Goal: Information Seeking & Learning: Learn about a topic

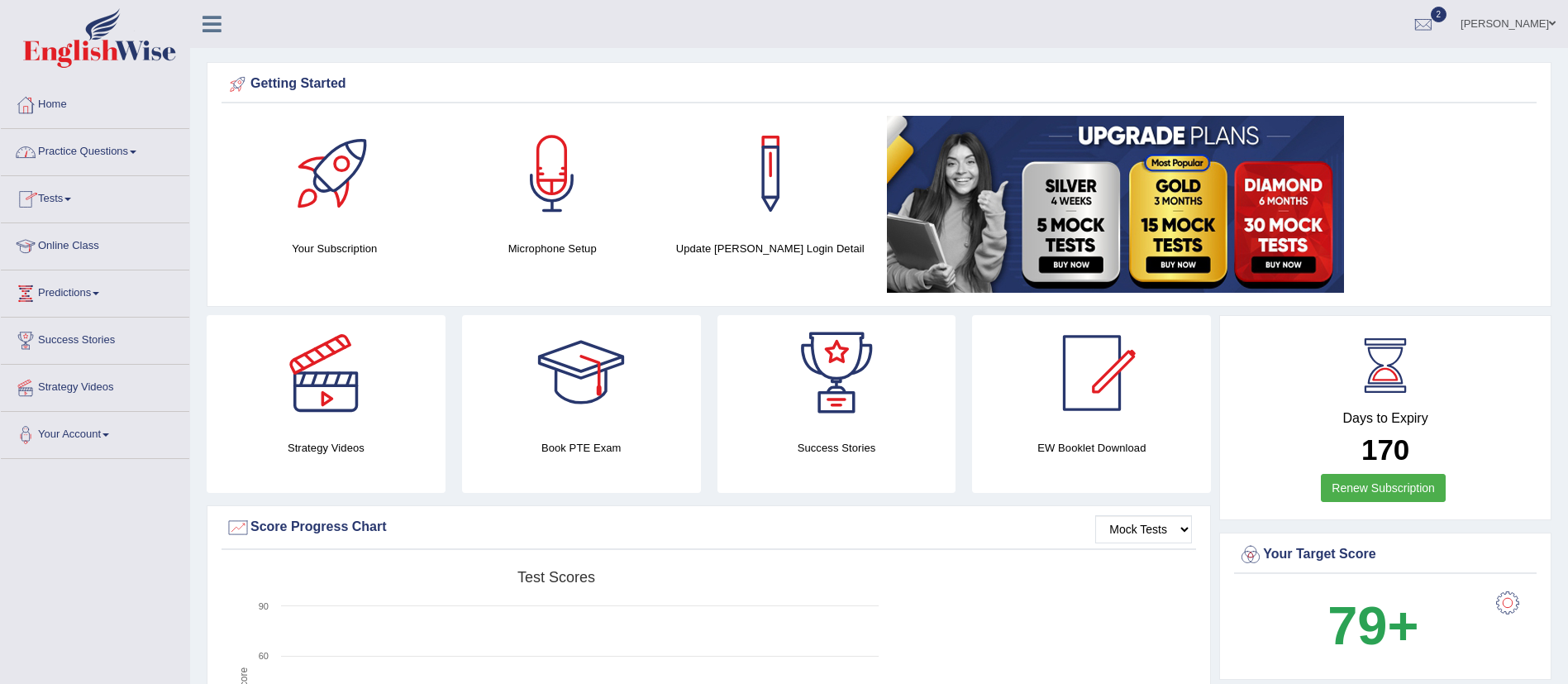
click at [101, 139] on link "Practice Questions" at bounding box center [94, 149] width 188 height 42
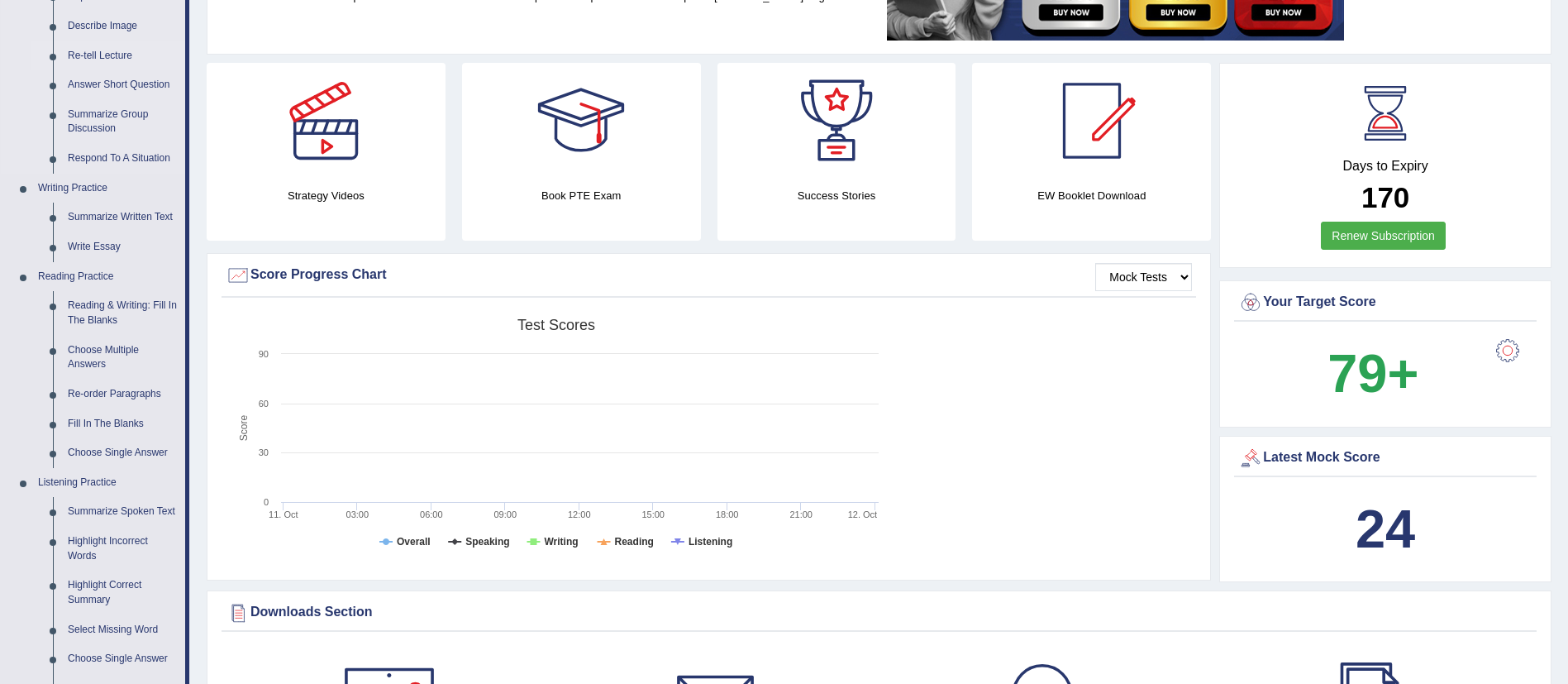
scroll to position [250, 0]
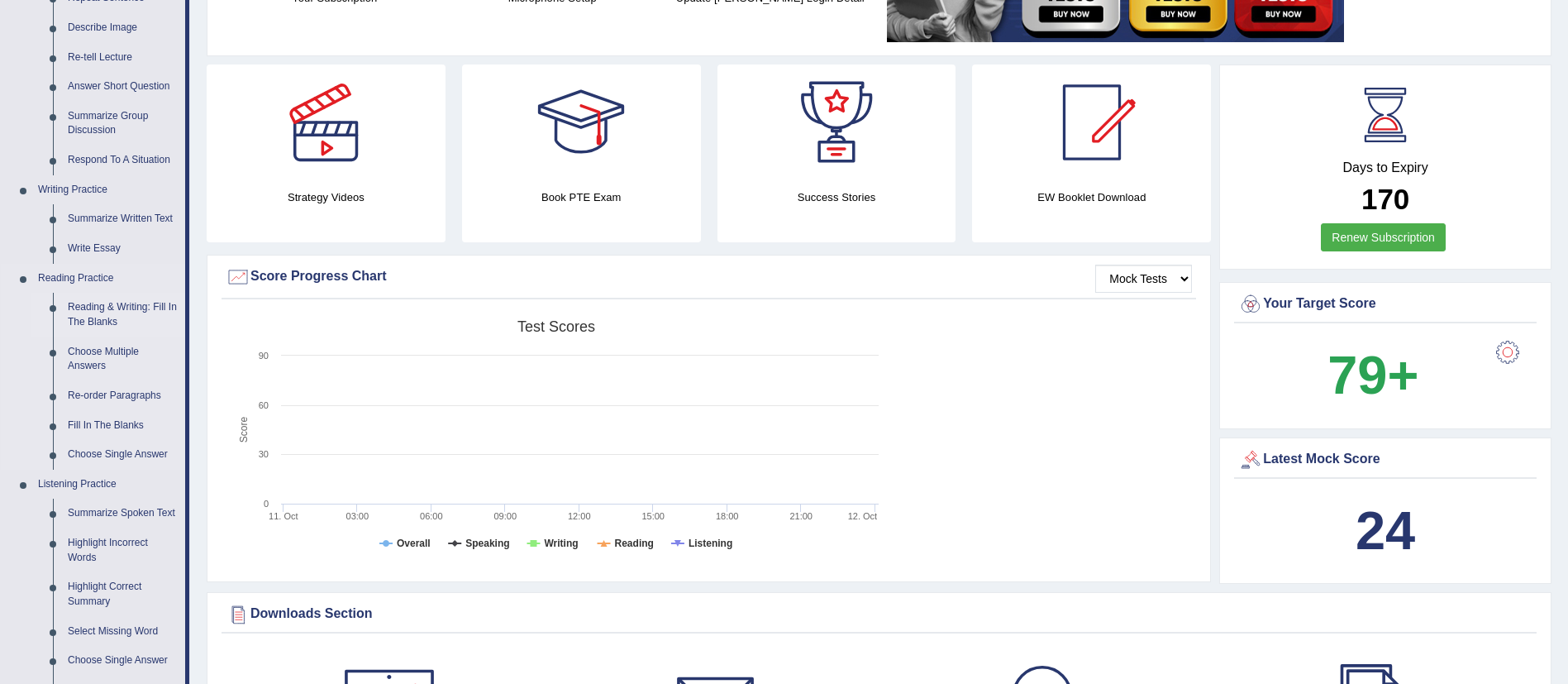
click at [80, 309] on link "Reading & Writing: Fill In The Blanks" at bounding box center [122, 314] width 125 height 44
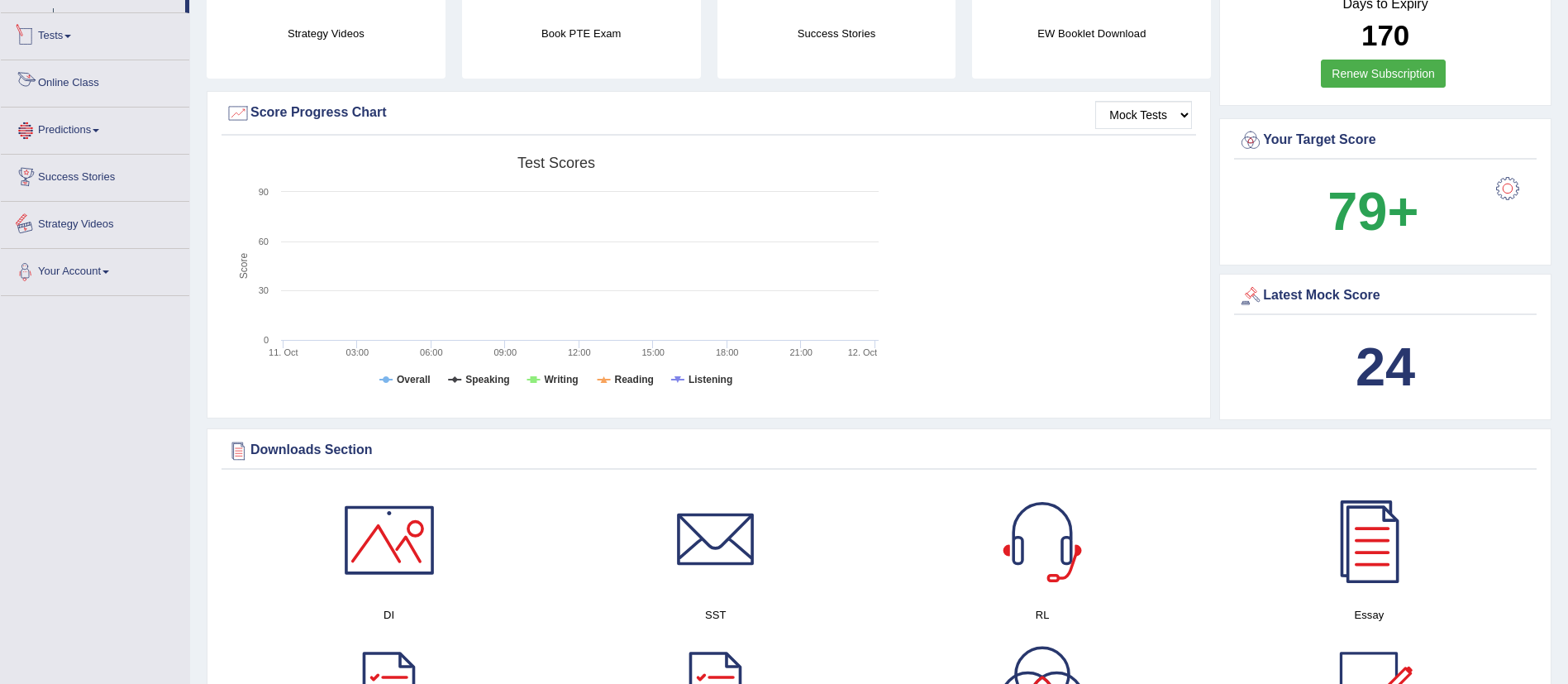
scroll to position [1122, 0]
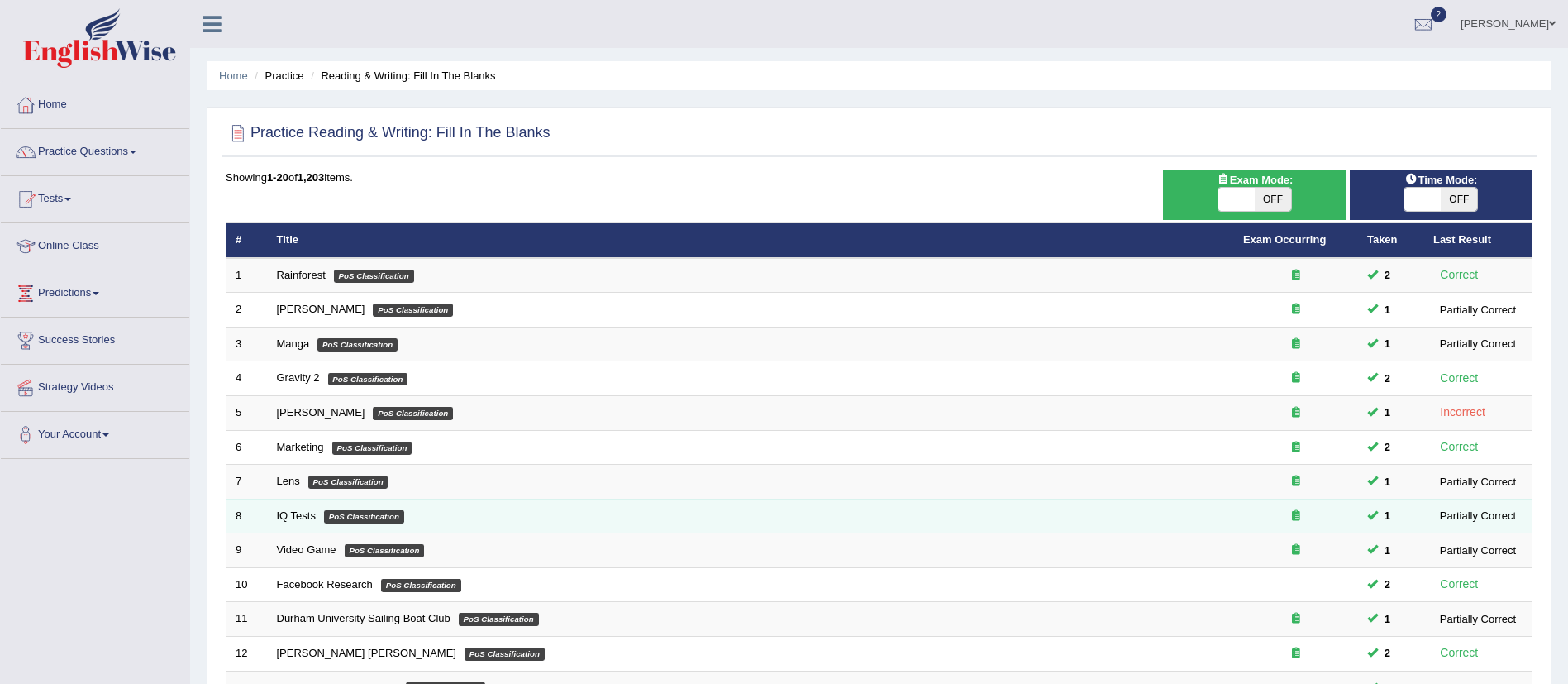
scroll to position [412, 0]
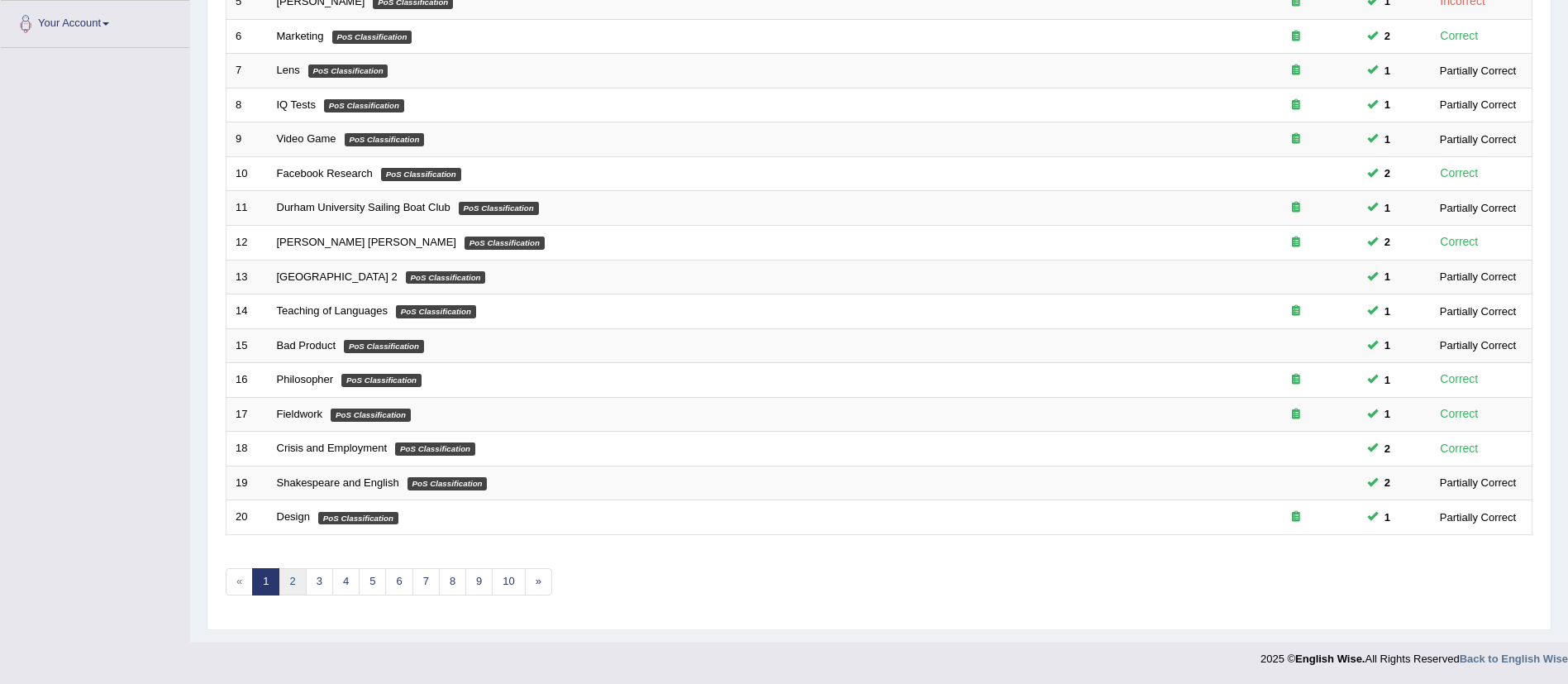
click at [292, 578] on link "2" at bounding box center [292, 581] width 27 height 27
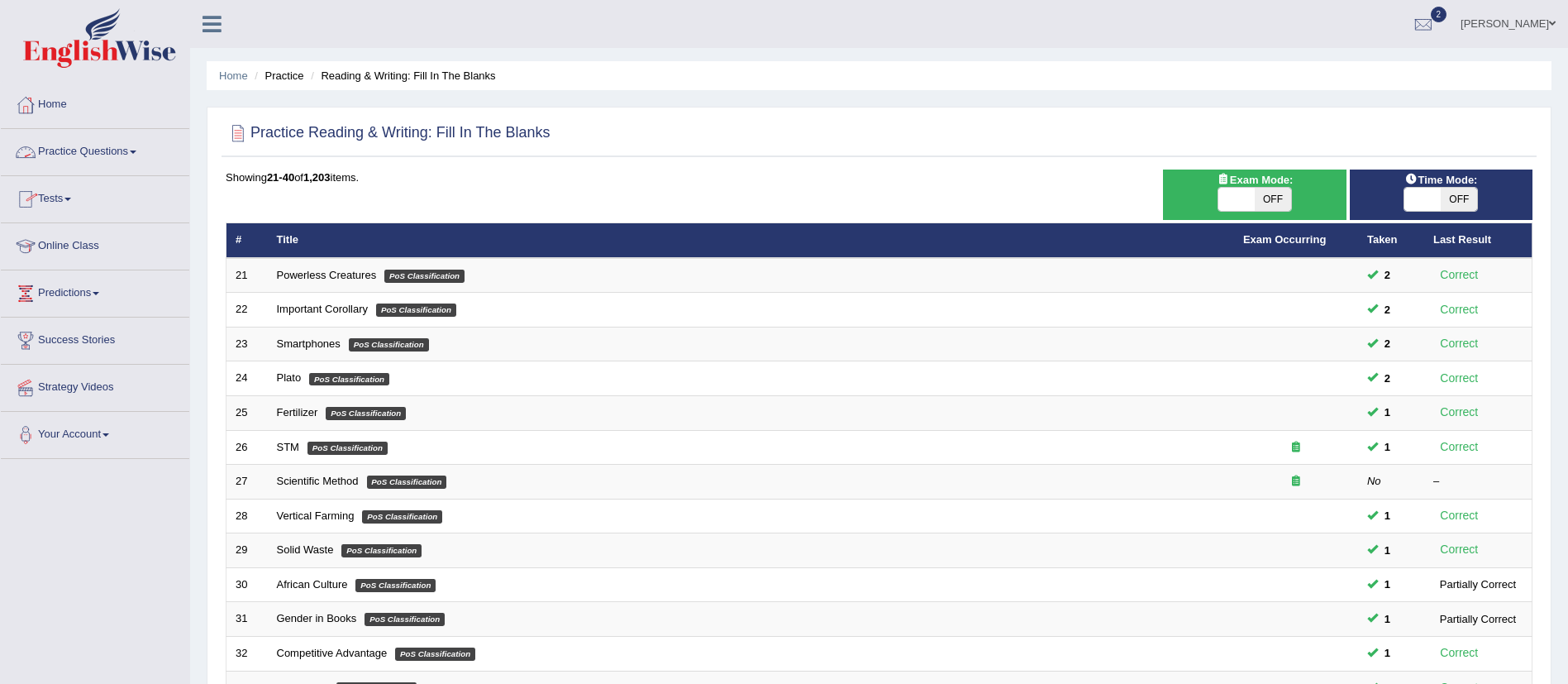
click at [84, 146] on link "Practice Questions" at bounding box center [94, 149] width 188 height 42
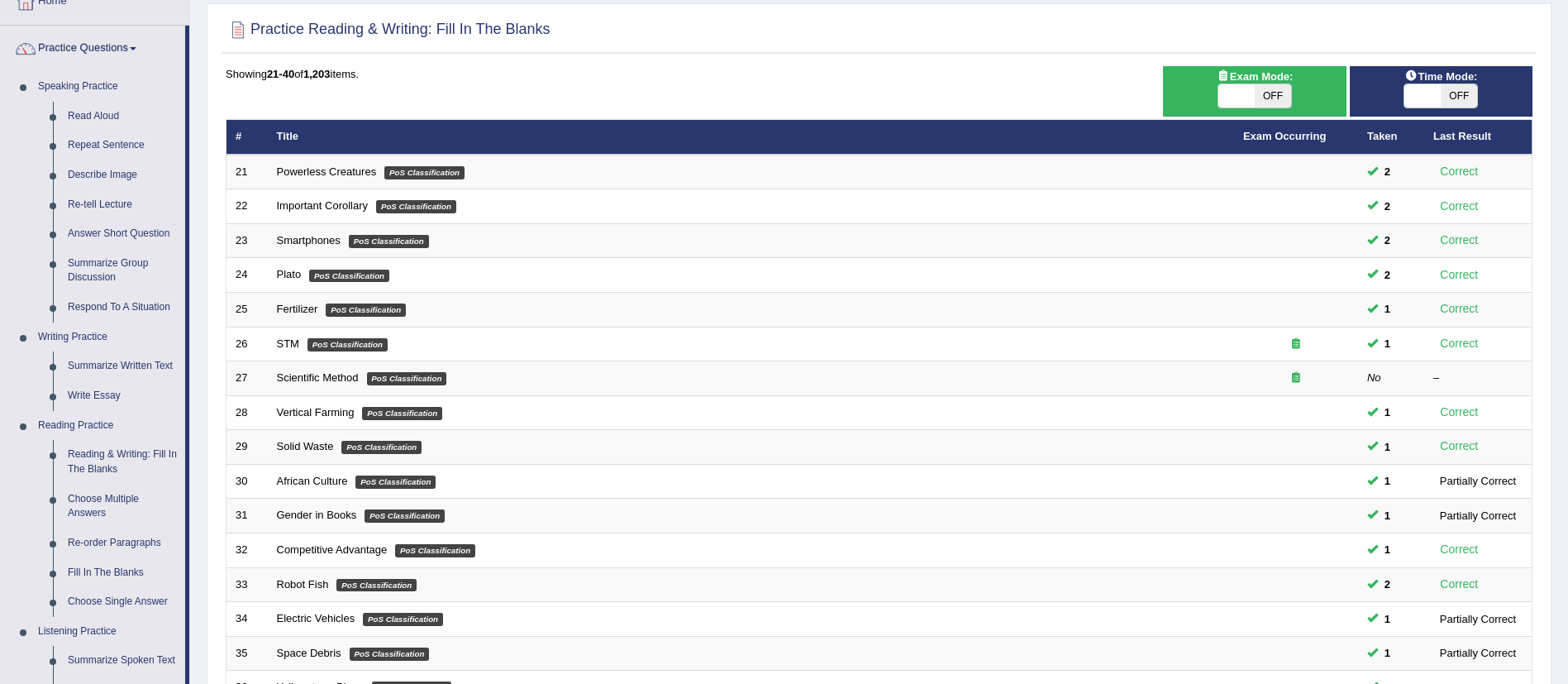
scroll to position [271, 0]
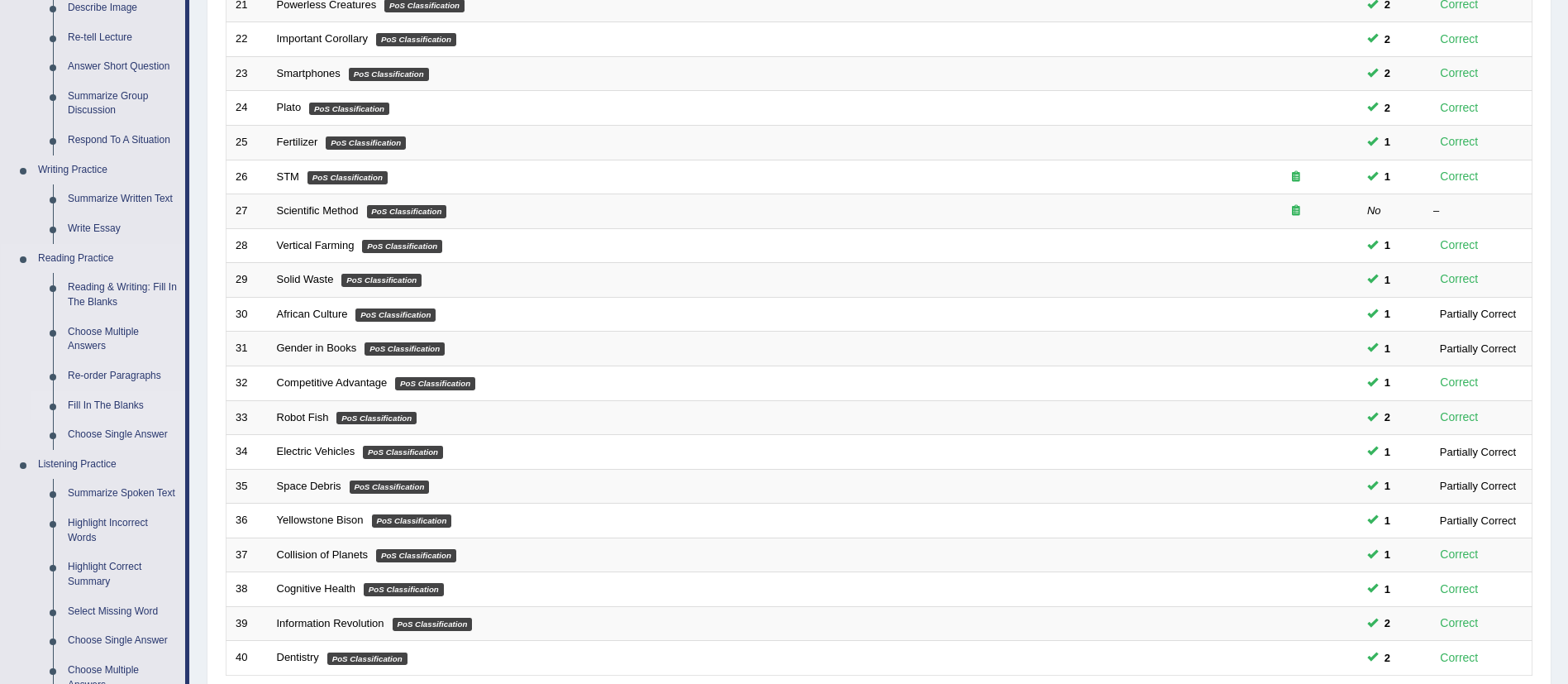
click at [105, 391] on link "Fill In The Blanks" at bounding box center [122, 406] width 125 height 30
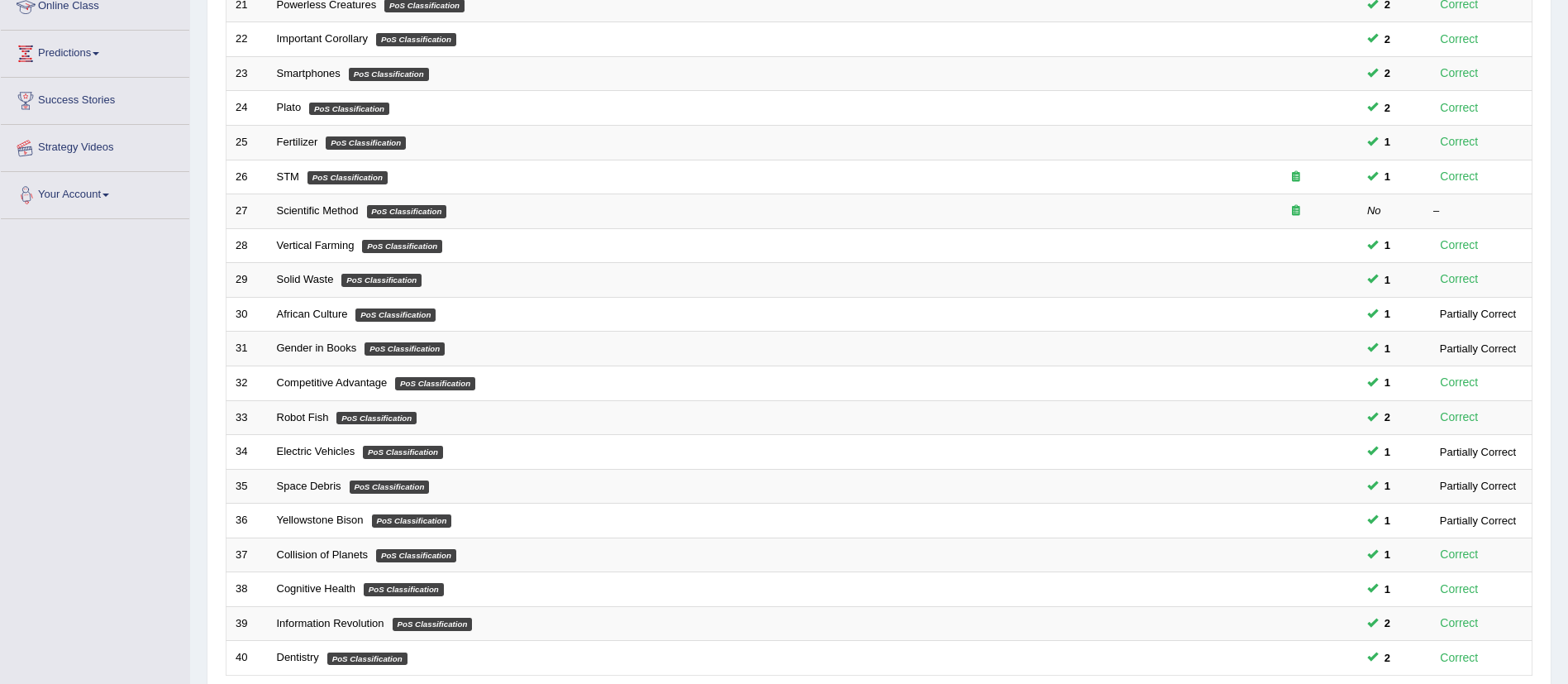
scroll to position [412, 0]
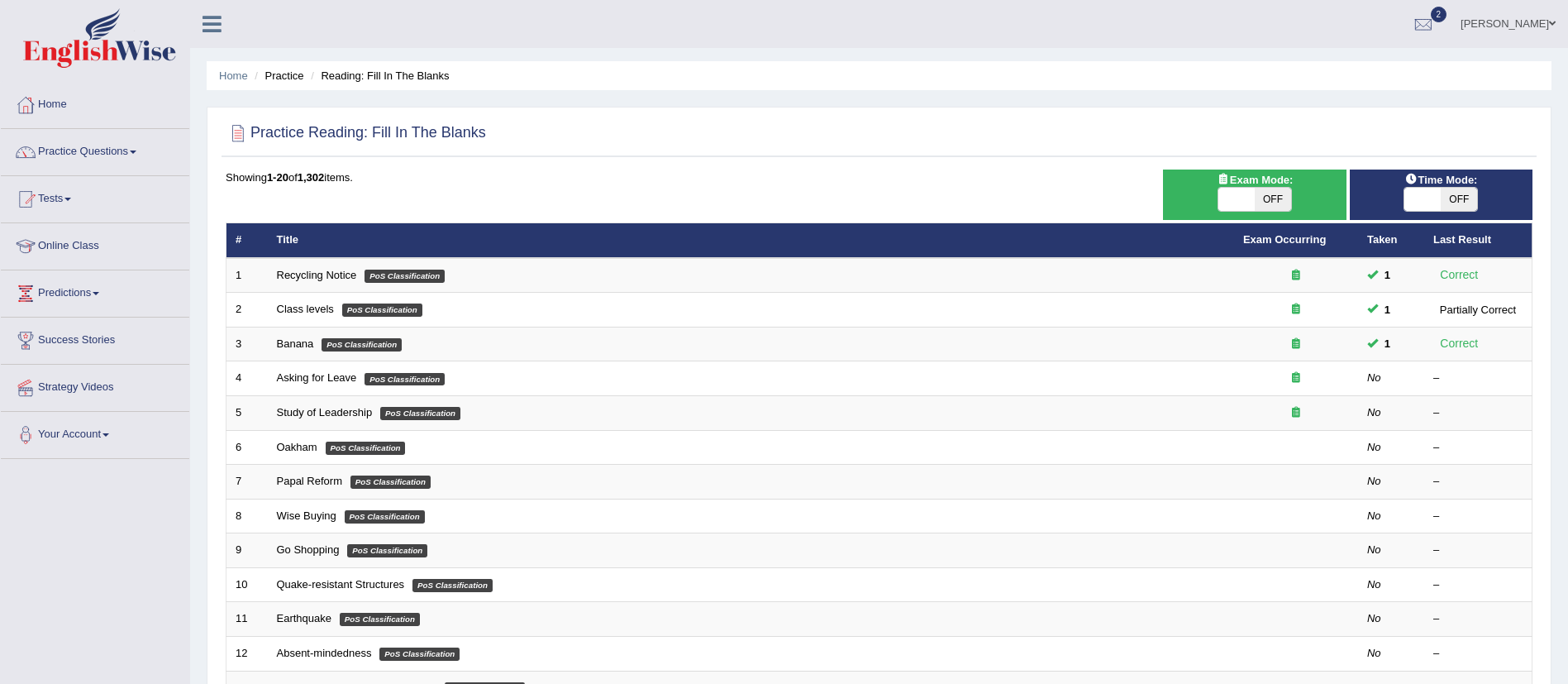
scroll to position [168, 0]
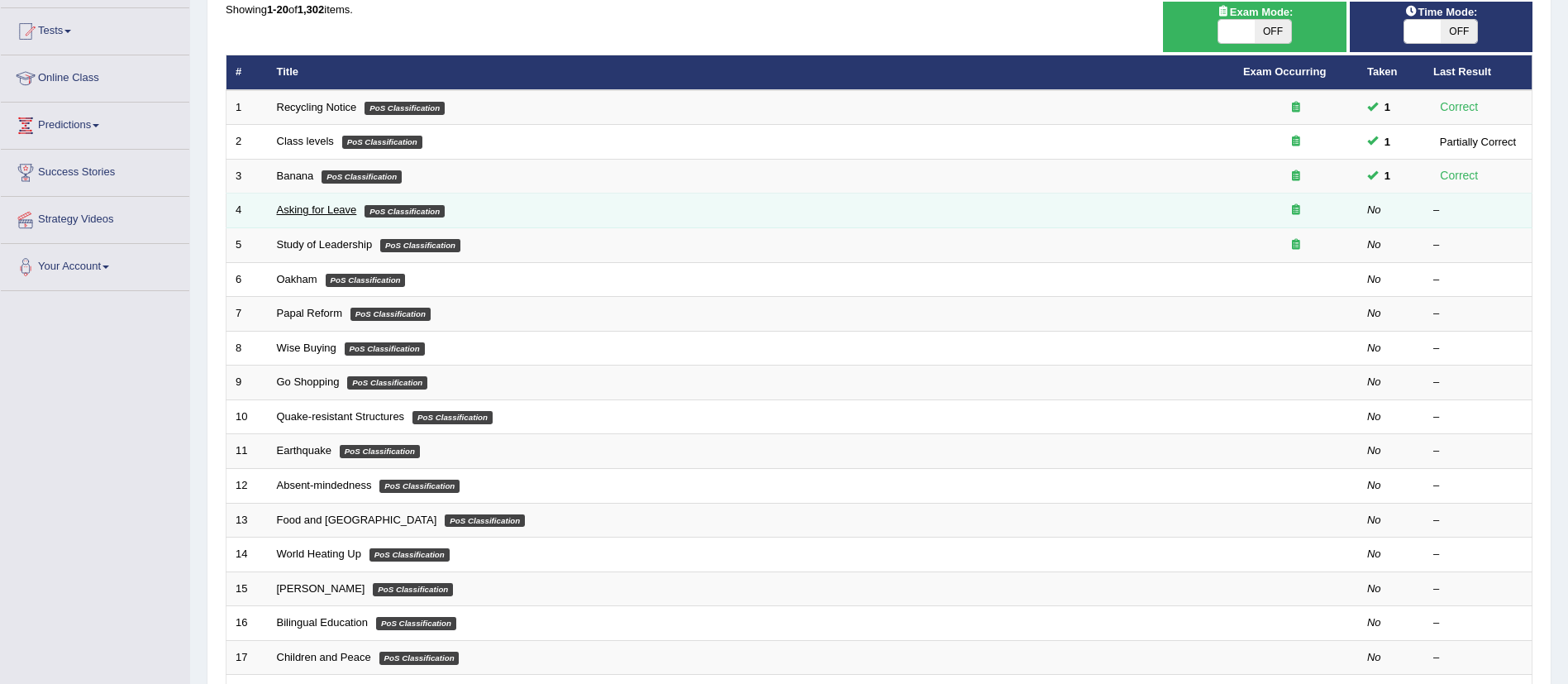
click at [332, 211] on link "Asking for Leave" at bounding box center [317, 209] width 81 height 12
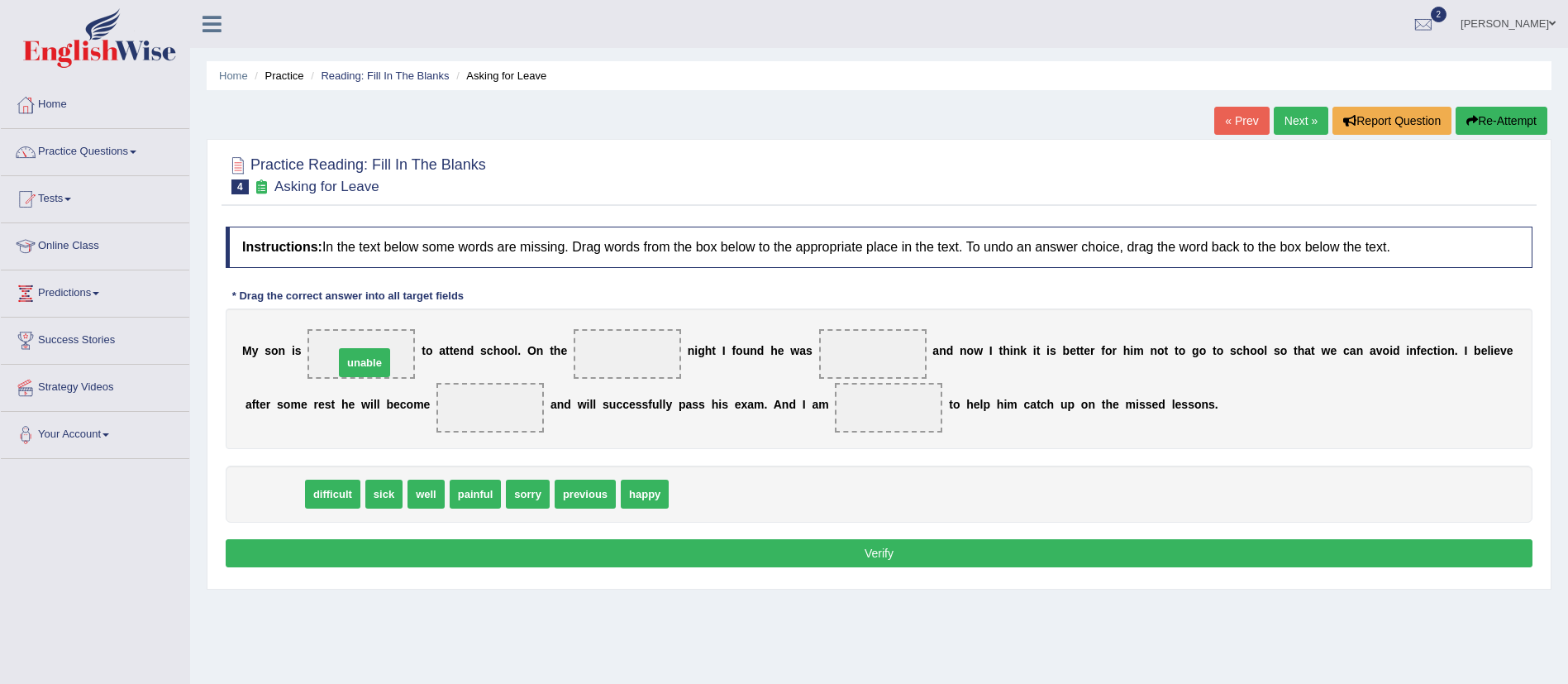
drag, startPoint x: 295, startPoint y: 493, endPoint x: 384, endPoint y: 361, distance: 159.2
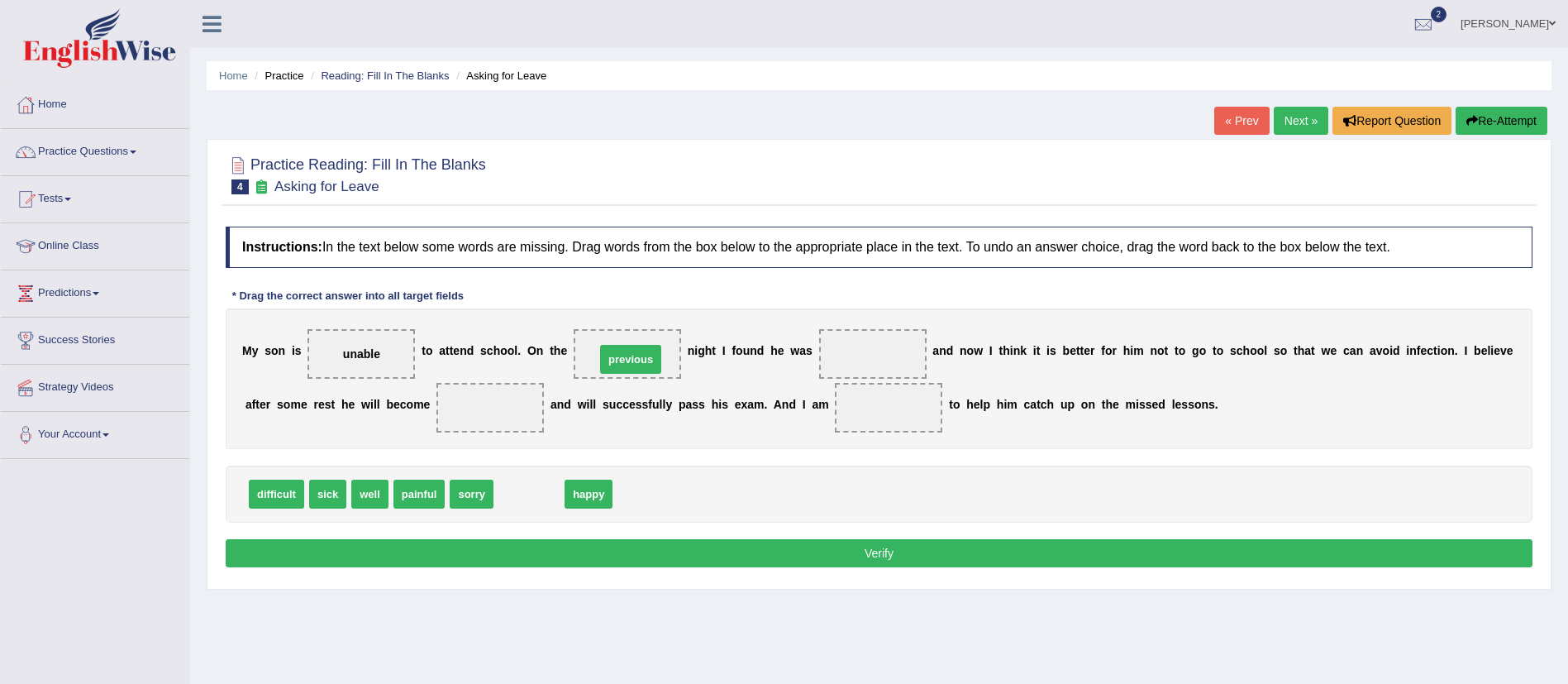
drag, startPoint x: 549, startPoint y: 495, endPoint x: 652, endPoint y: 360, distance: 169.8
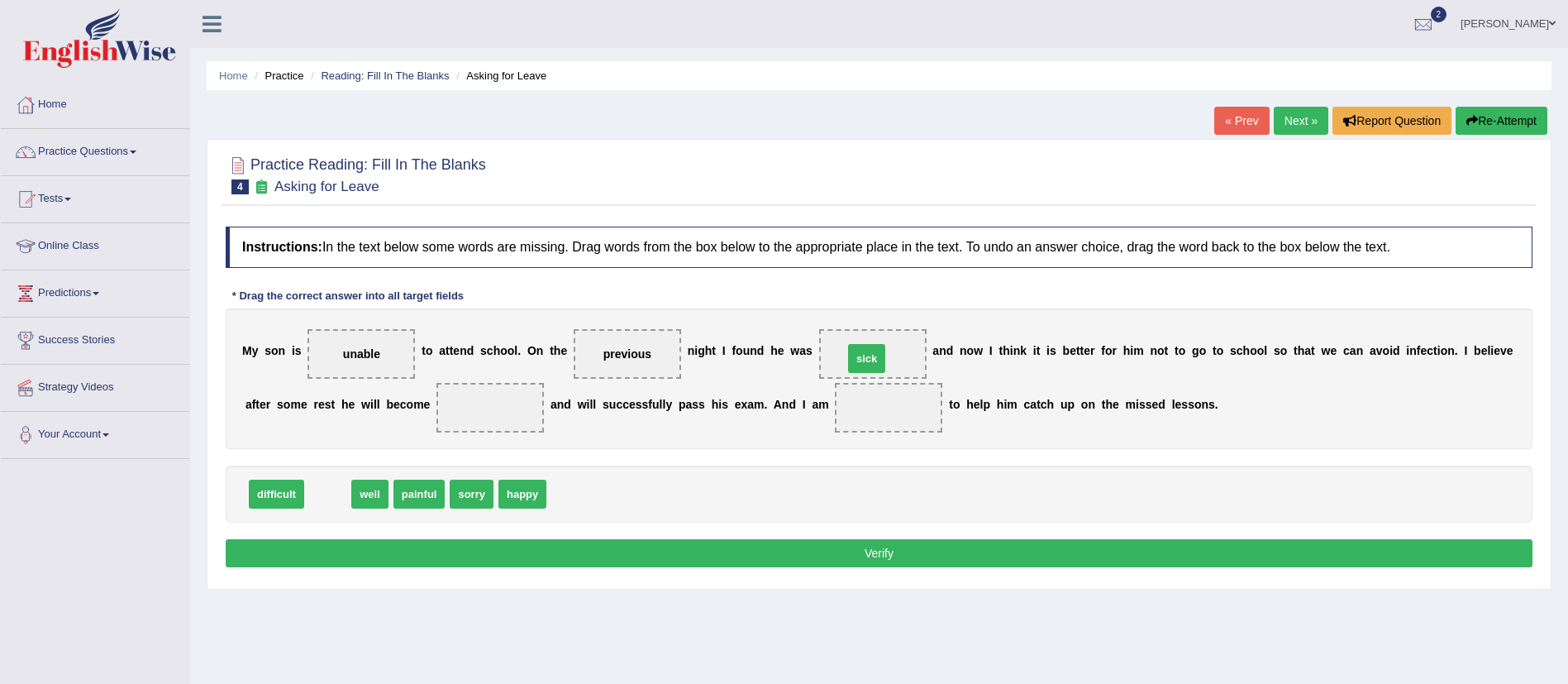
drag, startPoint x: 339, startPoint y: 500, endPoint x: 878, endPoint y: 364, distance: 555.9
drag, startPoint x: 320, startPoint y: 491, endPoint x: 495, endPoint y: 407, distance: 194.1
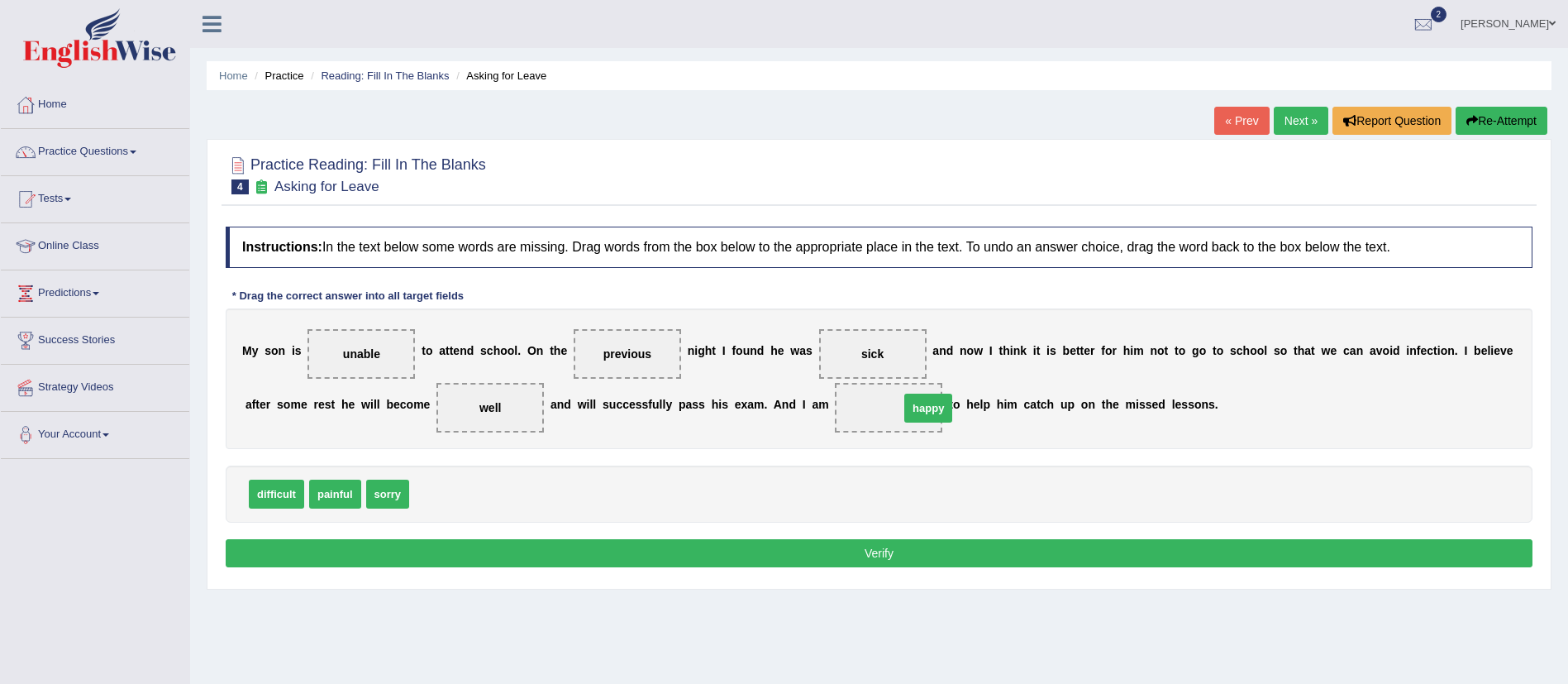
drag, startPoint x: 458, startPoint y: 493, endPoint x: 940, endPoint y: 408, distance: 489.4
click at [869, 545] on button "Verify" at bounding box center [879, 553] width 1307 height 28
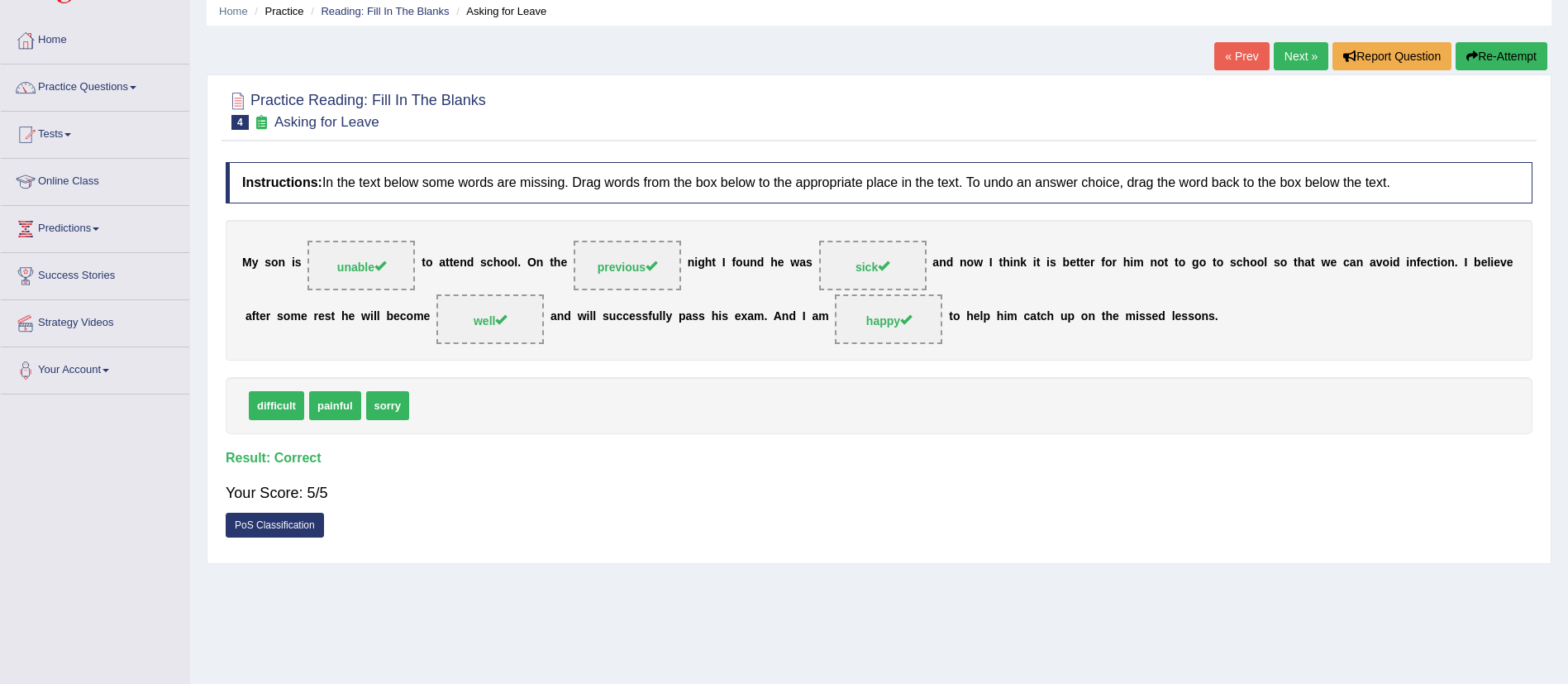
scroll to position [3, 0]
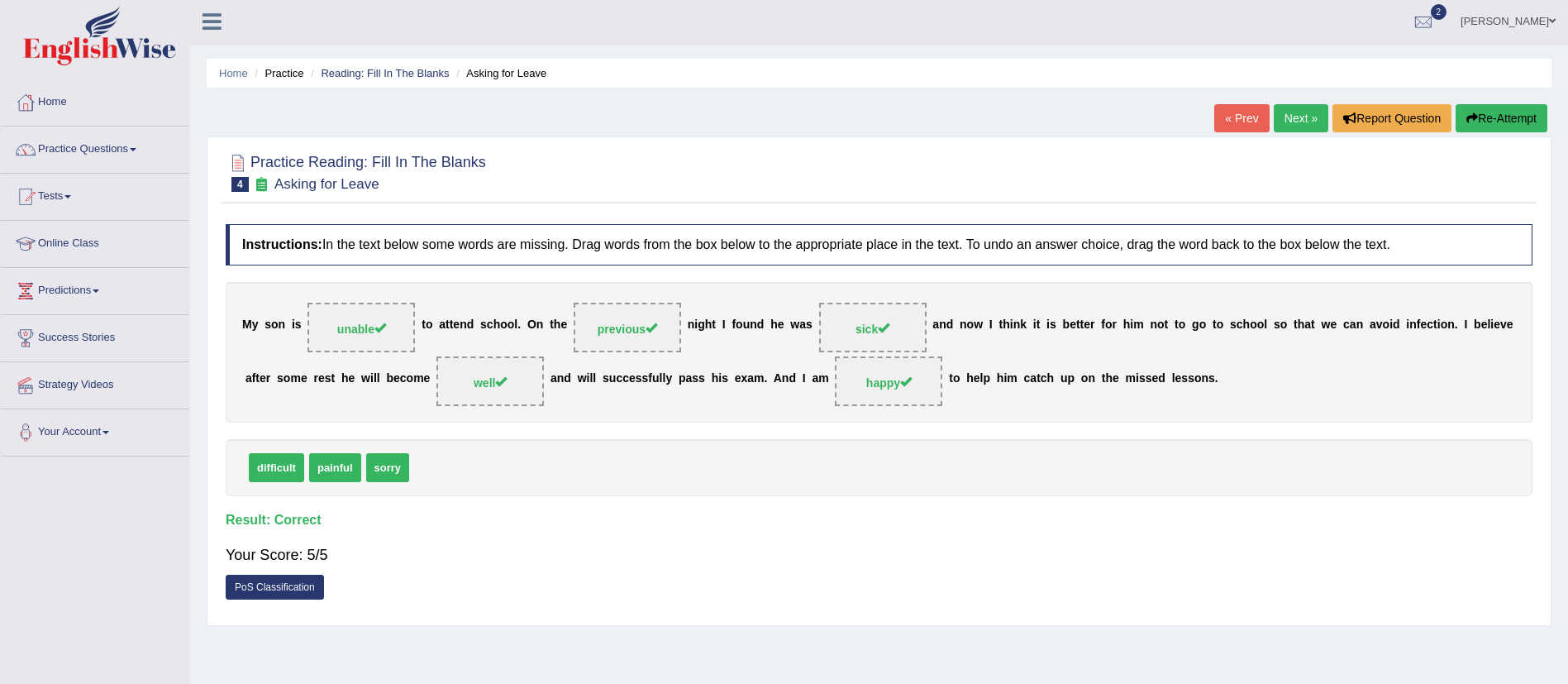
click at [1297, 121] on link "Next »" at bounding box center [1300, 118] width 55 height 28
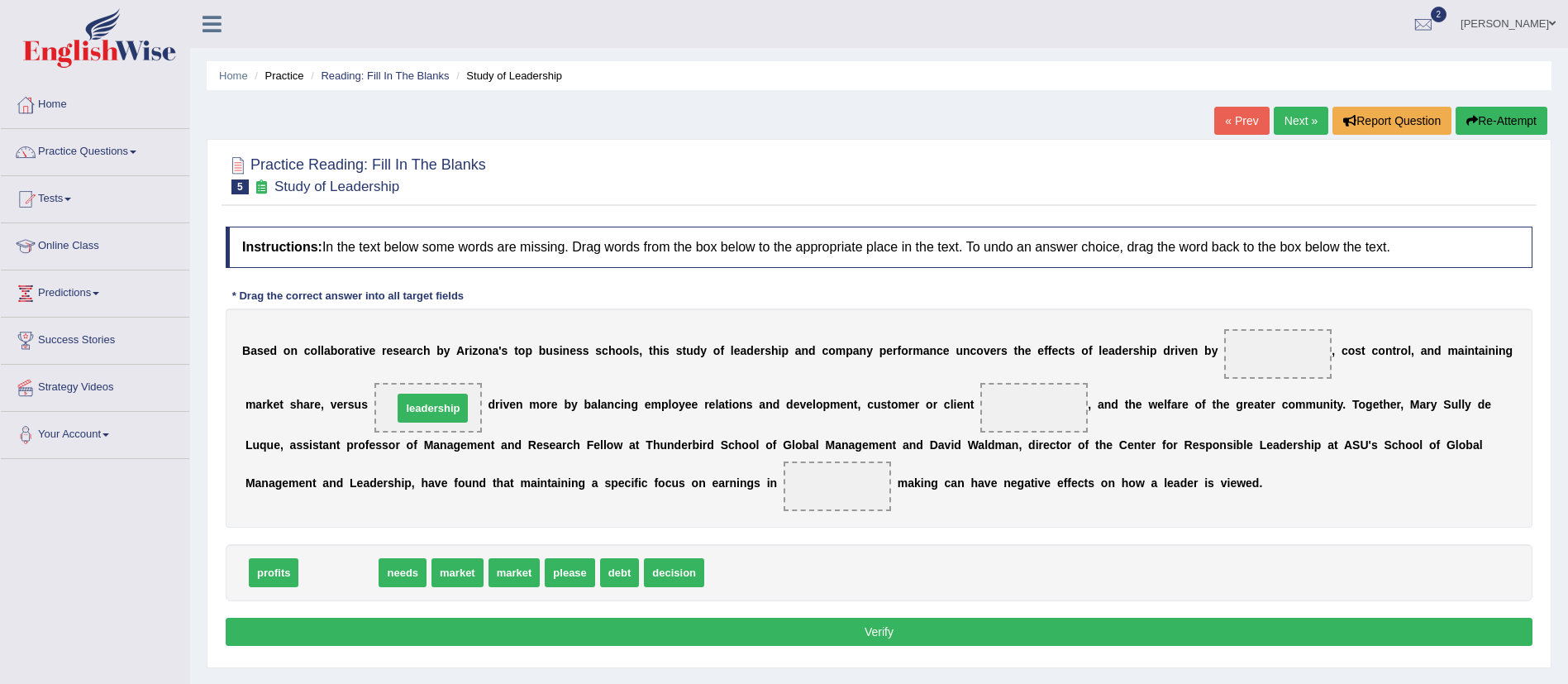
drag, startPoint x: 324, startPoint y: 576, endPoint x: 419, endPoint y: 412, distance: 189.5
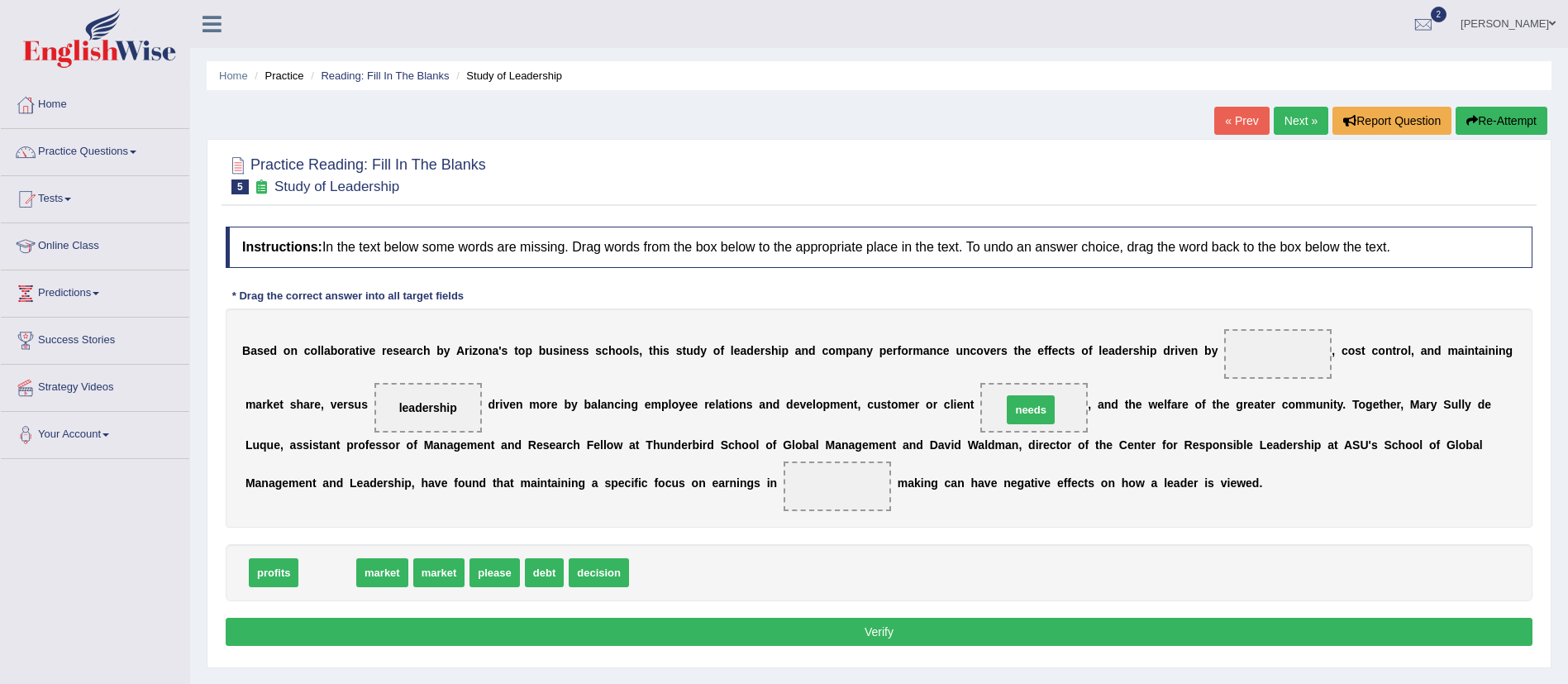
drag, startPoint x: 320, startPoint y: 573, endPoint x: 1023, endPoint y: 409, distance: 721.9
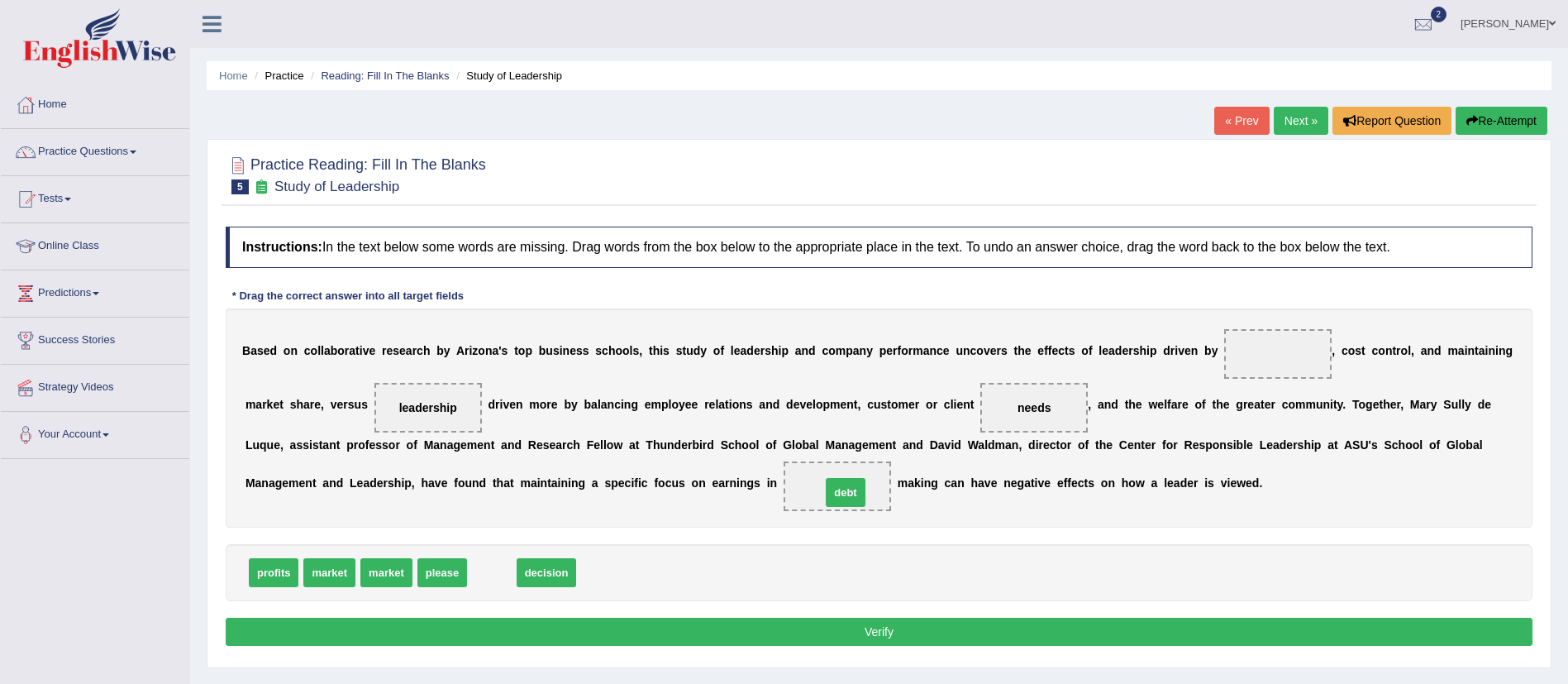
drag, startPoint x: 489, startPoint y: 576, endPoint x: 842, endPoint y: 496, distance: 362.0
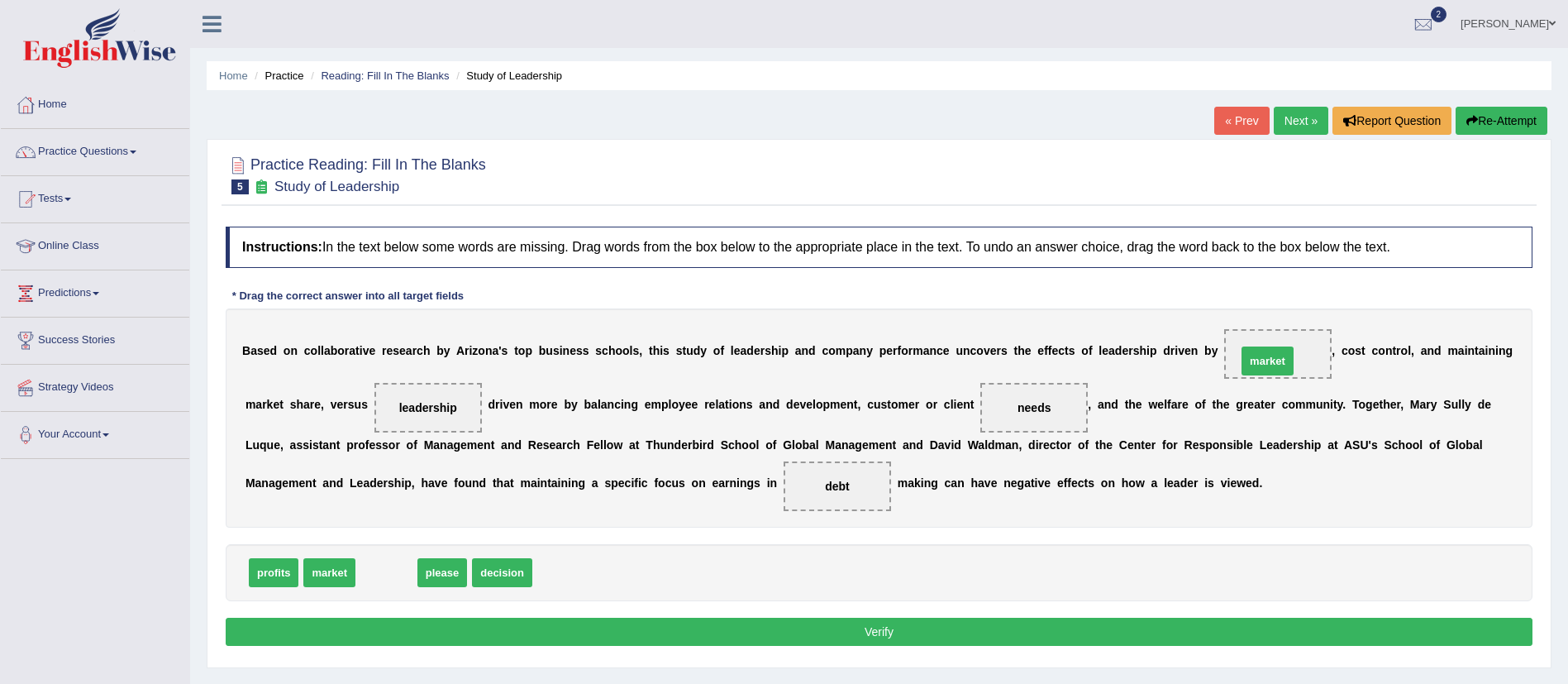
drag, startPoint x: 381, startPoint y: 575, endPoint x: 1261, endPoint y: 363, distance: 905.2
click at [862, 629] on button "Verify" at bounding box center [879, 632] width 1307 height 28
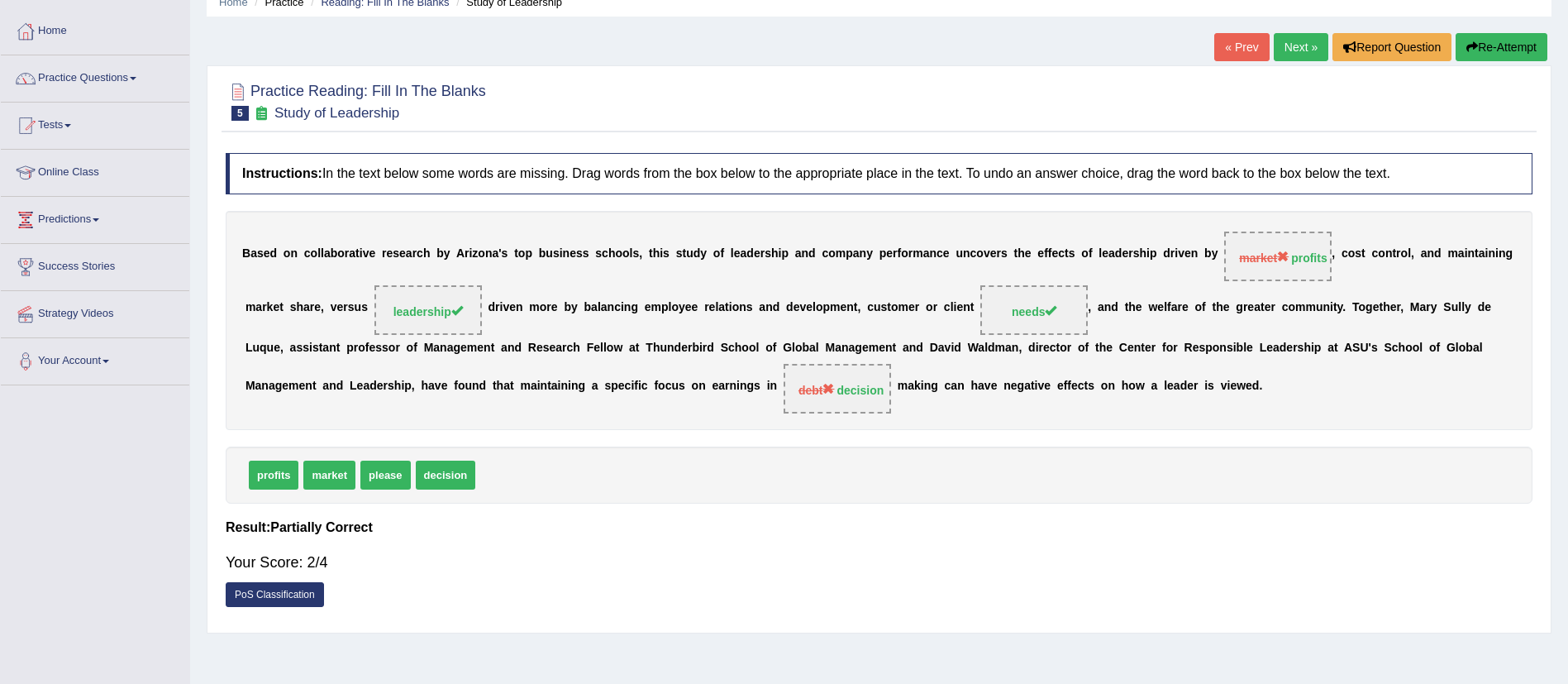
scroll to position [72, 0]
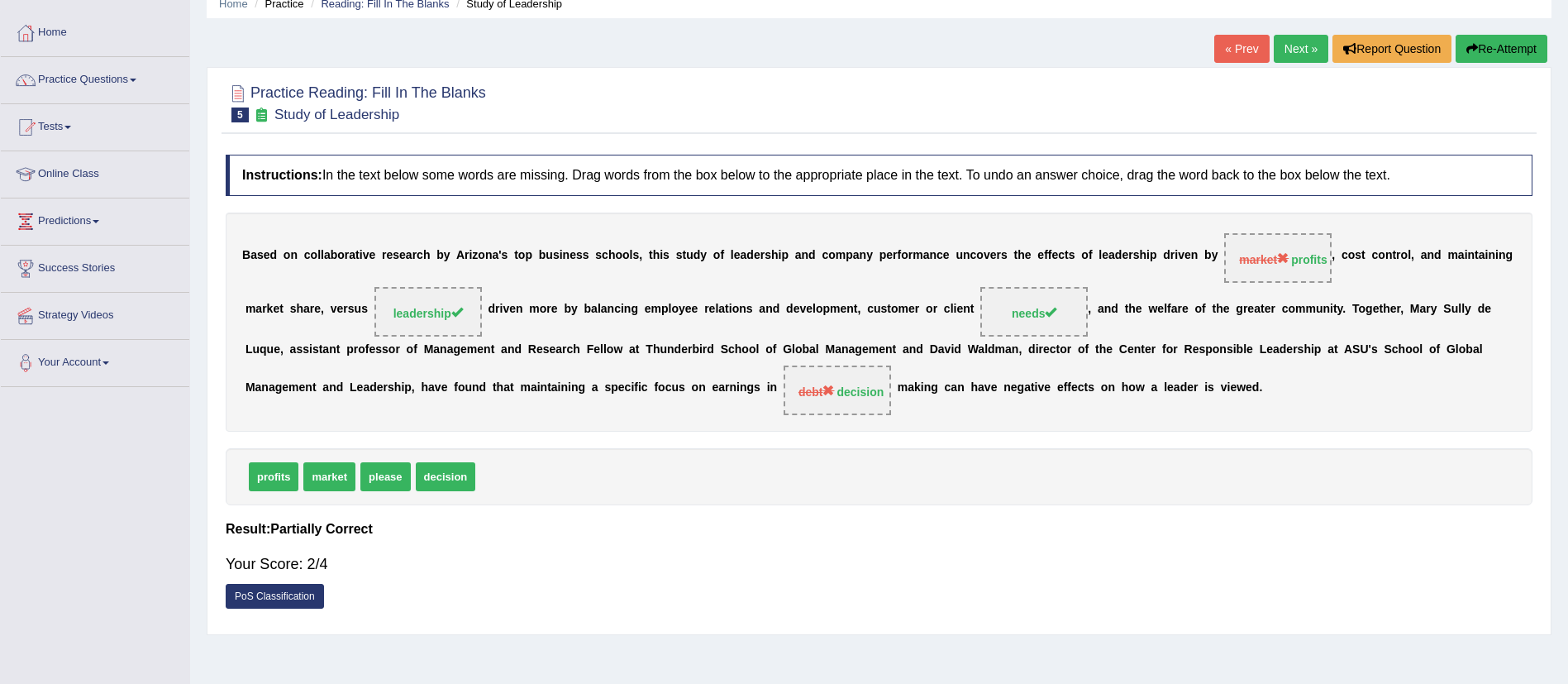
click at [1287, 58] on link "Next »" at bounding box center [1300, 48] width 55 height 28
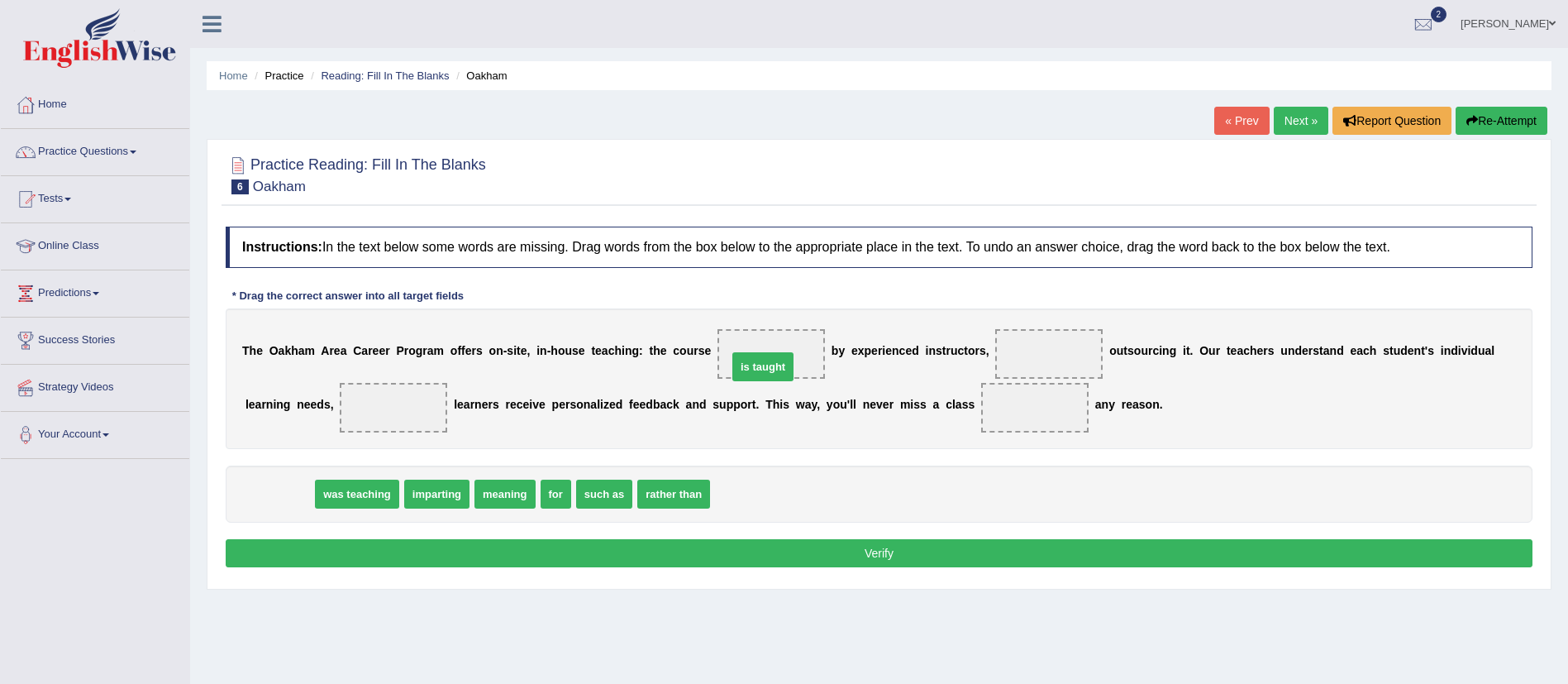
drag, startPoint x: 253, startPoint y: 492, endPoint x: 736, endPoint y: 365, distance: 499.4
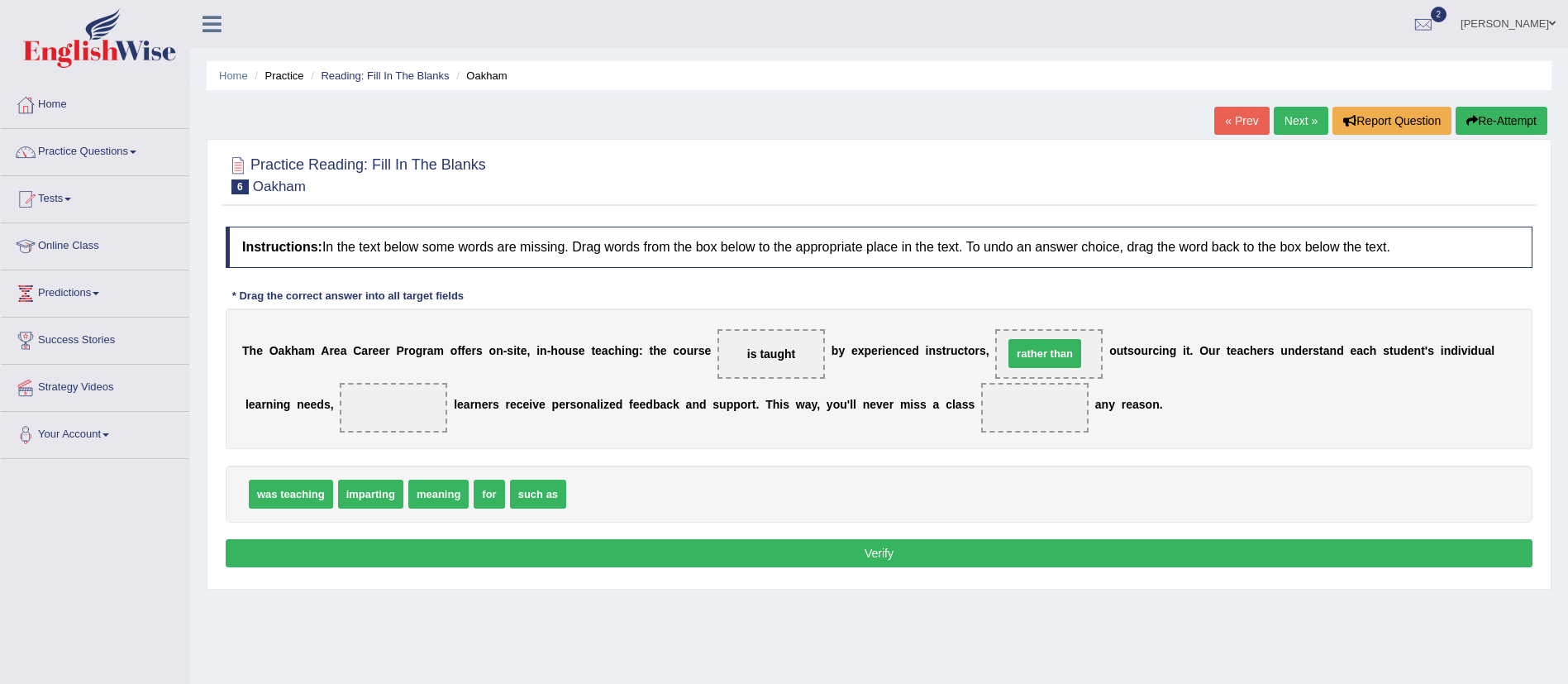
drag, startPoint x: 597, startPoint y: 492, endPoint x: 1035, endPoint y: 351, distance: 460.1
drag, startPoint x: 520, startPoint y: 492, endPoint x: 372, endPoint y: 411, distance: 168.7
drag, startPoint x: 493, startPoint y: 492, endPoint x: 1032, endPoint y: 411, distance: 545.1
click at [941, 547] on button "Verify" at bounding box center [879, 553] width 1307 height 28
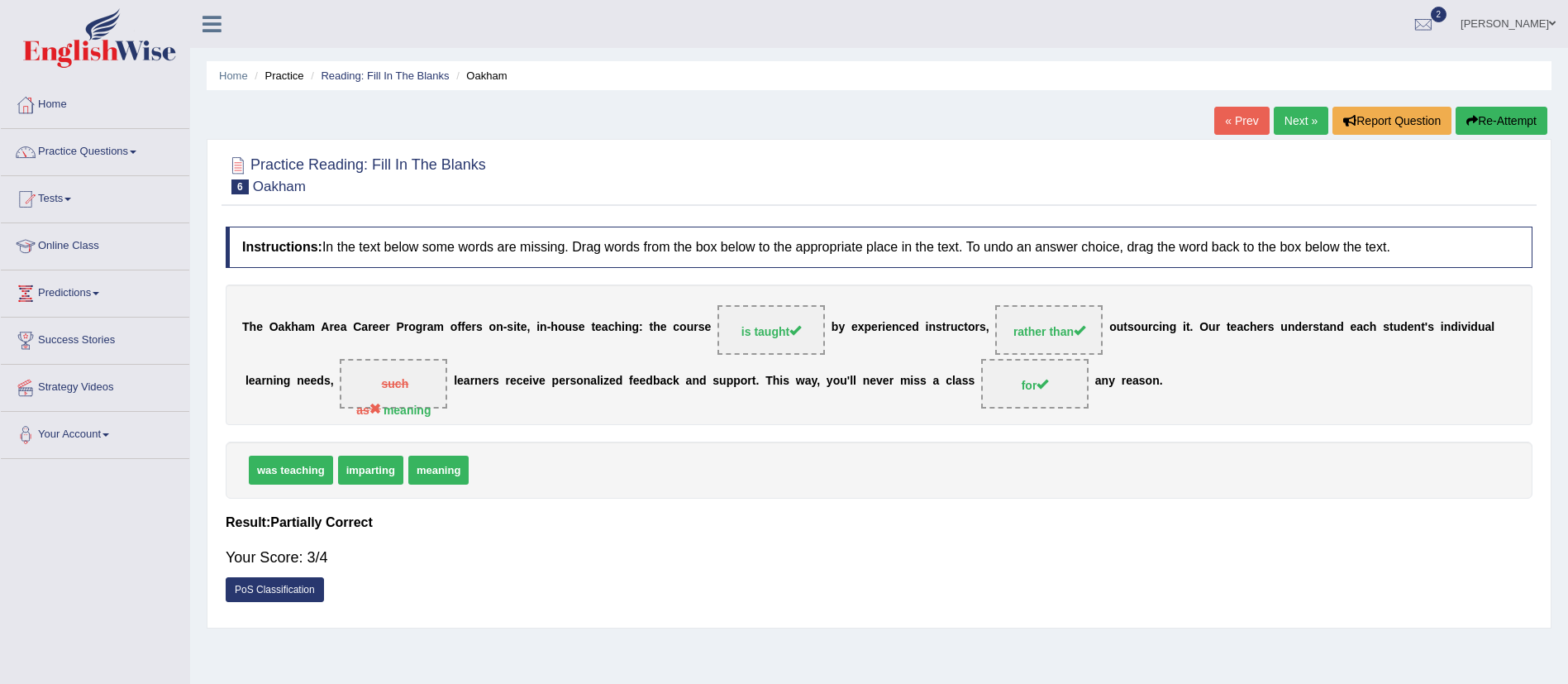
click at [1315, 122] on link "Next »" at bounding box center [1300, 120] width 55 height 28
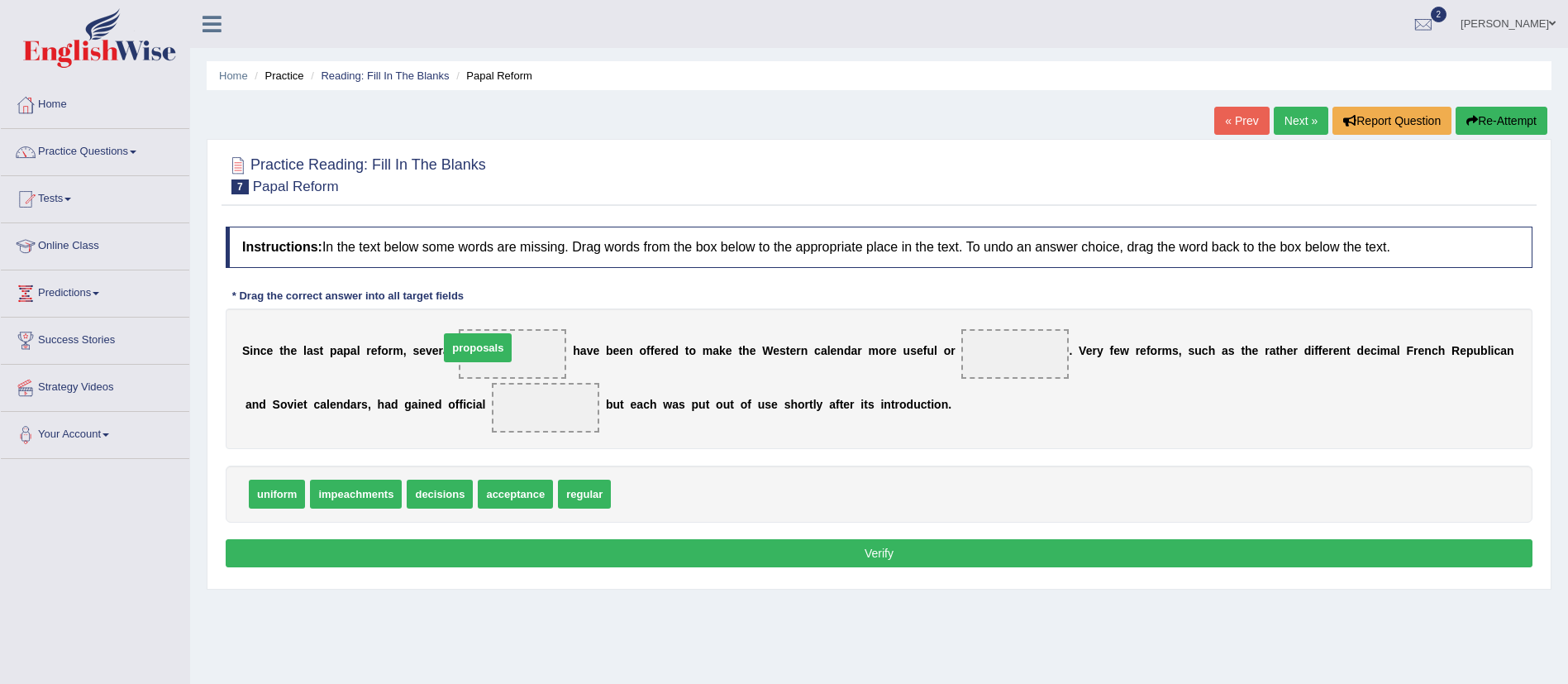
drag, startPoint x: 644, startPoint y: 499, endPoint x: 470, endPoint y: 357, distance: 224.6
drag, startPoint x: 272, startPoint y: 483, endPoint x: 1010, endPoint y: 348, distance: 750.2
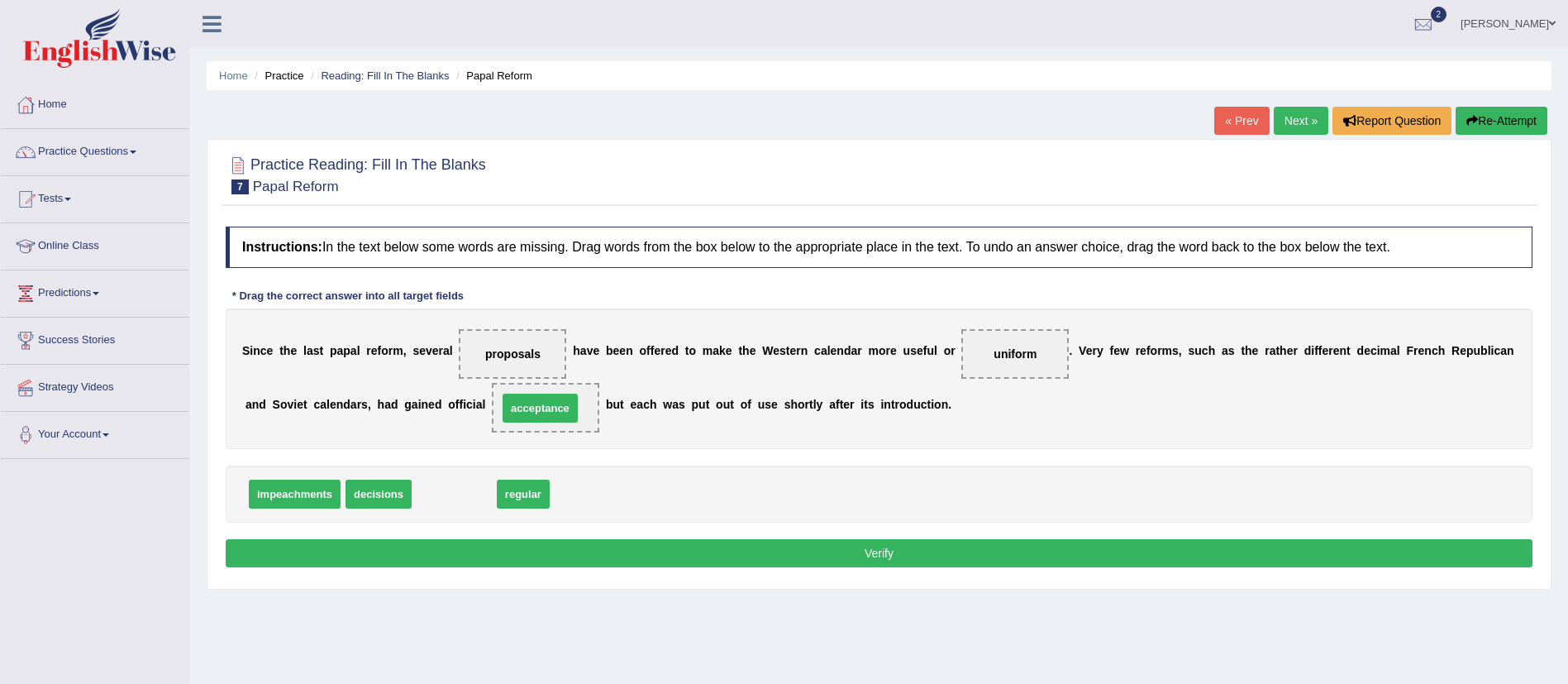
drag, startPoint x: 451, startPoint y: 486, endPoint x: 539, endPoint y: 397, distance: 125.2
click at [611, 550] on button "Verify" at bounding box center [879, 553] width 1307 height 28
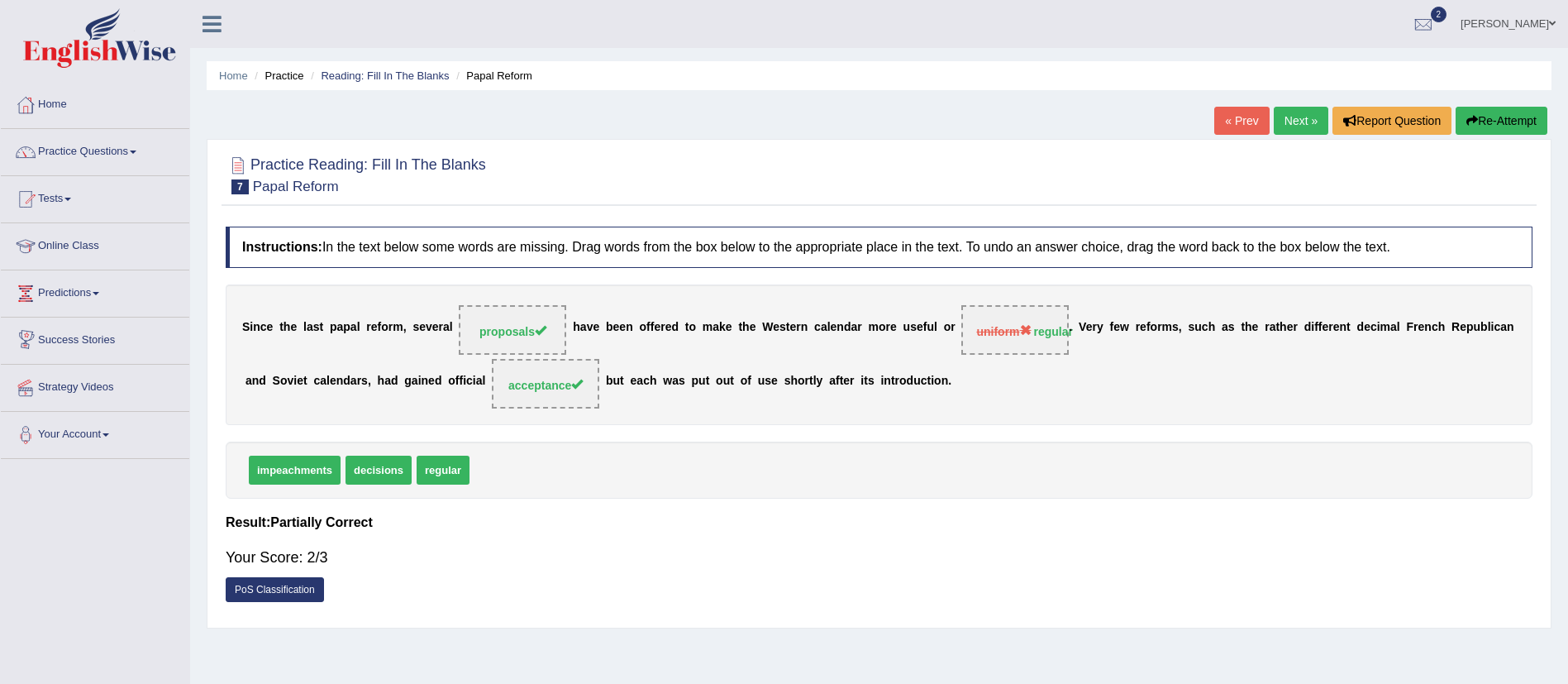
click at [1273, 116] on link "Next »" at bounding box center [1300, 120] width 55 height 28
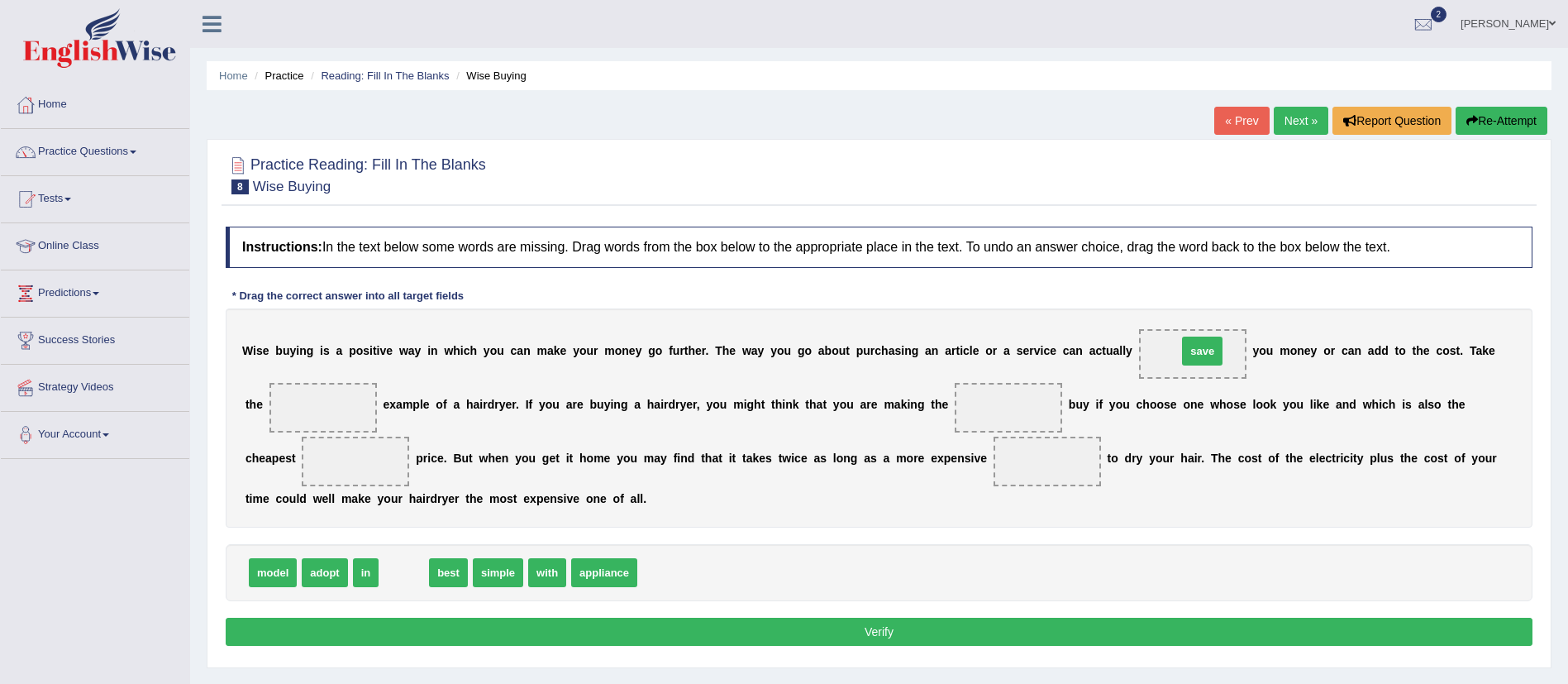
drag, startPoint x: 396, startPoint y: 571, endPoint x: 1195, endPoint y: 349, distance: 829.3
drag, startPoint x: 397, startPoint y: 575, endPoint x: 334, endPoint y: 409, distance: 177.6
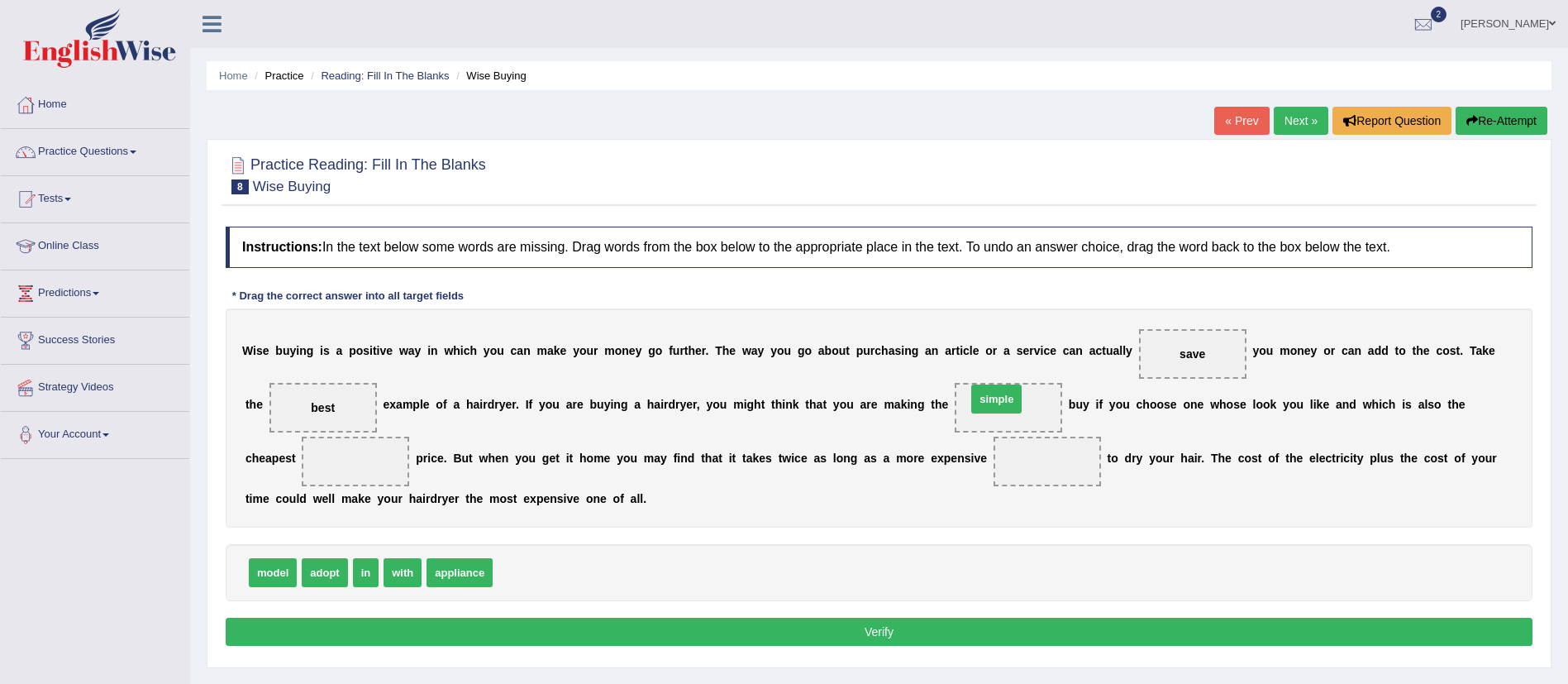
drag, startPoint x: 526, startPoint y: 566, endPoint x: 1004, endPoint y: 400, distance: 506.0
drag, startPoint x: 1004, startPoint y: 400, endPoint x: 311, endPoint y: 402, distance: 693.0
drag, startPoint x: 517, startPoint y: 576, endPoint x: 1007, endPoint y: 412, distance: 516.7
drag, startPoint x: 365, startPoint y: 575, endPoint x: 357, endPoint y: 460, distance: 115.3
drag, startPoint x: 434, startPoint y: 565, endPoint x: 535, endPoint y: 549, distance: 102.3
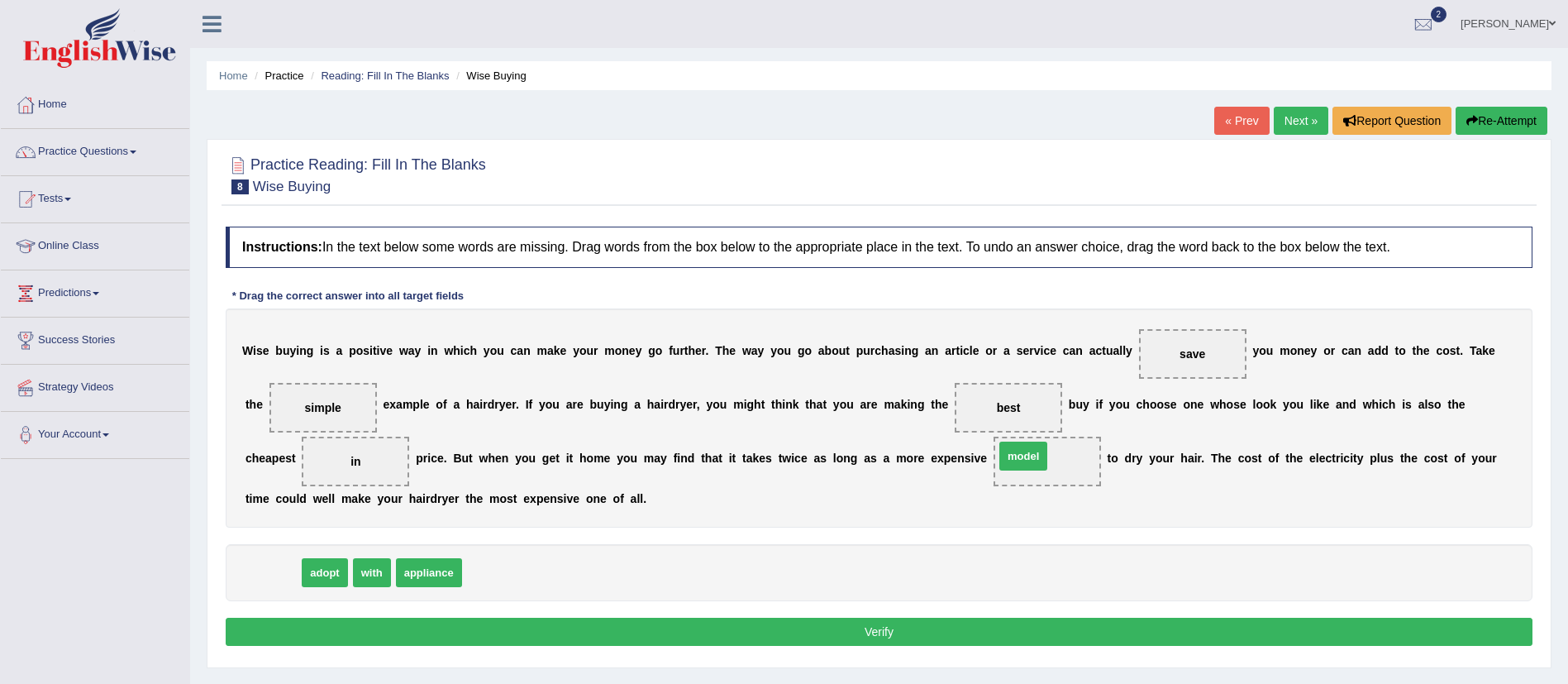
drag, startPoint x: 288, startPoint y: 580, endPoint x: 1039, endPoint y: 463, distance: 760.1
click at [946, 621] on button "Verify" at bounding box center [879, 632] width 1307 height 28
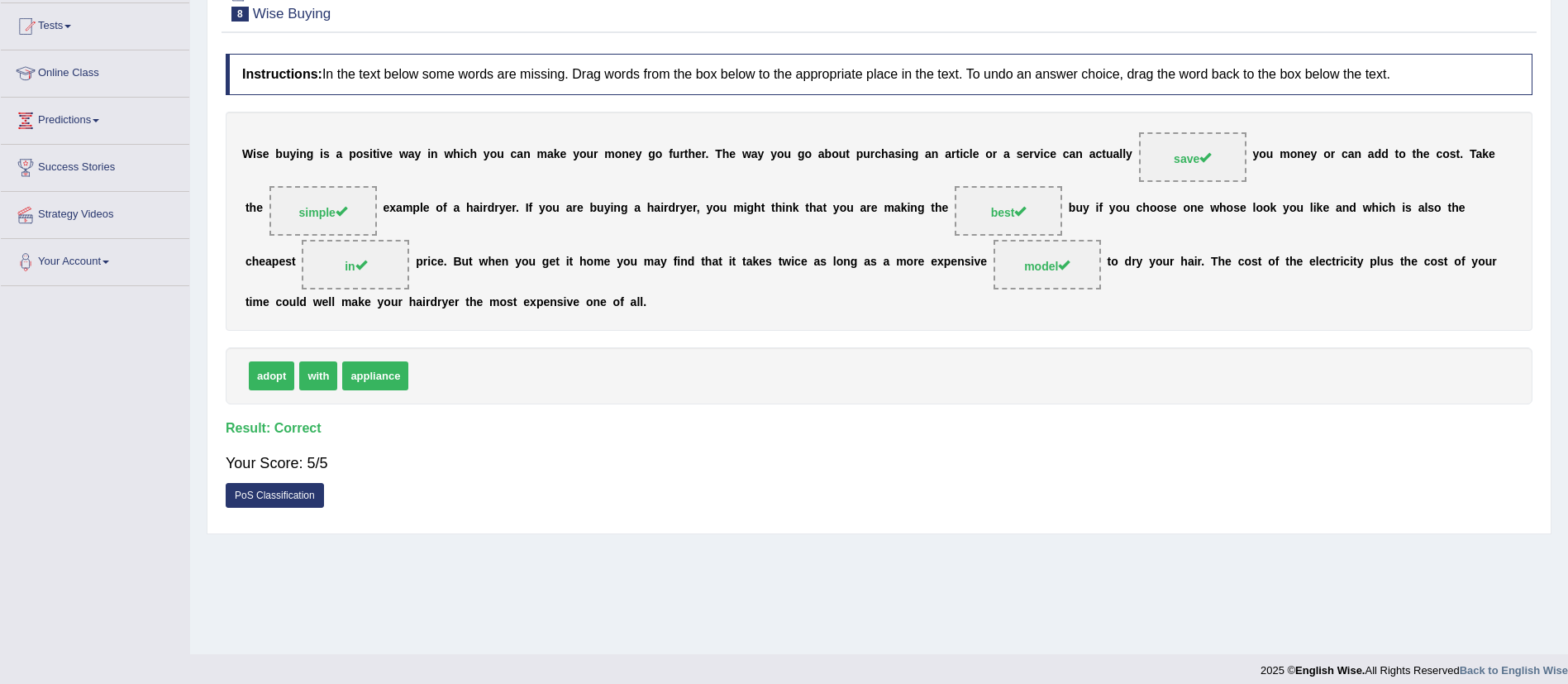
scroll to position [179, 0]
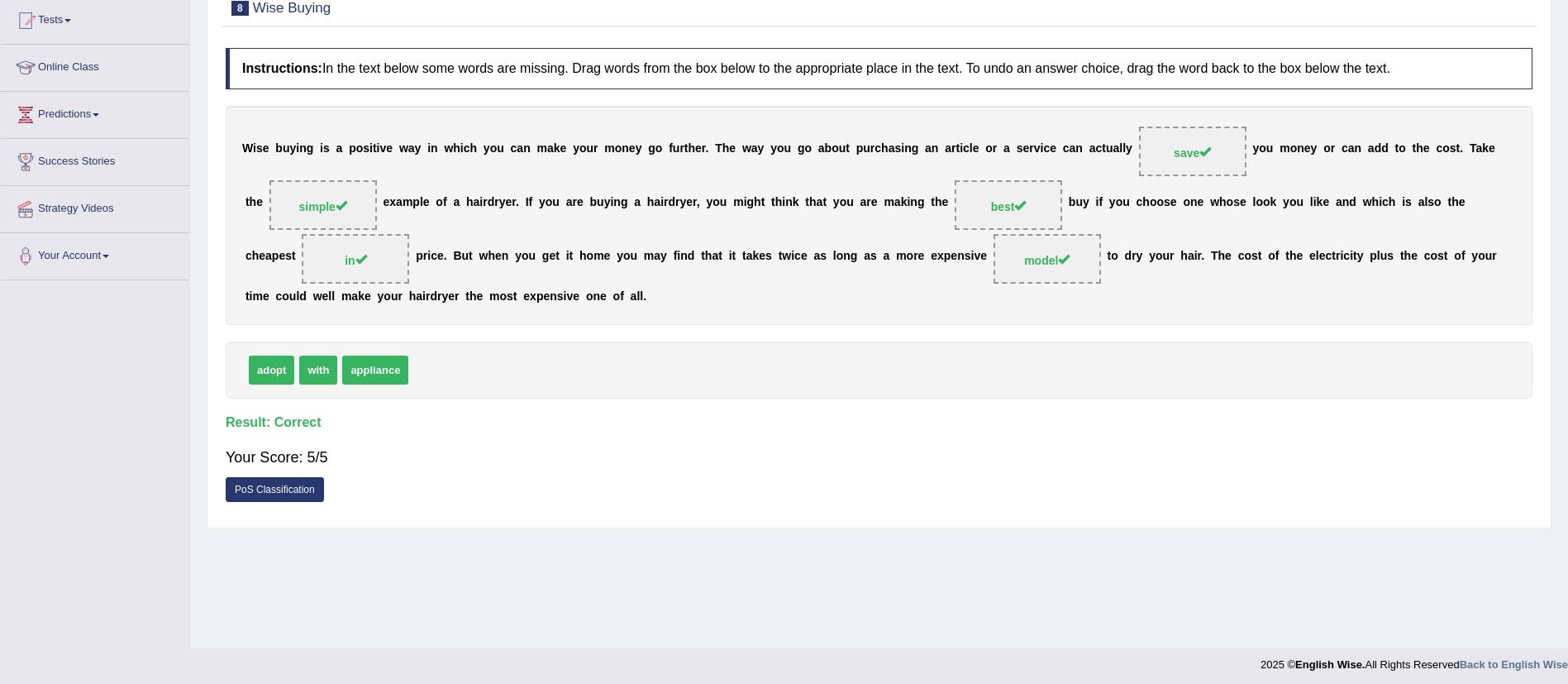
click at [946, 621] on div "Home Practice Reading: Fill In The Blanks Wise Buying « Prev Next » Report Ques…" at bounding box center [879, 234] width 1378 height 827
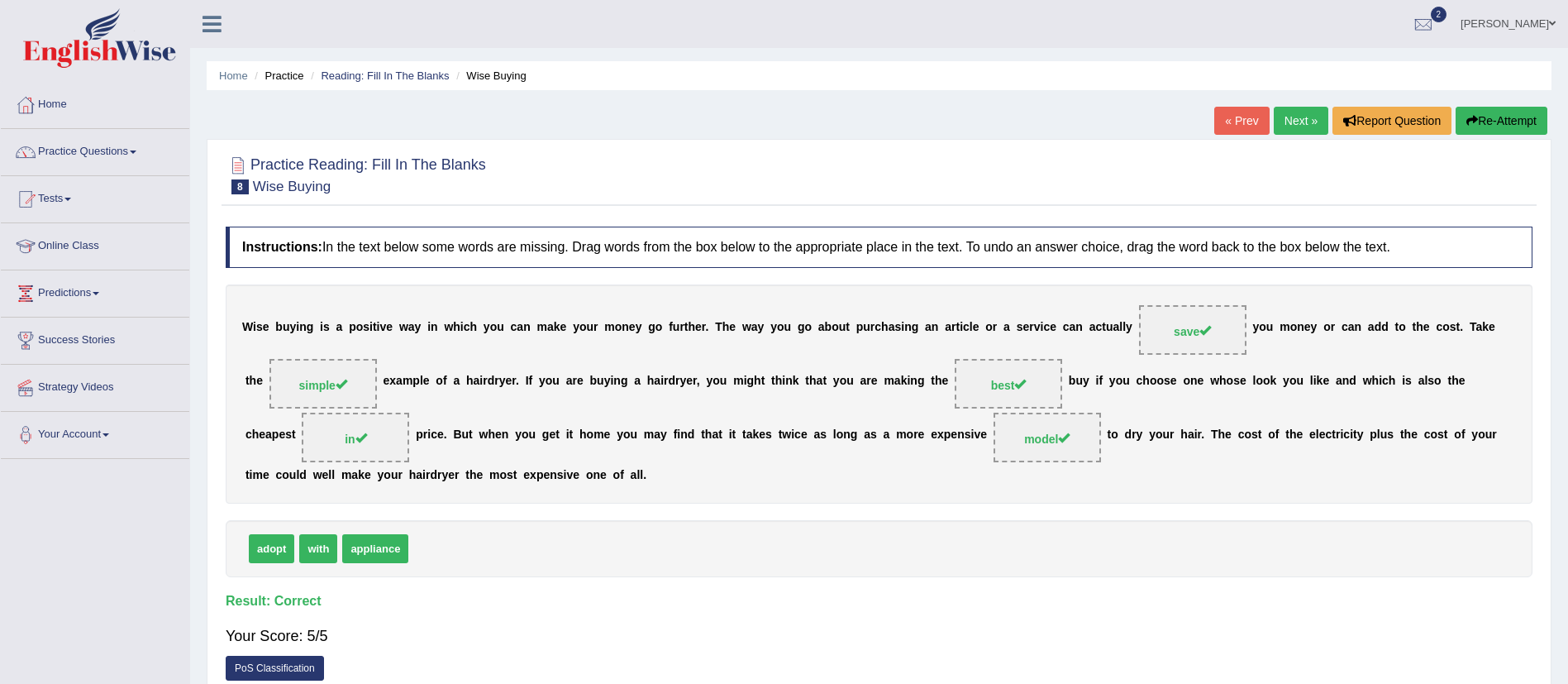
click at [281, 666] on link "PoS Classification" at bounding box center [275, 668] width 98 height 25
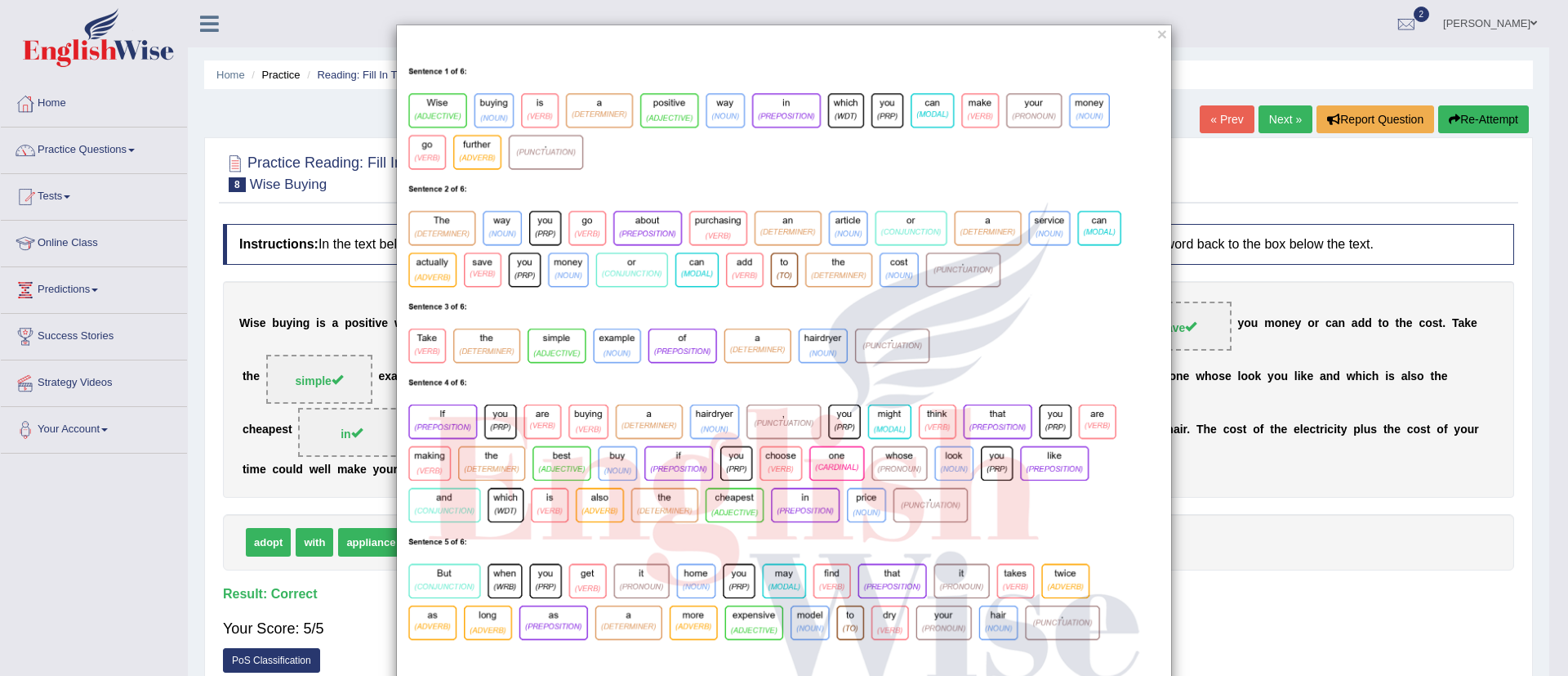
click at [1352, 540] on div "×" at bounding box center [784, 431] width 1568 height 812
click at [1158, 30] on button "×" at bounding box center [1162, 34] width 10 height 17
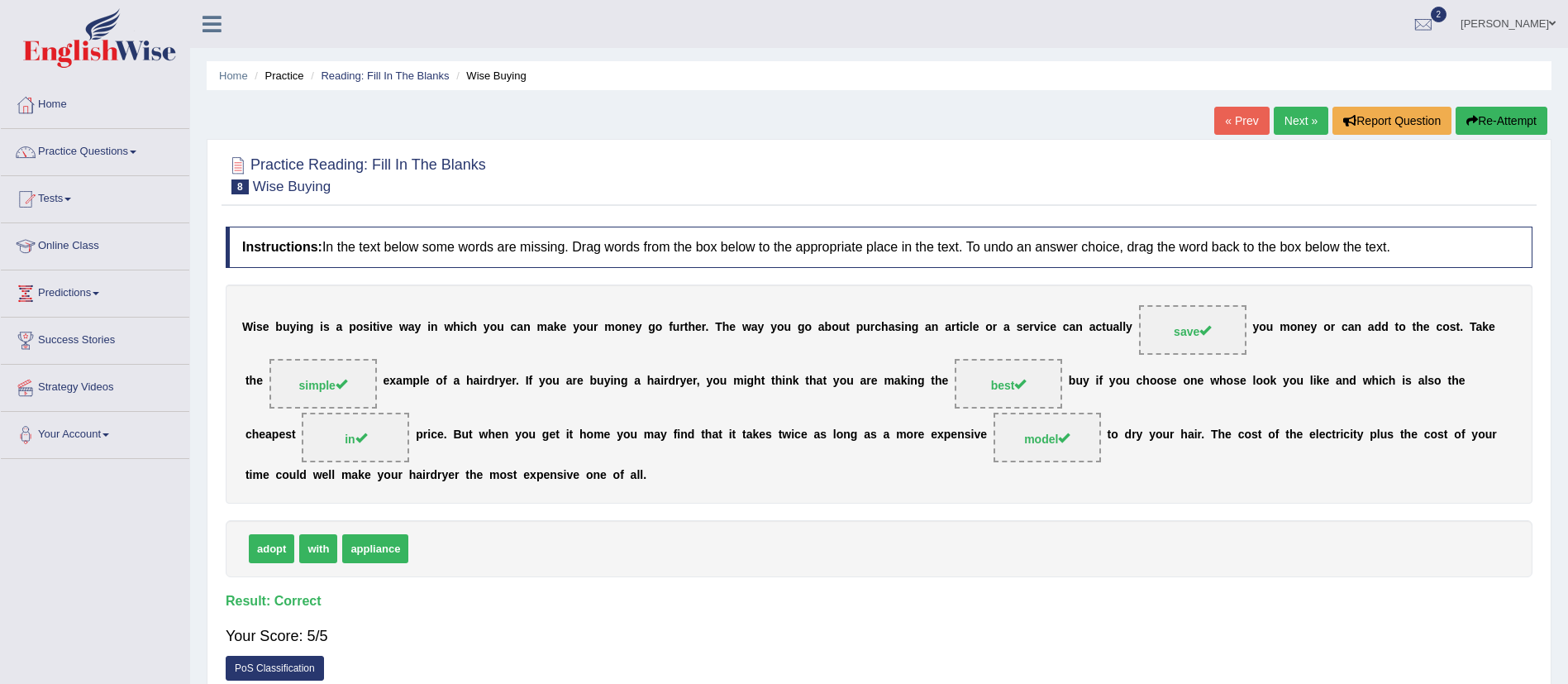
click at [1288, 113] on link "Next »" at bounding box center [1300, 120] width 55 height 28
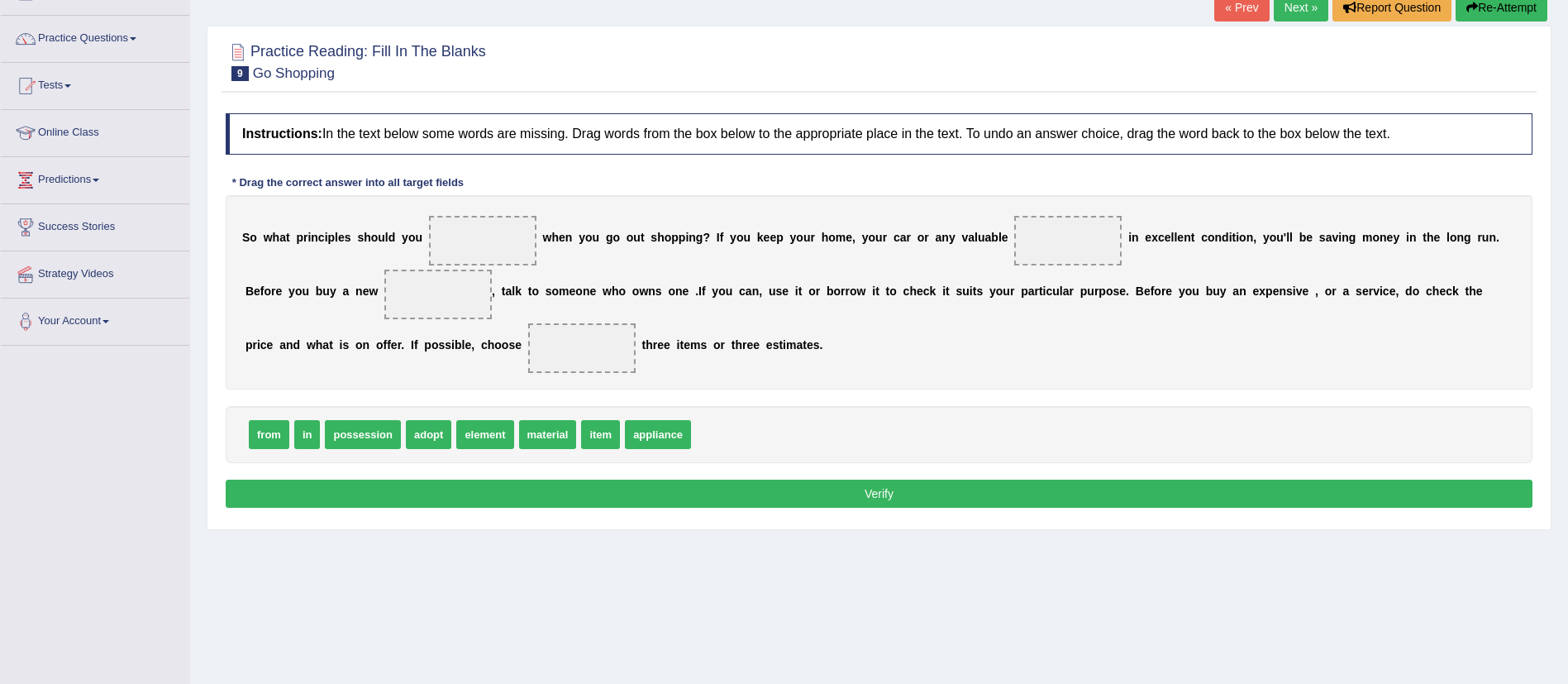
scroll to position [114, 0]
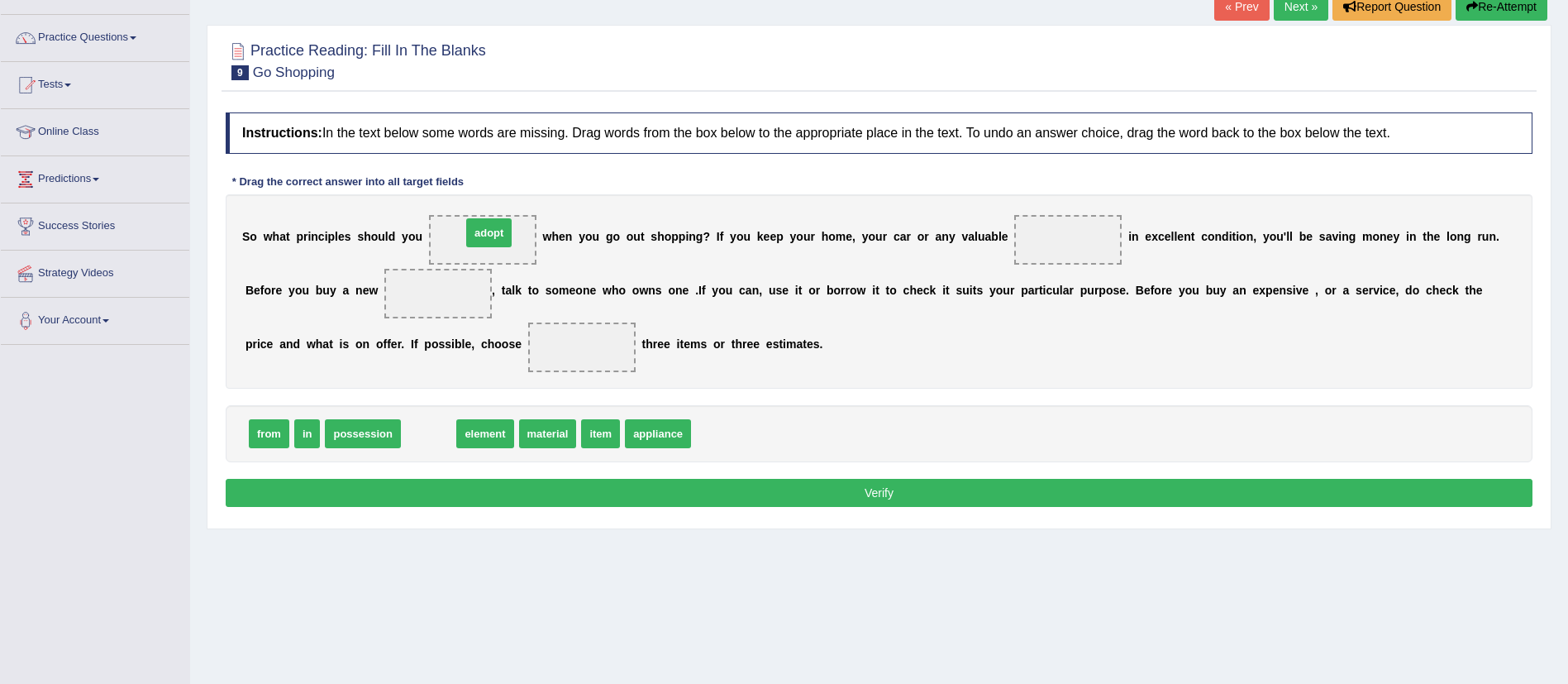
drag, startPoint x: 427, startPoint y: 420, endPoint x: 486, endPoint y: 220, distance: 208.5
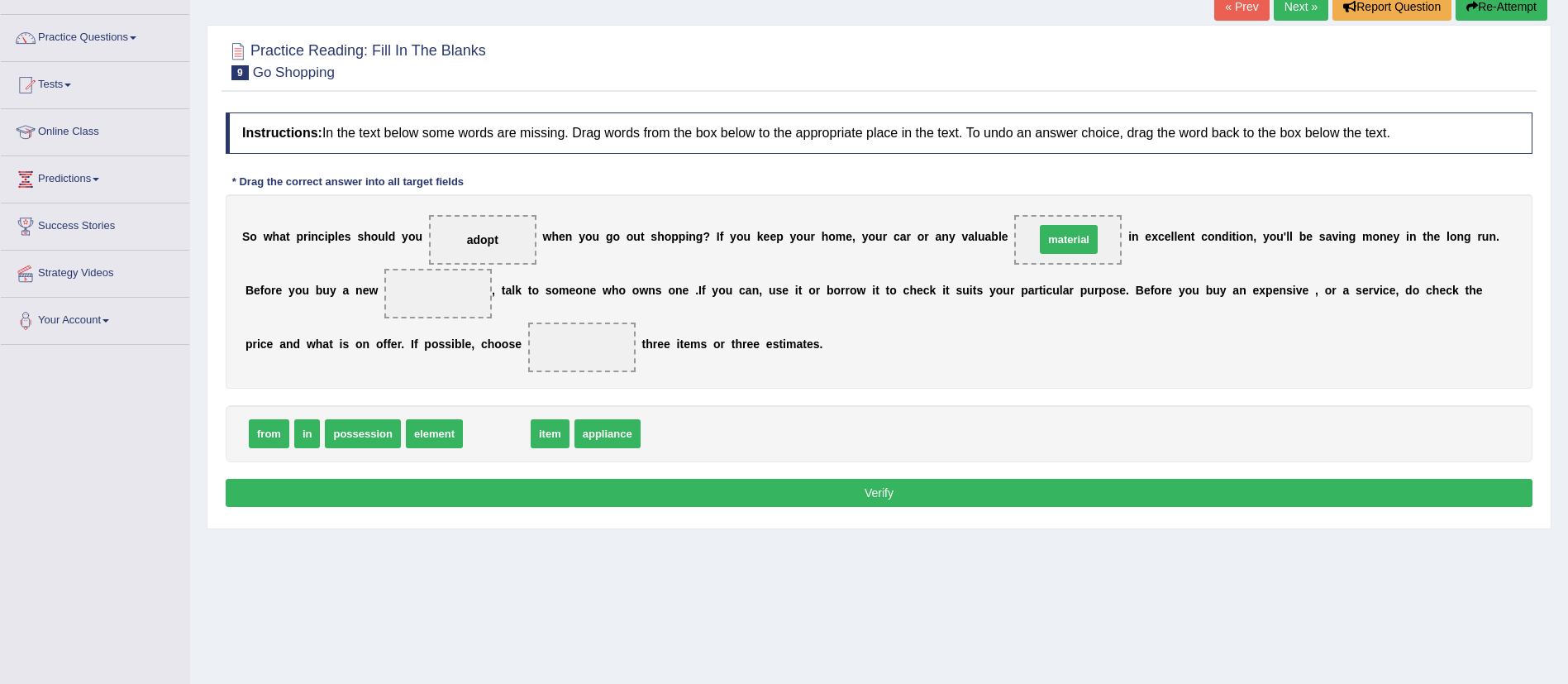
drag, startPoint x: 519, startPoint y: 433, endPoint x: 1089, endPoint y: 241, distance: 601.5
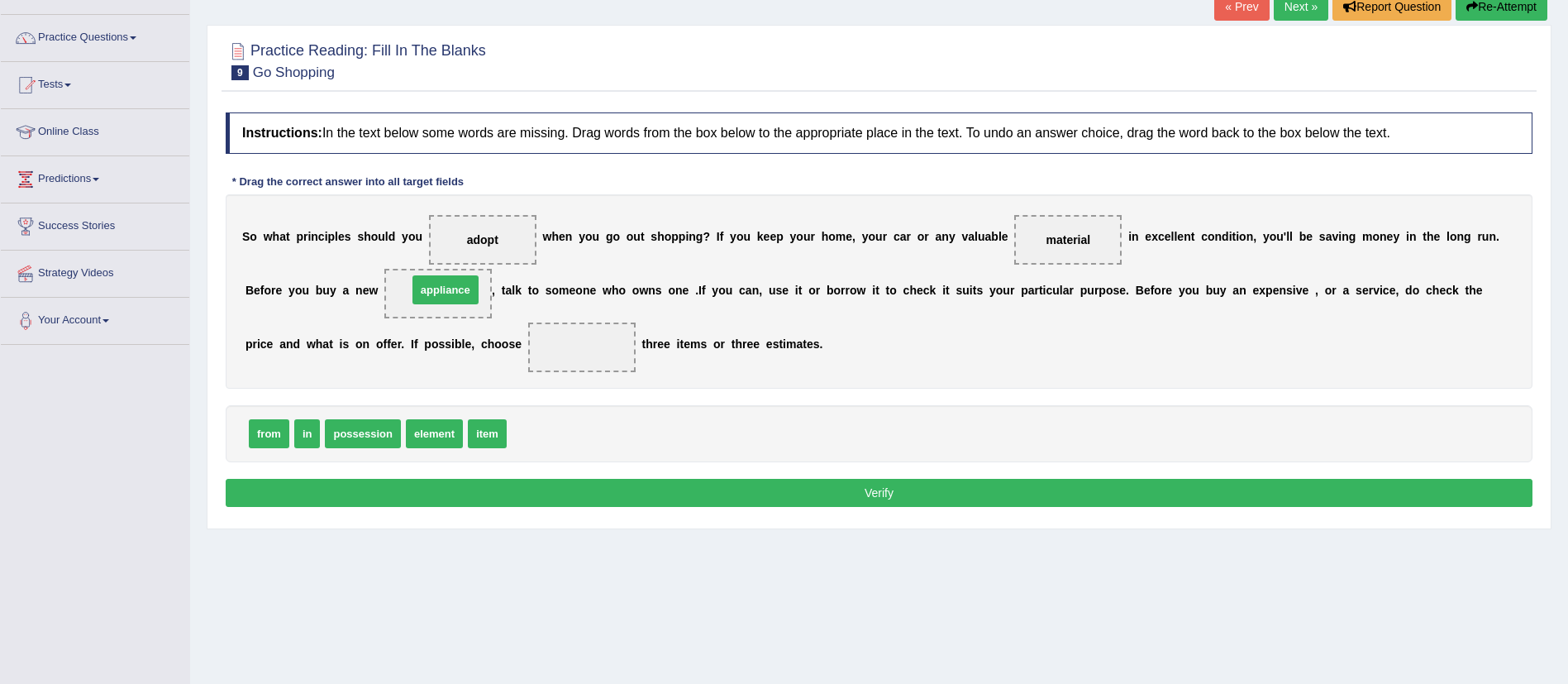
drag, startPoint x: 544, startPoint y: 432, endPoint x: 444, endPoint y: 288, distance: 175.3
drag, startPoint x: 250, startPoint y: 424, endPoint x: 588, endPoint y: 344, distance: 347.3
click at [707, 485] on button "Verify" at bounding box center [879, 493] width 1307 height 28
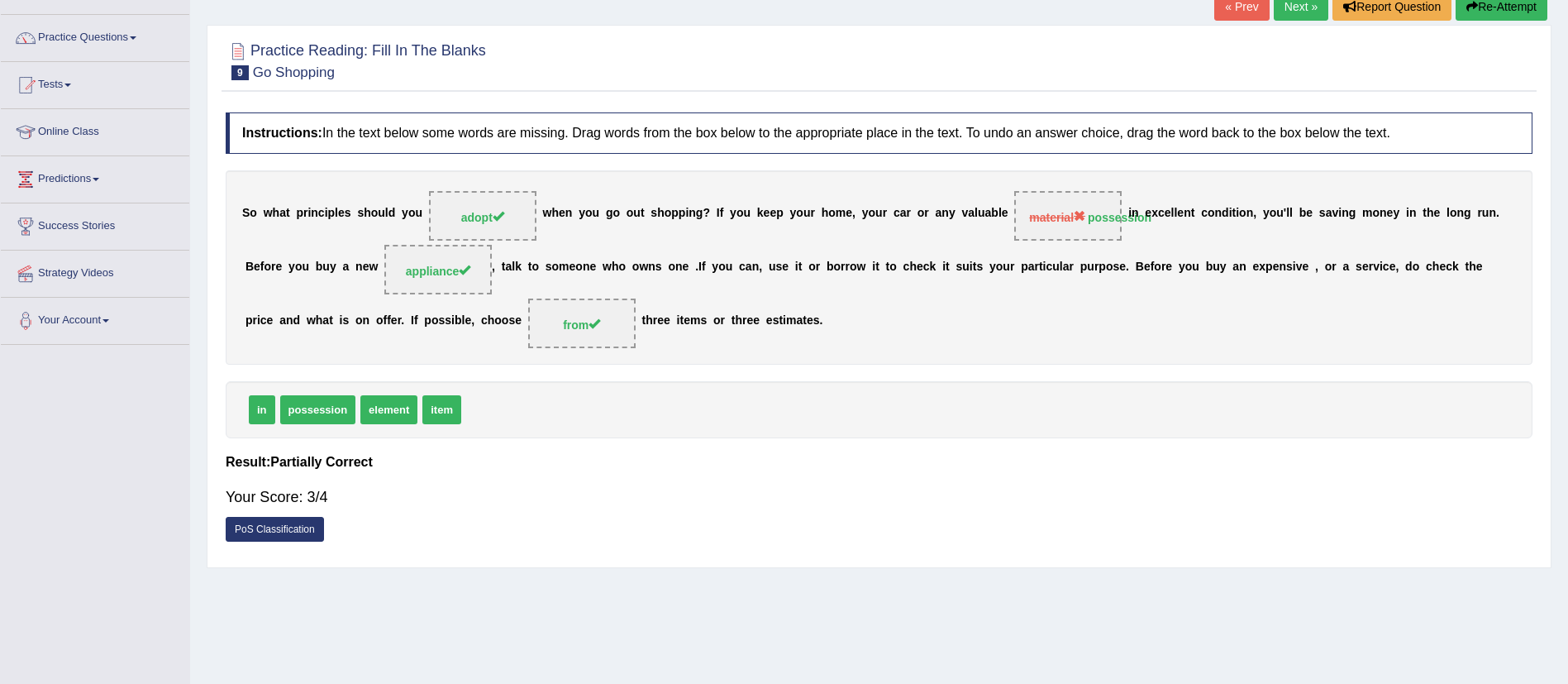
click at [534, 320] on span "from" at bounding box center [582, 323] width 107 height 50
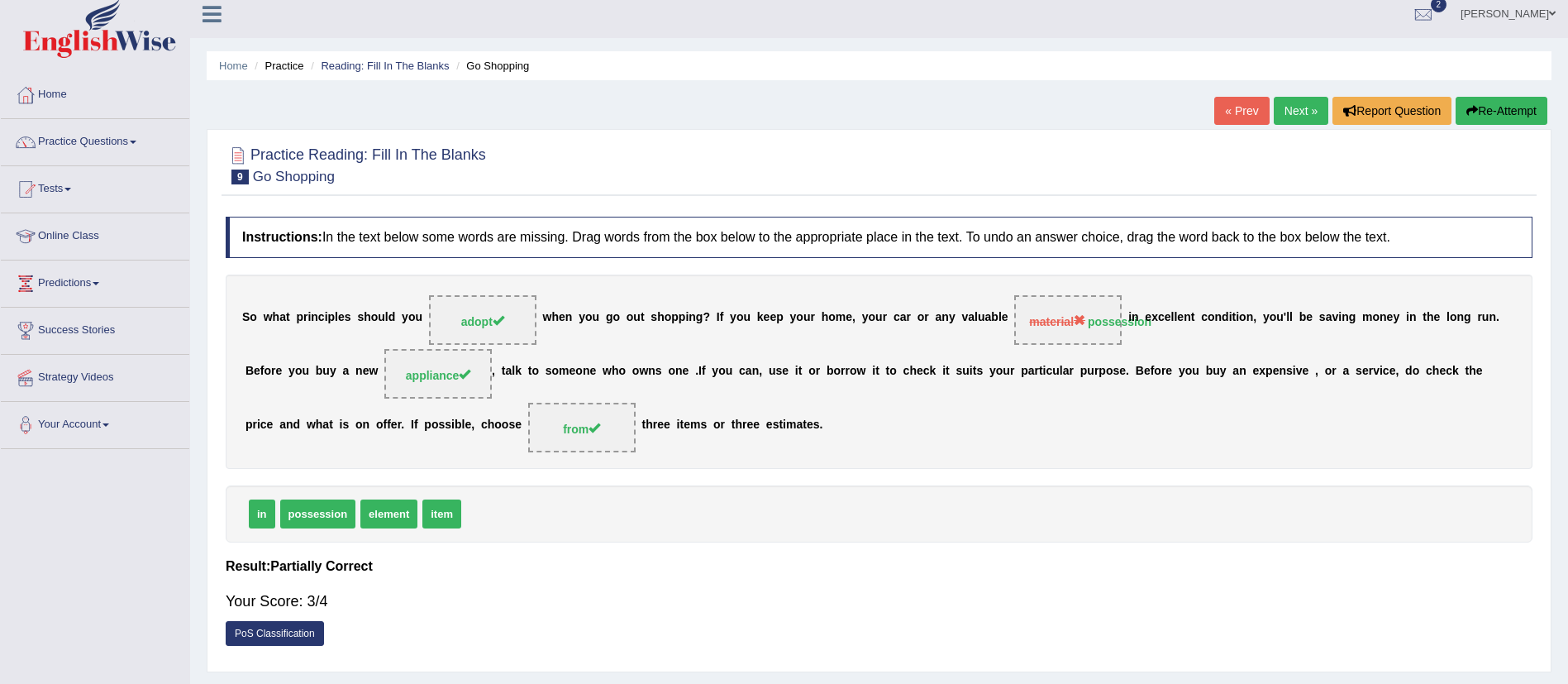
scroll to position [0, 0]
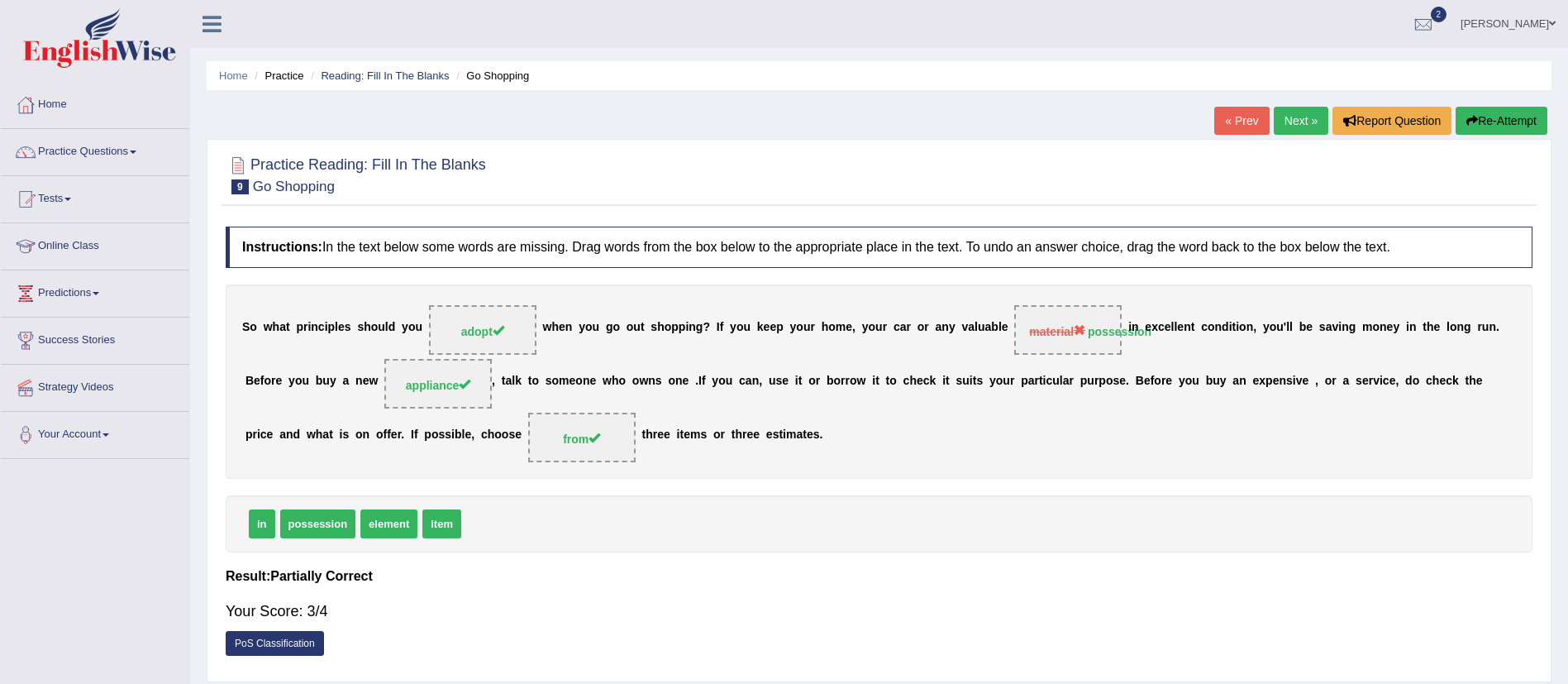
click at [1282, 121] on link "Next »" at bounding box center [1300, 120] width 55 height 28
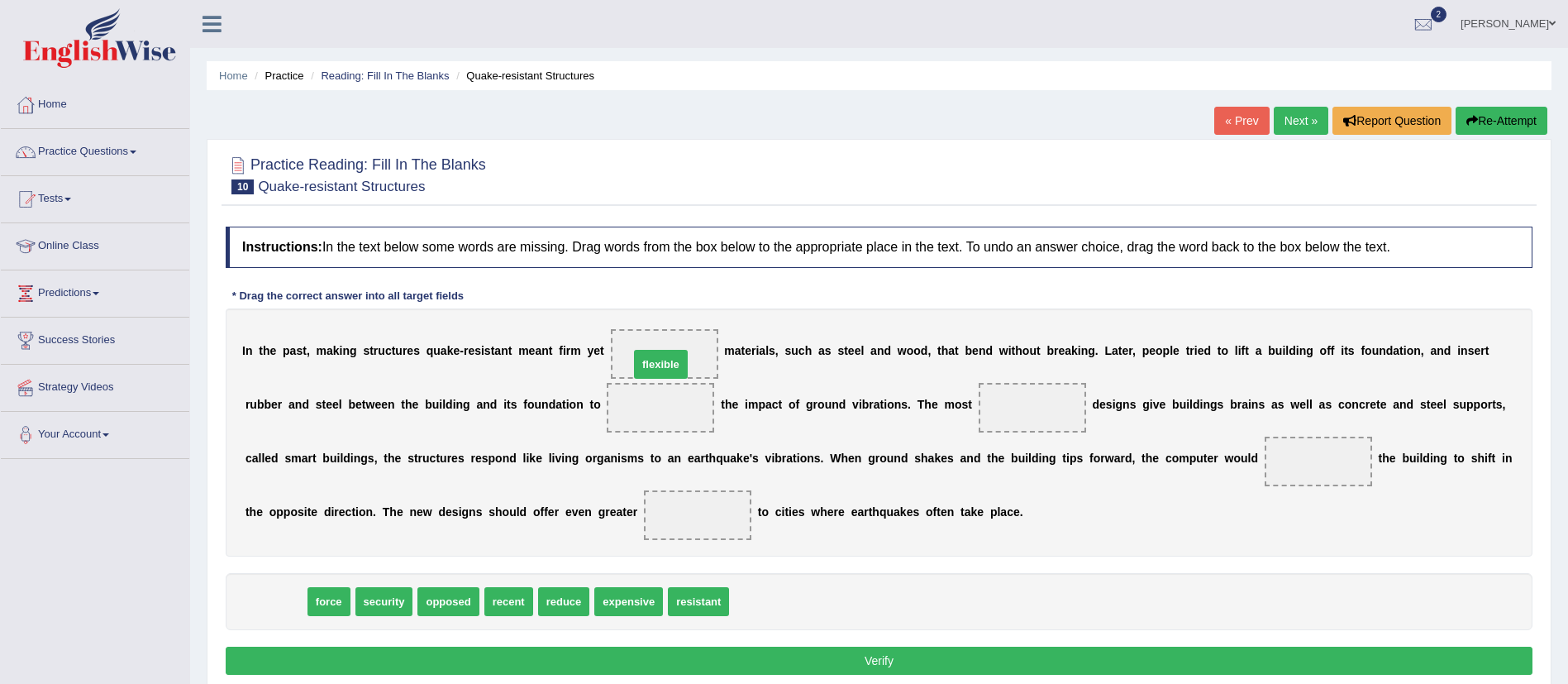
drag, startPoint x: 286, startPoint y: 596, endPoint x: 671, endPoint y: 358, distance: 452.6
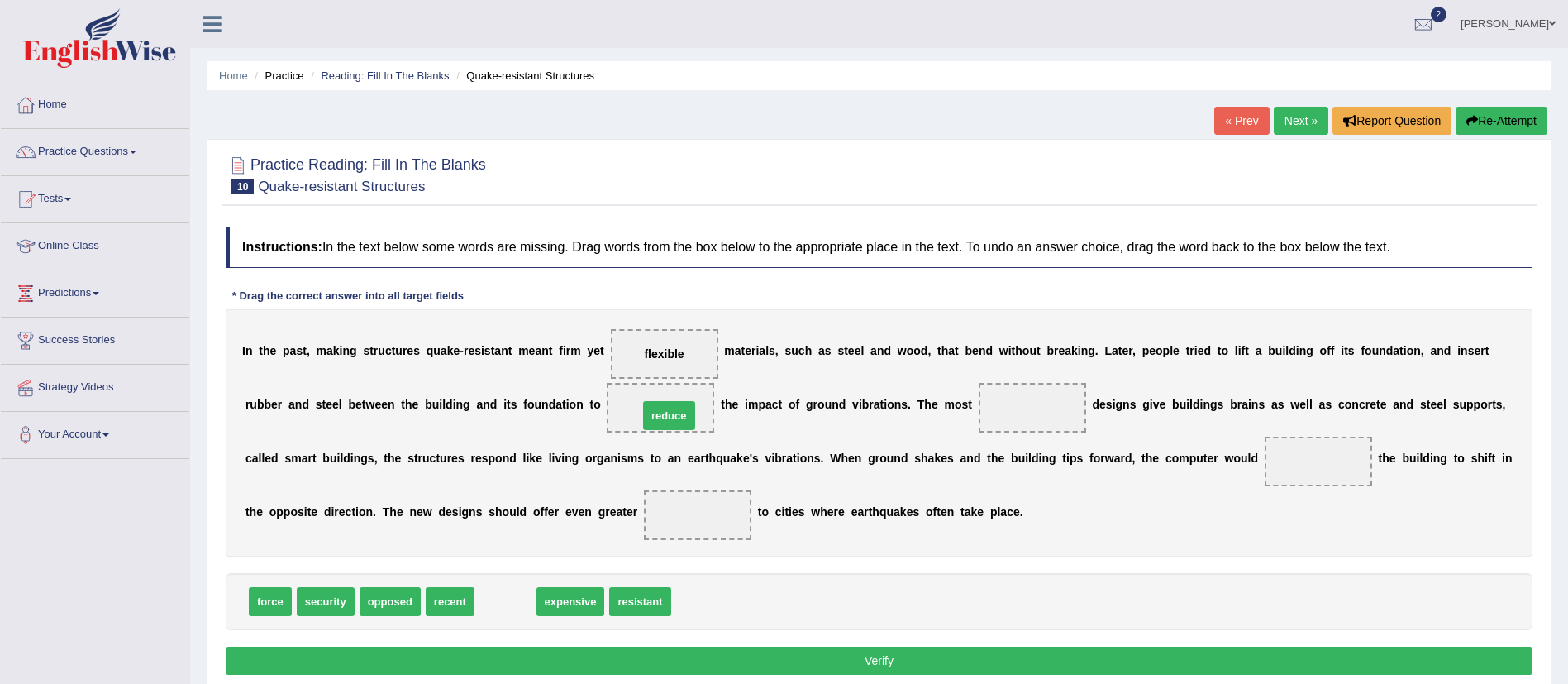
drag, startPoint x: 495, startPoint y: 596, endPoint x: 659, endPoint y: 410, distance: 248.0
drag, startPoint x: 426, startPoint y: 607, endPoint x: 439, endPoint y: 601, distance: 14.3
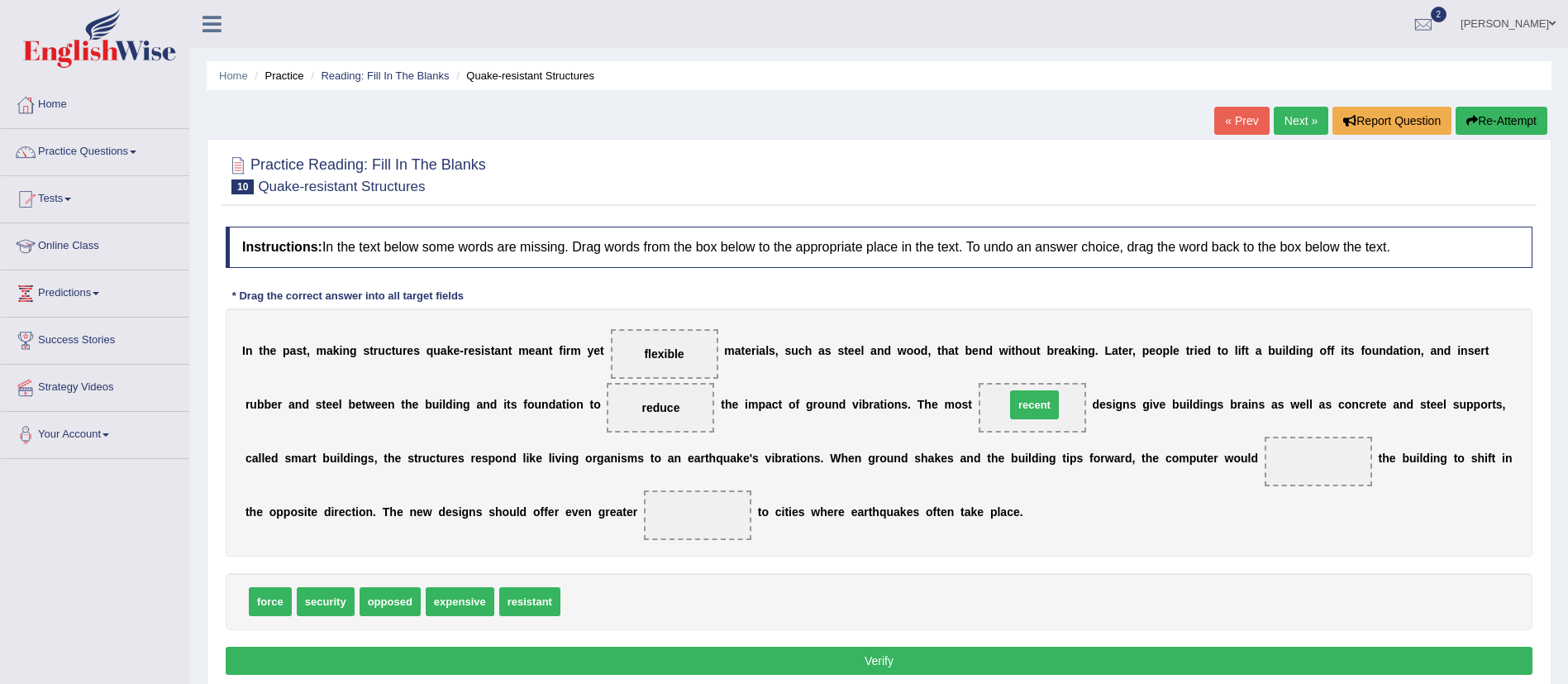
drag, startPoint x: 602, startPoint y: 602, endPoint x: 1047, endPoint y: 405, distance: 486.7
drag, startPoint x: 254, startPoint y: 612, endPoint x: 1119, endPoint y: 498, distance: 872.5
click at [1119, 498] on span "force" at bounding box center [1122, 487] width 43 height 29
drag, startPoint x: 268, startPoint y: 611, endPoint x: 1311, endPoint y: 470, distance: 1052.5
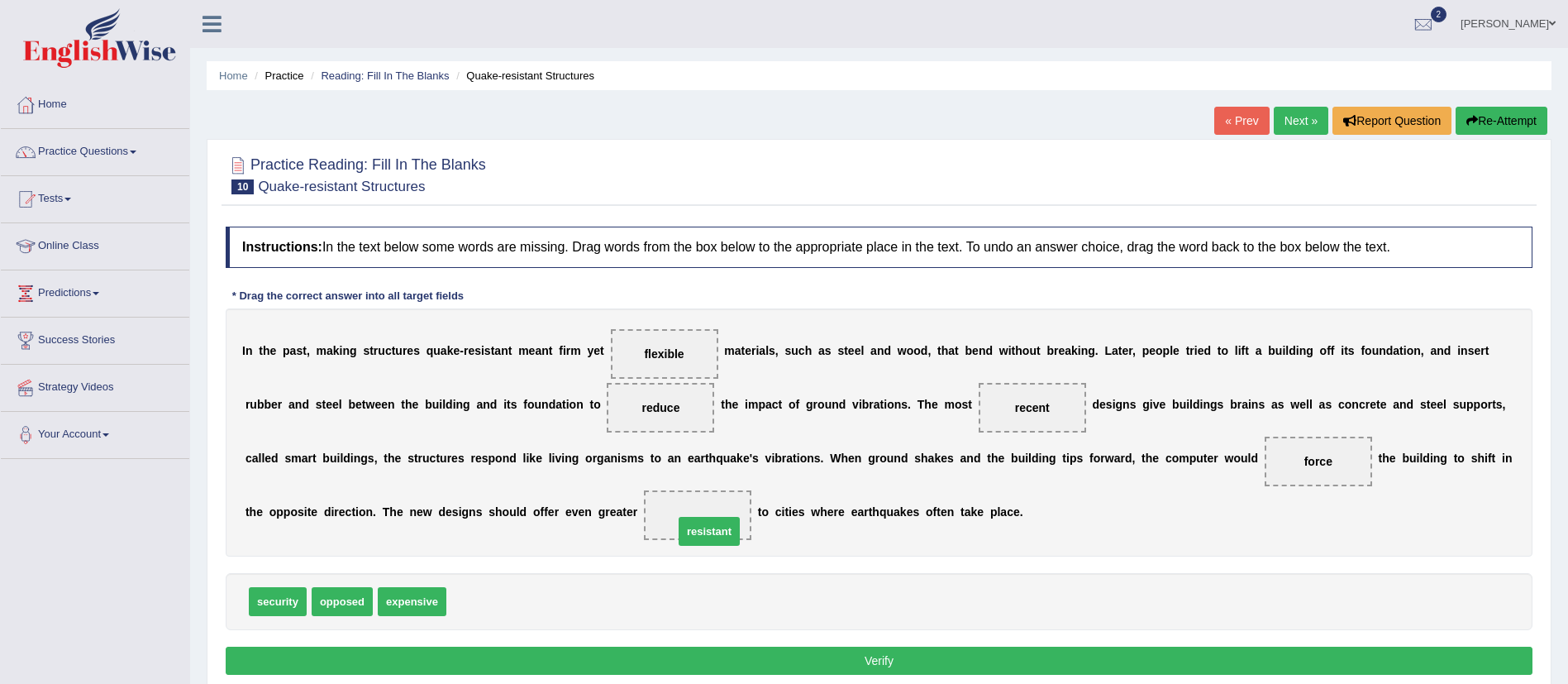
drag, startPoint x: 486, startPoint y: 597, endPoint x: 714, endPoint y: 526, distance: 238.8
click at [698, 660] on button "Verify" at bounding box center [879, 661] width 1307 height 28
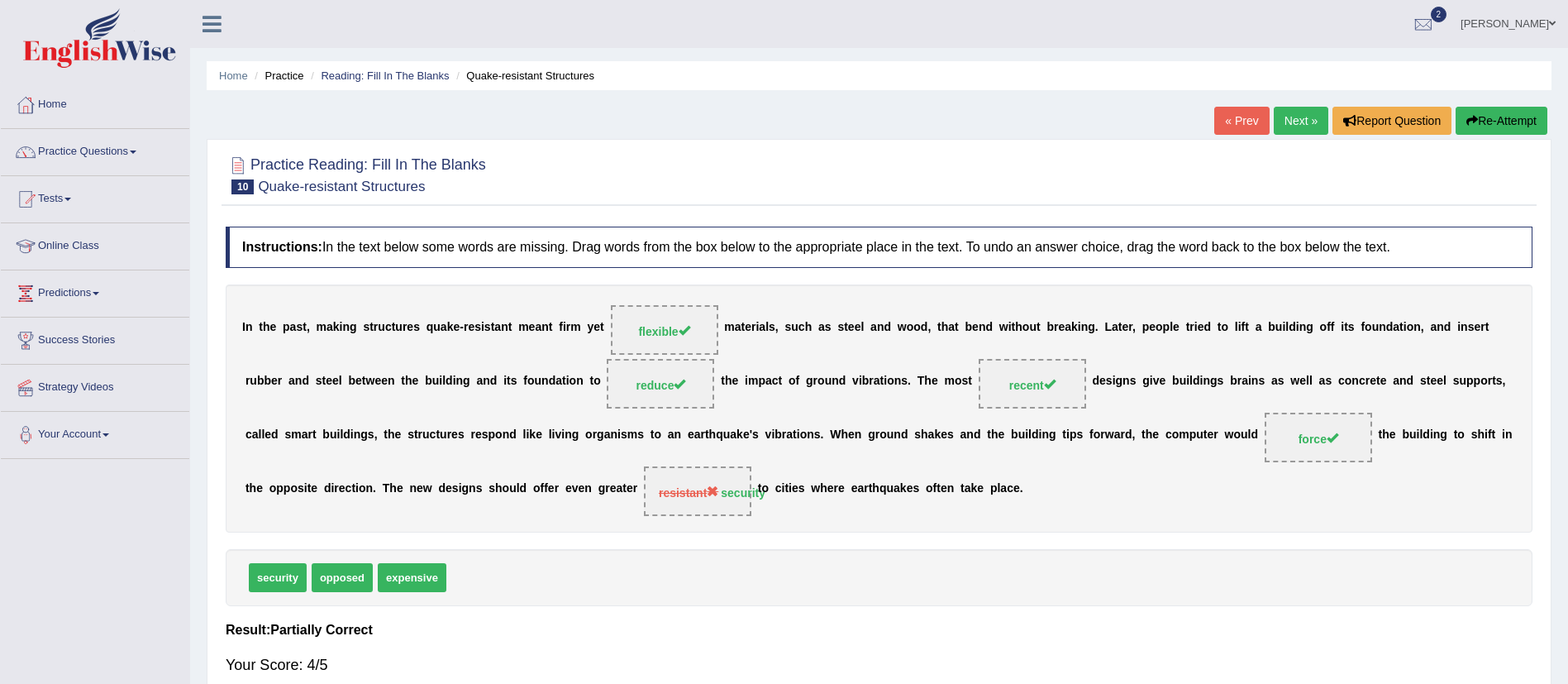
click at [1296, 120] on link "Next »" at bounding box center [1300, 120] width 55 height 28
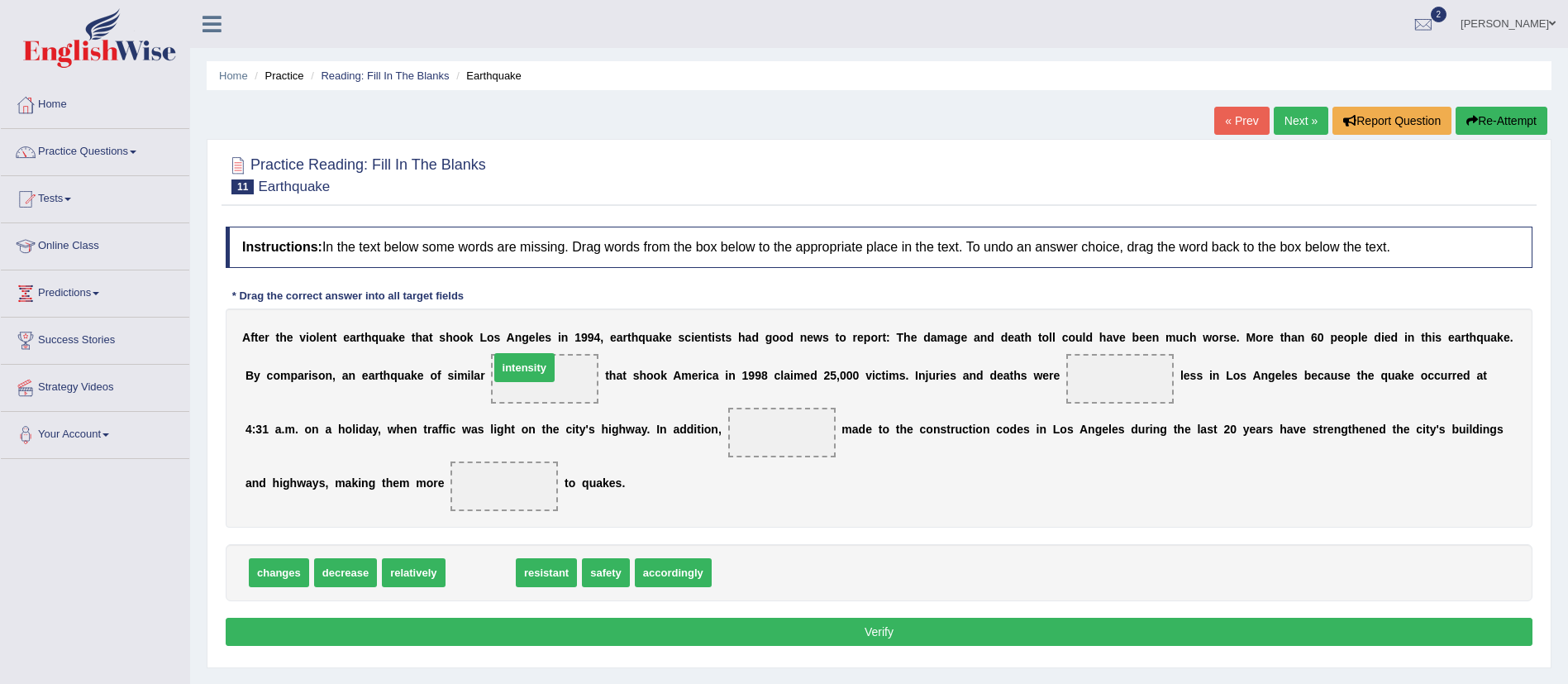
drag, startPoint x: 479, startPoint y: 565, endPoint x: 523, endPoint y: 361, distance: 208.7
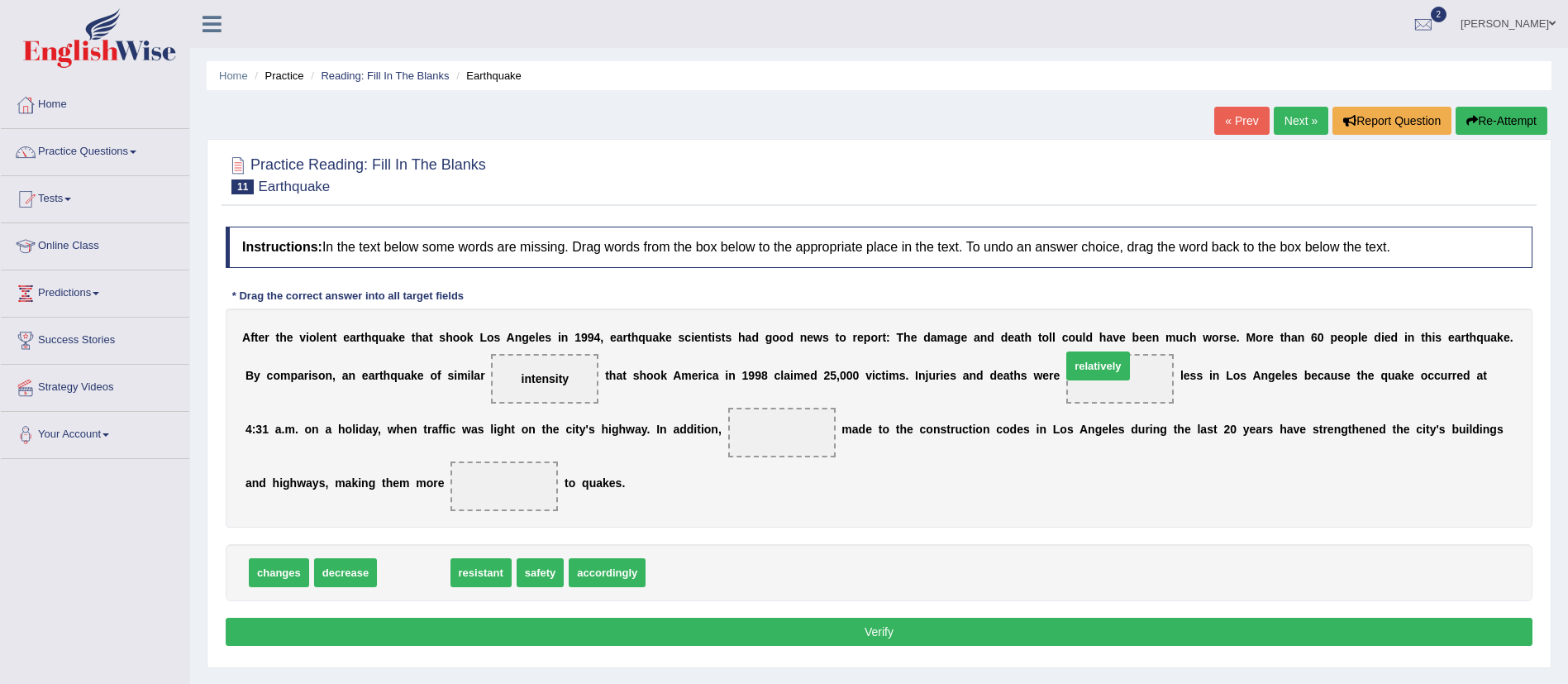
drag, startPoint x: 407, startPoint y: 577, endPoint x: 1091, endPoint y: 371, distance: 714.3
drag, startPoint x: 410, startPoint y: 573, endPoint x: 489, endPoint y: 489, distance: 115.3
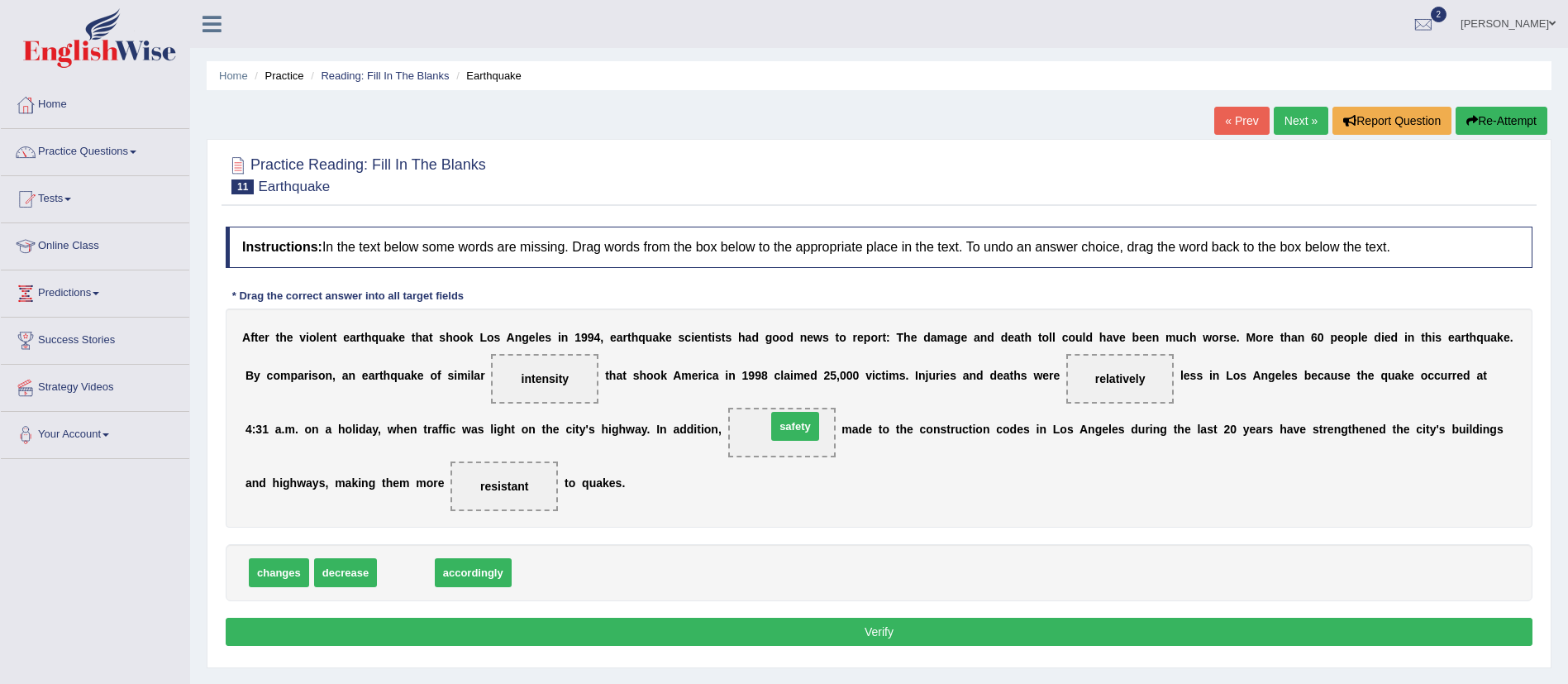
drag, startPoint x: 396, startPoint y: 574, endPoint x: 783, endPoint y: 427, distance: 414.0
drag, startPoint x: 784, startPoint y: 426, endPoint x: 549, endPoint y: 579, distance: 280.4
drag, startPoint x: 276, startPoint y: 576, endPoint x: 775, endPoint y: 428, distance: 520.5
click at [772, 631] on button "Verify" at bounding box center [879, 632] width 1307 height 28
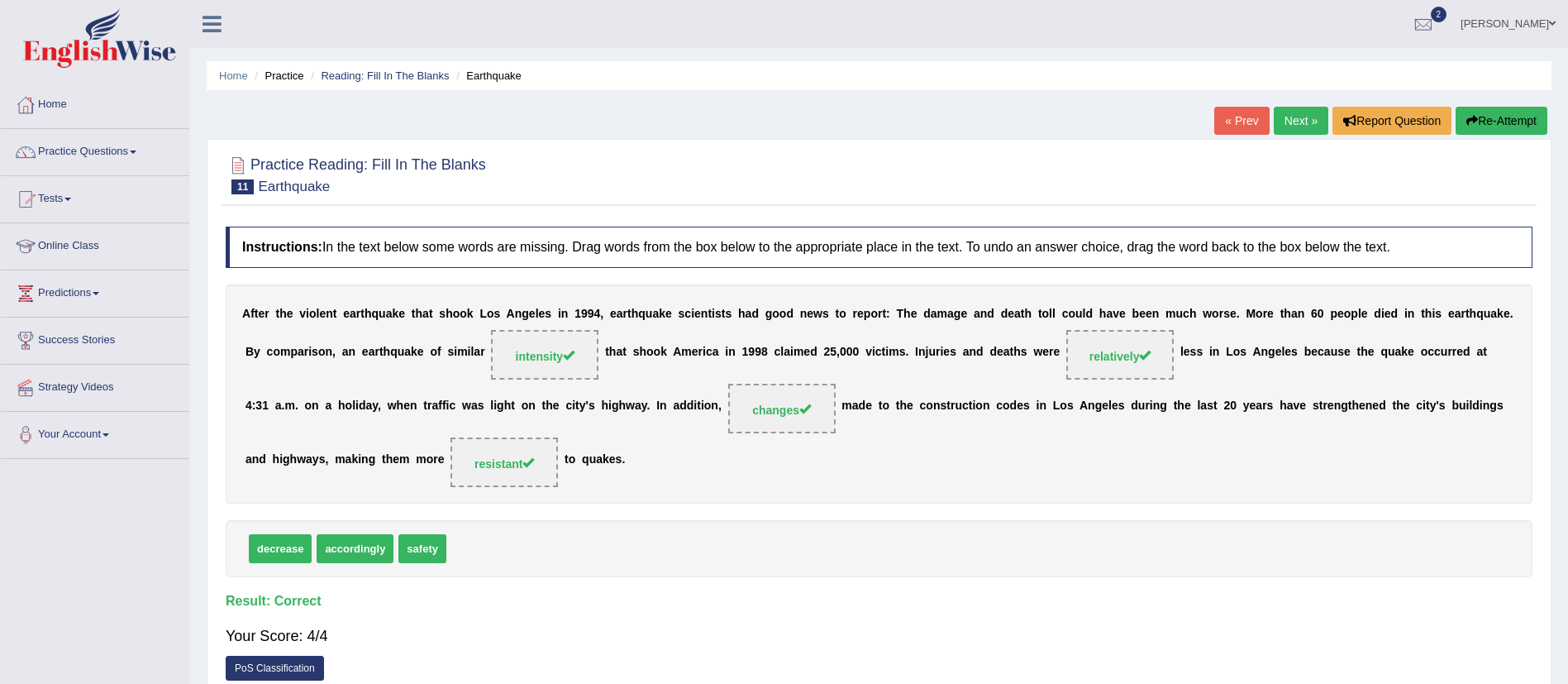
click at [1281, 118] on link "Next »" at bounding box center [1300, 120] width 55 height 28
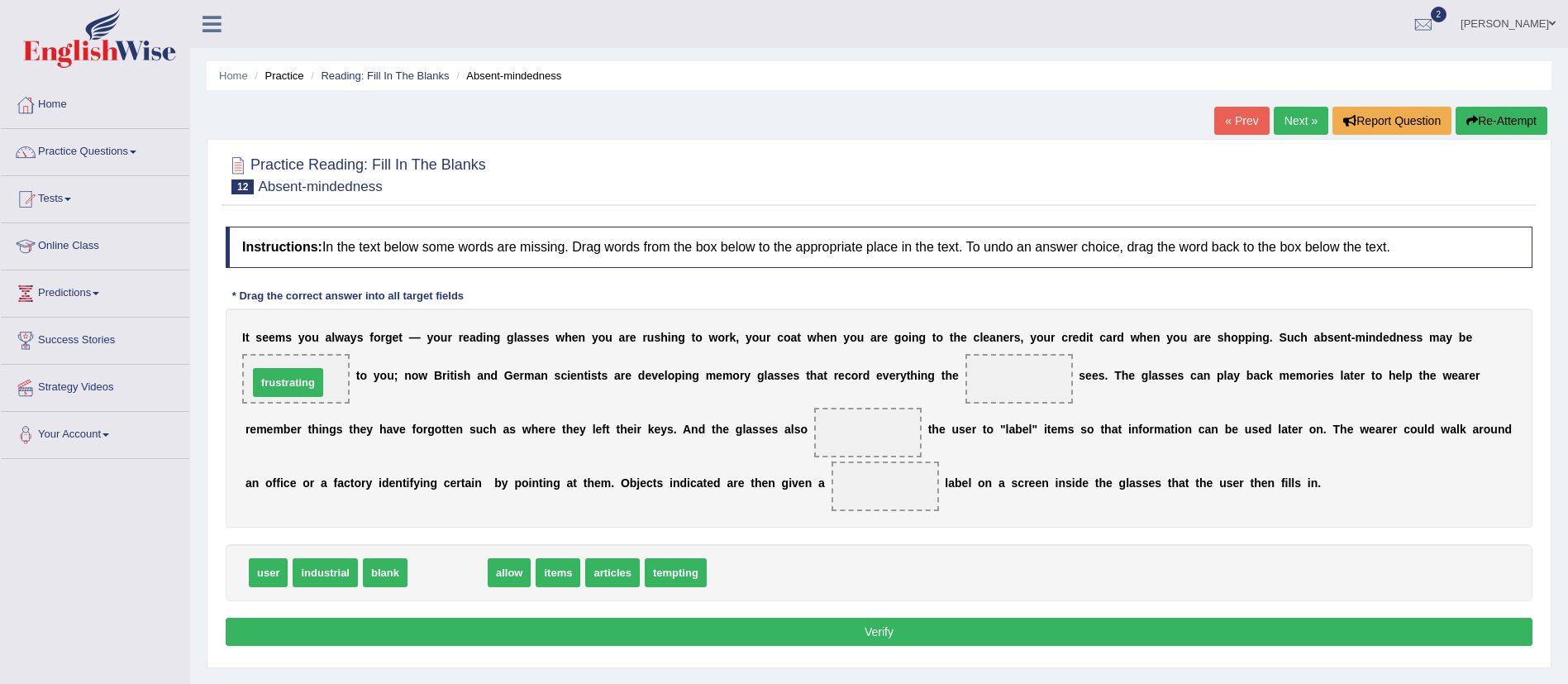
drag, startPoint x: 436, startPoint y: 576, endPoint x: 276, endPoint y: 386, distance: 248.4
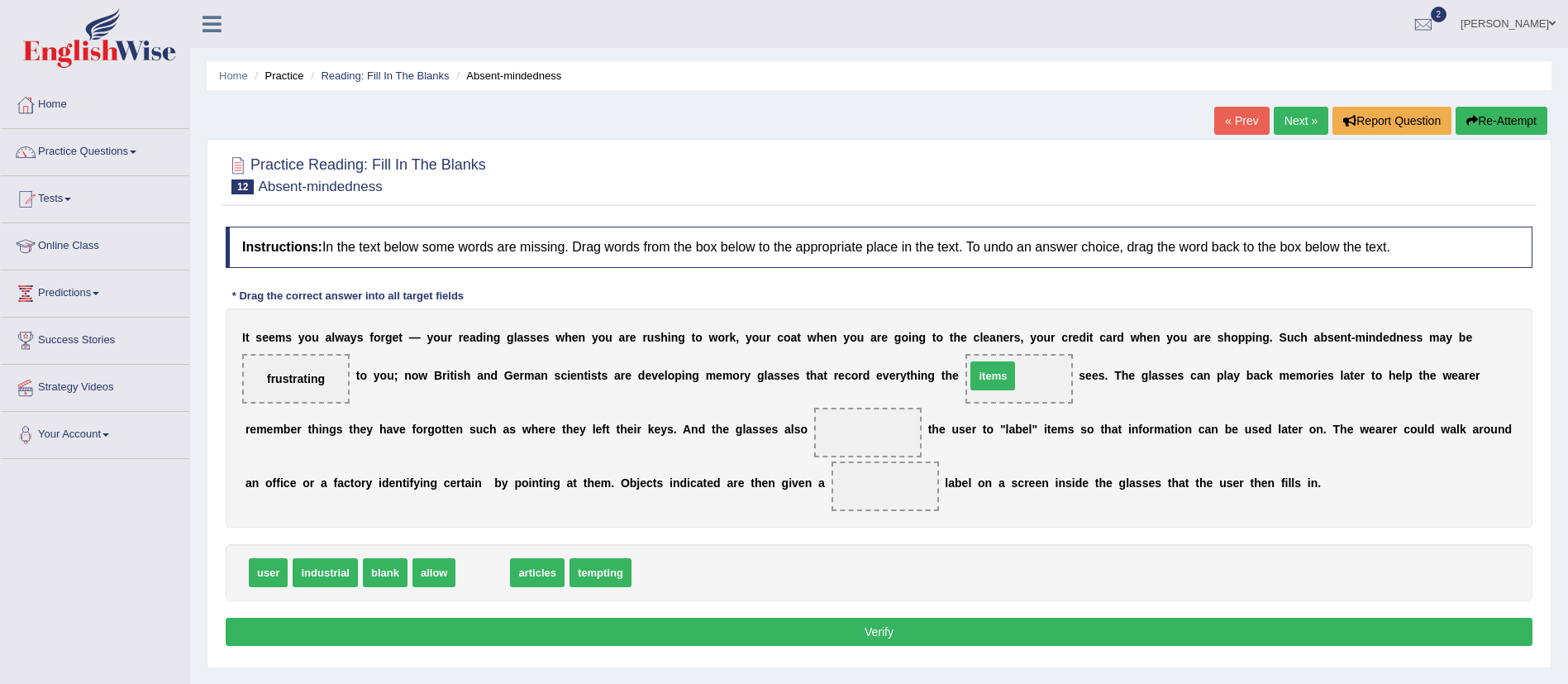
drag, startPoint x: 479, startPoint y: 566, endPoint x: 988, endPoint y: 370, distance: 545.4
drag, startPoint x: 988, startPoint y: 370, endPoint x: 1005, endPoint y: 362, distance: 18.8
click at [1005, 362] on span "items" at bounding box center [1019, 379] width 107 height 50
drag, startPoint x: 1013, startPoint y: 377, endPoint x: 605, endPoint y: 601, distance: 465.4
drag, startPoint x: 268, startPoint y: 577, endPoint x: 1002, endPoint y: 371, distance: 762.4
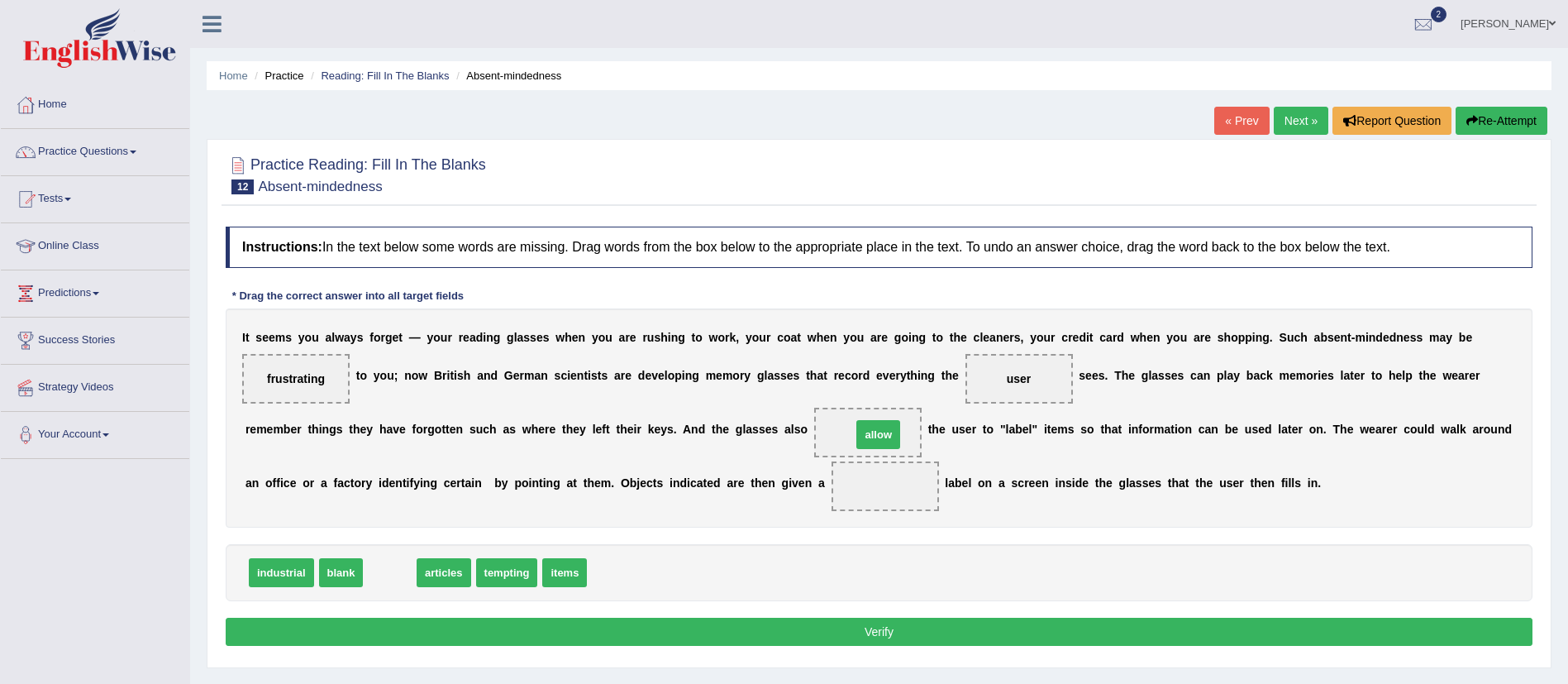
drag, startPoint x: 384, startPoint y: 574, endPoint x: 872, endPoint y: 437, distance: 506.9
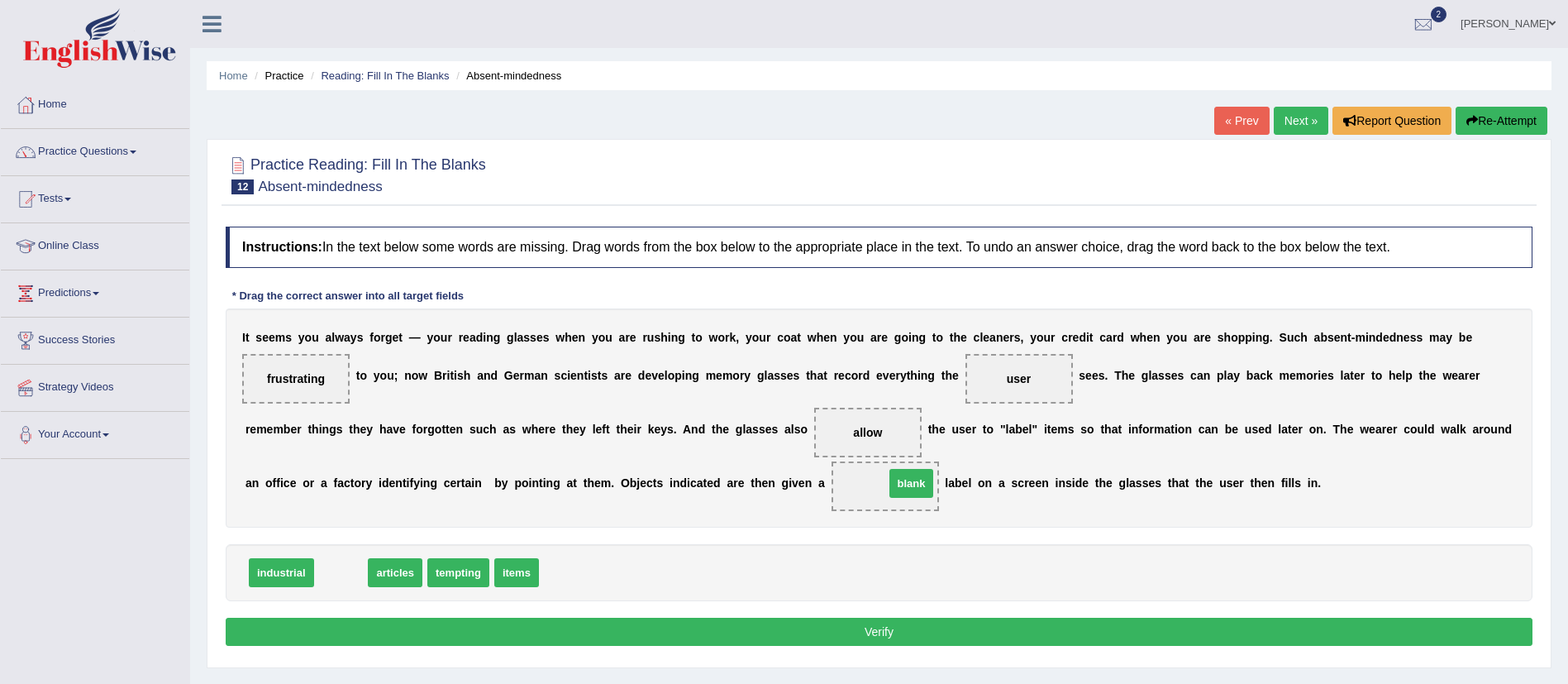
drag, startPoint x: 335, startPoint y: 578, endPoint x: 899, endPoint y: 493, distance: 570.4
click at [894, 633] on button "Verify" at bounding box center [879, 632] width 1307 height 28
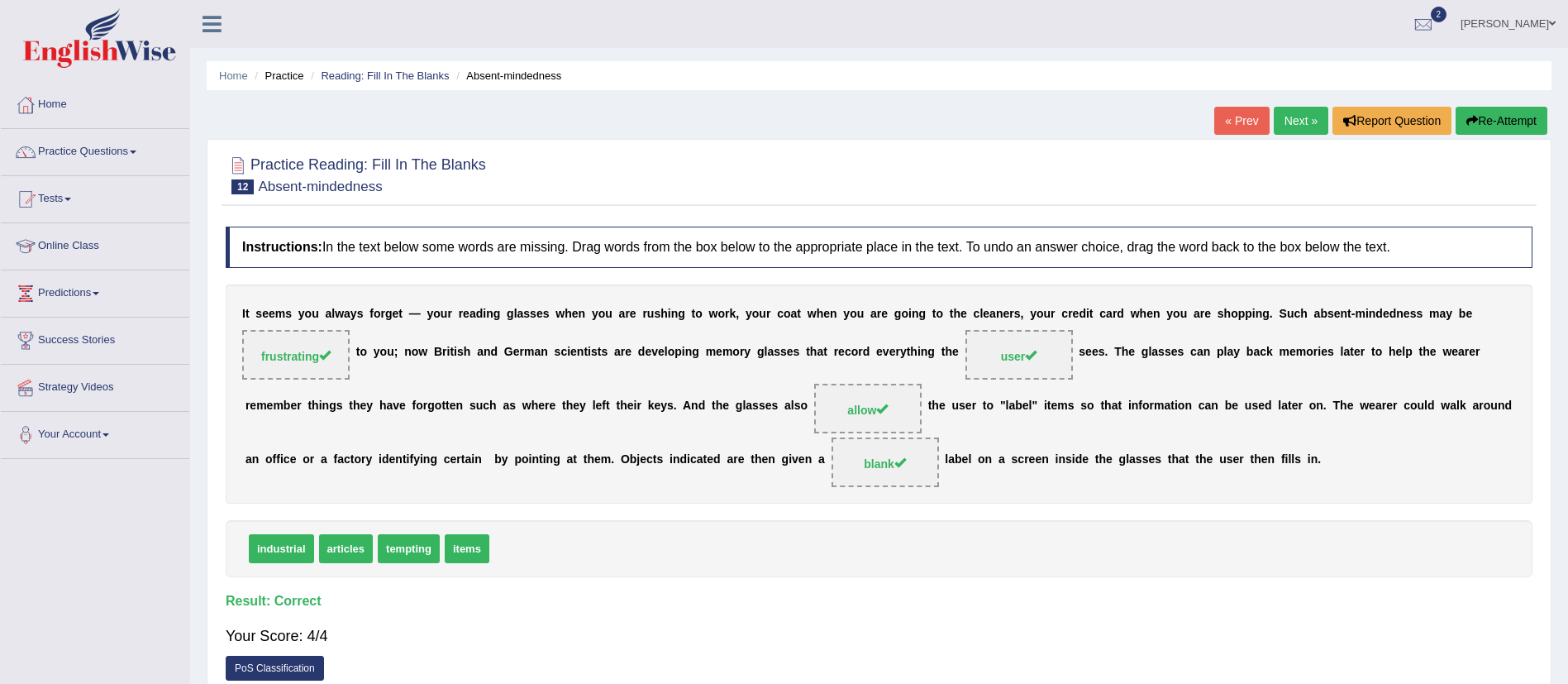
click at [1284, 105] on div "Home Practice Reading: Fill In The Blanks Absent-mindedness « Prev Next » Repor…" at bounding box center [879, 413] width 1378 height 827
click at [1284, 114] on link "Next »" at bounding box center [1300, 120] width 55 height 28
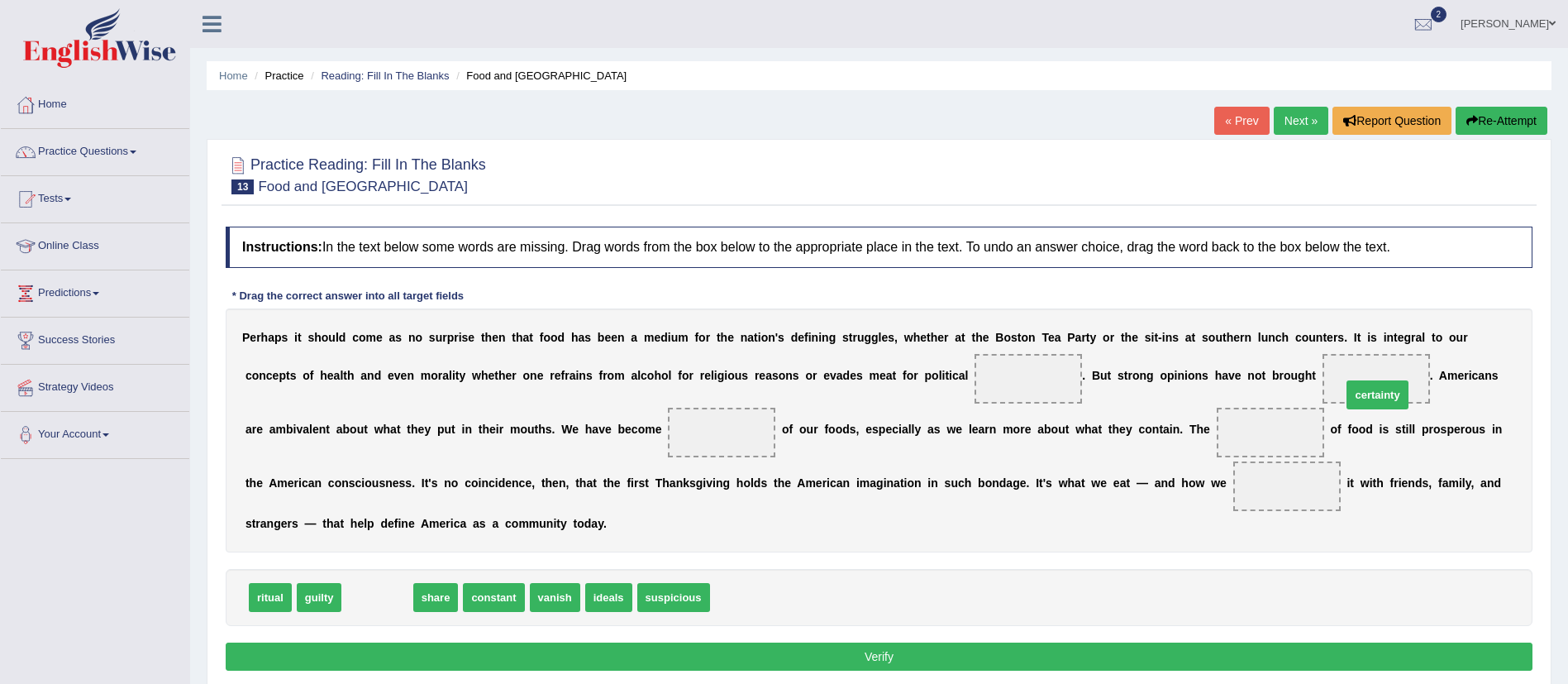
drag, startPoint x: 365, startPoint y: 595, endPoint x: 1367, endPoint y: 393, distance: 1022.2
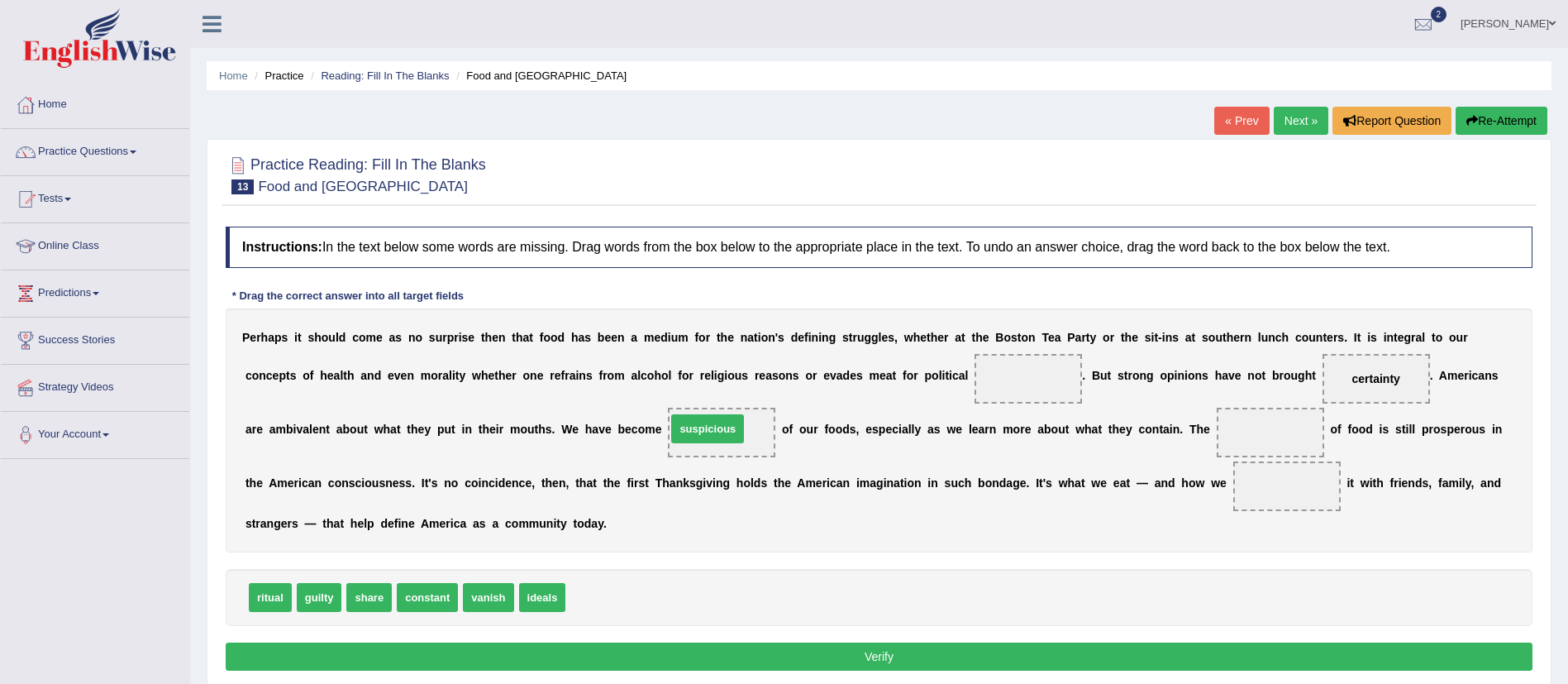
drag, startPoint x: 621, startPoint y: 602, endPoint x: 721, endPoint y: 434, distance: 195.5
drag, startPoint x: 369, startPoint y: 600, endPoint x: 1283, endPoint y: 492, distance: 920.4
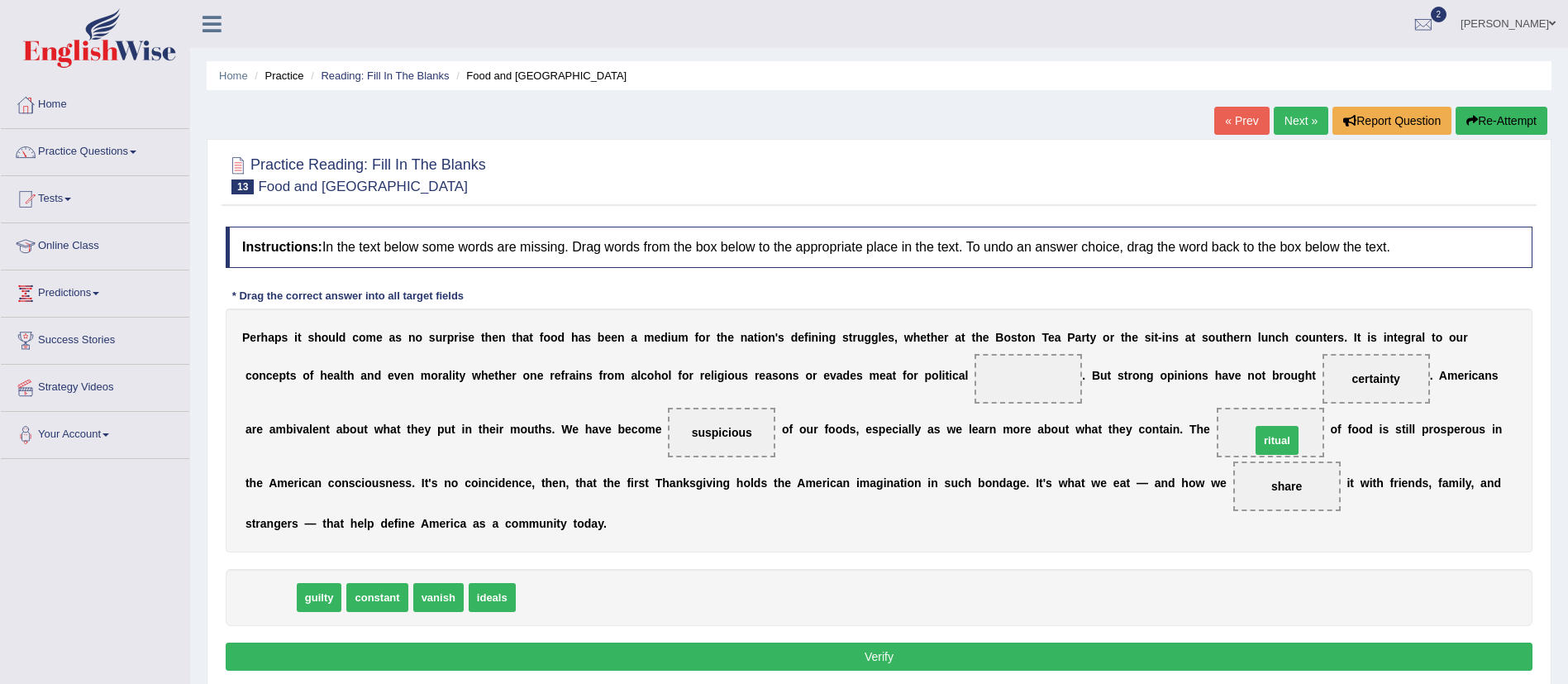
drag, startPoint x: 261, startPoint y: 603, endPoint x: 1261, endPoint y: 445, distance: 1012.4
drag, startPoint x: 388, startPoint y: 592, endPoint x: 1034, endPoint y: 378, distance: 680.5
click at [1031, 661] on button "Verify" at bounding box center [879, 656] width 1307 height 28
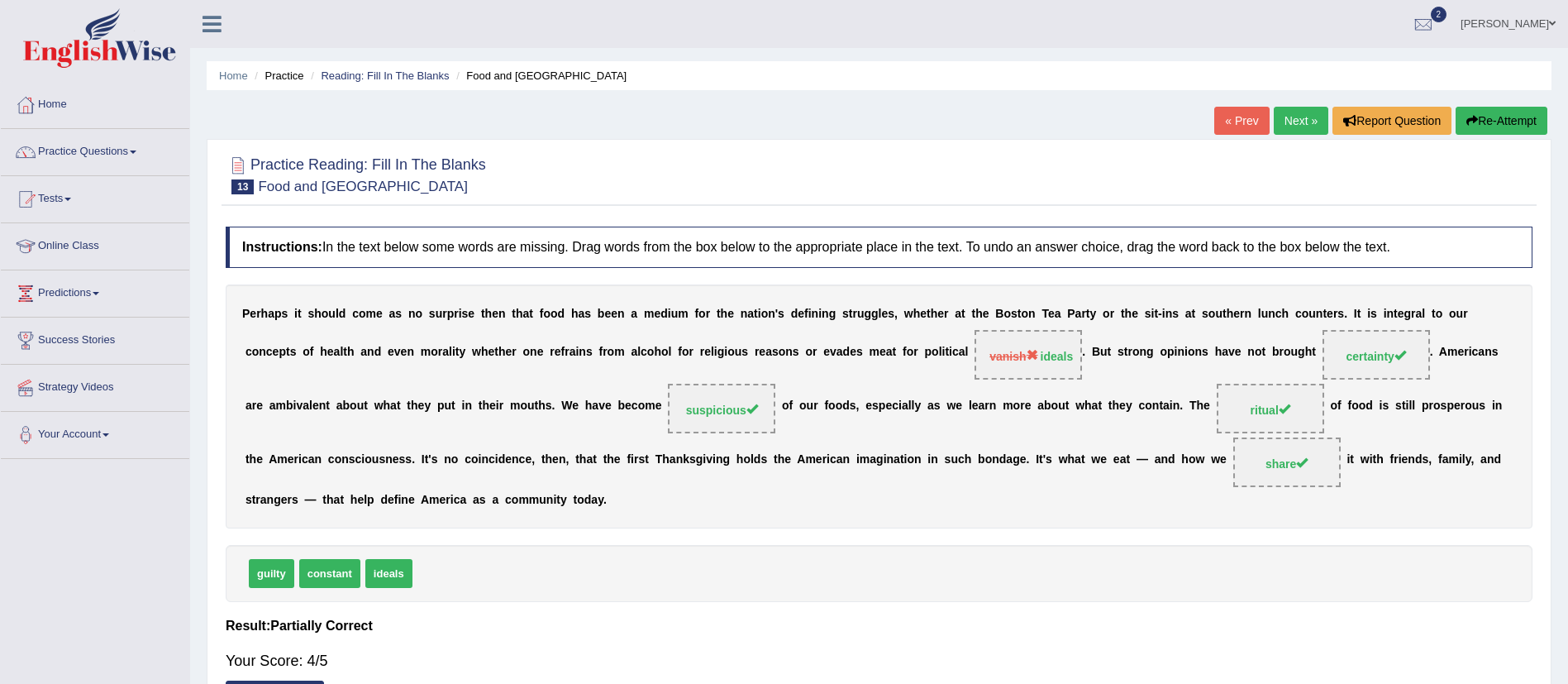
click at [1299, 127] on link "Next »" at bounding box center [1300, 120] width 55 height 28
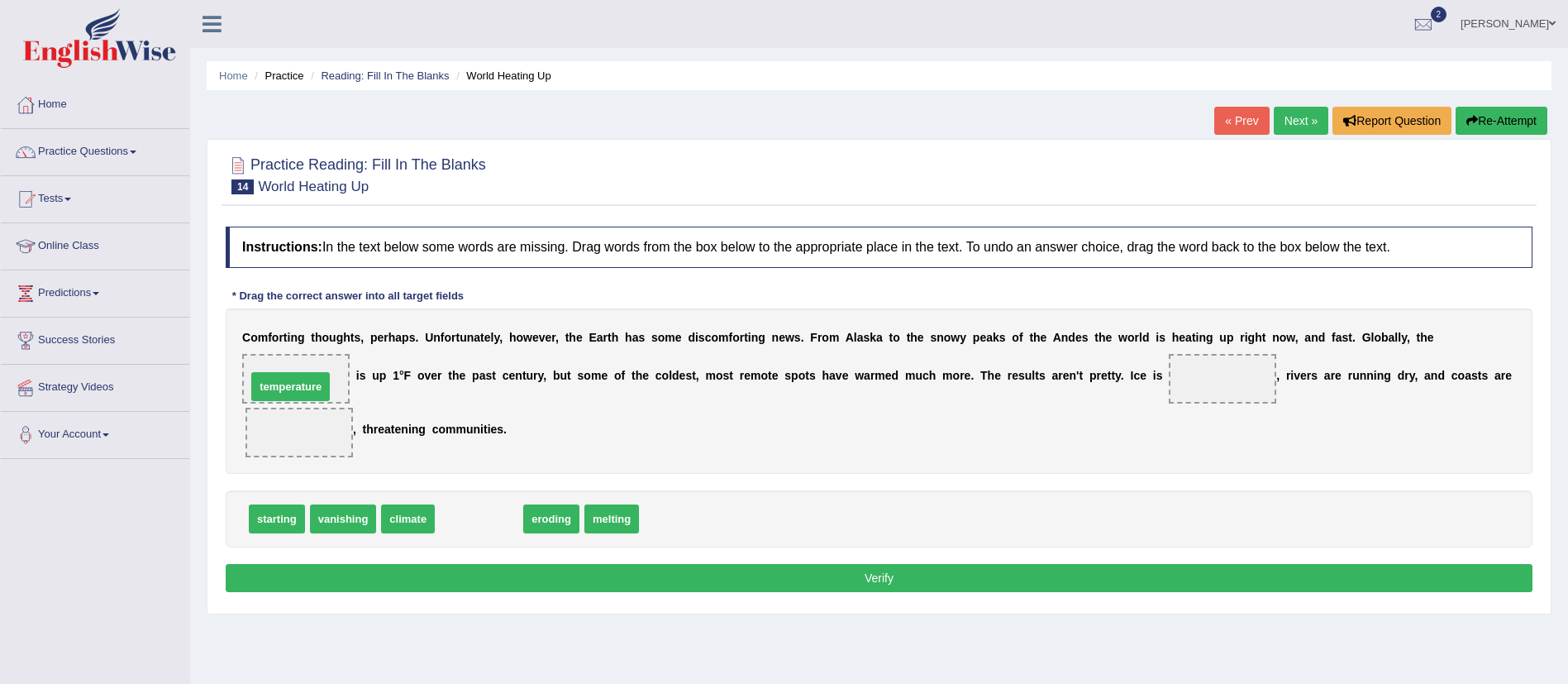
drag, startPoint x: 485, startPoint y: 516, endPoint x: 296, endPoint y: 382, distance: 231.7
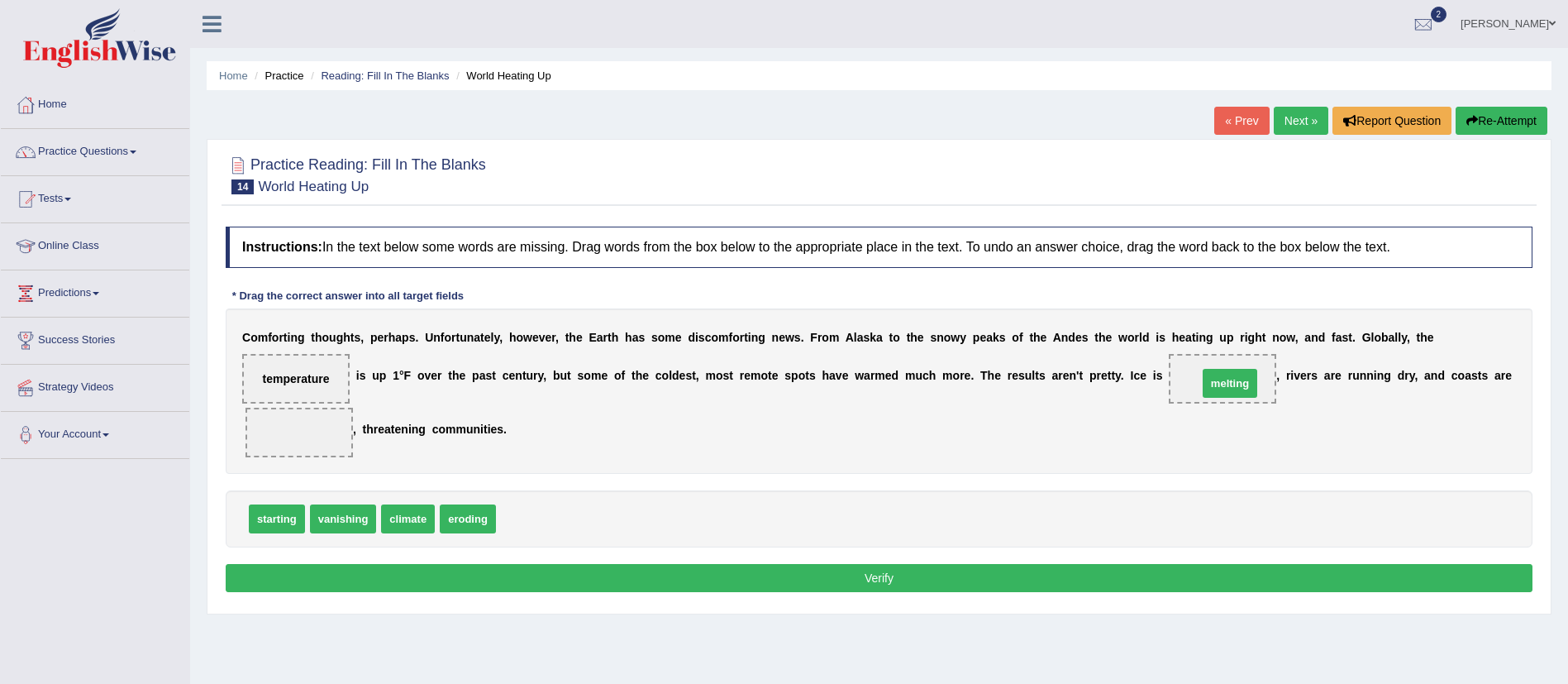
drag, startPoint x: 538, startPoint y: 517, endPoint x: 1240, endPoint y: 381, distance: 715.1
drag, startPoint x: 345, startPoint y: 513, endPoint x: 304, endPoint y: 435, distance: 88.1
click at [583, 576] on button "Verify" at bounding box center [879, 578] width 1307 height 28
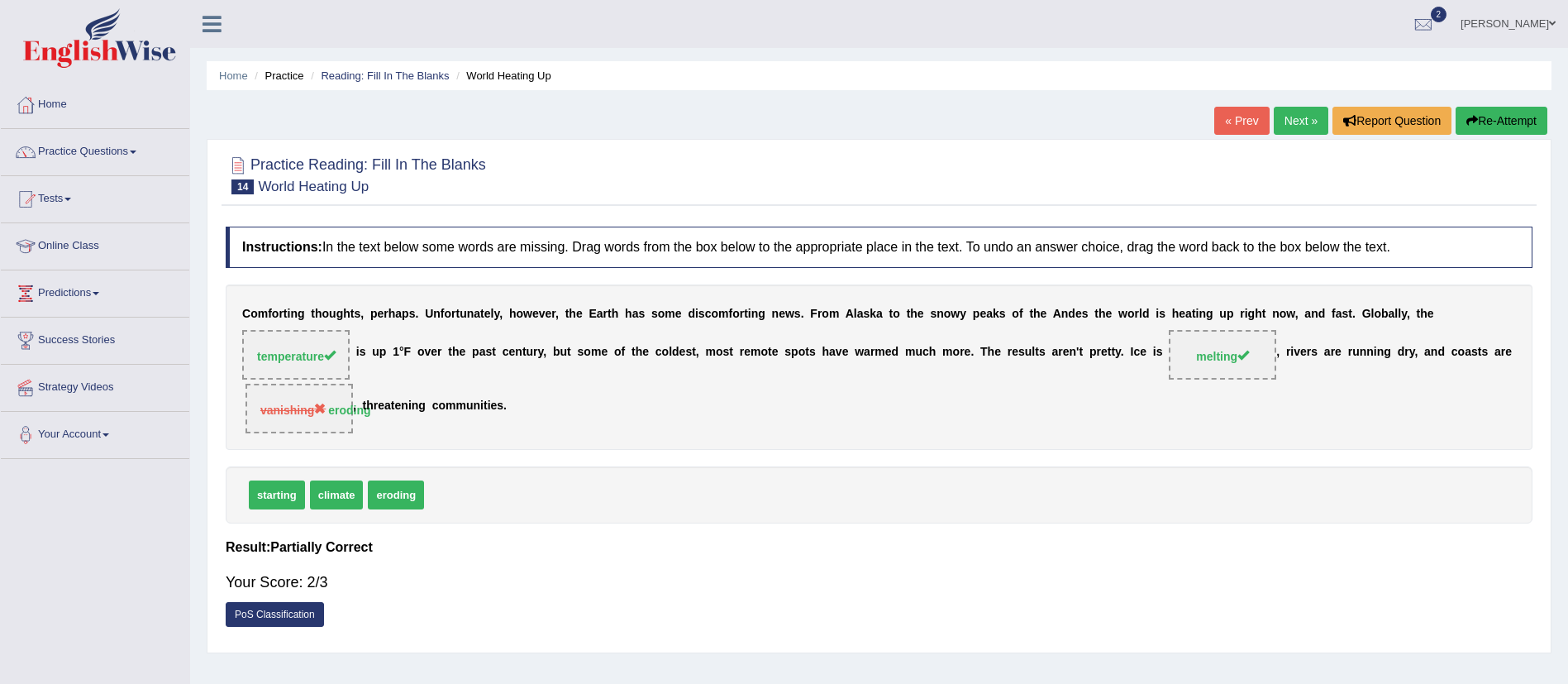
click at [1302, 111] on link "Next »" at bounding box center [1300, 120] width 55 height 28
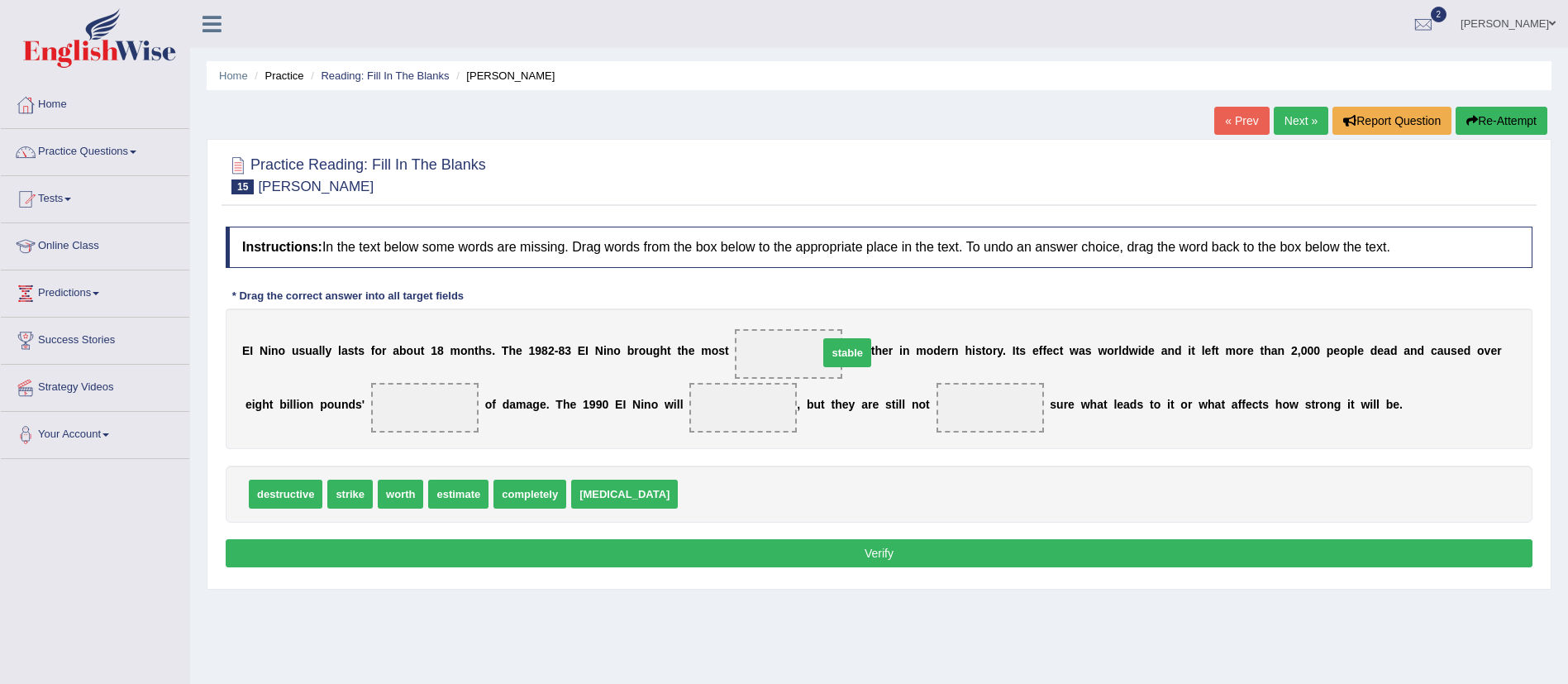
drag, startPoint x: 681, startPoint y: 497, endPoint x: 822, endPoint y: 357, distance: 198.7
drag, startPoint x: 782, startPoint y: 350, endPoint x: 710, endPoint y: 518, distance: 182.8
drag, startPoint x: 387, startPoint y: 493, endPoint x: 408, endPoint y: 395, distance: 100.2
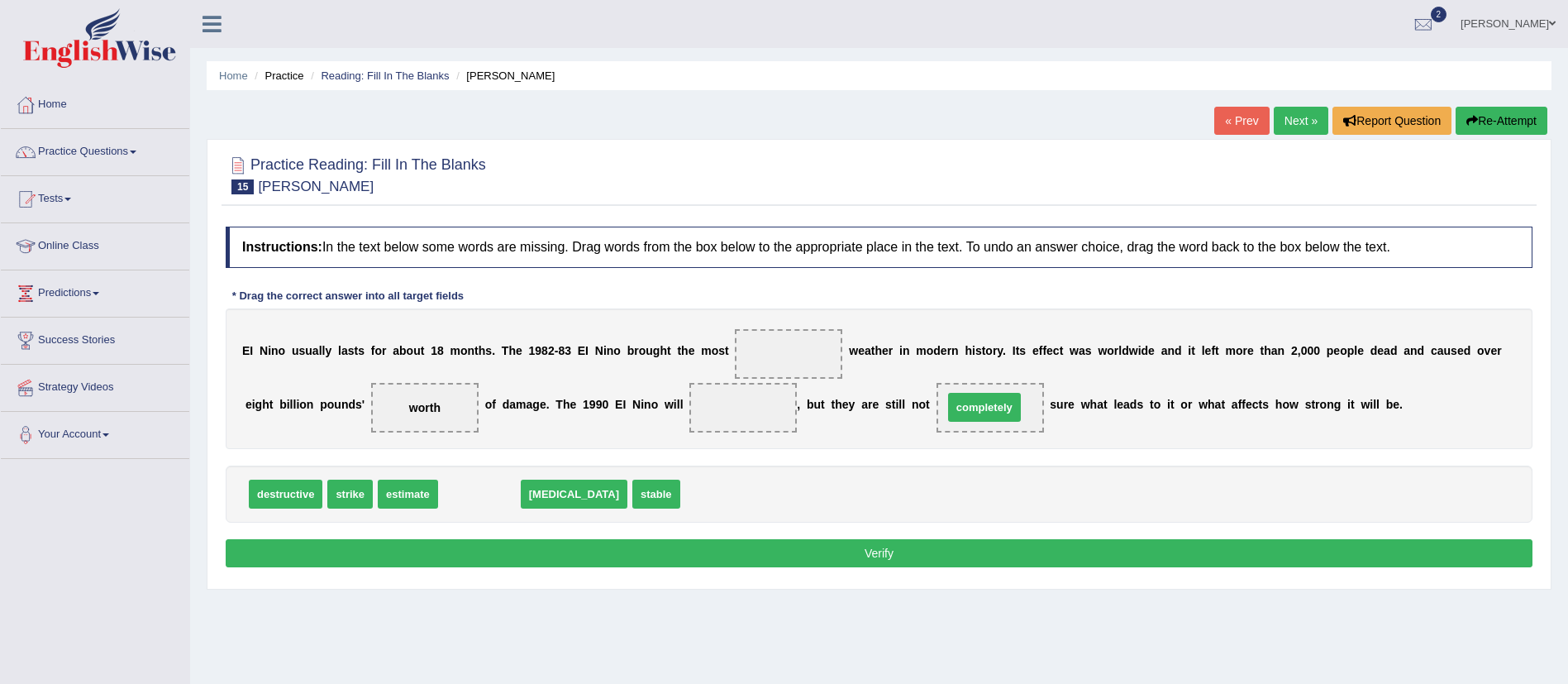
drag, startPoint x: 480, startPoint y: 496, endPoint x: 985, endPoint y: 409, distance: 512.4
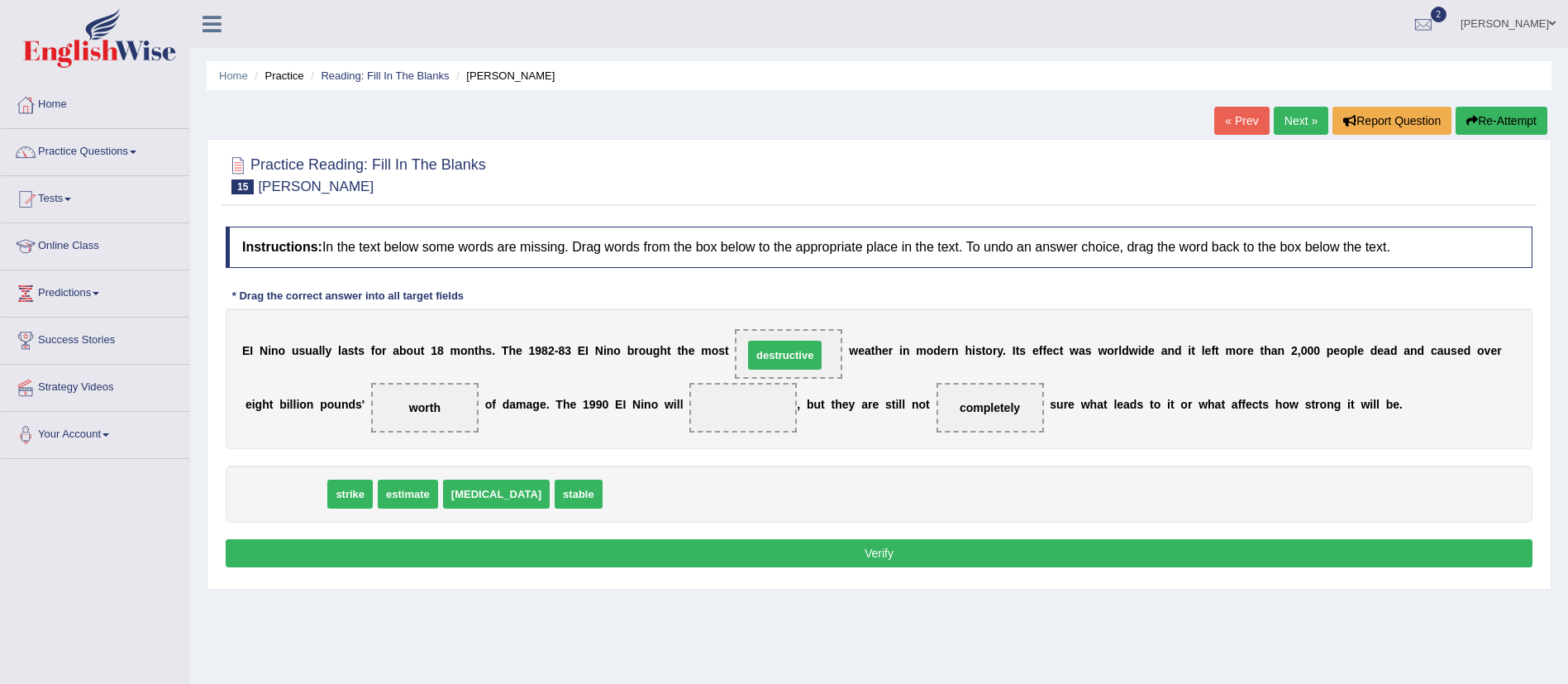
drag, startPoint x: 301, startPoint y: 494, endPoint x: 799, endPoint y: 355, distance: 517.0
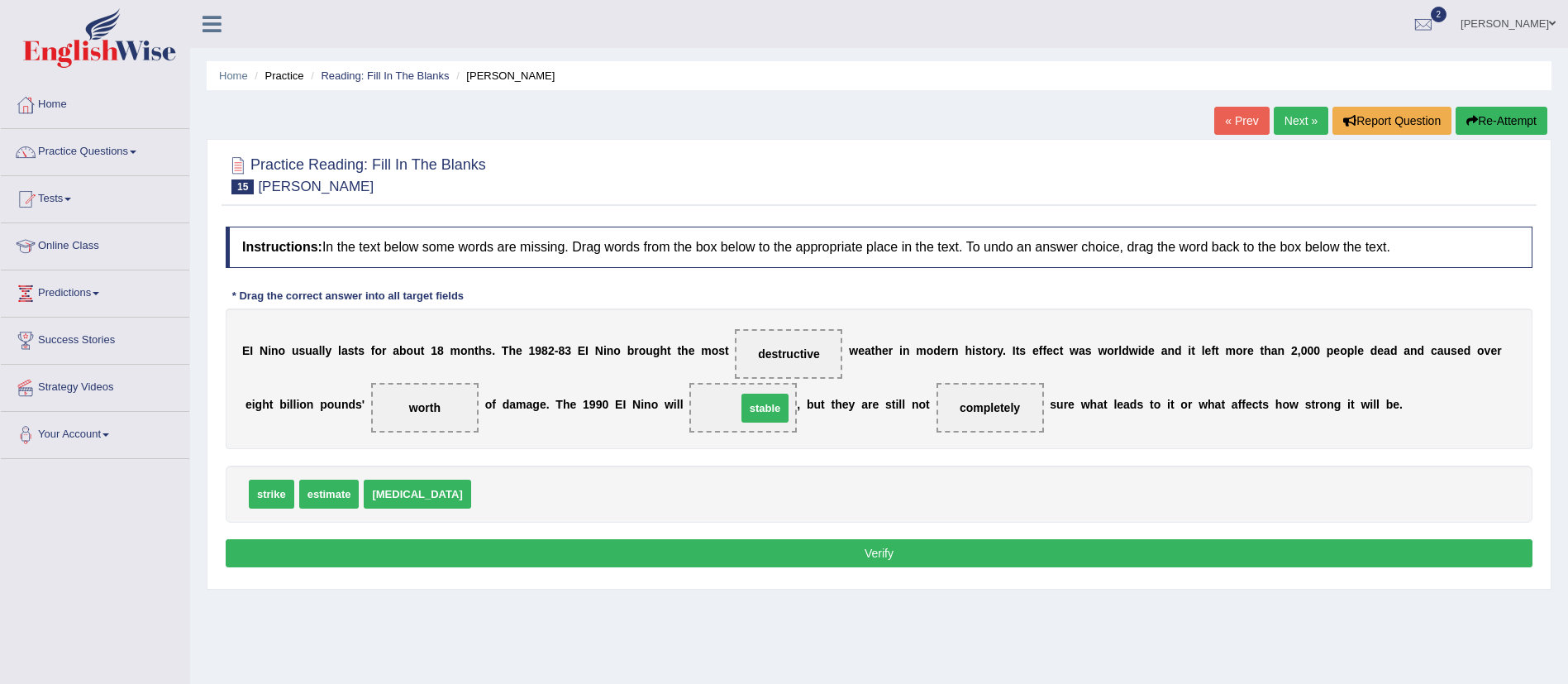
drag, startPoint x: 463, startPoint y: 487, endPoint x: 746, endPoint y: 400, distance: 296.1
click at [752, 542] on button "Verify" at bounding box center [879, 553] width 1307 height 28
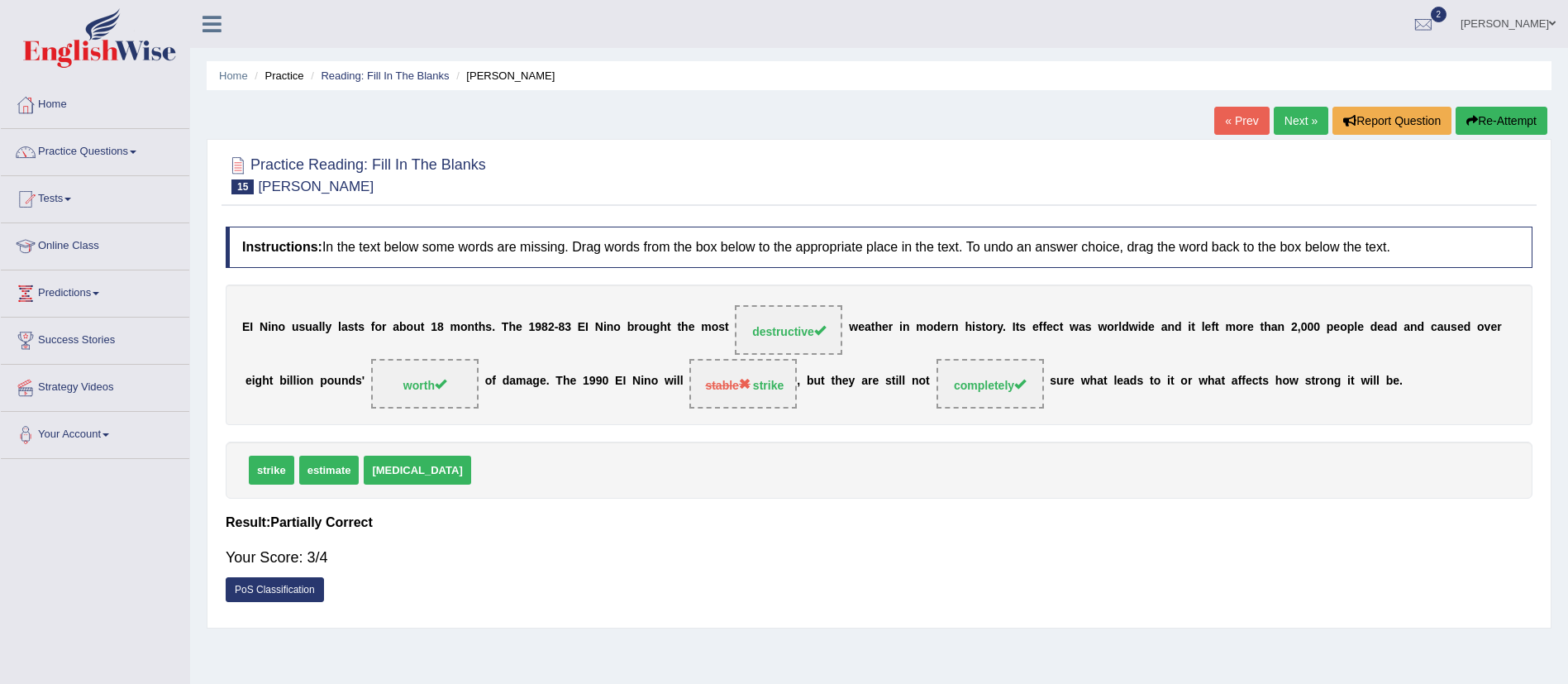
click at [304, 583] on link "PoS Classification" at bounding box center [275, 589] width 98 height 25
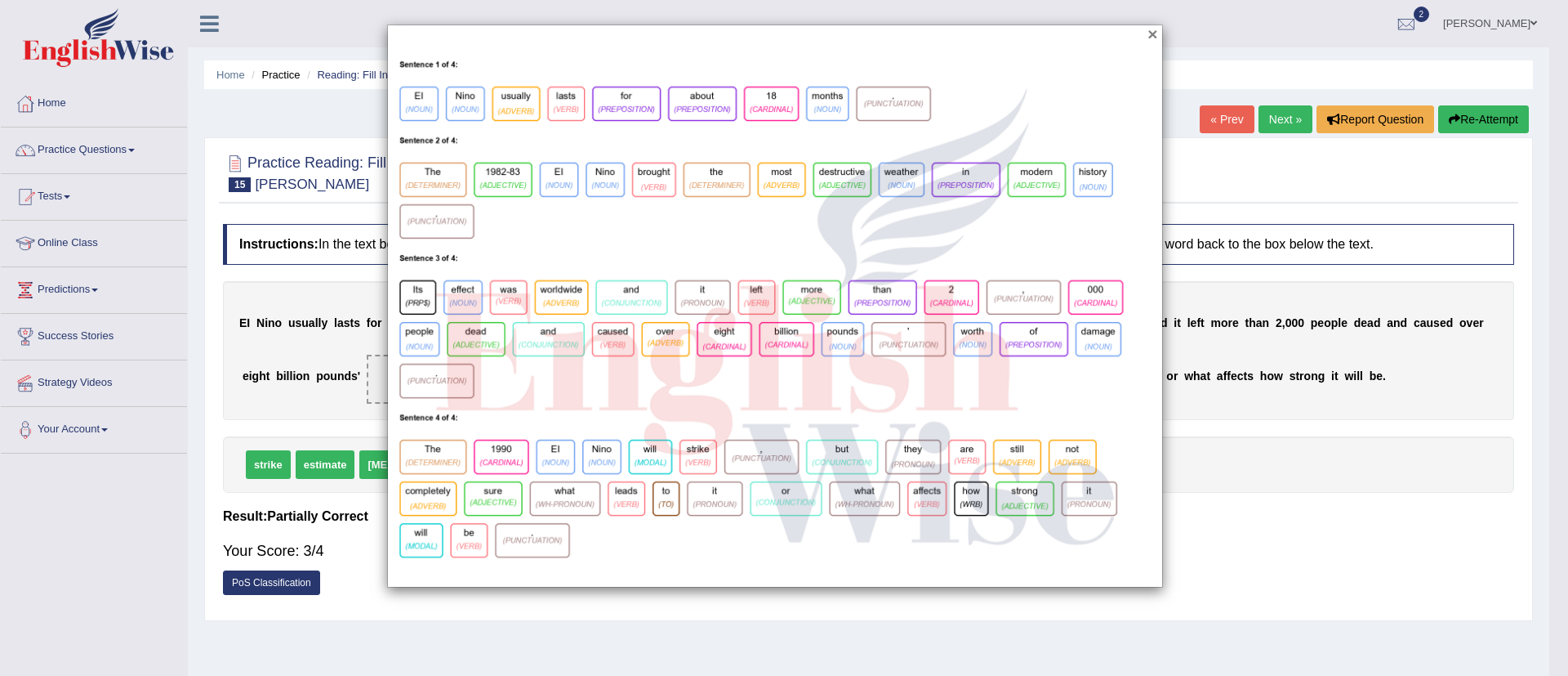
click at [1150, 40] on button "×" at bounding box center [1152, 34] width 10 height 17
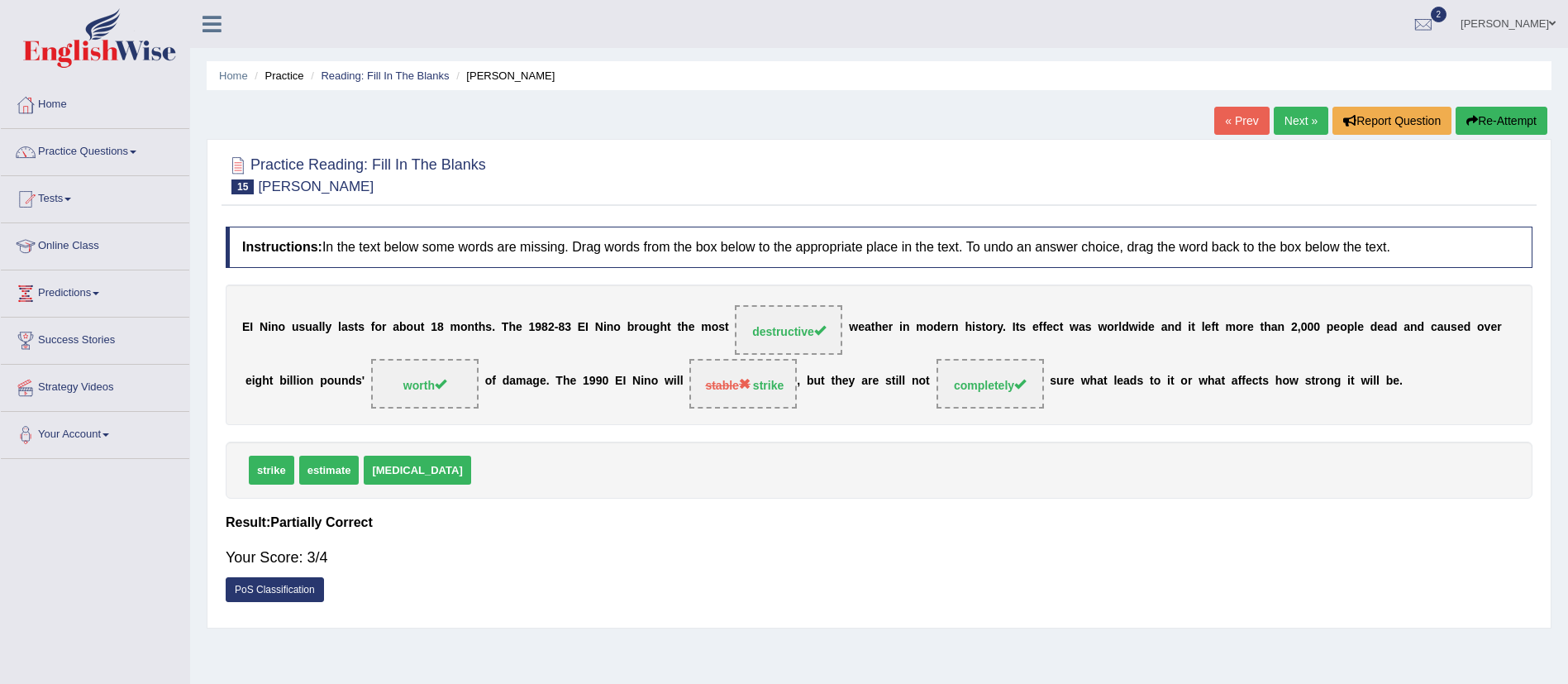
click at [1299, 108] on link "Next »" at bounding box center [1300, 120] width 55 height 28
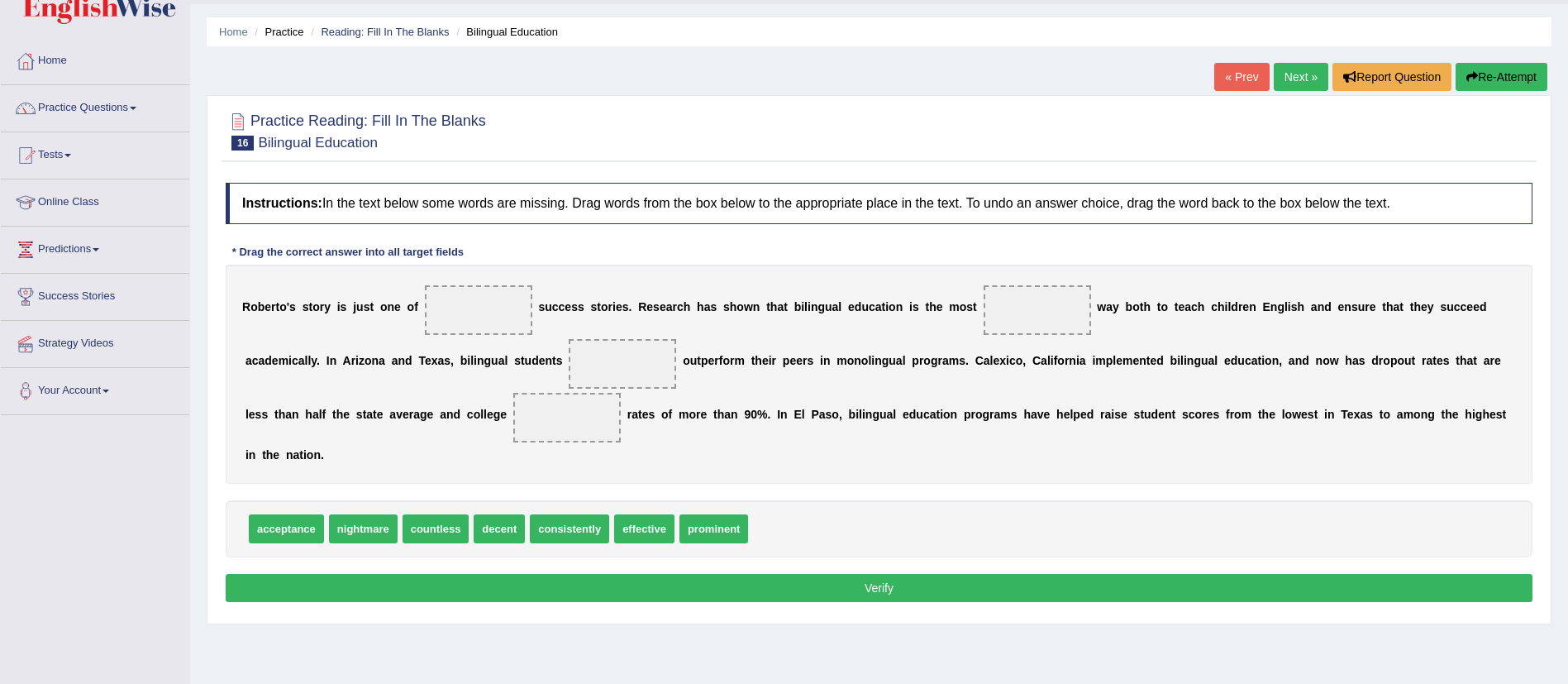
scroll to position [44, 0]
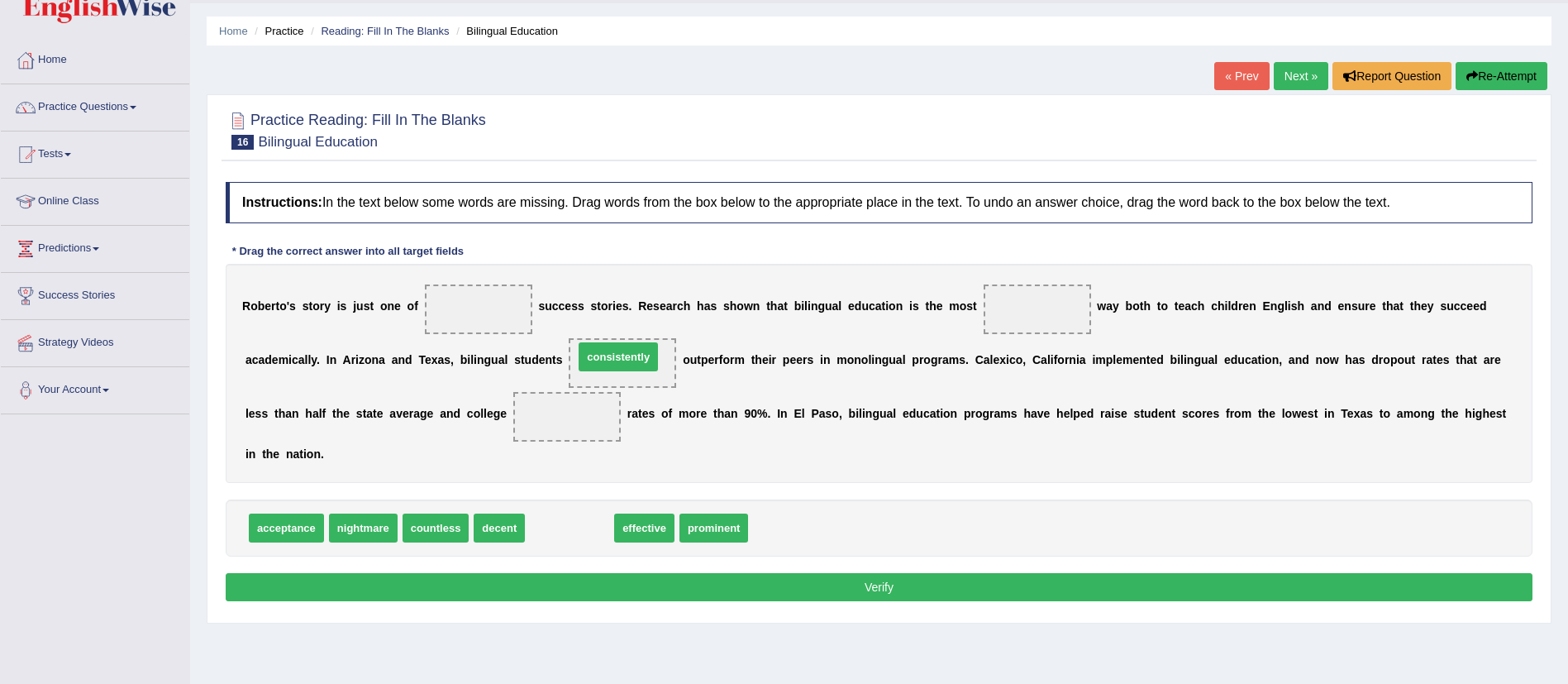
drag, startPoint x: 565, startPoint y: 530, endPoint x: 612, endPoint y: 359, distance: 177.3
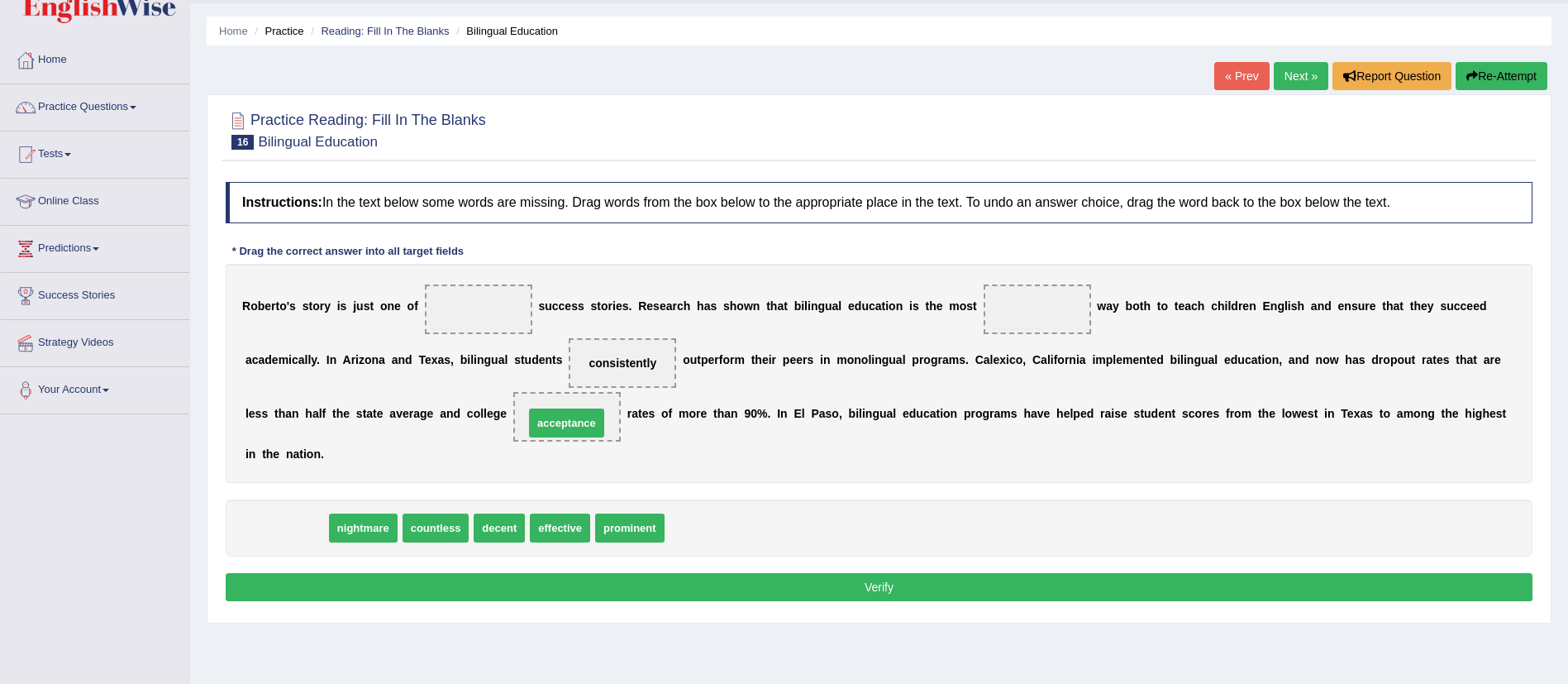
drag, startPoint x: 306, startPoint y: 526, endPoint x: 586, endPoint y: 420, distance: 299.4
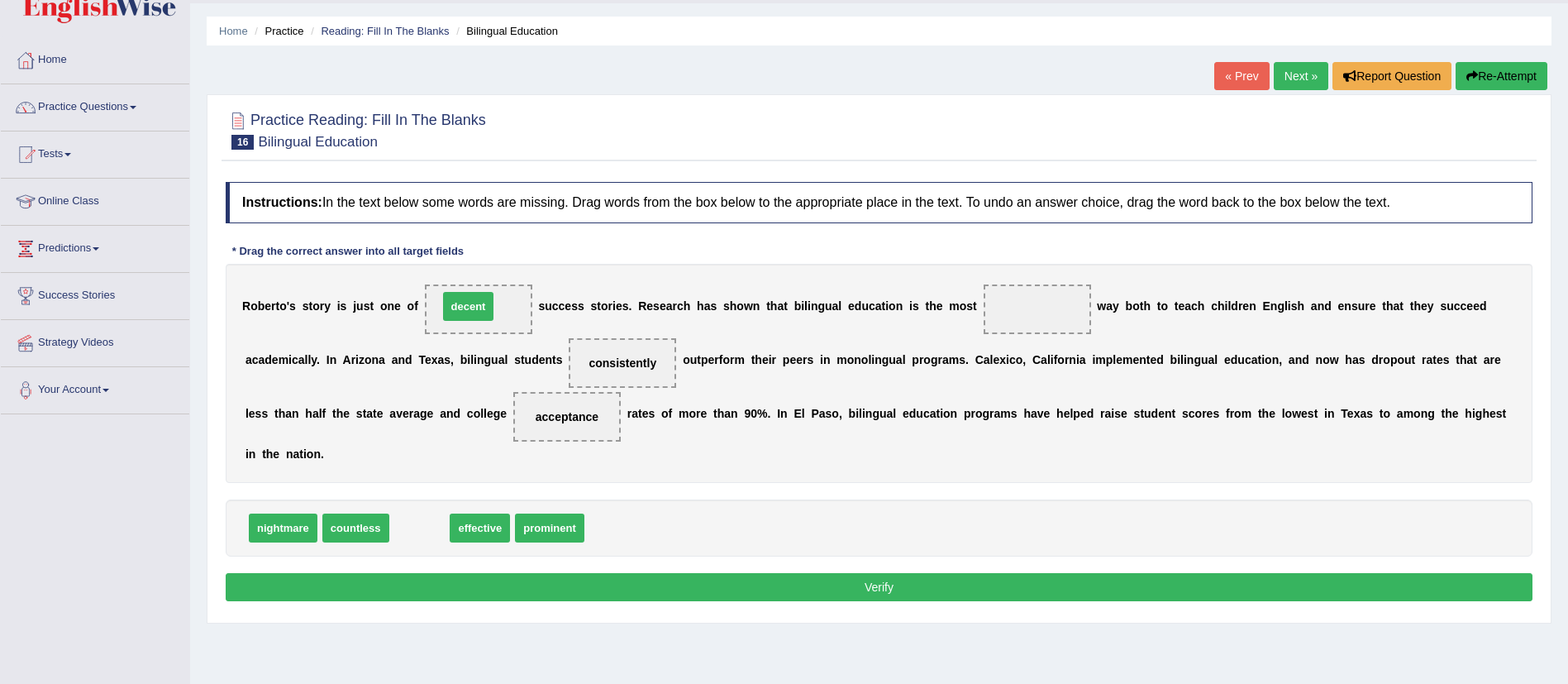
drag, startPoint x: 417, startPoint y: 527, endPoint x: 466, endPoint y: 304, distance: 228.3
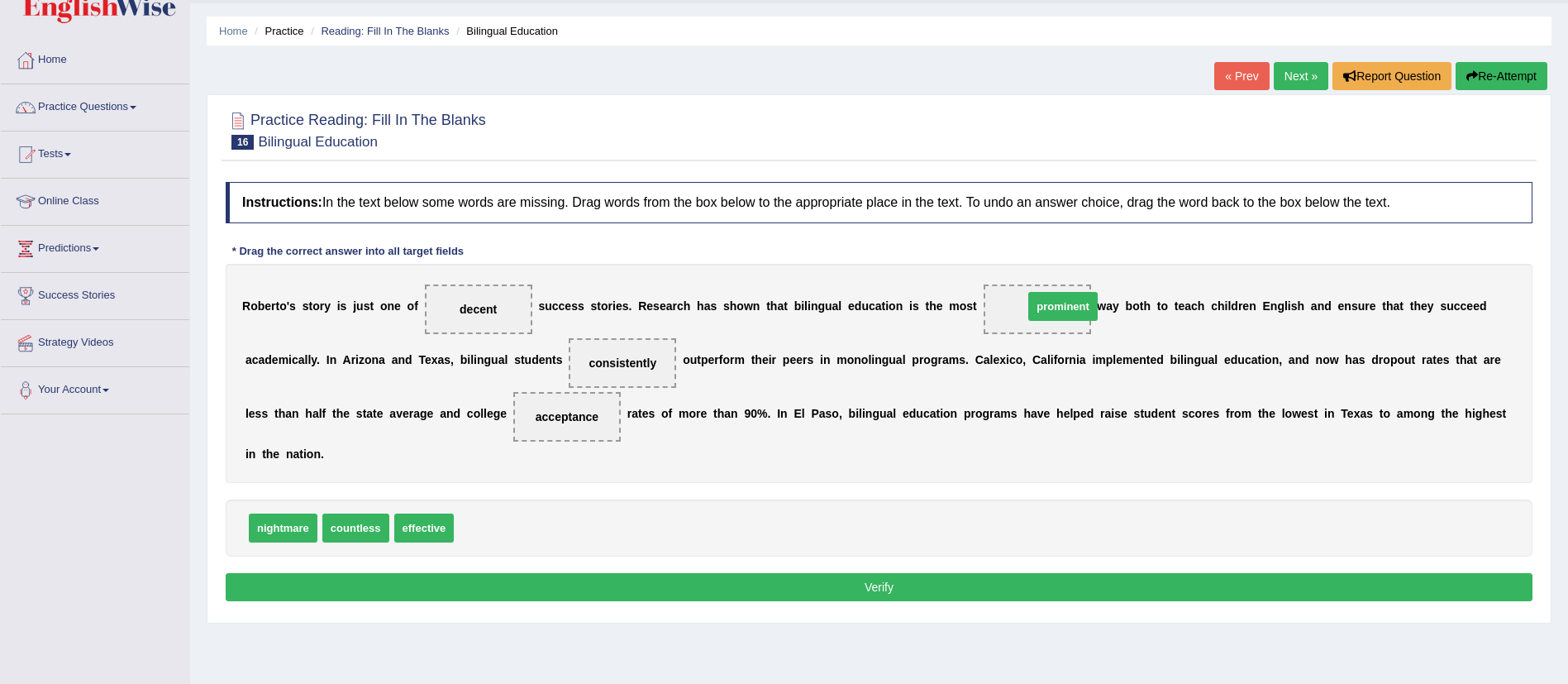
drag, startPoint x: 495, startPoint y: 526, endPoint x: 1057, endPoint y: 301, distance: 605.4
click at [713, 589] on button "Verify" at bounding box center [879, 587] width 1307 height 28
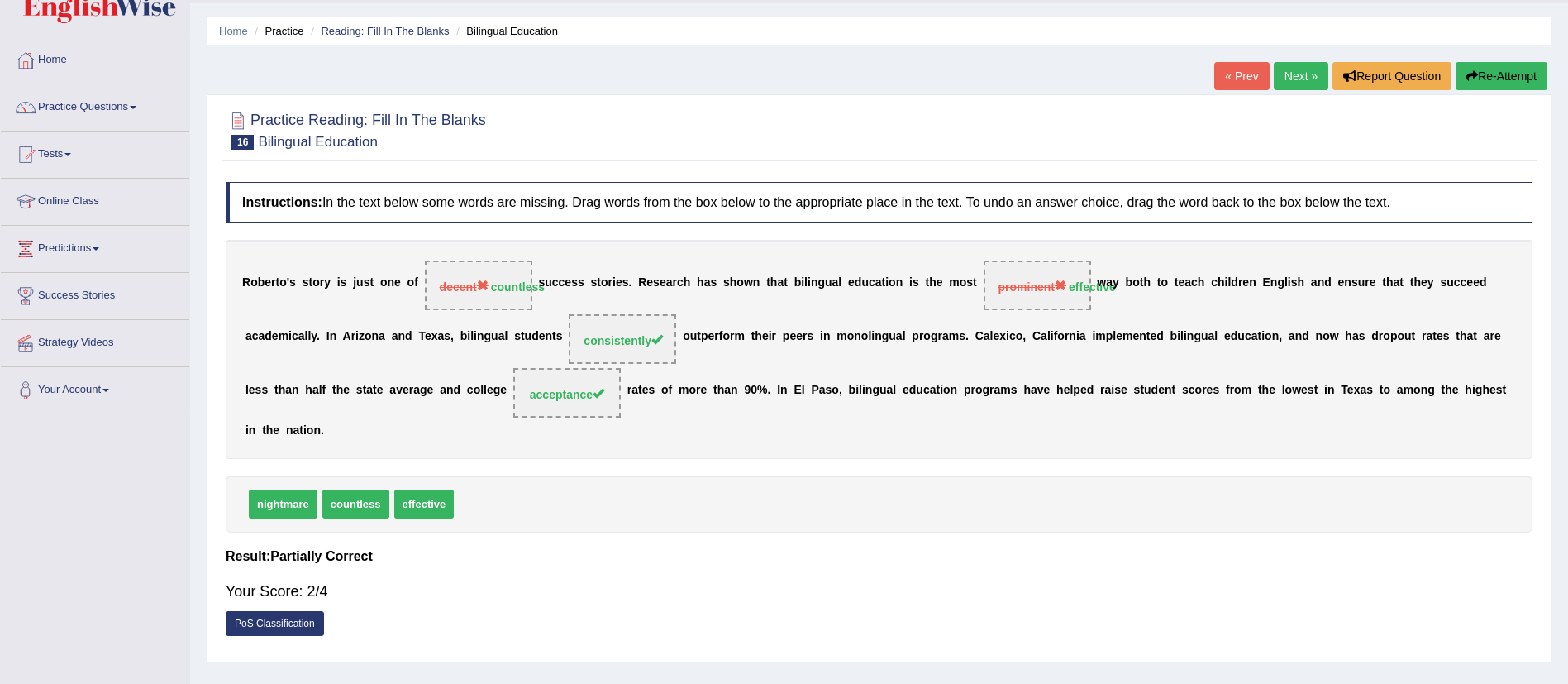
click at [1530, 72] on button "Re-Attempt" at bounding box center [1501, 76] width 92 height 28
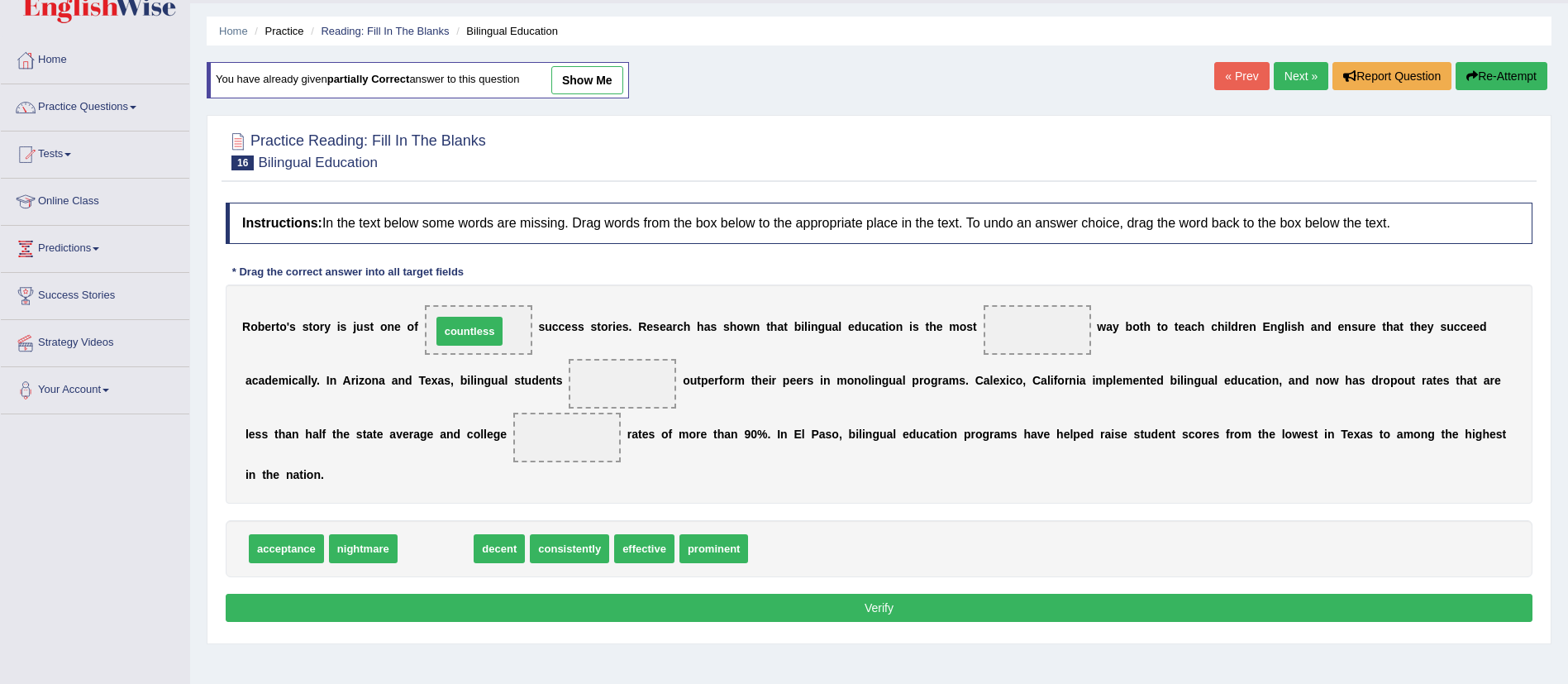
drag, startPoint x: 433, startPoint y: 542, endPoint x: 470, endPoint y: 326, distance: 219.1
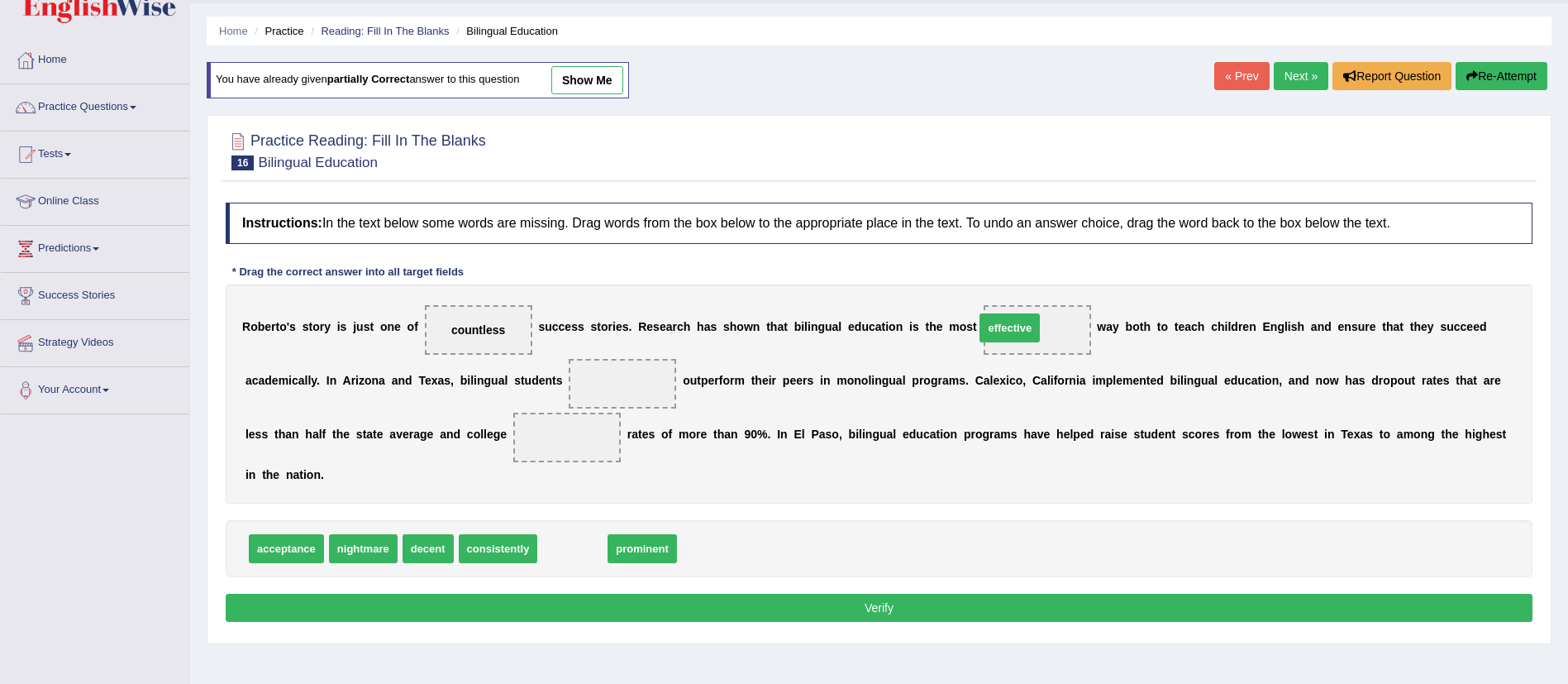
drag, startPoint x: 571, startPoint y: 557, endPoint x: 1061, endPoint y: 330, distance: 540.0
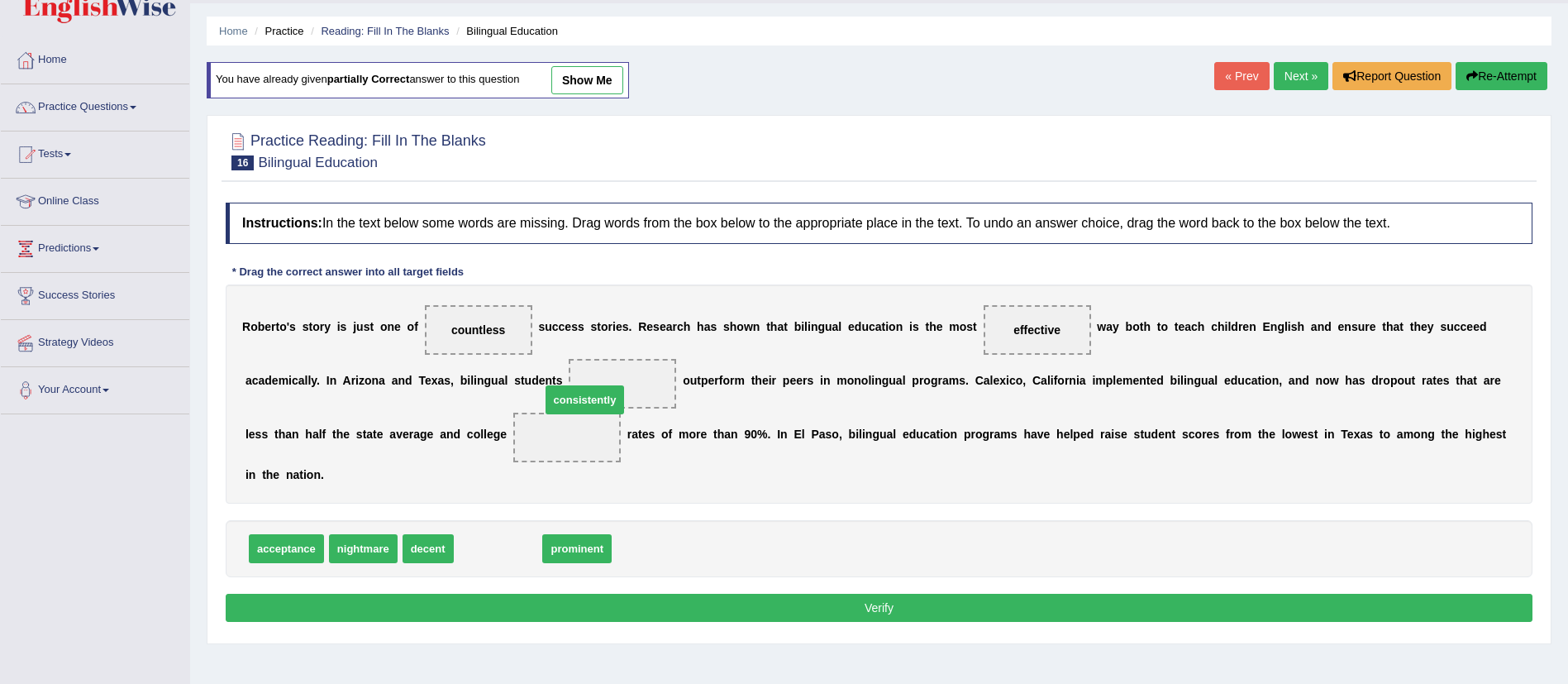
drag, startPoint x: 518, startPoint y: 544, endPoint x: 621, endPoint y: 388, distance: 186.9
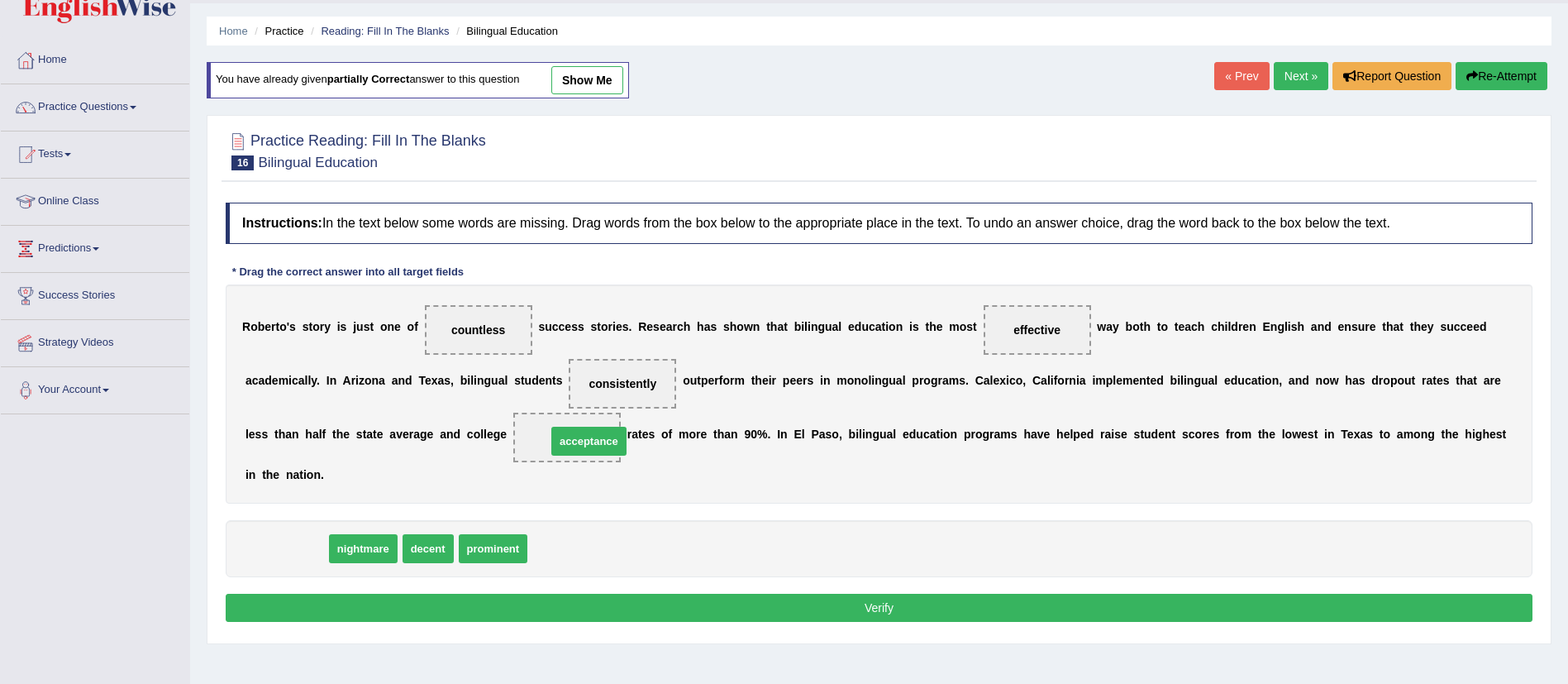
drag, startPoint x: 279, startPoint y: 555, endPoint x: 582, endPoint y: 448, distance: 321.3
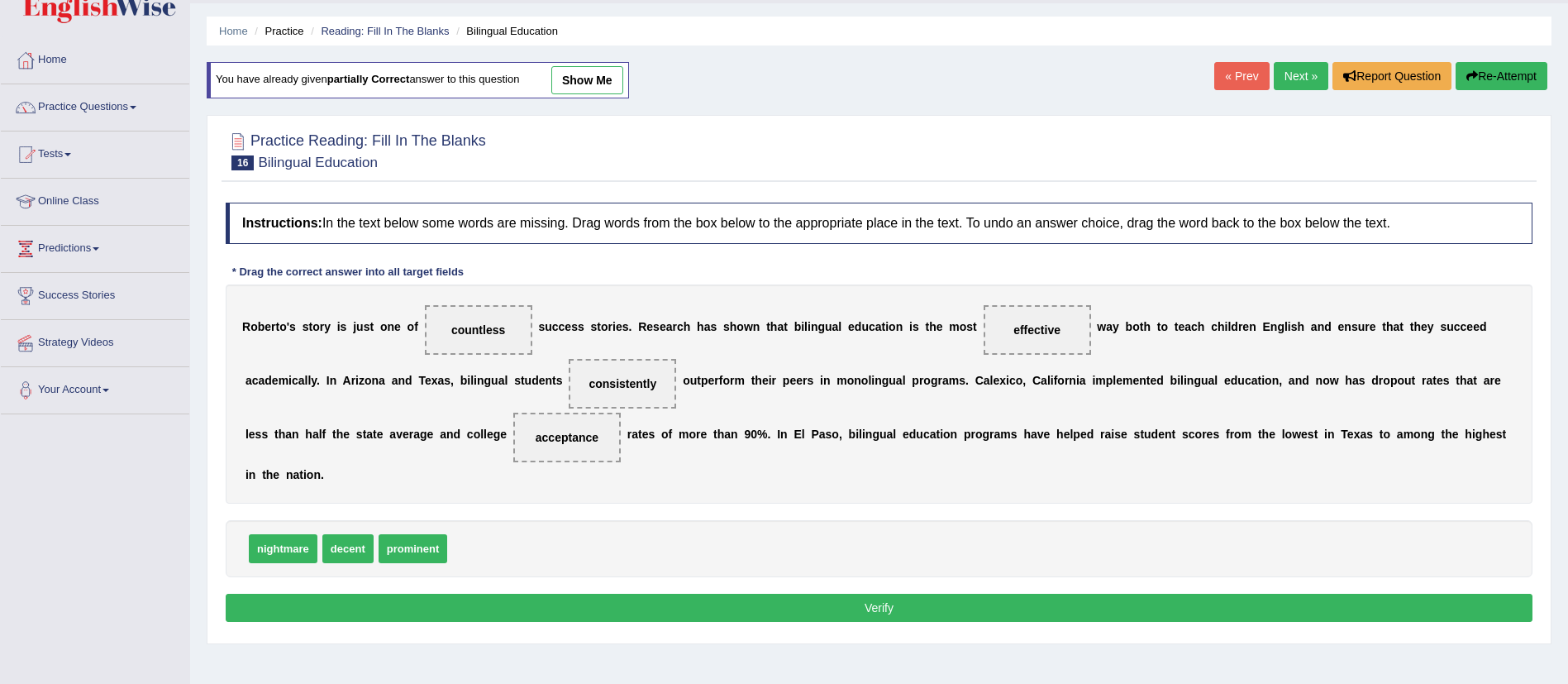
click at [645, 607] on button "Verify" at bounding box center [879, 608] width 1307 height 28
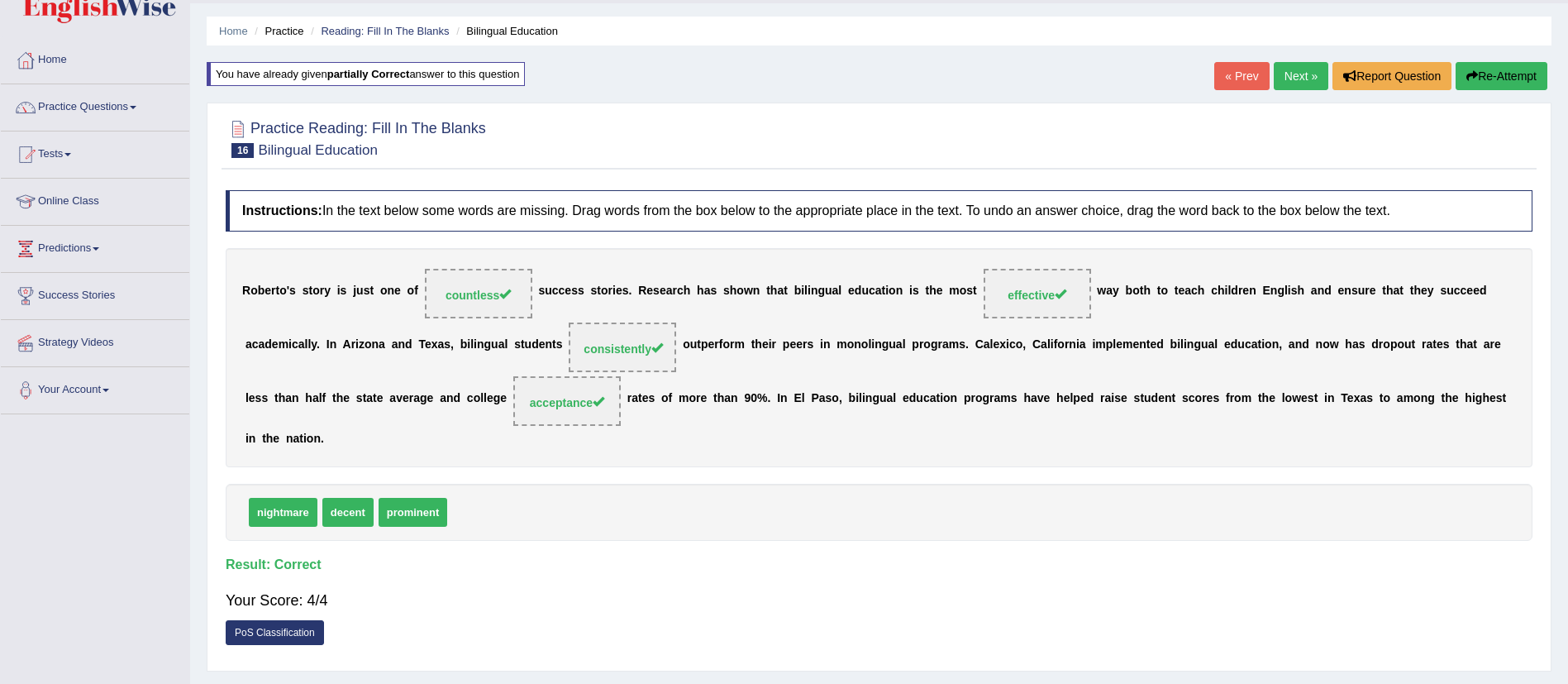
click at [1290, 66] on link "Next »" at bounding box center [1300, 76] width 55 height 28
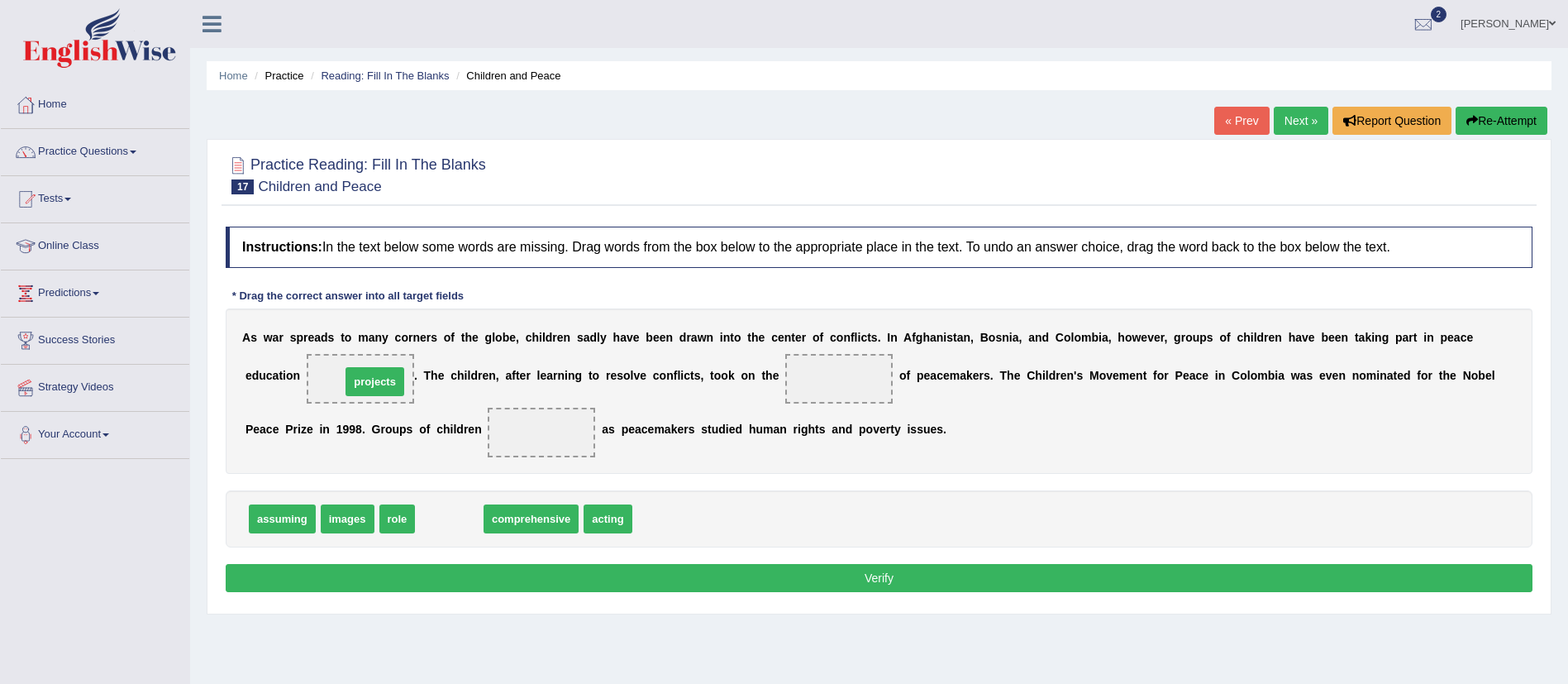
drag, startPoint x: 437, startPoint y: 512, endPoint x: 363, endPoint y: 374, distance: 156.6
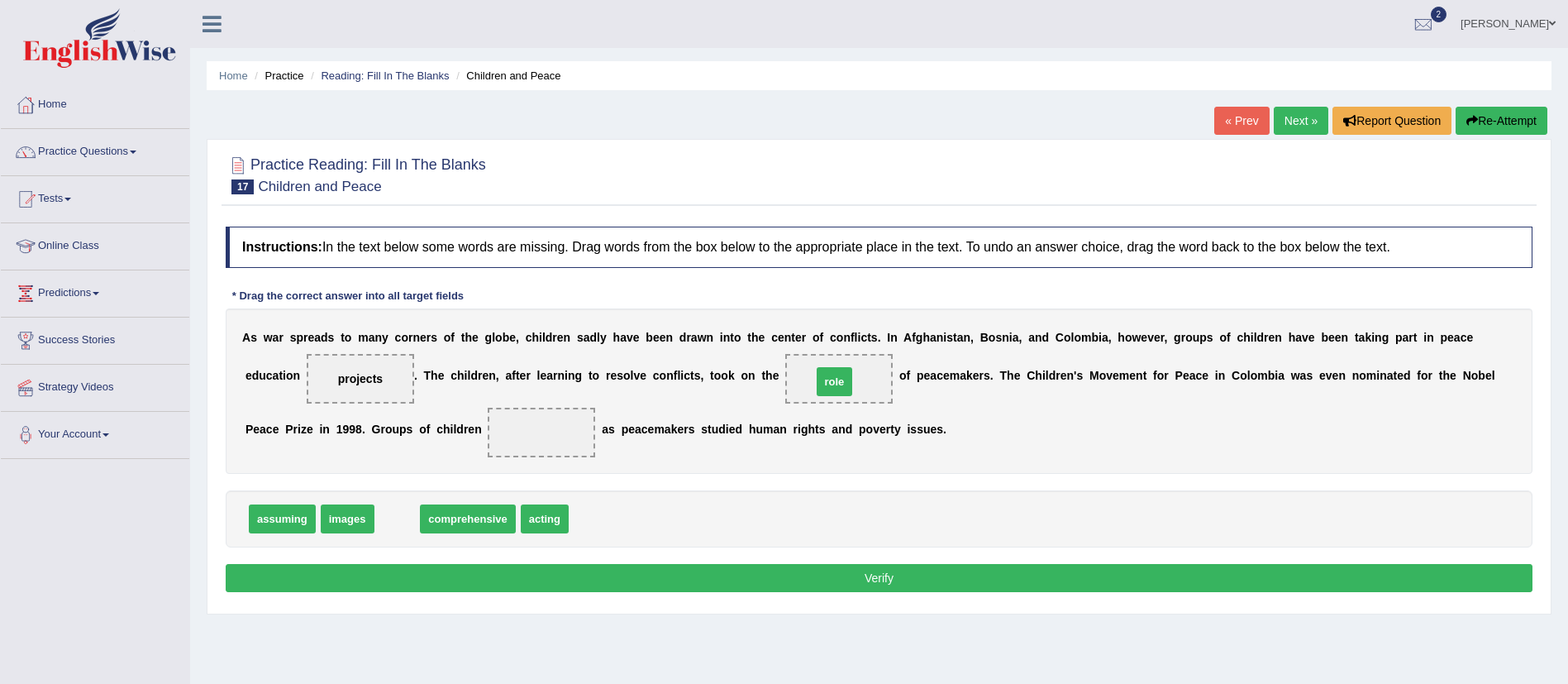
drag, startPoint x: 393, startPoint y: 514, endPoint x: 831, endPoint y: 375, distance: 459.5
drag, startPoint x: 512, startPoint y: 517, endPoint x: 552, endPoint y: 424, distance: 101.2
click at [603, 584] on button "Verify" at bounding box center [879, 578] width 1307 height 28
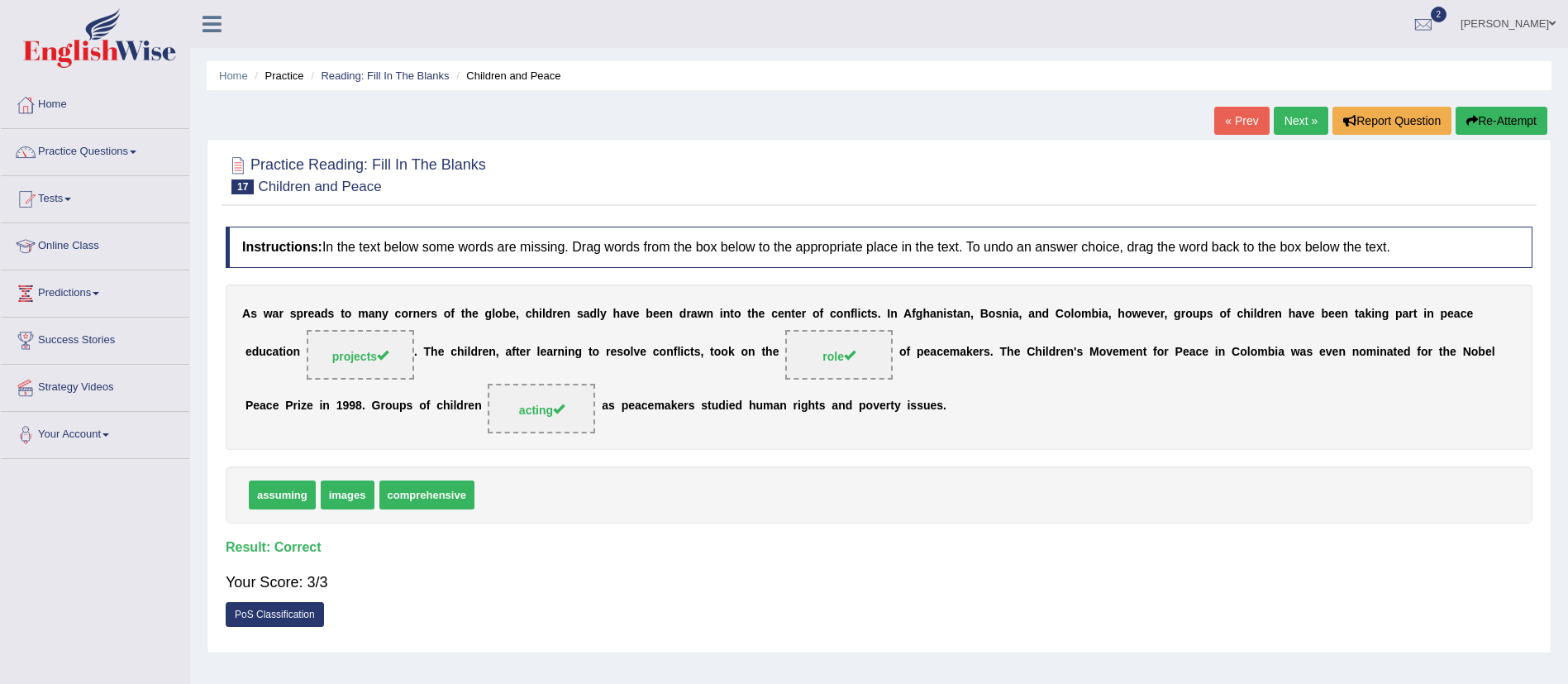
click at [1295, 110] on link "Next »" at bounding box center [1300, 120] width 55 height 28
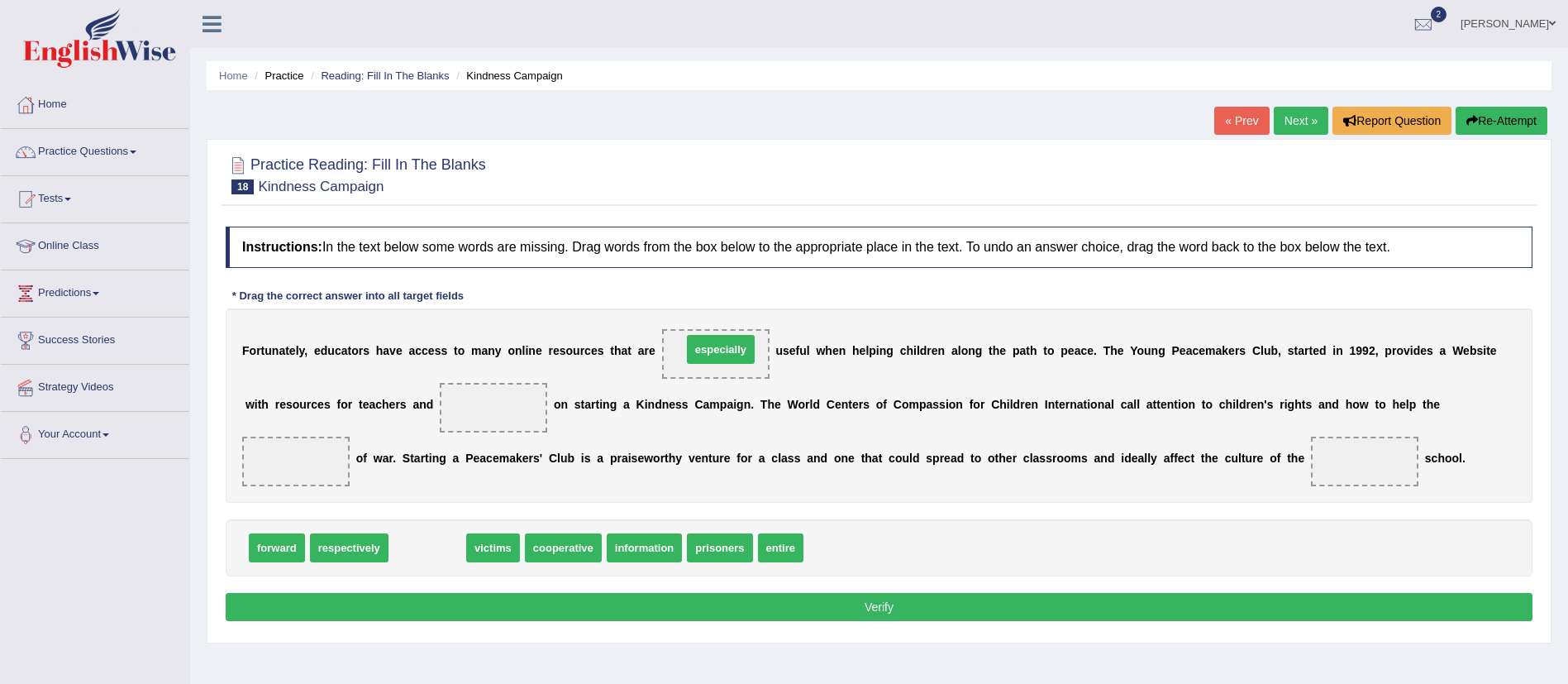
drag, startPoint x: 420, startPoint y: 552, endPoint x: 714, endPoint y: 354, distance: 354.5
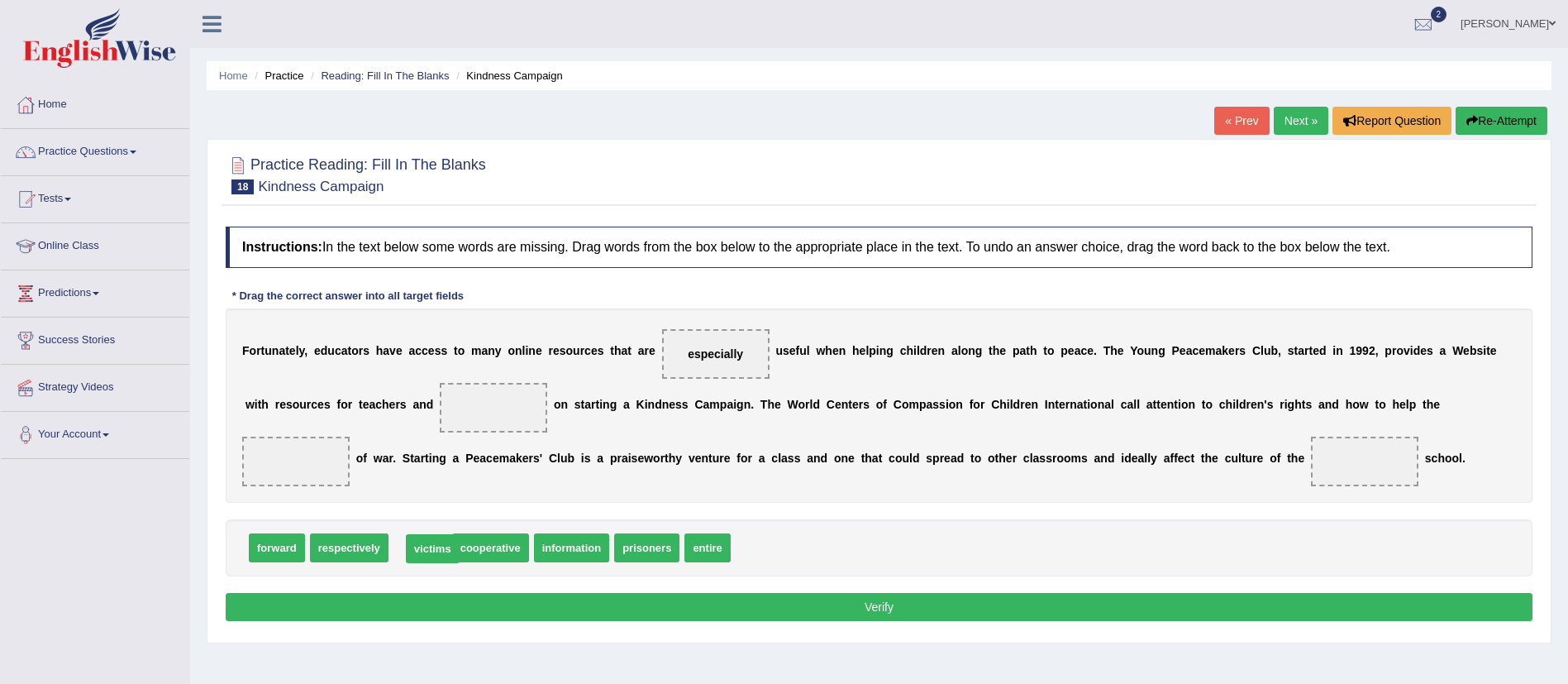
drag, startPoint x: 425, startPoint y: 542, endPoint x: 436, endPoint y: 543, distance: 11.0
drag, startPoint x: 598, startPoint y: 543, endPoint x: 608, endPoint y: 557, distance: 17.2
drag, startPoint x: 693, startPoint y: 550, endPoint x: 750, endPoint y: 553, distance: 57.1
drag, startPoint x: 633, startPoint y: 547, endPoint x: 492, endPoint y: 409, distance: 197.3
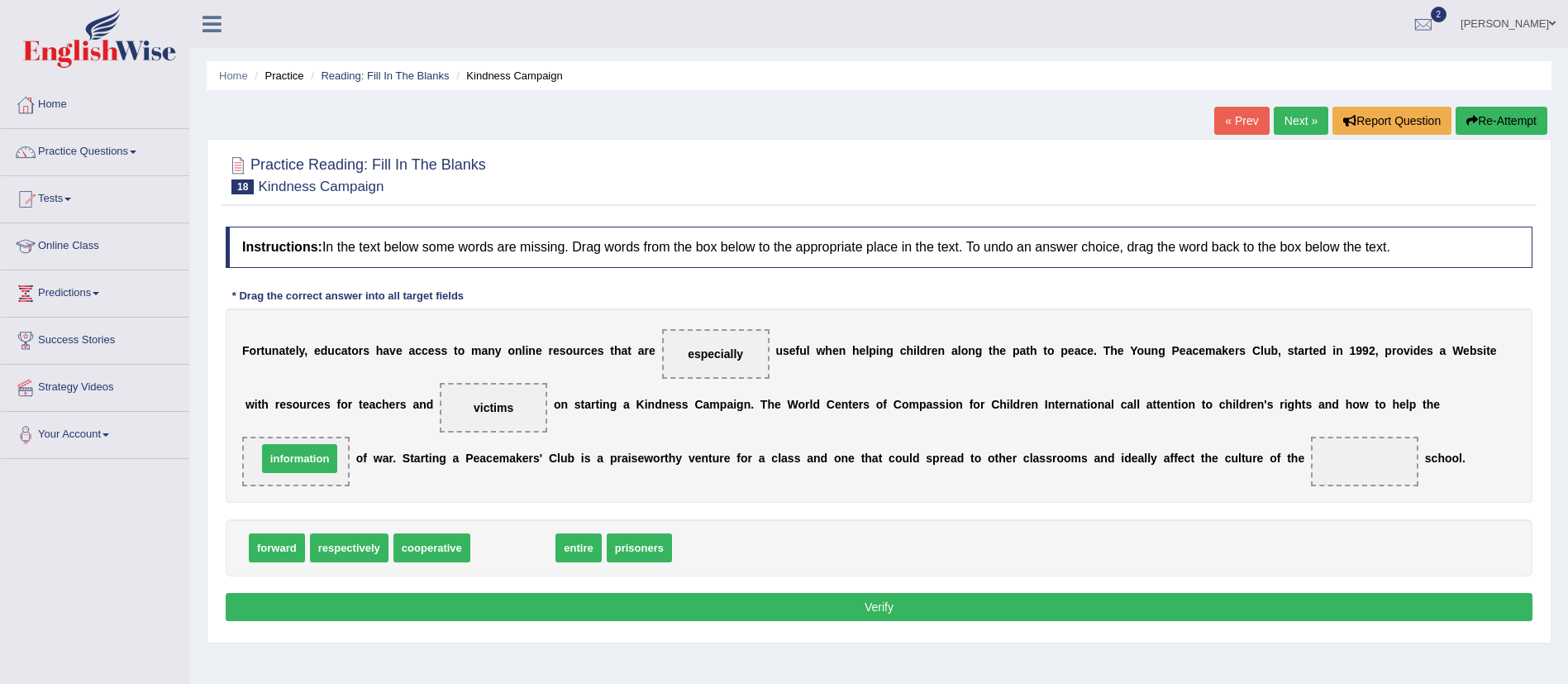
drag, startPoint x: 495, startPoint y: 543, endPoint x: 283, endPoint y: 456, distance: 229.2
drag, startPoint x: 506, startPoint y: 554, endPoint x: 1433, endPoint y: 475, distance: 930.4
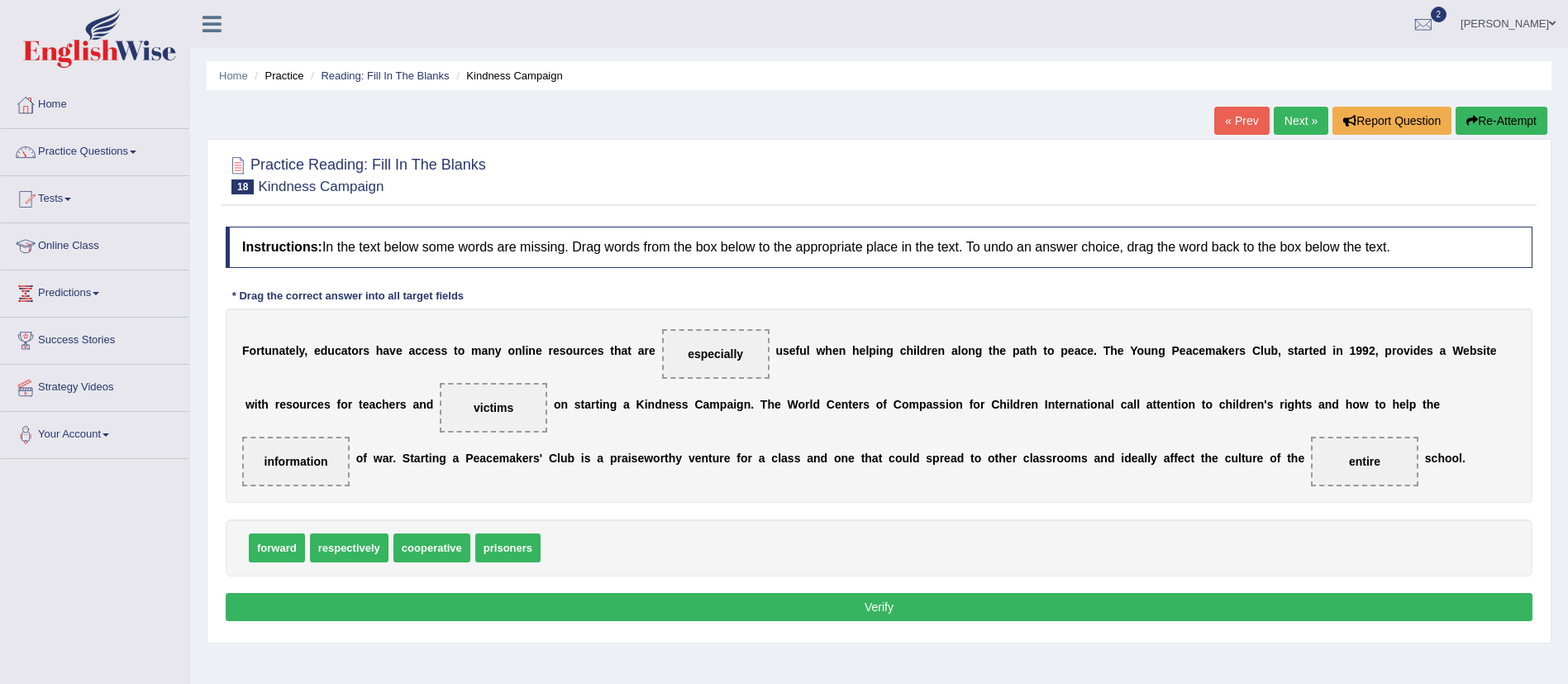
click at [1059, 593] on button "Verify" at bounding box center [879, 607] width 1307 height 28
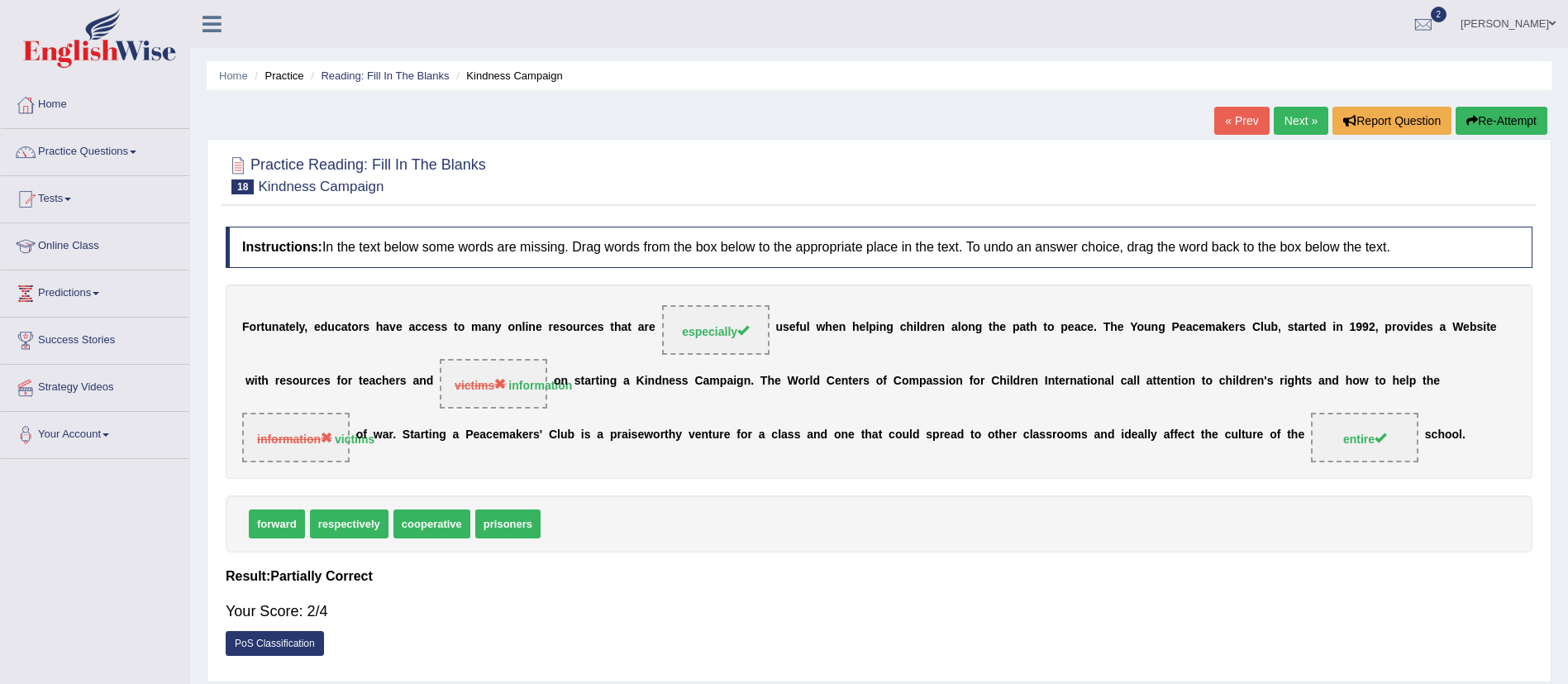
click at [1518, 114] on button "Re-Attempt" at bounding box center [1501, 120] width 92 height 28
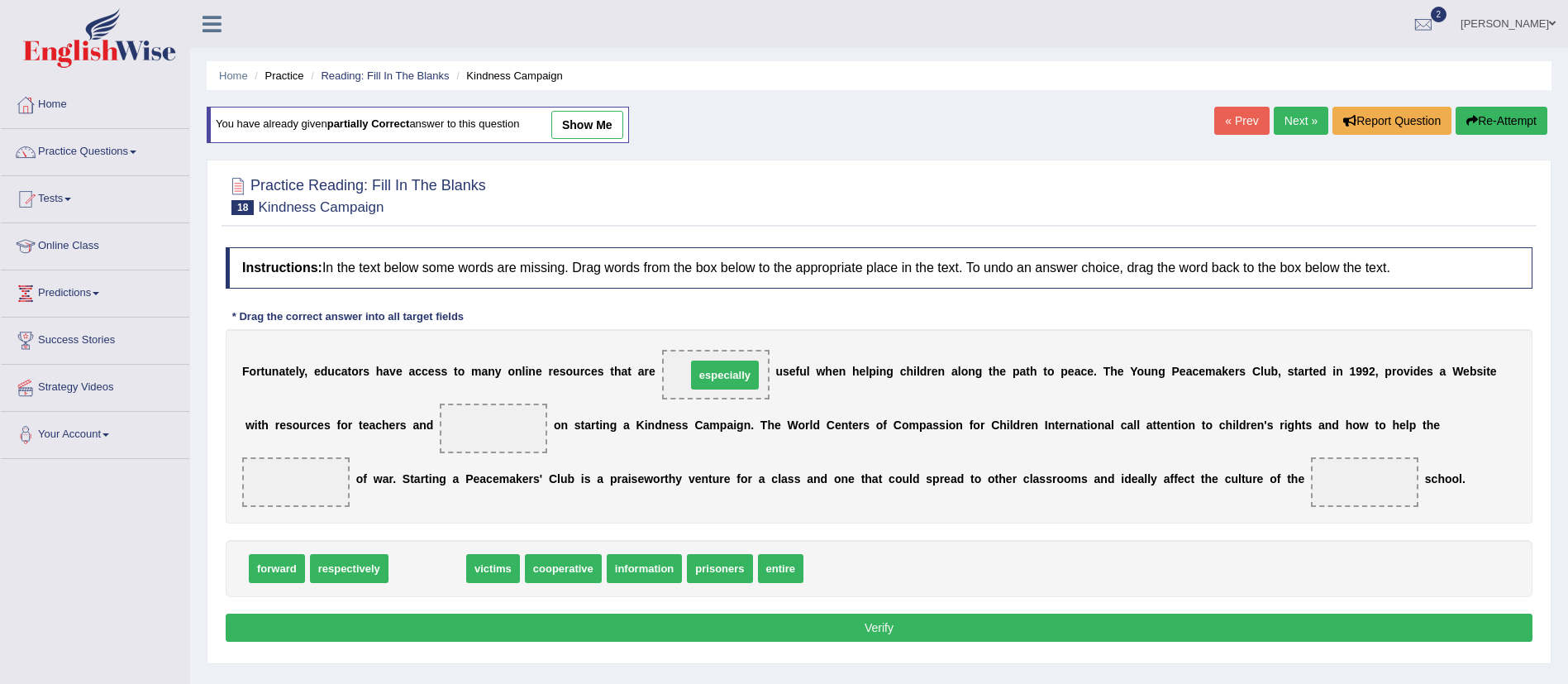
drag, startPoint x: 433, startPoint y: 565, endPoint x: 727, endPoint y: 376, distance: 349.5
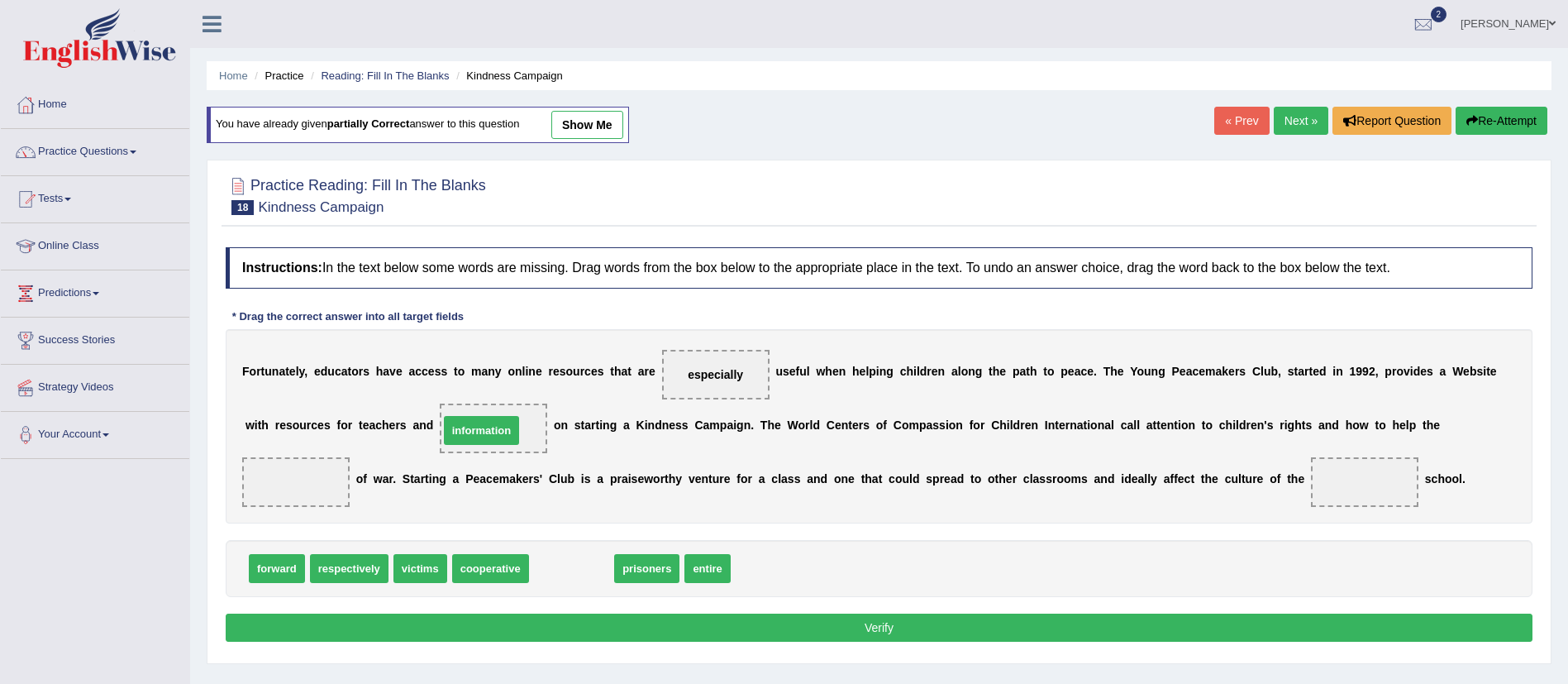
drag, startPoint x: 571, startPoint y: 559, endPoint x: 481, endPoint y: 421, distance: 164.8
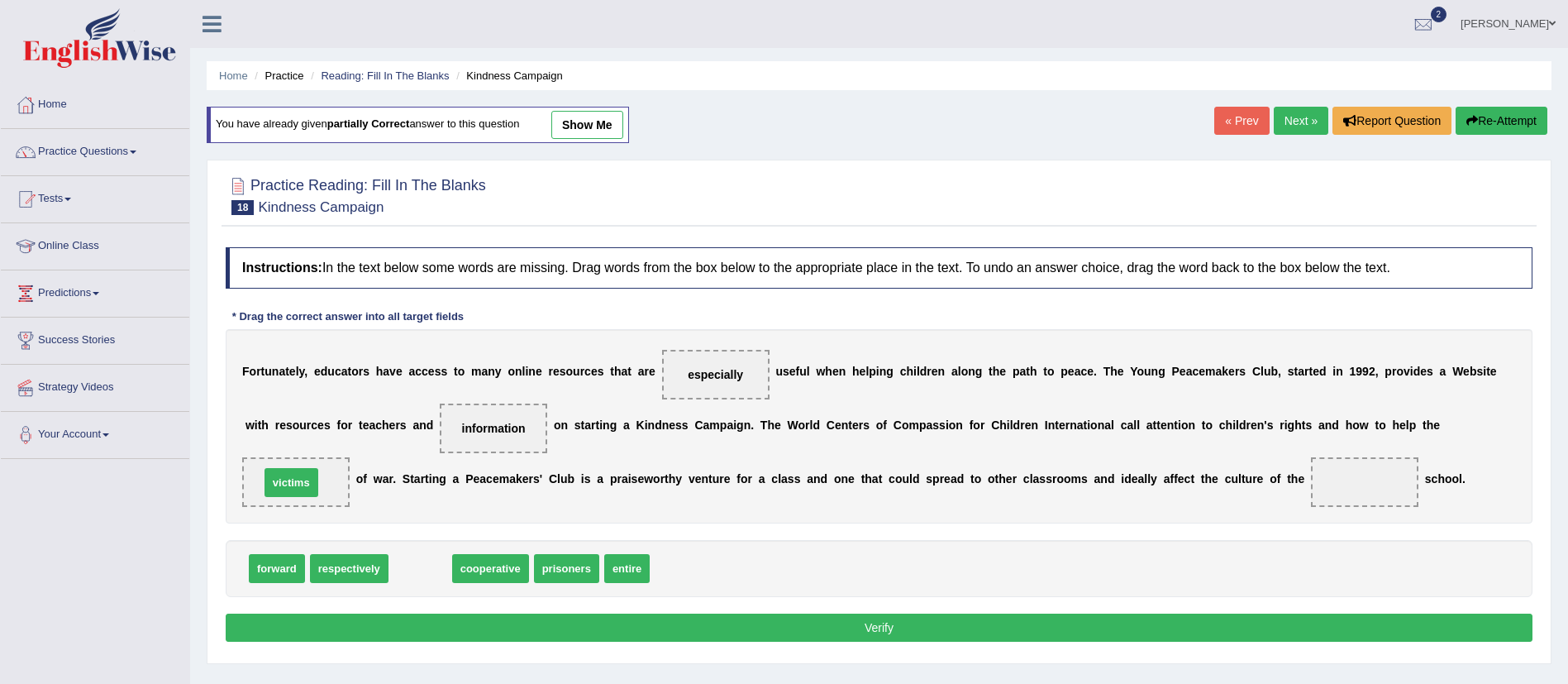
drag, startPoint x: 426, startPoint y: 564, endPoint x: 297, endPoint y: 477, distance: 155.6
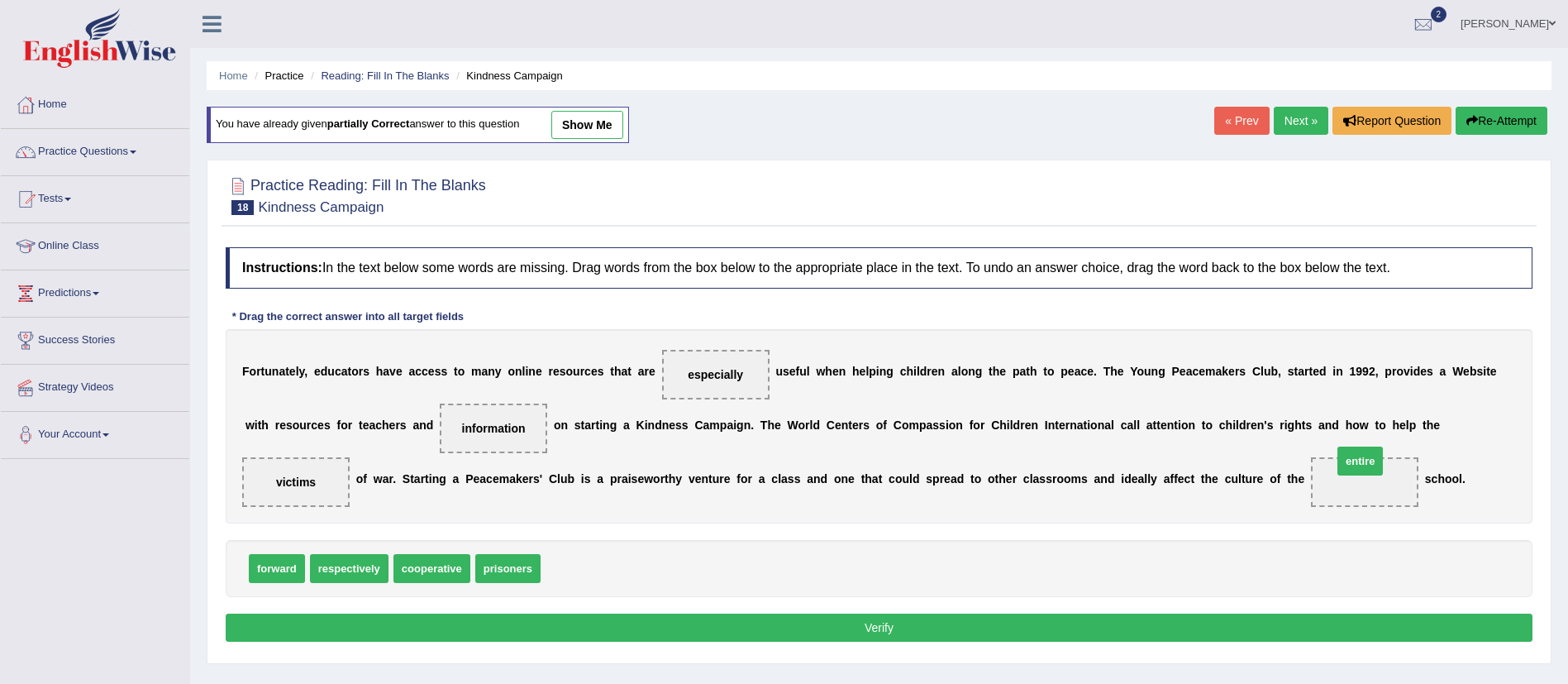
drag, startPoint x: 571, startPoint y: 575, endPoint x: 1371, endPoint y: 495, distance: 804.0
click at [996, 615] on button "Verify" at bounding box center [879, 627] width 1307 height 28
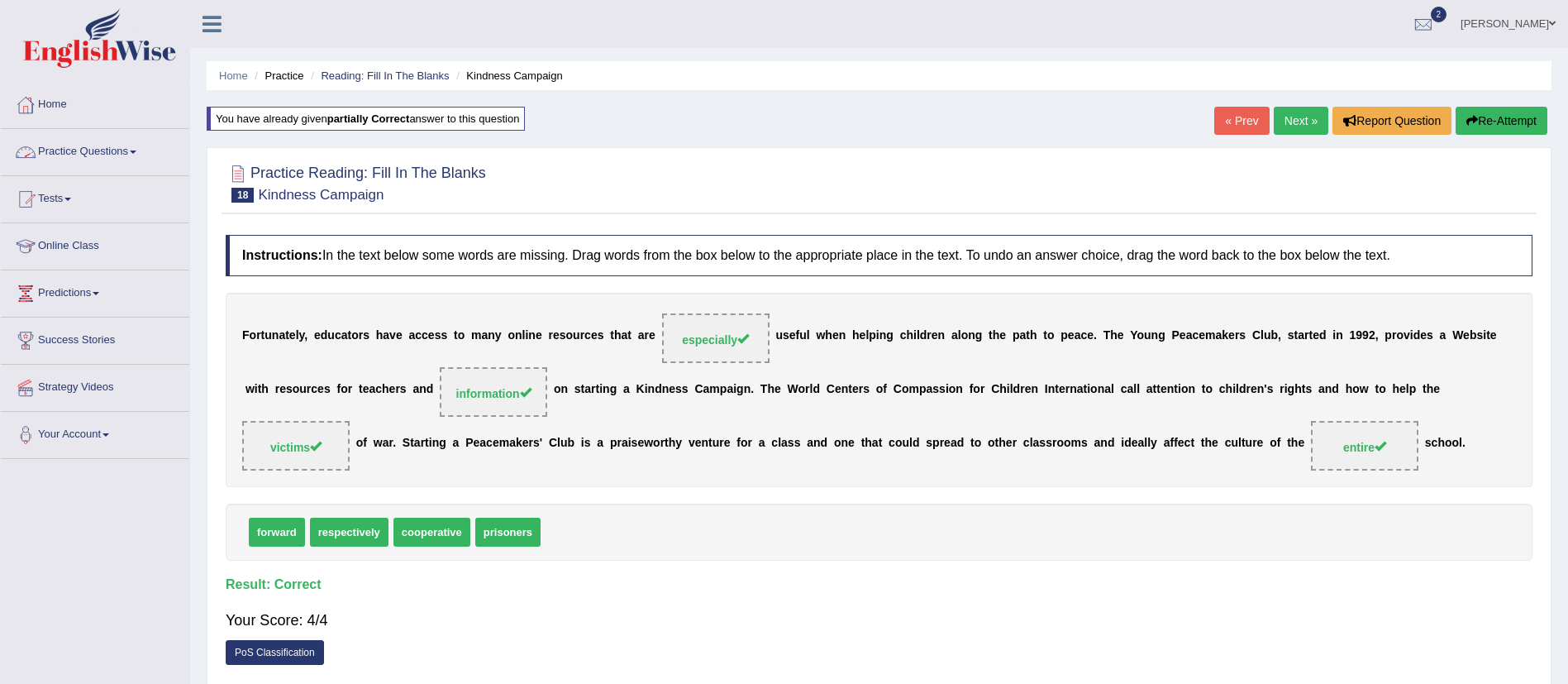
click at [83, 149] on link "Practice Questions" at bounding box center [94, 149] width 188 height 42
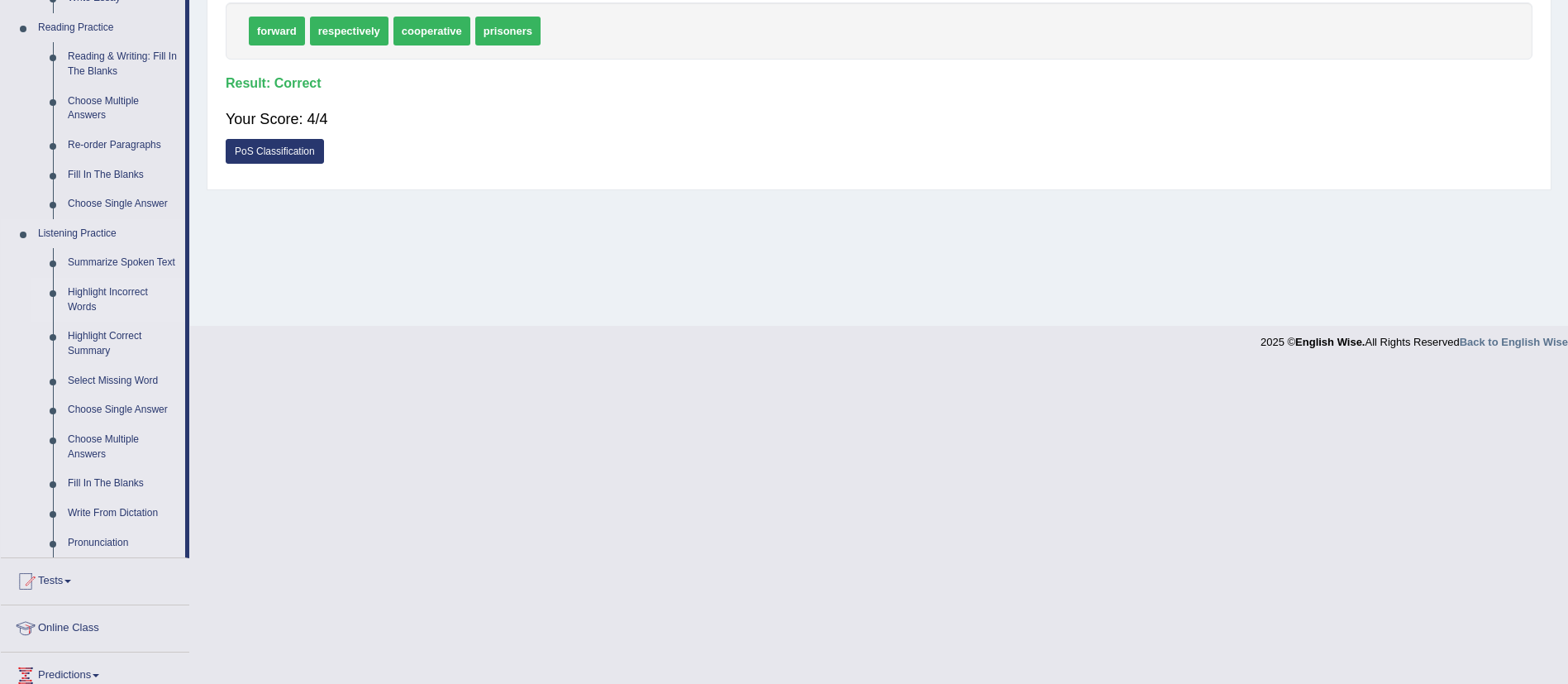
scroll to position [519, 0]
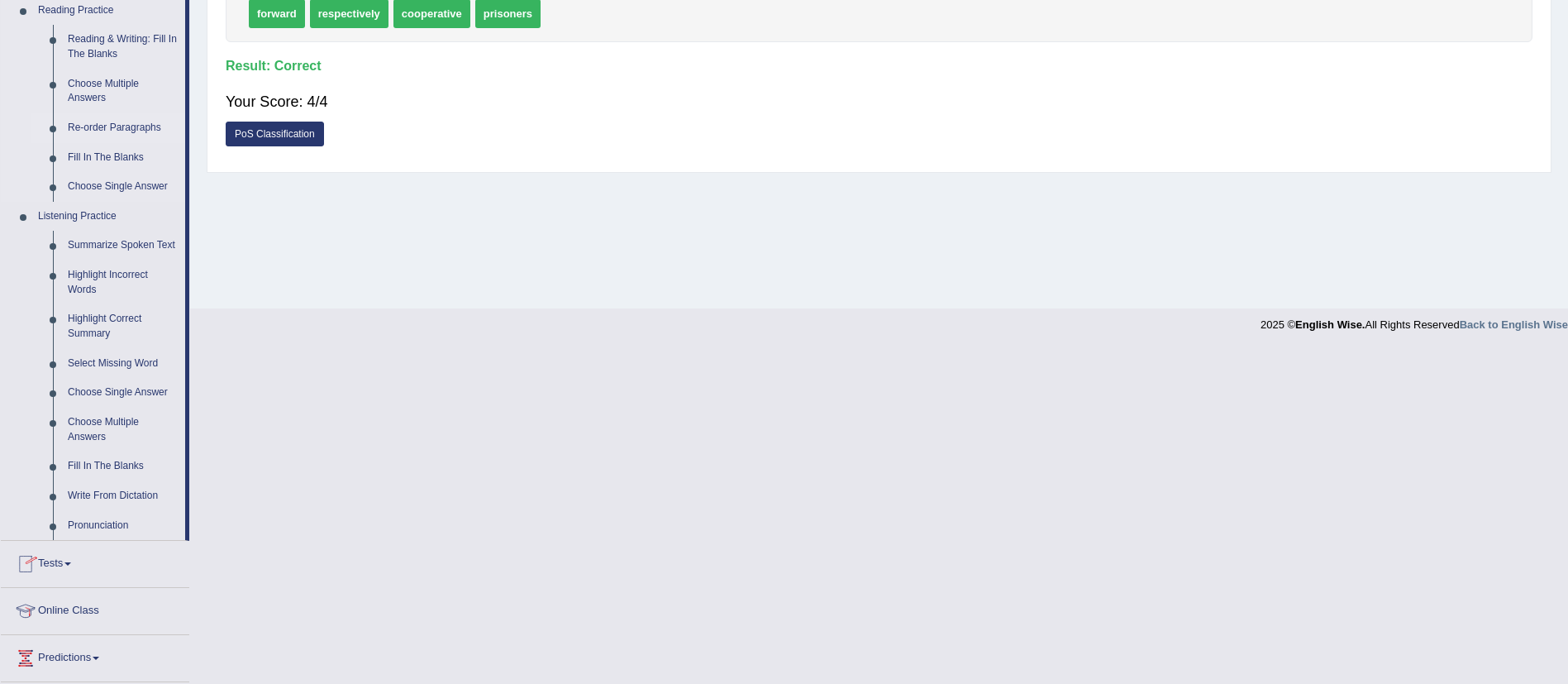
click at [124, 115] on link "Re-order Paragraphs" at bounding box center [122, 128] width 125 height 30
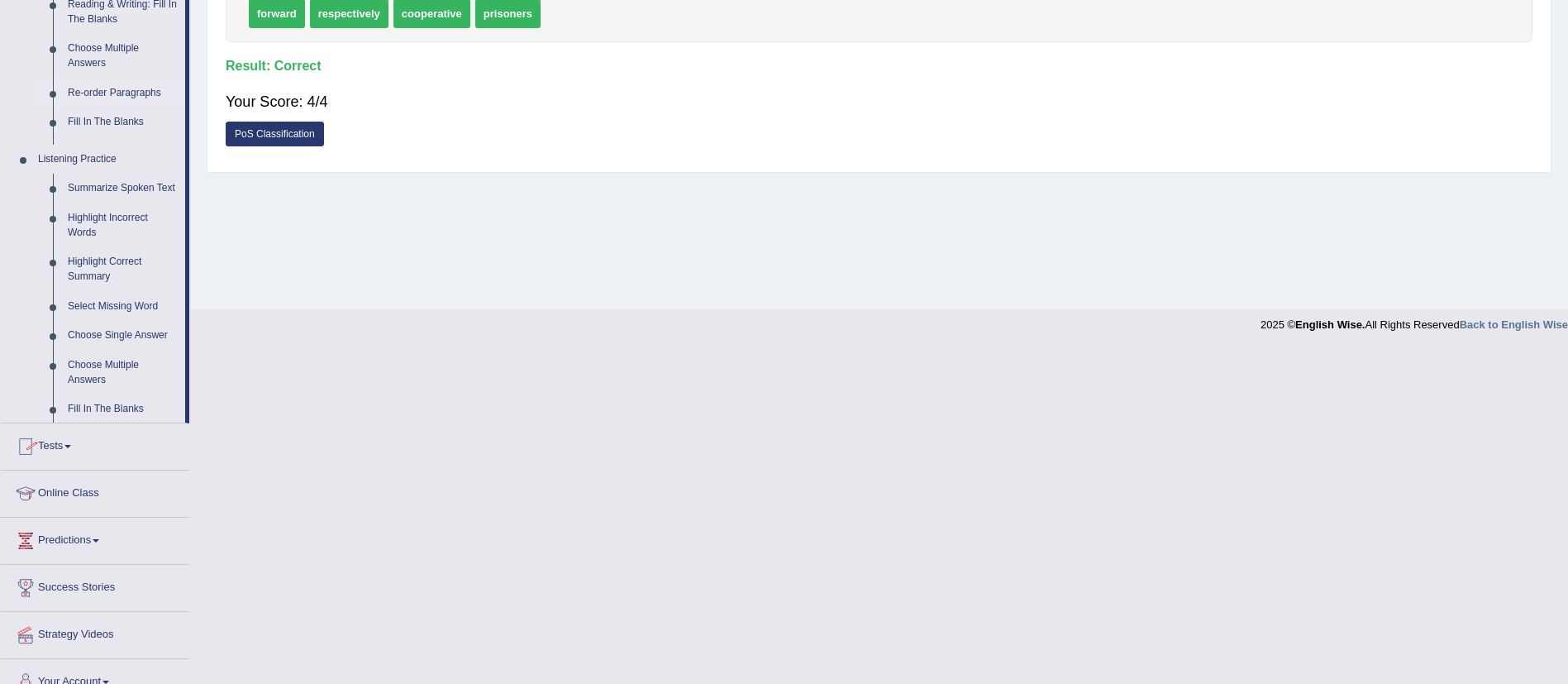
scroll to position [184, 0]
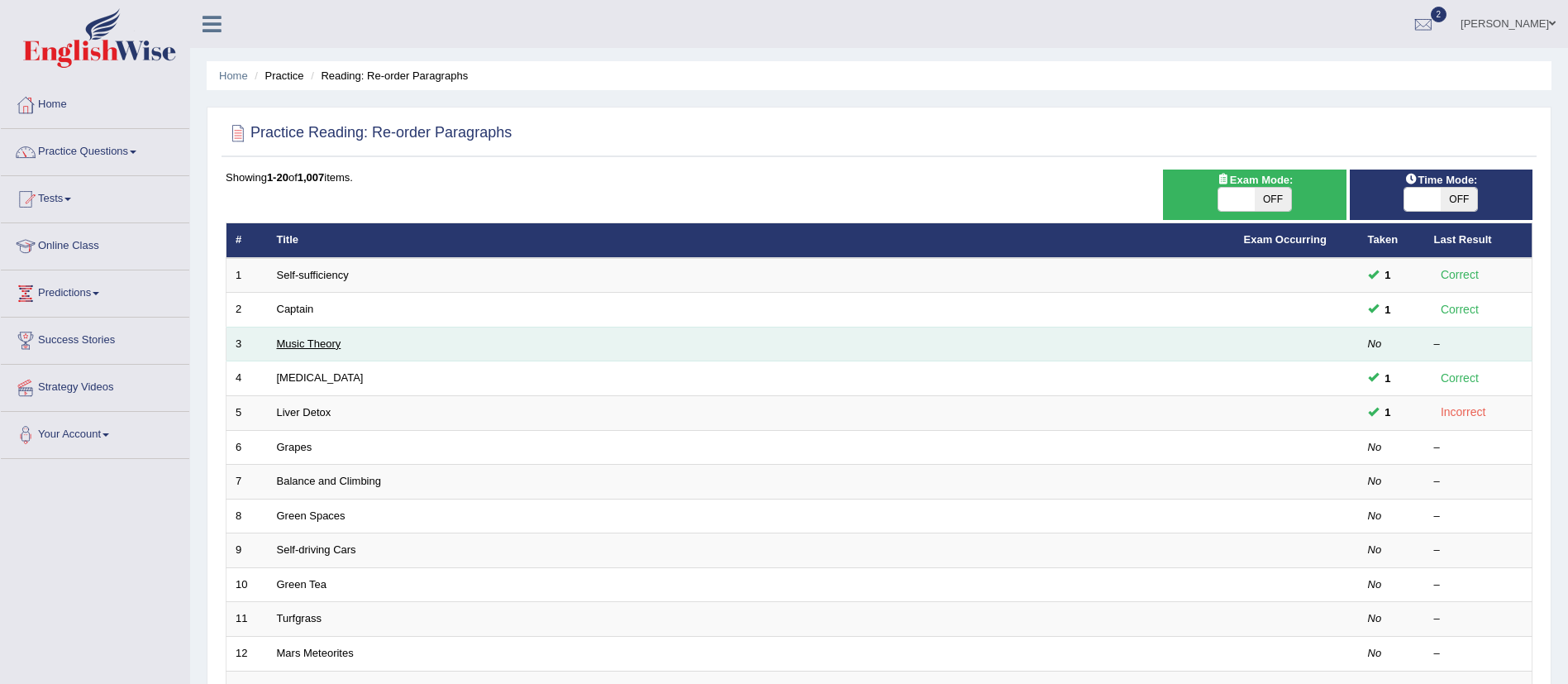
click at [307, 339] on link "Music Theory" at bounding box center [309, 343] width 65 height 12
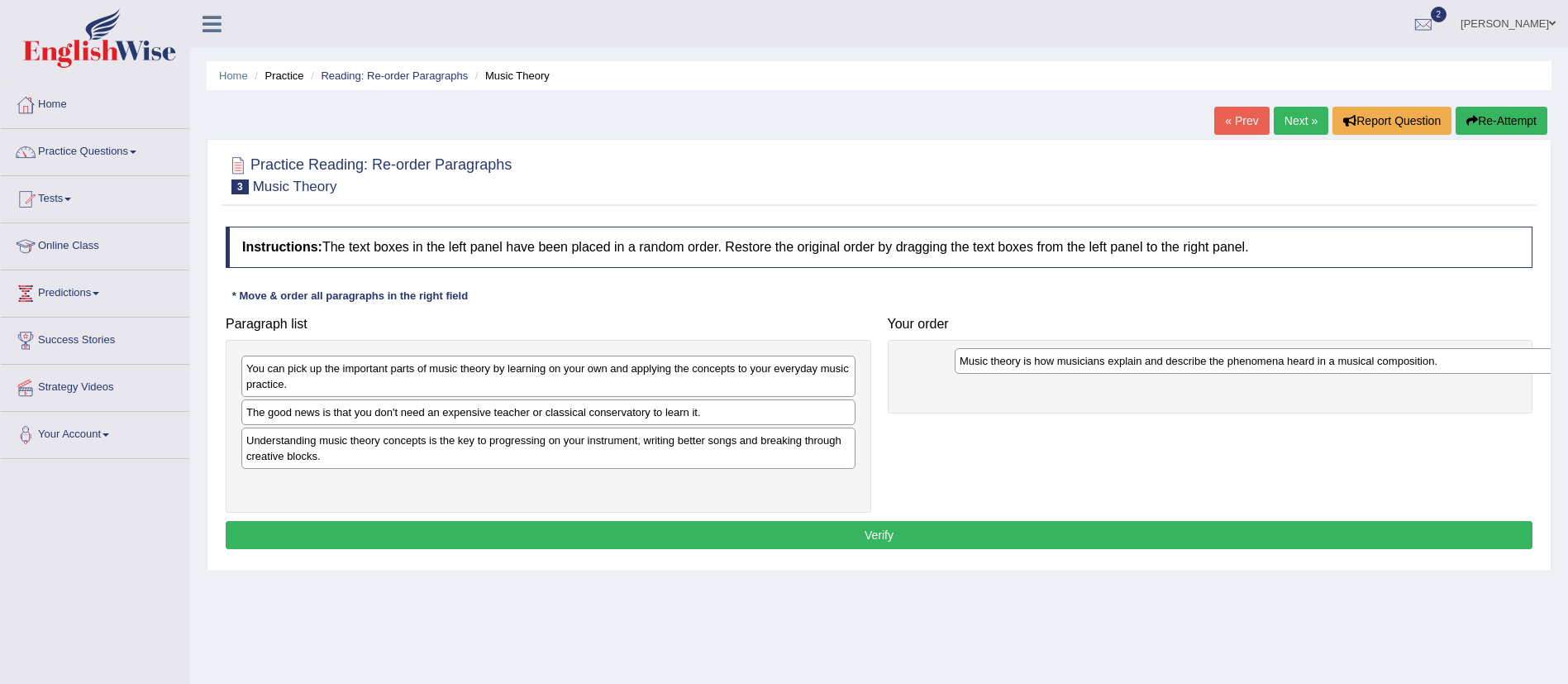
drag, startPoint x: 430, startPoint y: 442, endPoint x: 1150, endPoint y: 362, distance: 724.4
click at [1150, 362] on div "Music theory is how musicians explain and describe the phenomena heard in a mus…" at bounding box center [1261, 361] width 614 height 26
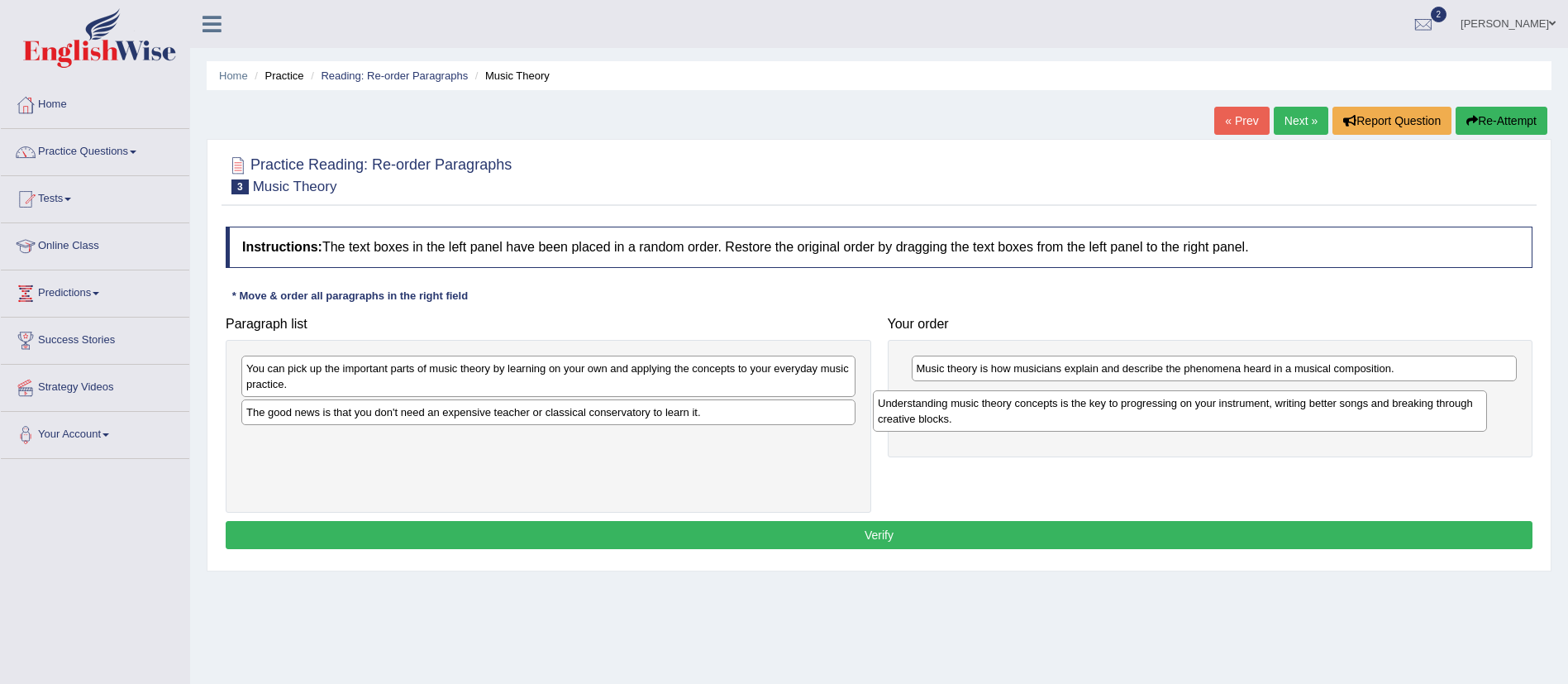
drag, startPoint x: 485, startPoint y: 455, endPoint x: 1117, endPoint y: 418, distance: 633.1
click at [1117, 418] on div "Understanding music theory concepts is the key to progressing on your instrumen…" at bounding box center [1179, 411] width 614 height 42
click at [592, 420] on div "The good news is that you don't need an expensive teacher or classical conserva…" at bounding box center [548, 412] width 614 height 26
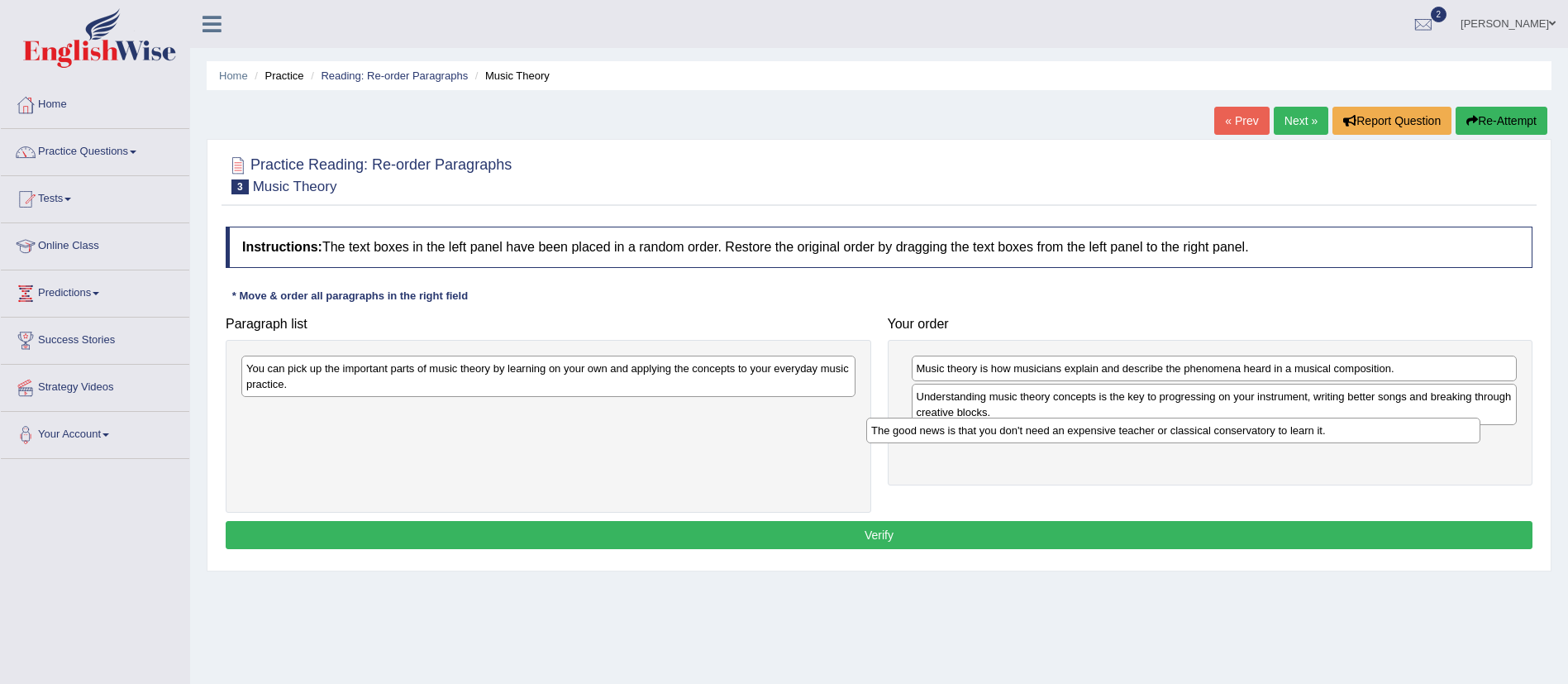
drag, startPoint x: 689, startPoint y: 401, endPoint x: 1322, endPoint y: 419, distance: 633.3
click at [1322, 419] on div "The good news is that you don't need an expensive teacher or classical conserva…" at bounding box center [1173, 431] width 614 height 26
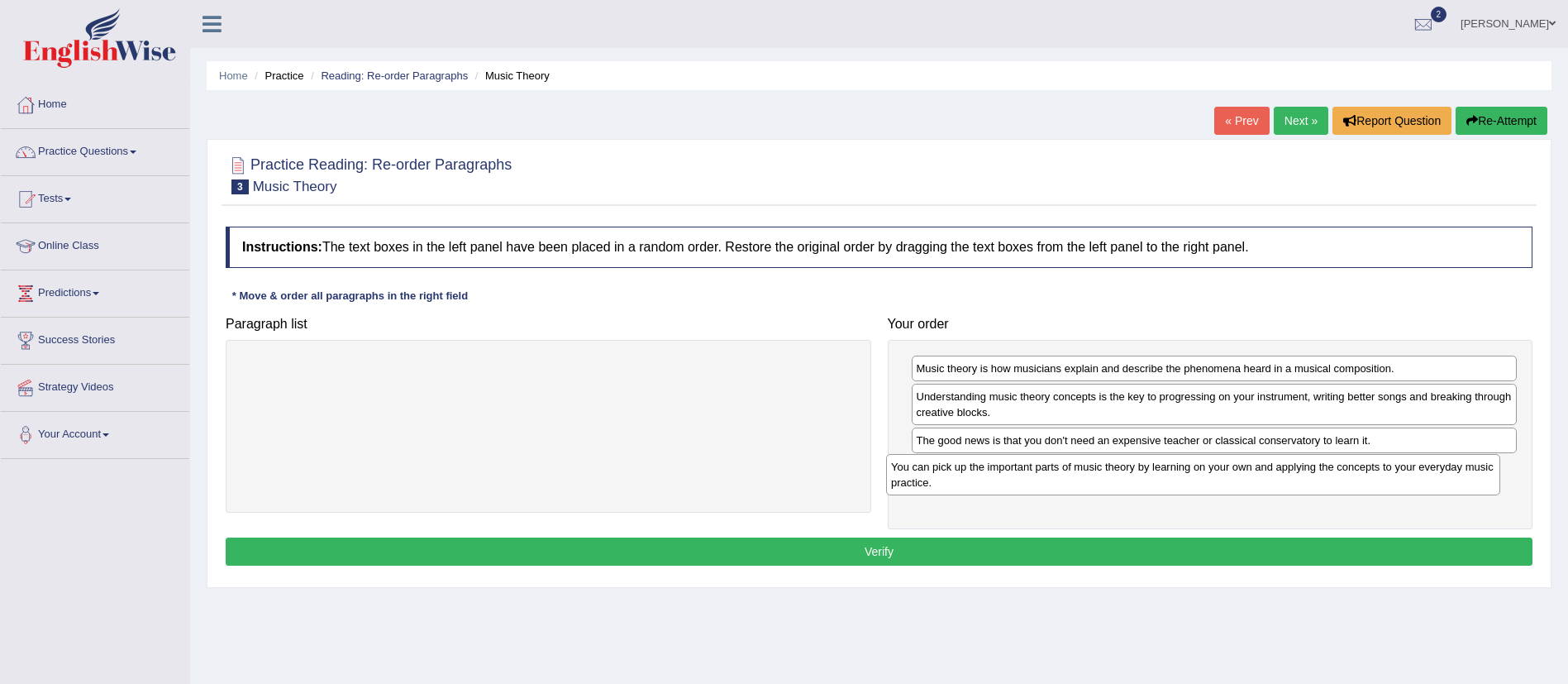
drag, startPoint x: 601, startPoint y: 373, endPoint x: 1253, endPoint y: 475, distance: 659.9
click at [1253, 475] on div "You can pick up the important parts of music theory by learning on your own and…" at bounding box center [1193, 475] width 614 height 42
click at [834, 547] on button "Verify" at bounding box center [879, 551] width 1307 height 28
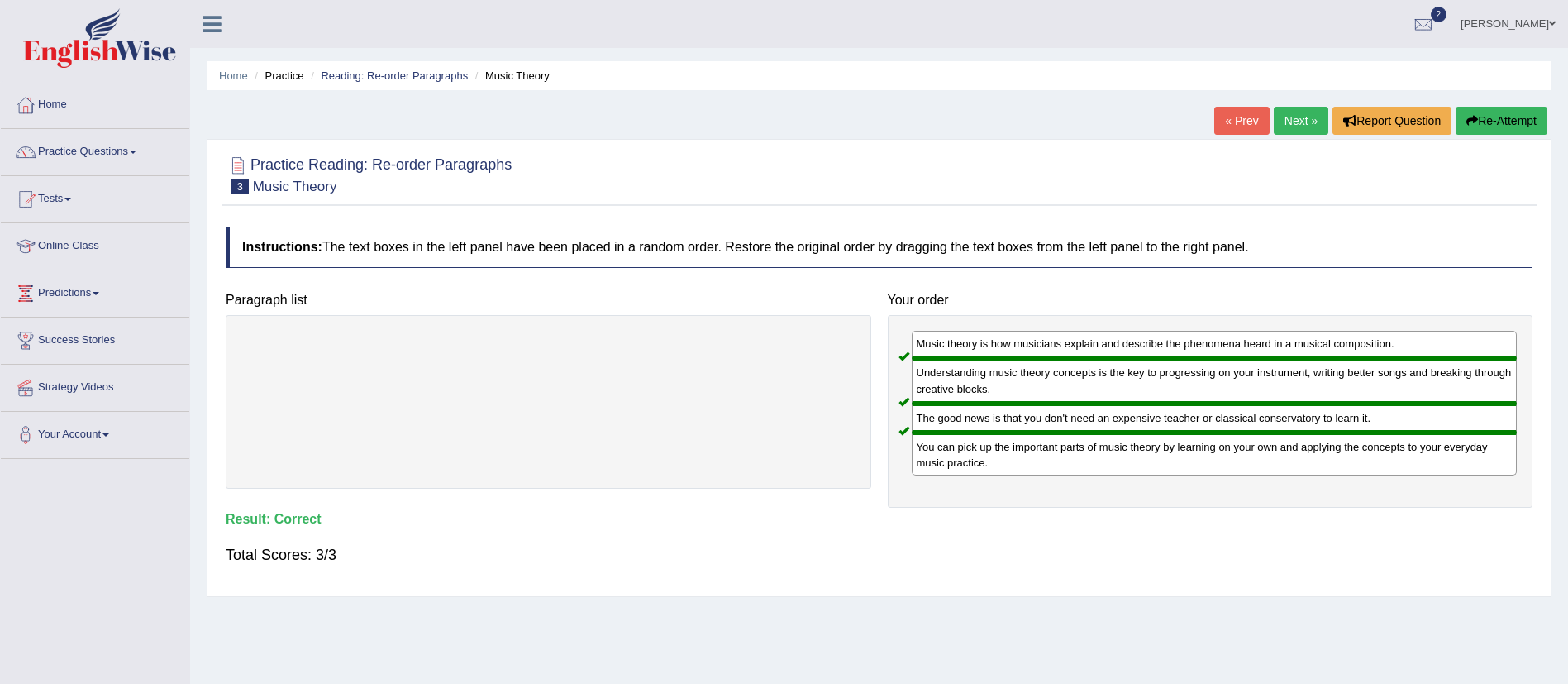
click at [1295, 118] on link "Next »" at bounding box center [1300, 120] width 55 height 28
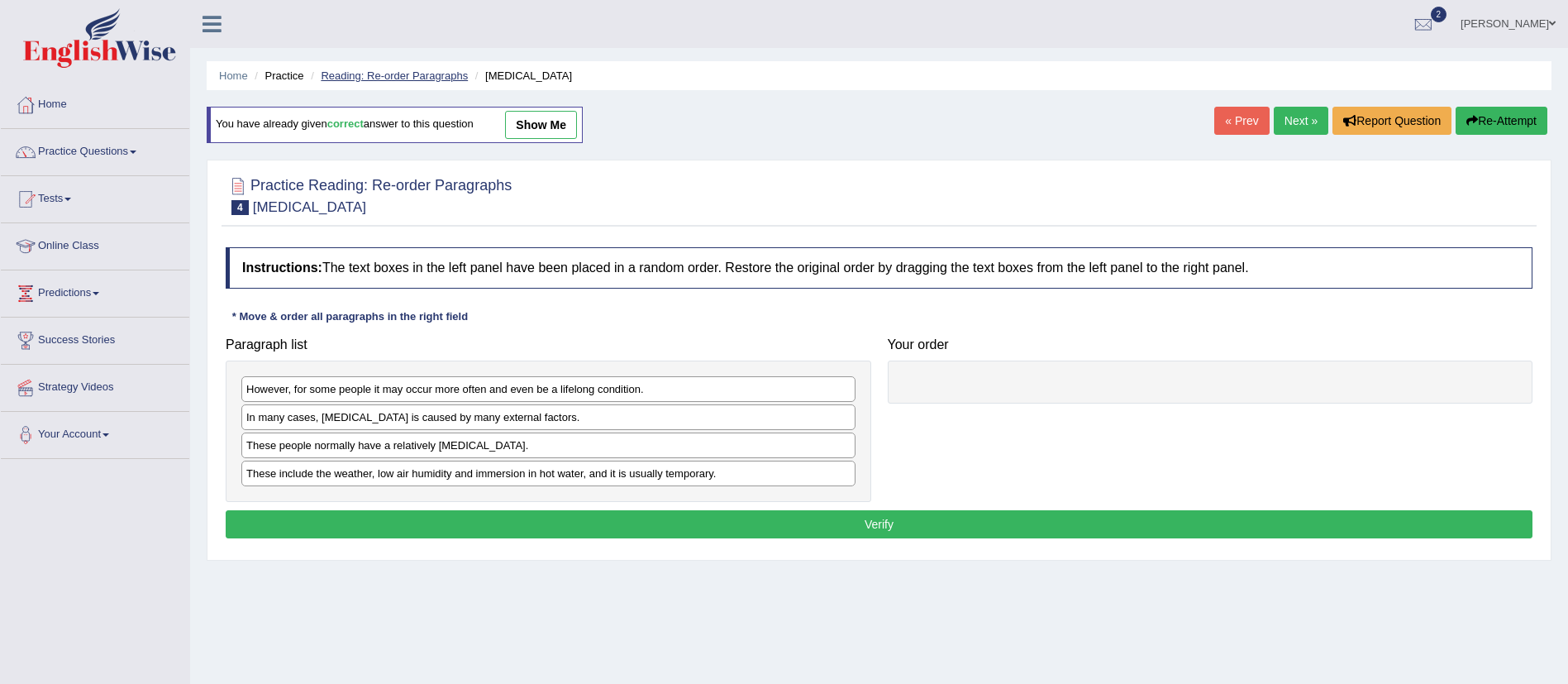
click at [404, 76] on link "Reading: Re-order Paragraphs" at bounding box center [394, 75] width 147 height 12
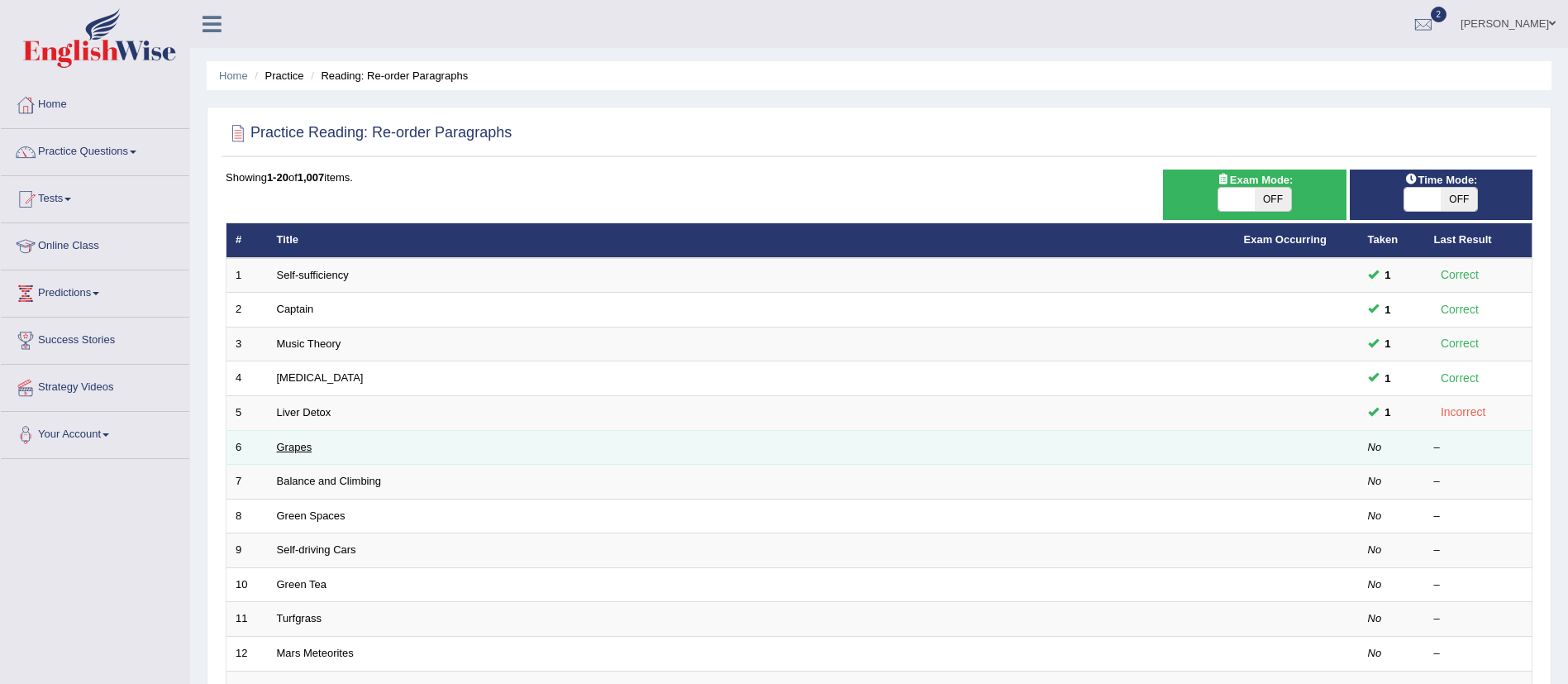
click at [305, 444] on link "Grapes" at bounding box center [295, 447] width 35 height 12
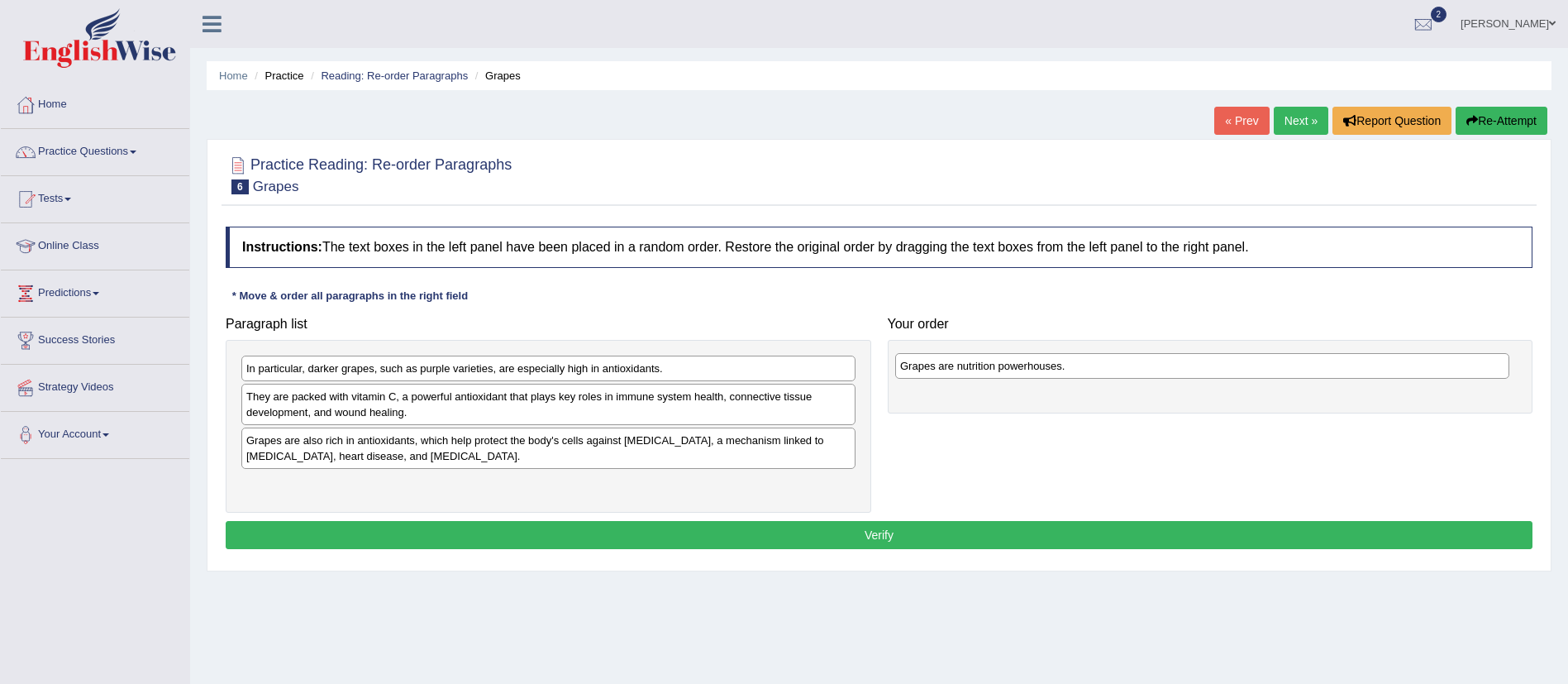
drag, startPoint x: 358, startPoint y: 367, endPoint x: 1011, endPoint y: 365, distance: 653.0
click at [1011, 365] on div "Grapes are nutrition powerhouses." at bounding box center [1202, 366] width 614 height 26
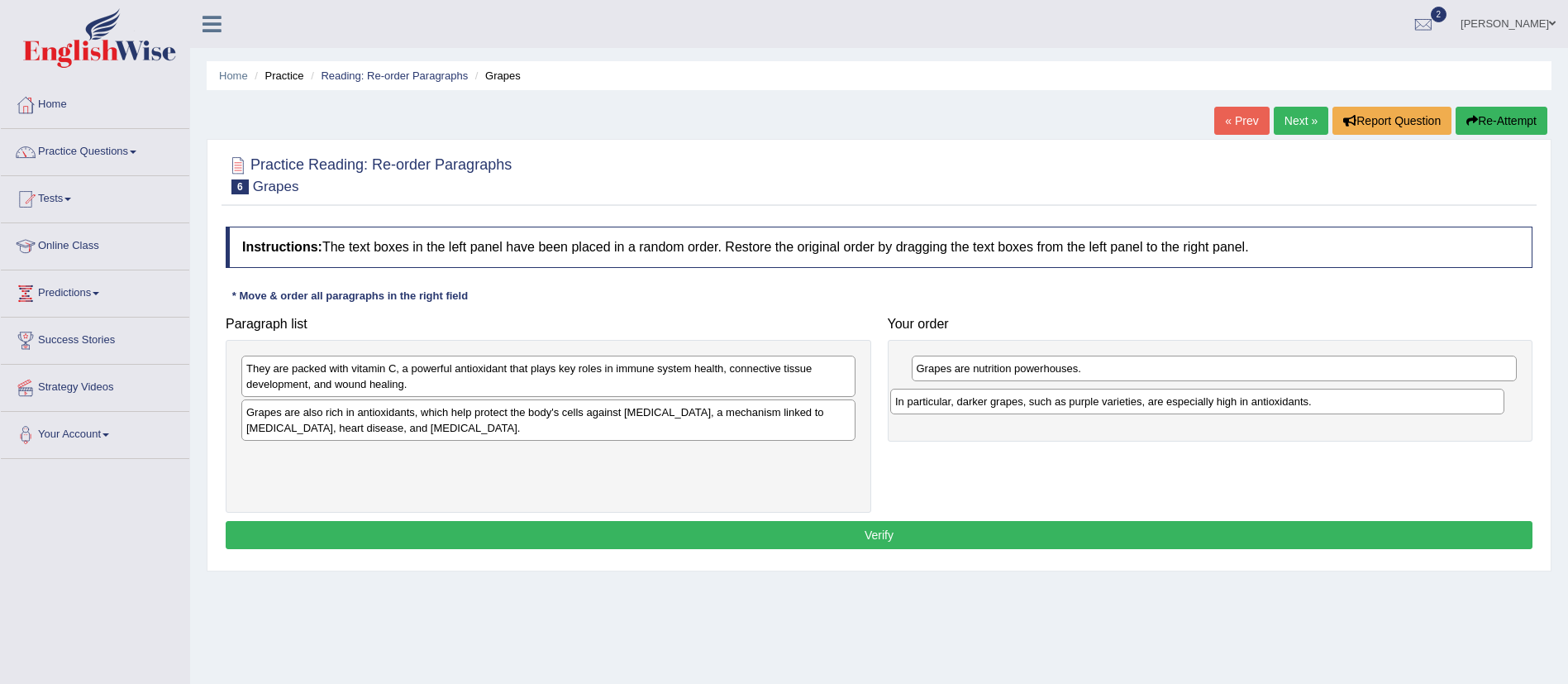
drag, startPoint x: 583, startPoint y: 363, endPoint x: 1232, endPoint y: 396, distance: 649.8
click at [1232, 396] on div "In particular, darker grapes, such as purple varieties, are especially high in …" at bounding box center [1197, 401] width 614 height 26
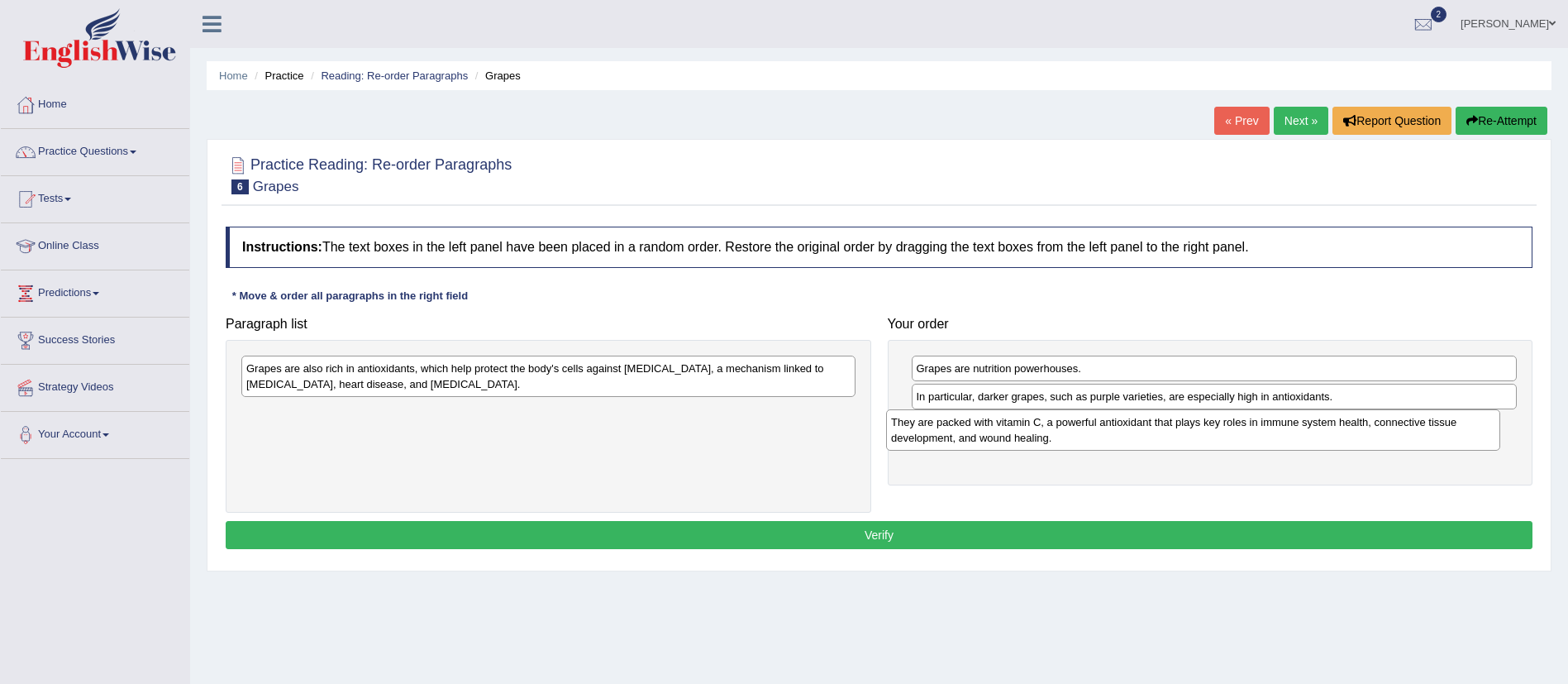
drag, startPoint x: 471, startPoint y: 383, endPoint x: 1119, endPoint y: 449, distance: 651.4
click at [1119, 449] on div "They are packed with vitamin C, a powerful antioxidant that plays key roles in …" at bounding box center [1193, 430] width 614 height 42
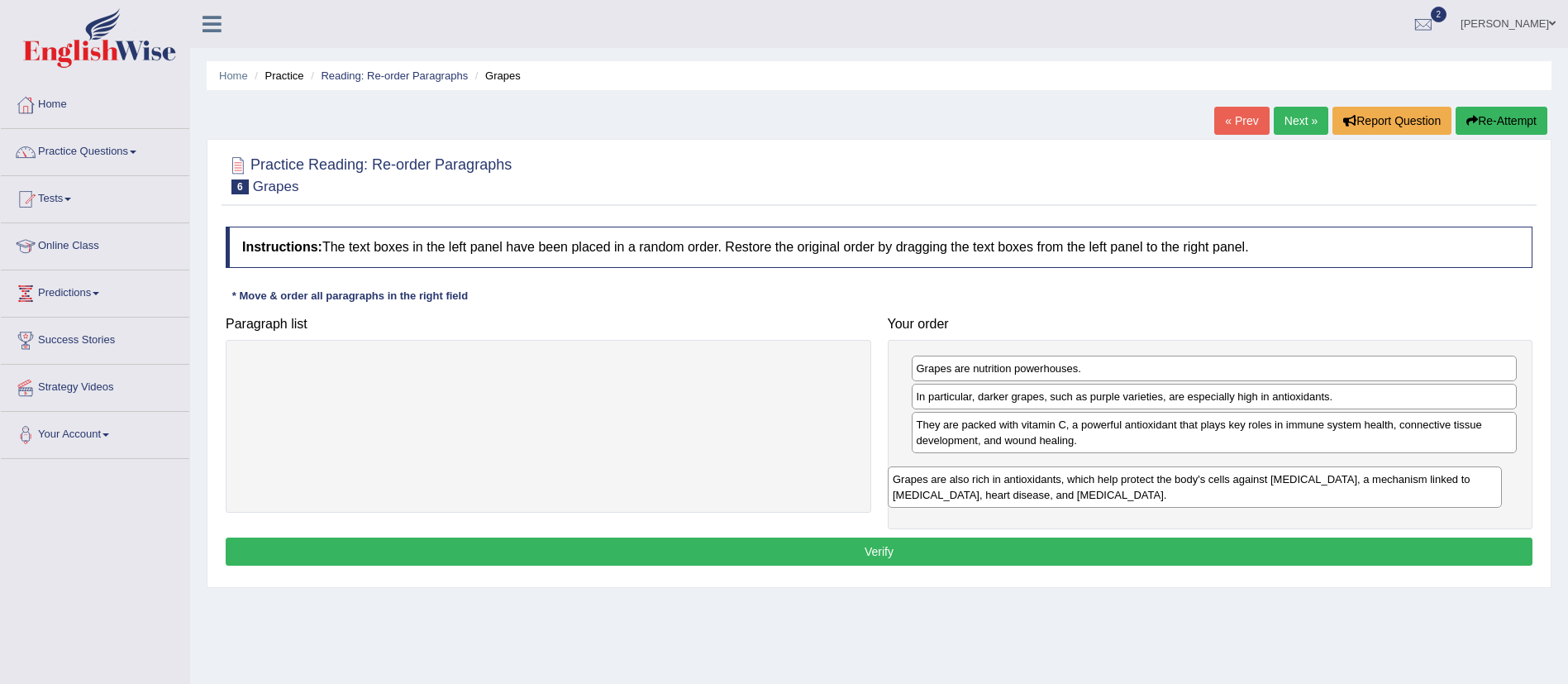
drag, startPoint x: 709, startPoint y: 373, endPoint x: 1355, endPoint y: 485, distance: 655.6
click at [1355, 485] on div "Grapes are also rich in antioxidants, which help protect the body's cells again…" at bounding box center [1194, 487] width 614 height 42
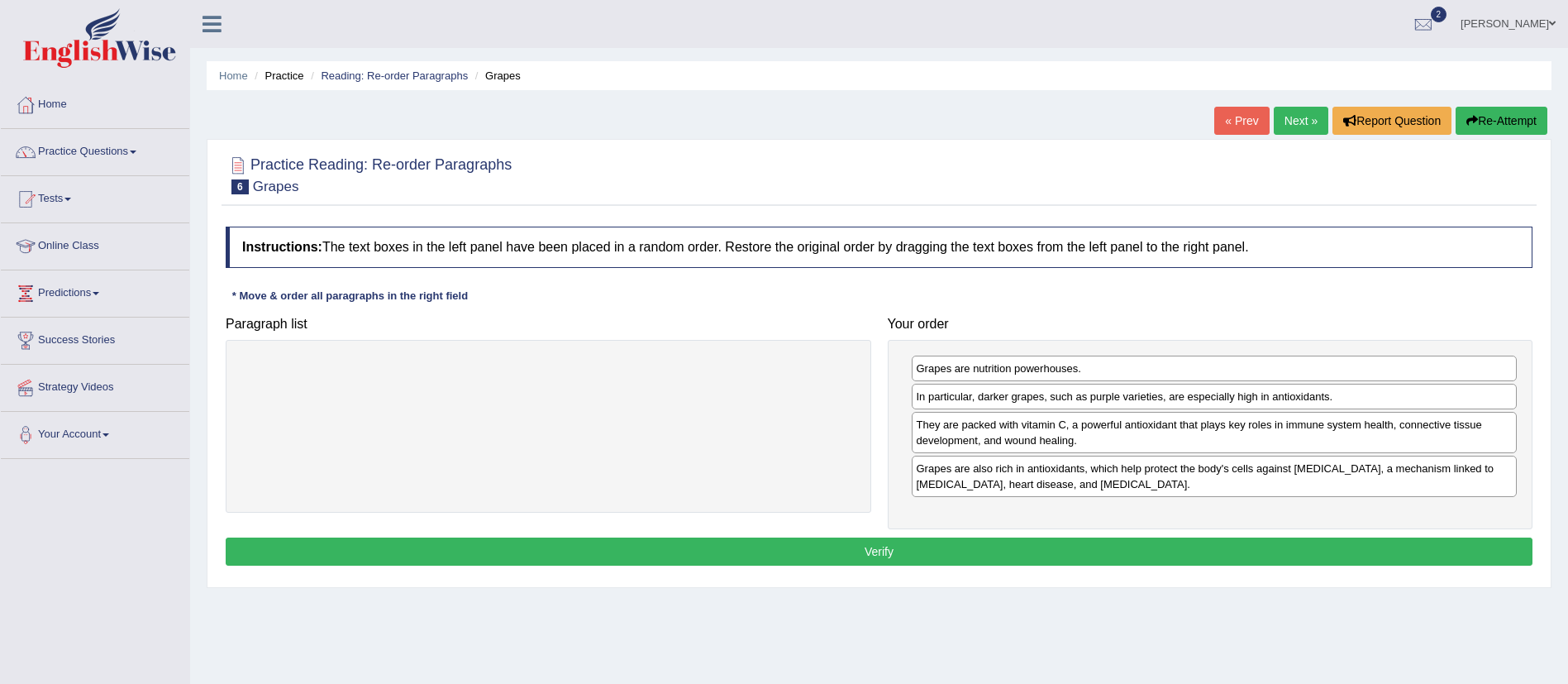
click at [876, 552] on button "Verify" at bounding box center [879, 551] width 1307 height 28
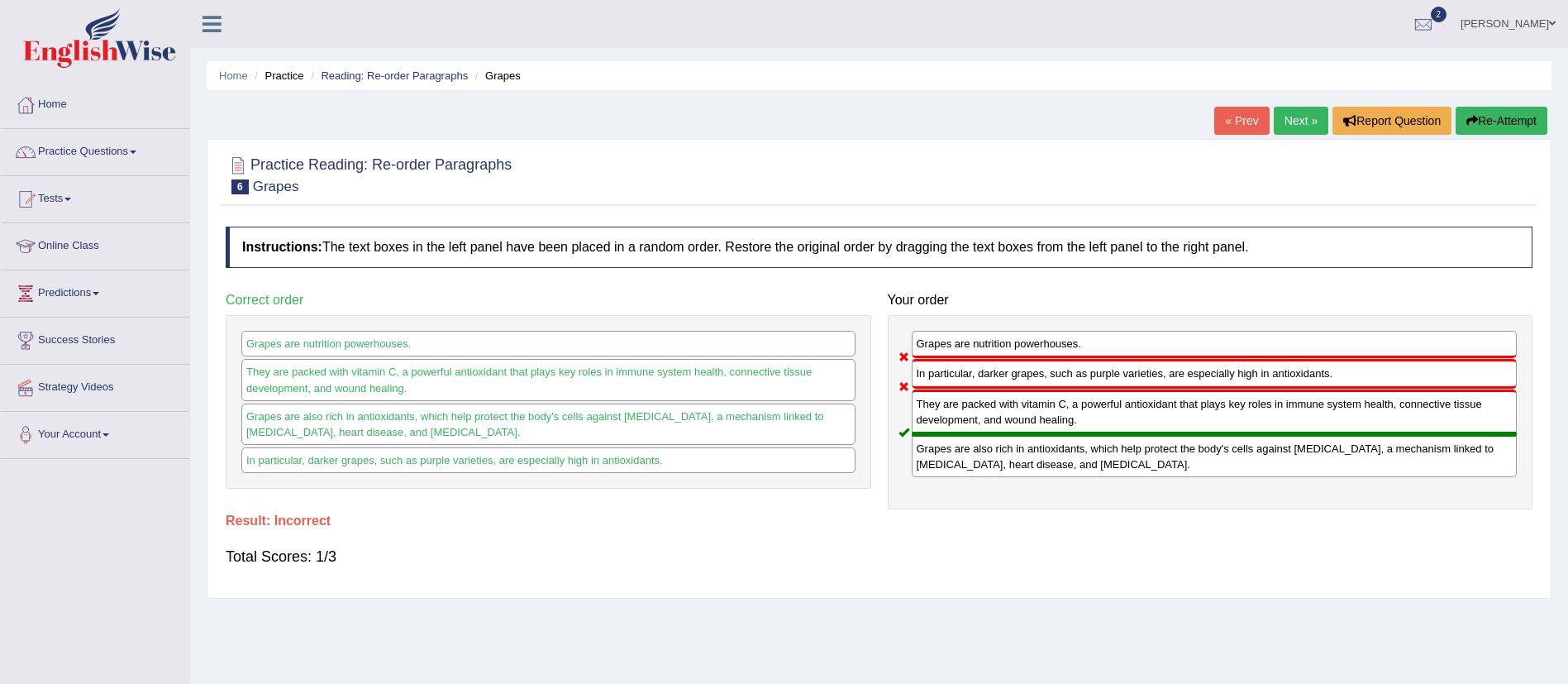
click at [1294, 122] on link "Next »" at bounding box center [1300, 120] width 55 height 28
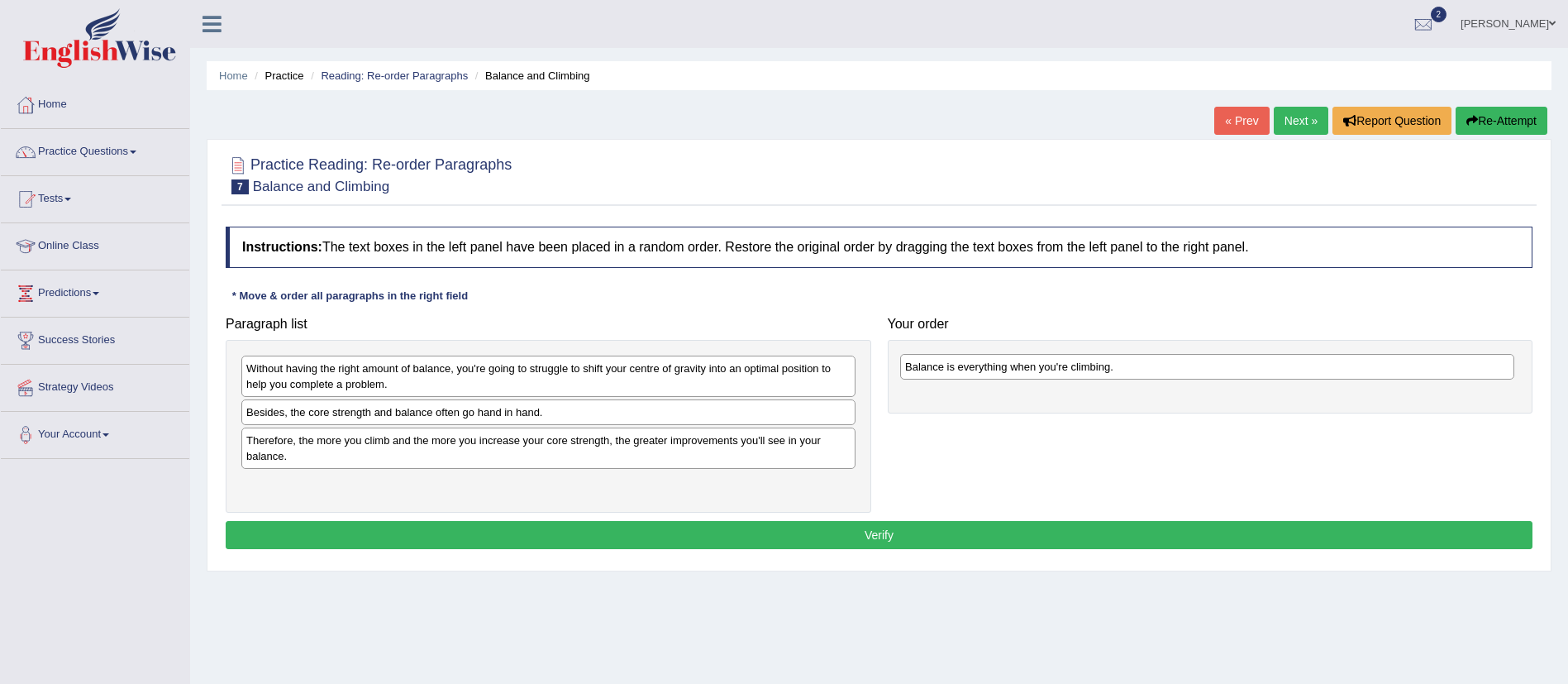
drag, startPoint x: 424, startPoint y: 416, endPoint x: 1083, endPoint y: 371, distance: 660.5
click at [1083, 371] on div "Balance is everything when you're climbing." at bounding box center [1207, 367] width 614 height 26
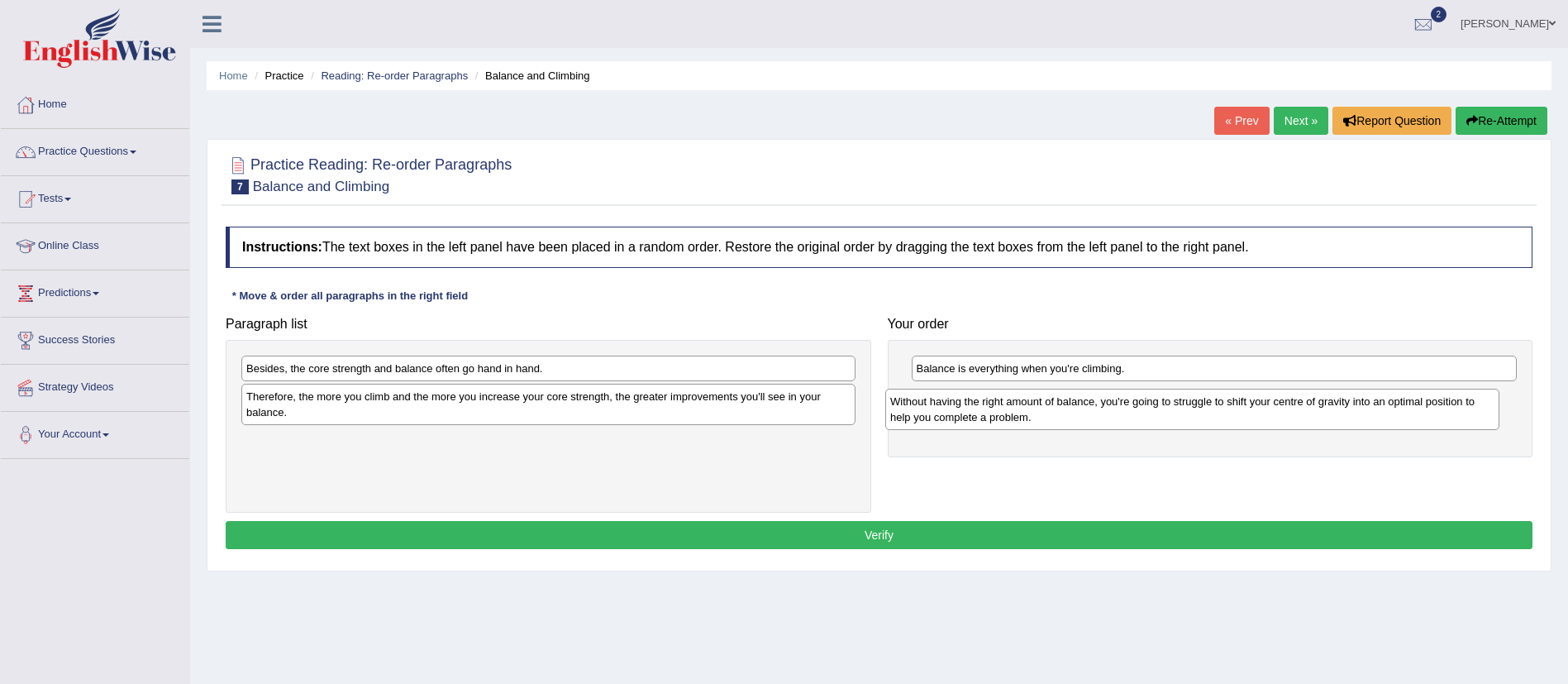
drag, startPoint x: 449, startPoint y: 376, endPoint x: 1093, endPoint y: 410, distance: 644.9
click at [1093, 410] on div "Without having the right amount of balance, you're going to struggle to shift y…" at bounding box center [1192, 409] width 614 height 42
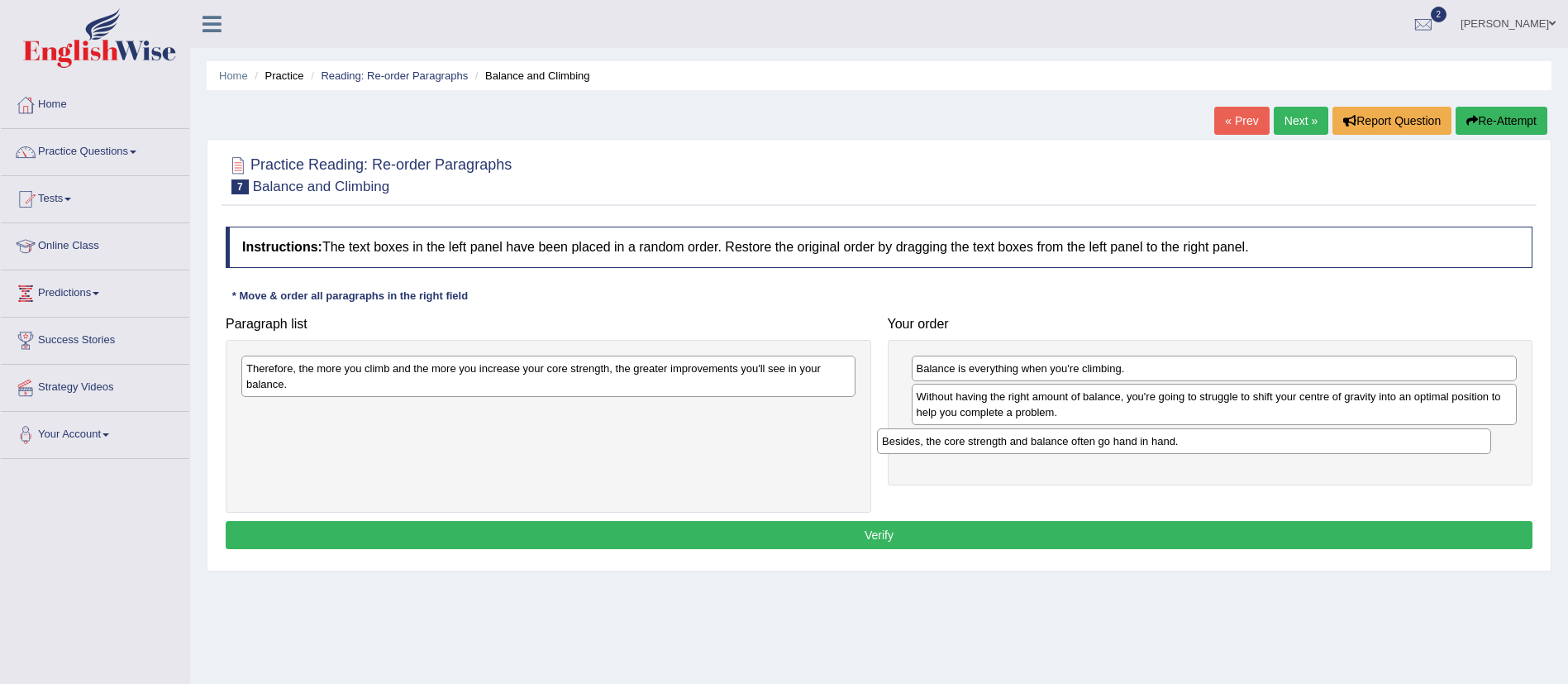
drag, startPoint x: 483, startPoint y: 373, endPoint x: 1125, endPoint y: 446, distance: 646.1
click at [1125, 446] on div "Besides, the core strength and balance often go hand in hand." at bounding box center [1184, 441] width 614 height 26
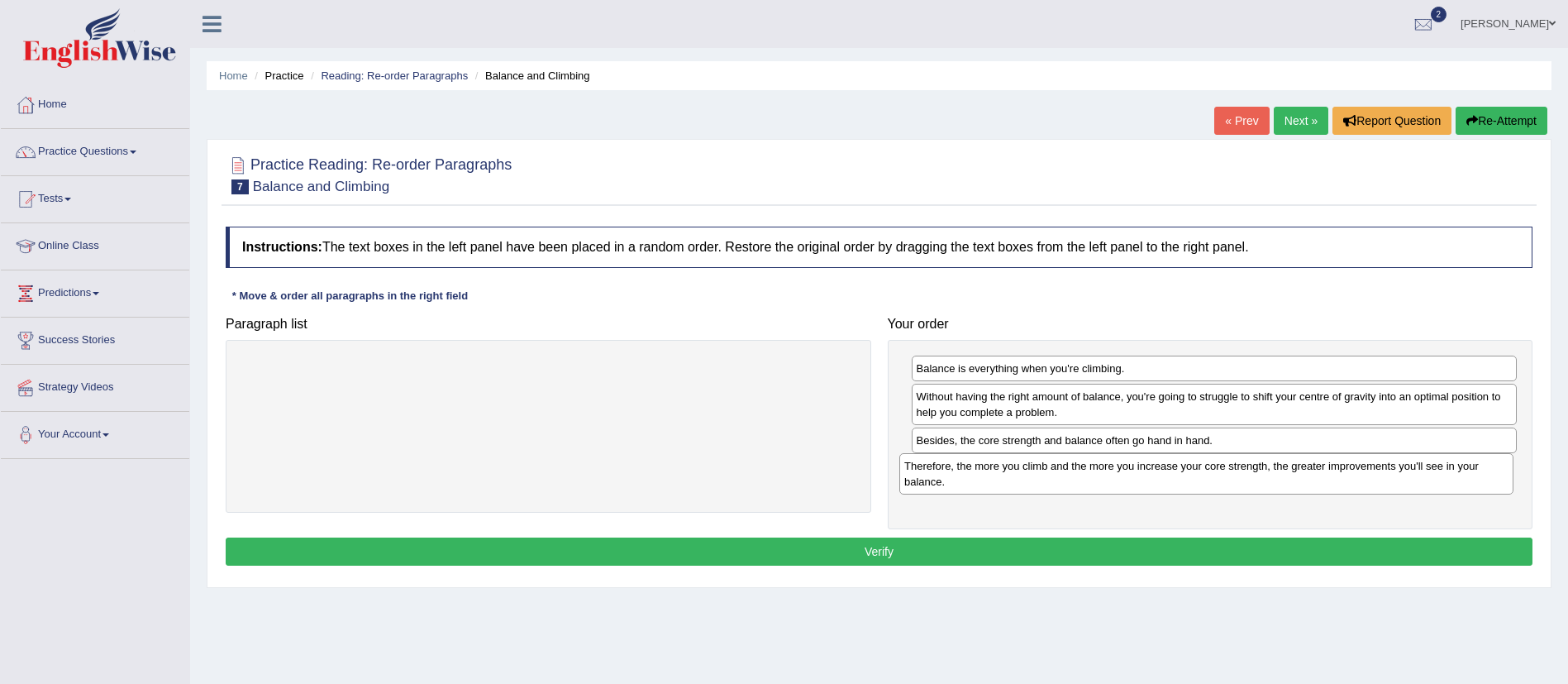
drag, startPoint x: 746, startPoint y: 370, endPoint x: 1404, endPoint y: 467, distance: 665.1
click at [1404, 467] on div "Therefore, the more you climb and the more you increase your core strength, the…" at bounding box center [1206, 474] width 614 height 42
click at [918, 546] on button "Verify" at bounding box center [879, 551] width 1307 height 28
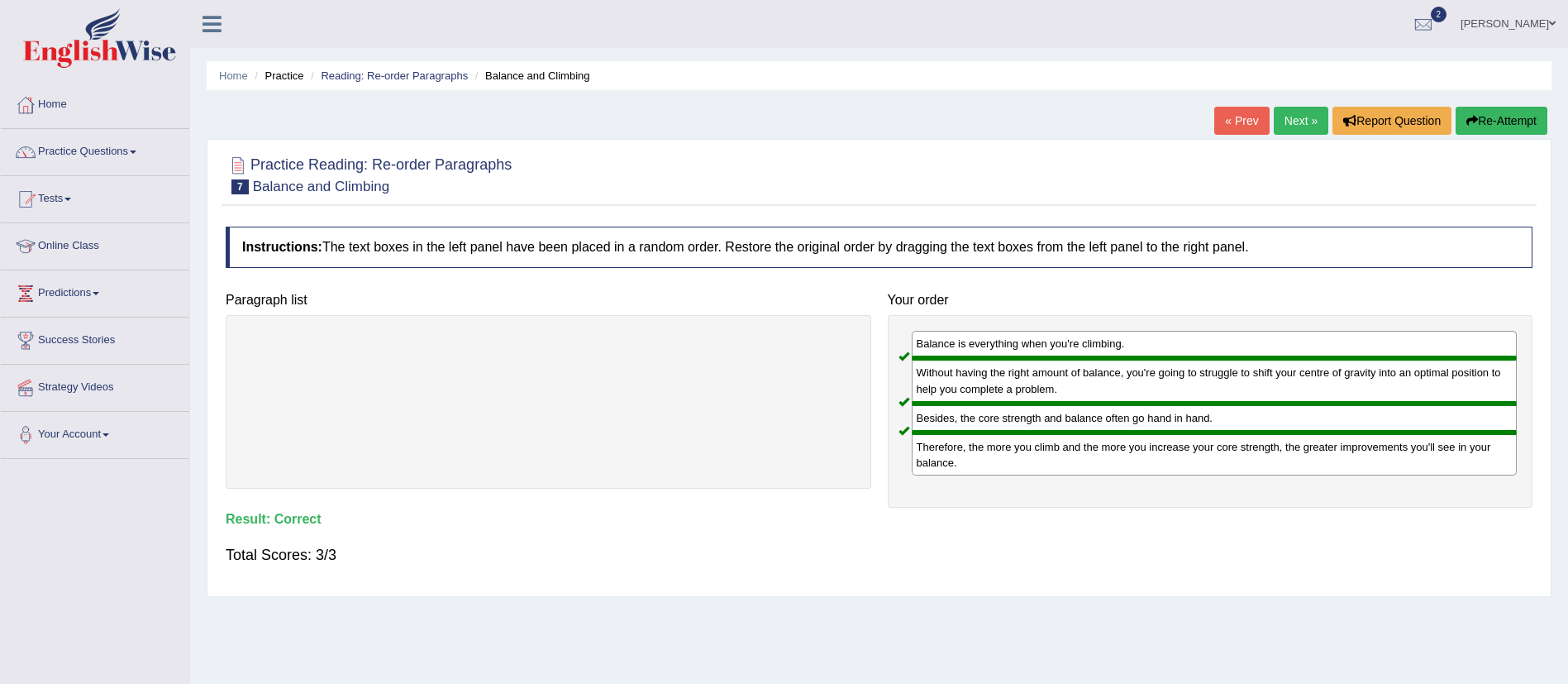
click at [1295, 121] on link "Next »" at bounding box center [1300, 120] width 55 height 28
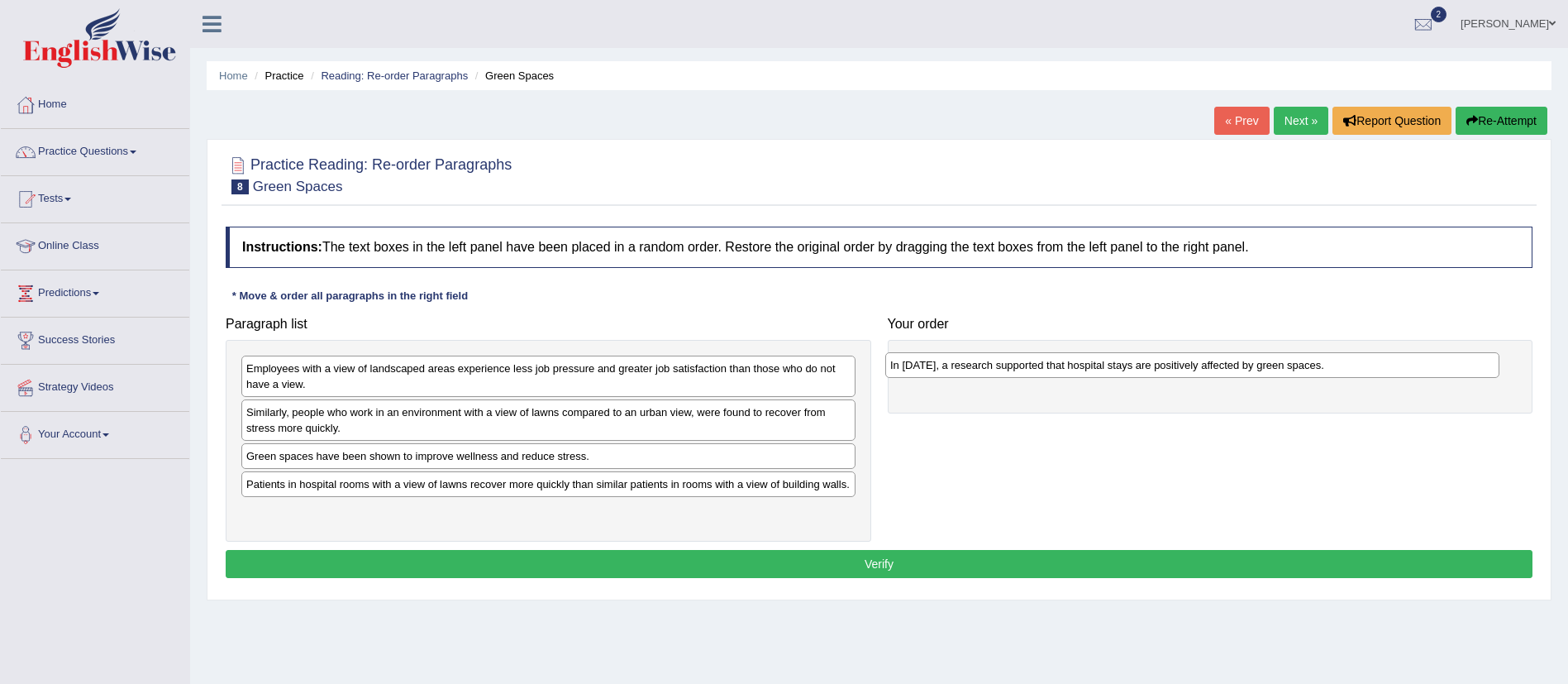
drag, startPoint x: 639, startPoint y: 377, endPoint x: 1283, endPoint y: 374, distance: 644.0
click at [1283, 374] on div "In [DATE], a research supported that hospital stays are positively affected by …" at bounding box center [1192, 365] width 614 height 26
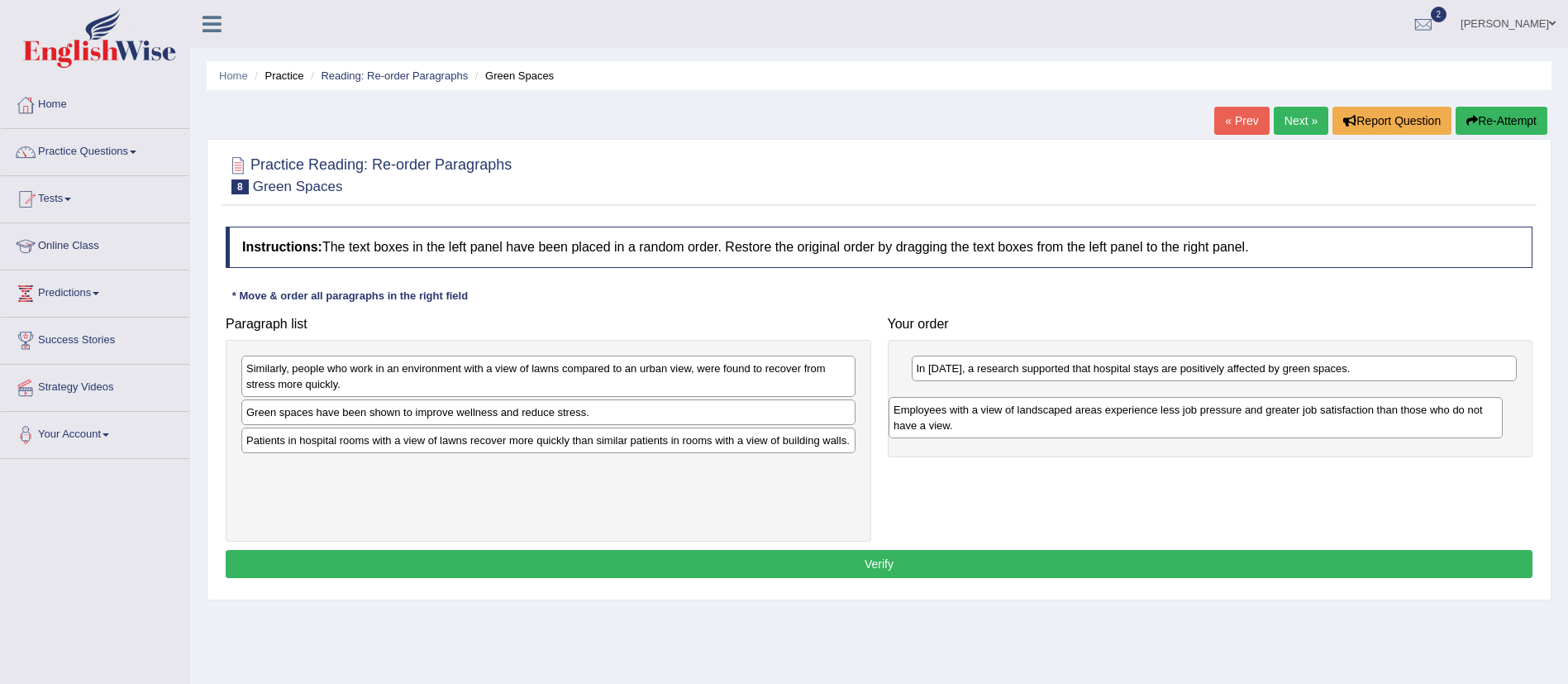
drag, startPoint x: 627, startPoint y: 378, endPoint x: 1277, endPoint y: 420, distance: 651.4
click at [1277, 420] on div "Employees with a view of landscaped areas experience less job pressure and grea…" at bounding box center [1195, 417] width 614 height 42
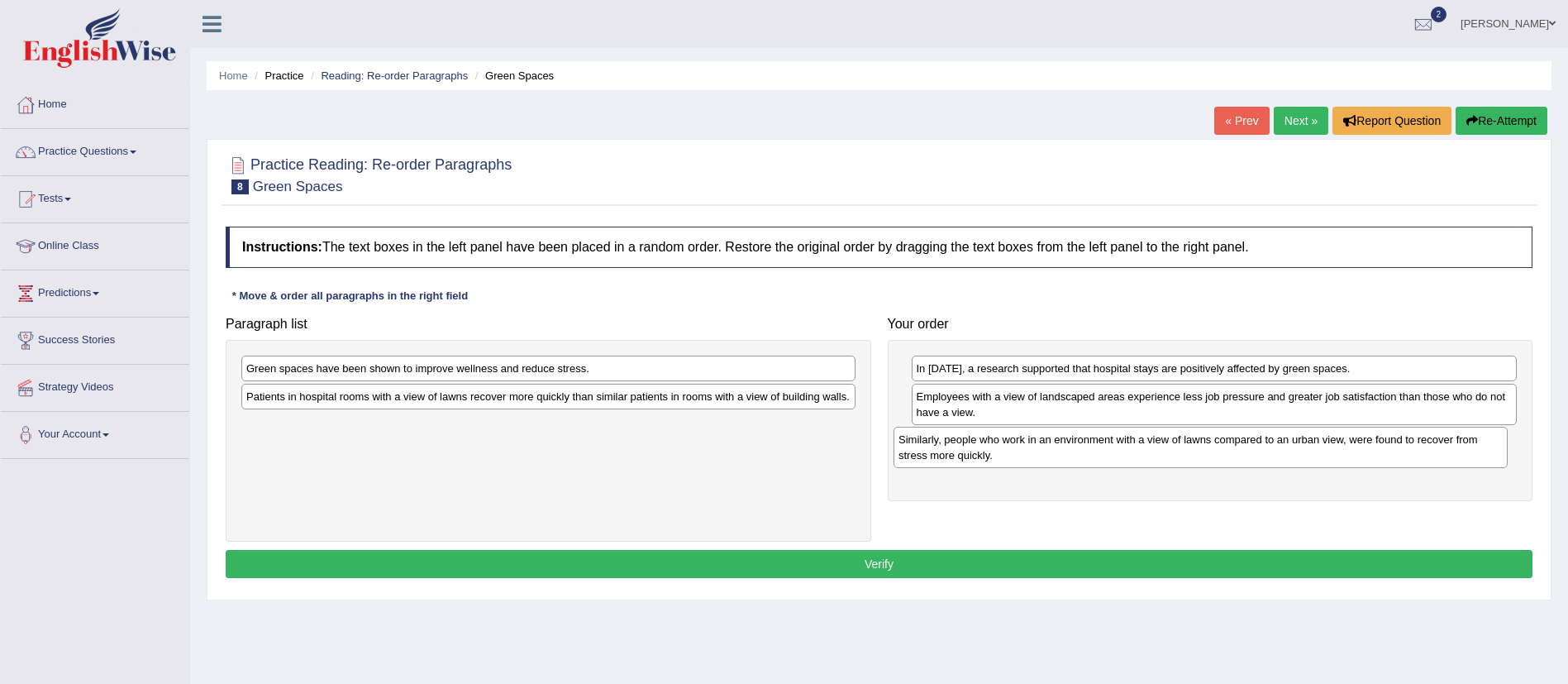
drag, startPoint x: 550, startPoint y: 370, endPoint x: 1202, endPoint y: 441, distance: 655.9
click at [1202, 441] on div "Similarly, people who work in an environment with a view of lawns compared to a…" at bounding box center [1200, 447] width 614 height 42
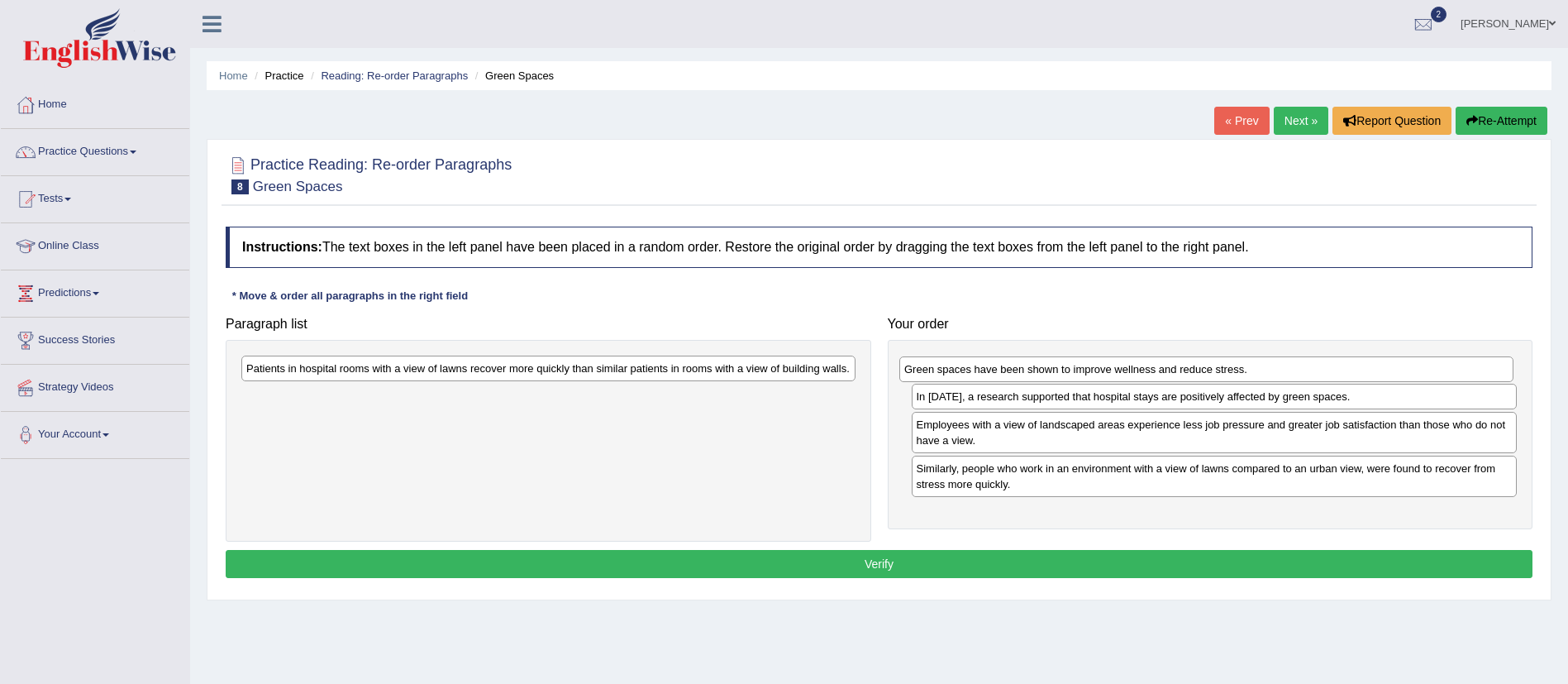
drag, startPoint x: 485, startPoint y: 372, endPoint x: 1143, endPoint y: 373, distance: 658.0
click at [1143, 373] on div "Green spaces have been shown to improve wellness and reduce stress." at bounding box center [1206, 370] width 614 height 26
click at [635, 367] on div "Patients in hospital rooms with a view of lawns recover more quickly than simil…" at bounding box center [548, 369] width 614 height 26
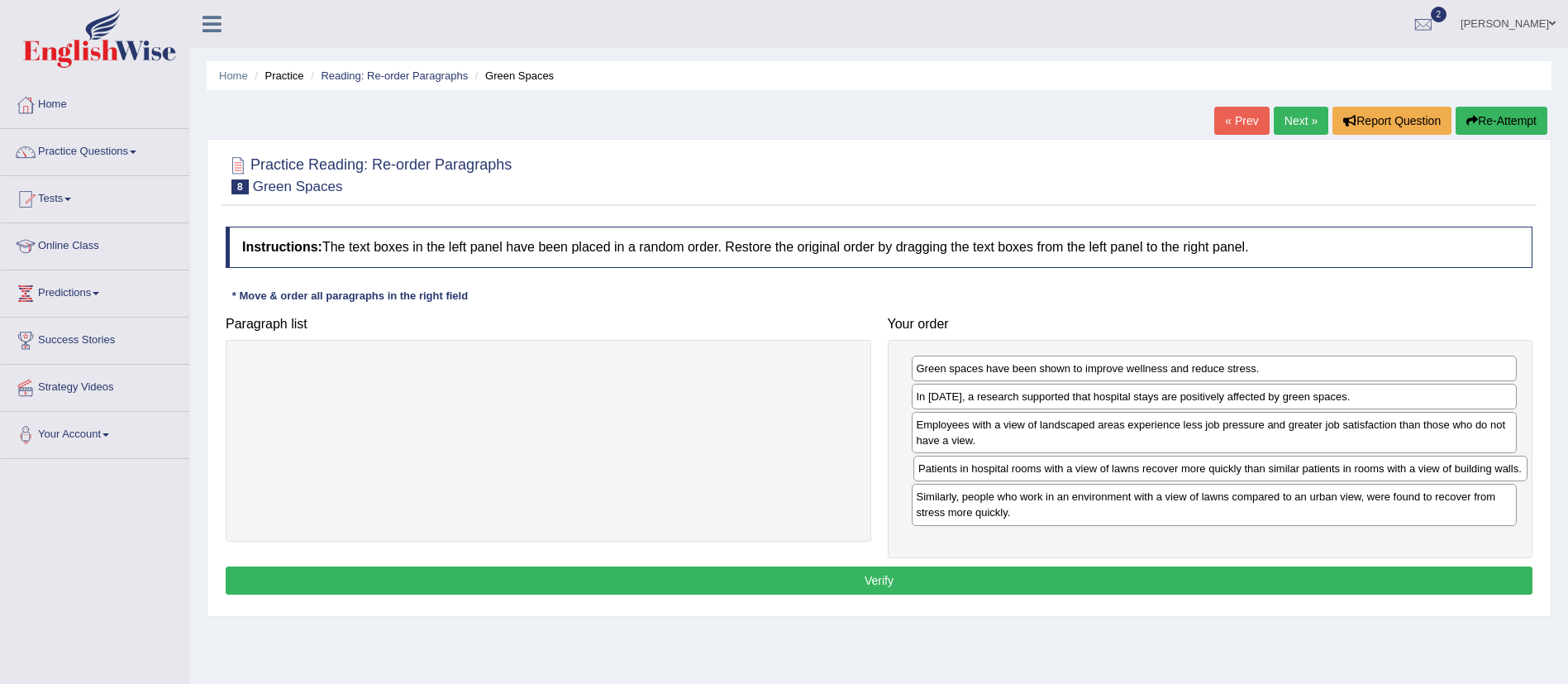
drag, startPoint x: 568, startPoint y: 365, endPoint x: 1240, endPoint y: 465, distance: 679.4
click at [1240, 465] on div "Patients in hospital rooms with a view of lawns recover more quickly than simil…" at bounding box center [1220, 469] width 614 height 26
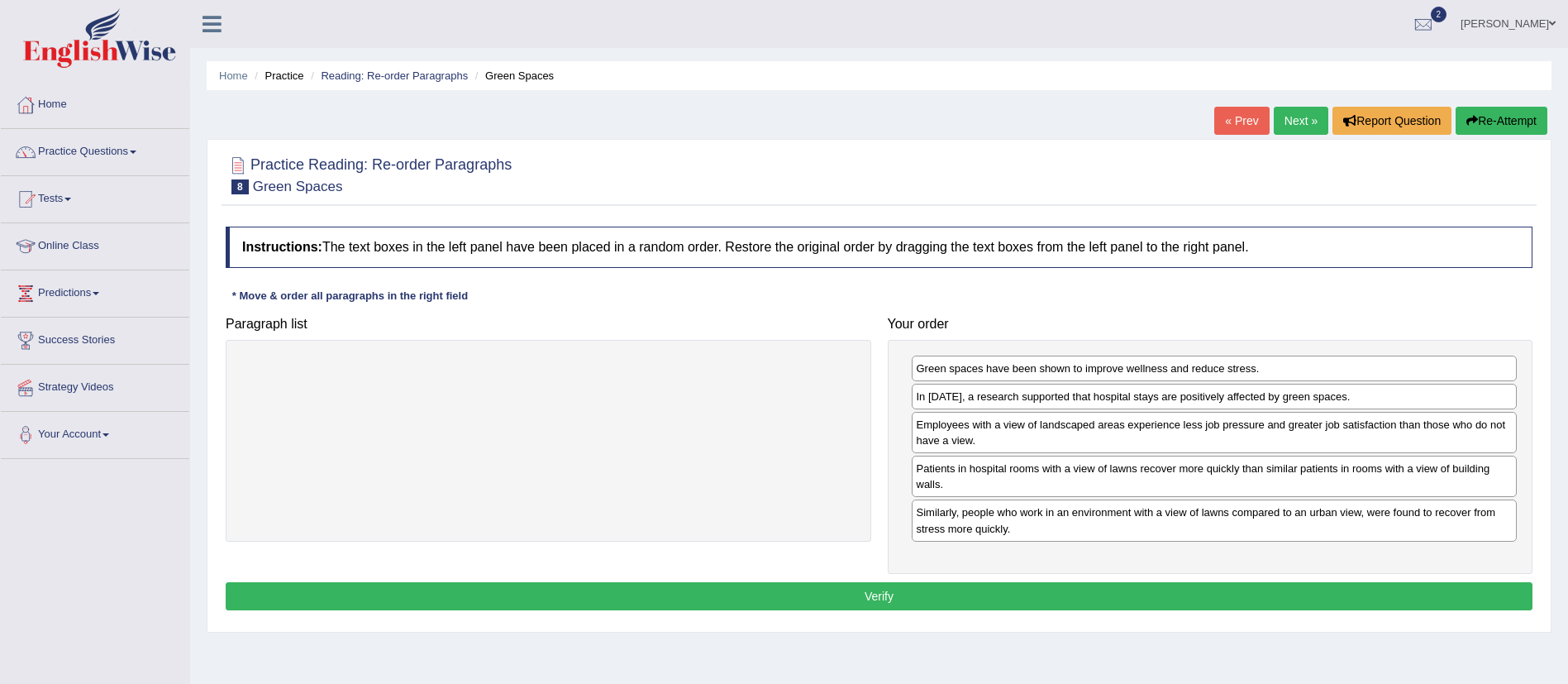
click at [1045, 600] on button "Verify" at bounding box center [879, 596] width 1307 height 28
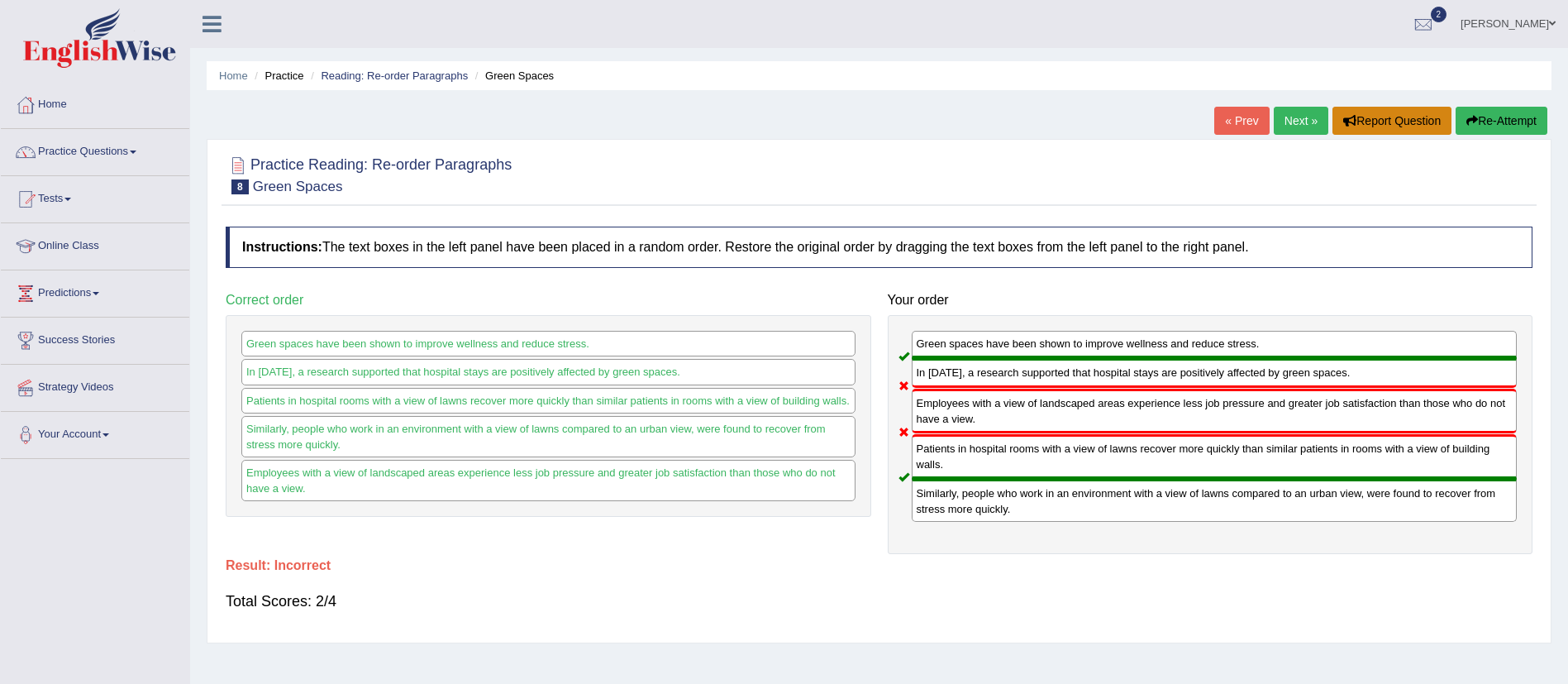
click at [1367, 121] on button "Report Question" at bounding box center [1392, 120] width 119 height 28
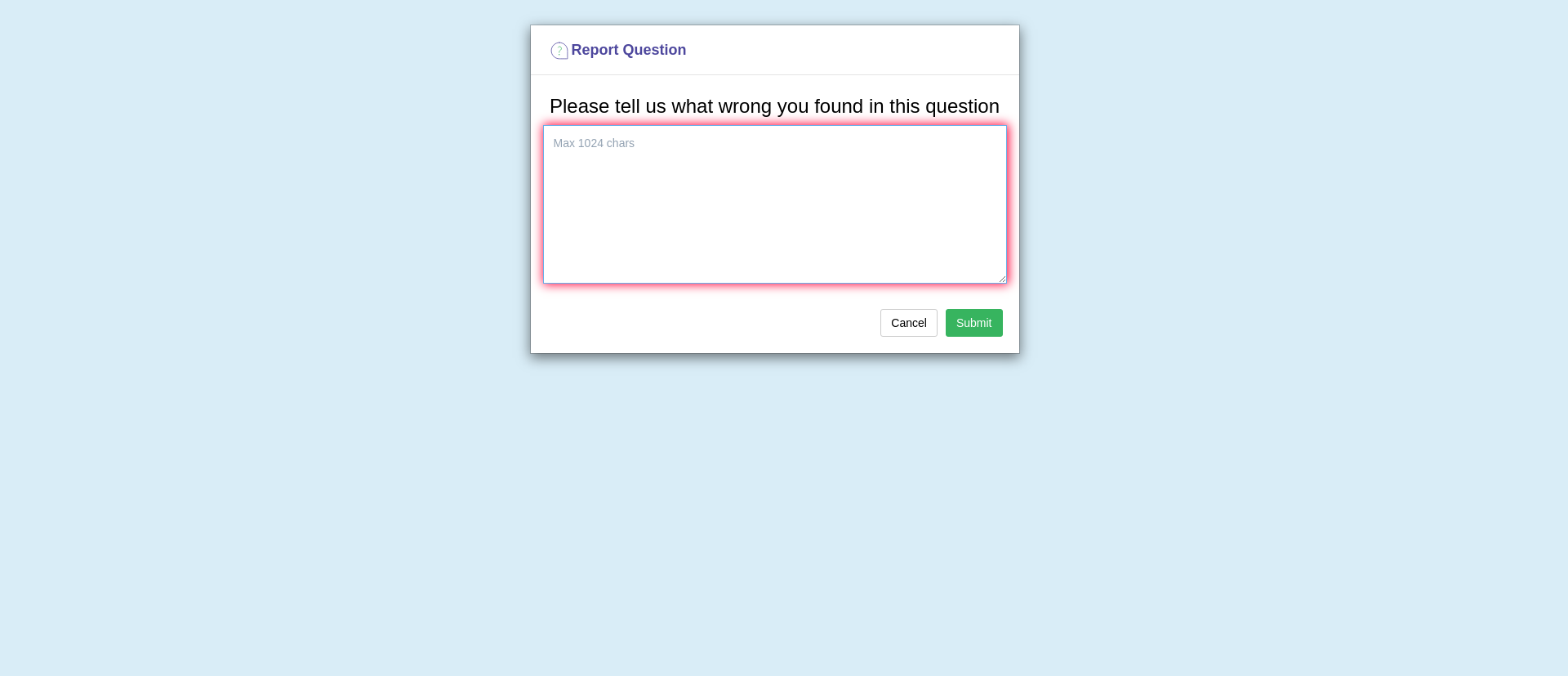
click at [660, 224] on textarea at bounding box center [774, 204] width 464 height 158
type textarea "Wrong way of scoring. It should match the two sequences"
click at [983, 314] on button "Submit" at bounding box center [974, 322] width 57 height 27
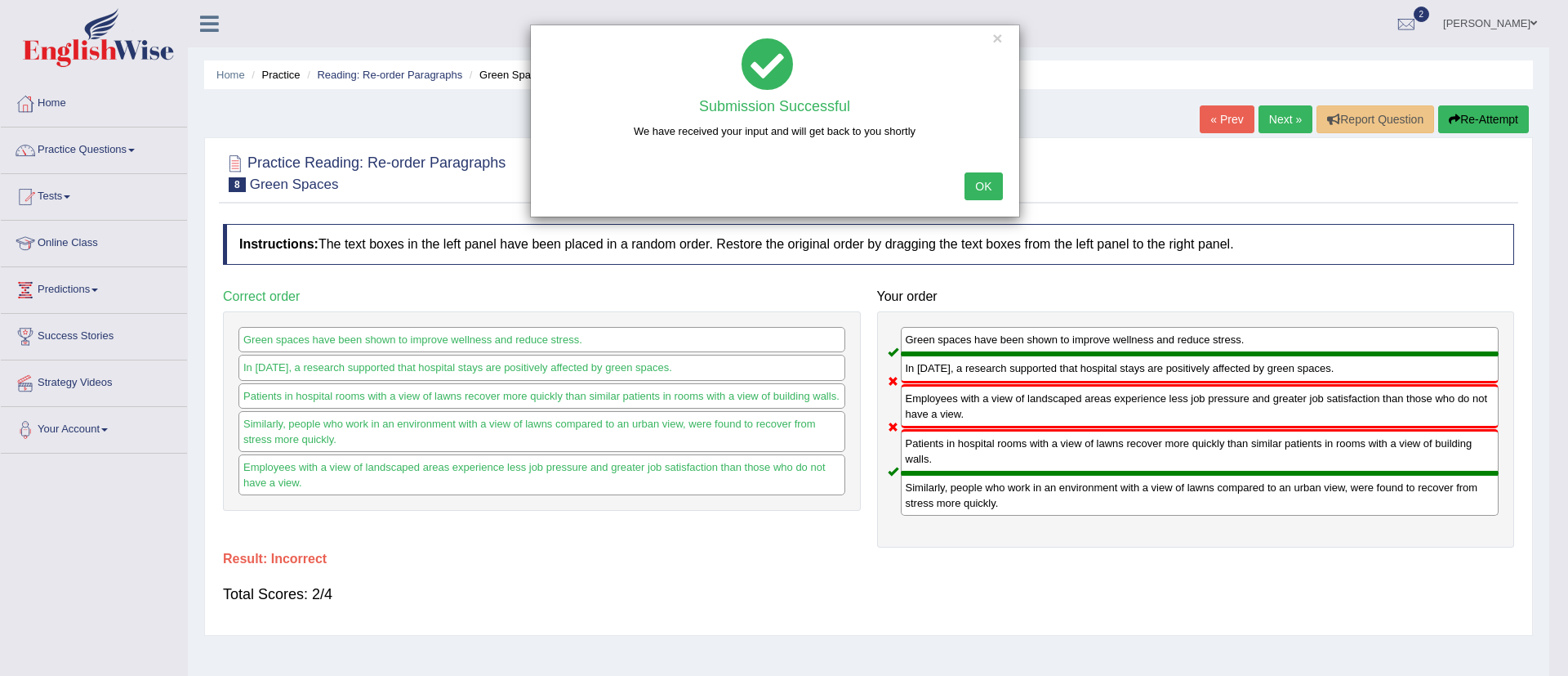
click at [990, 178] on button "OK" at bounding box center [983, 186] width 38 height 27
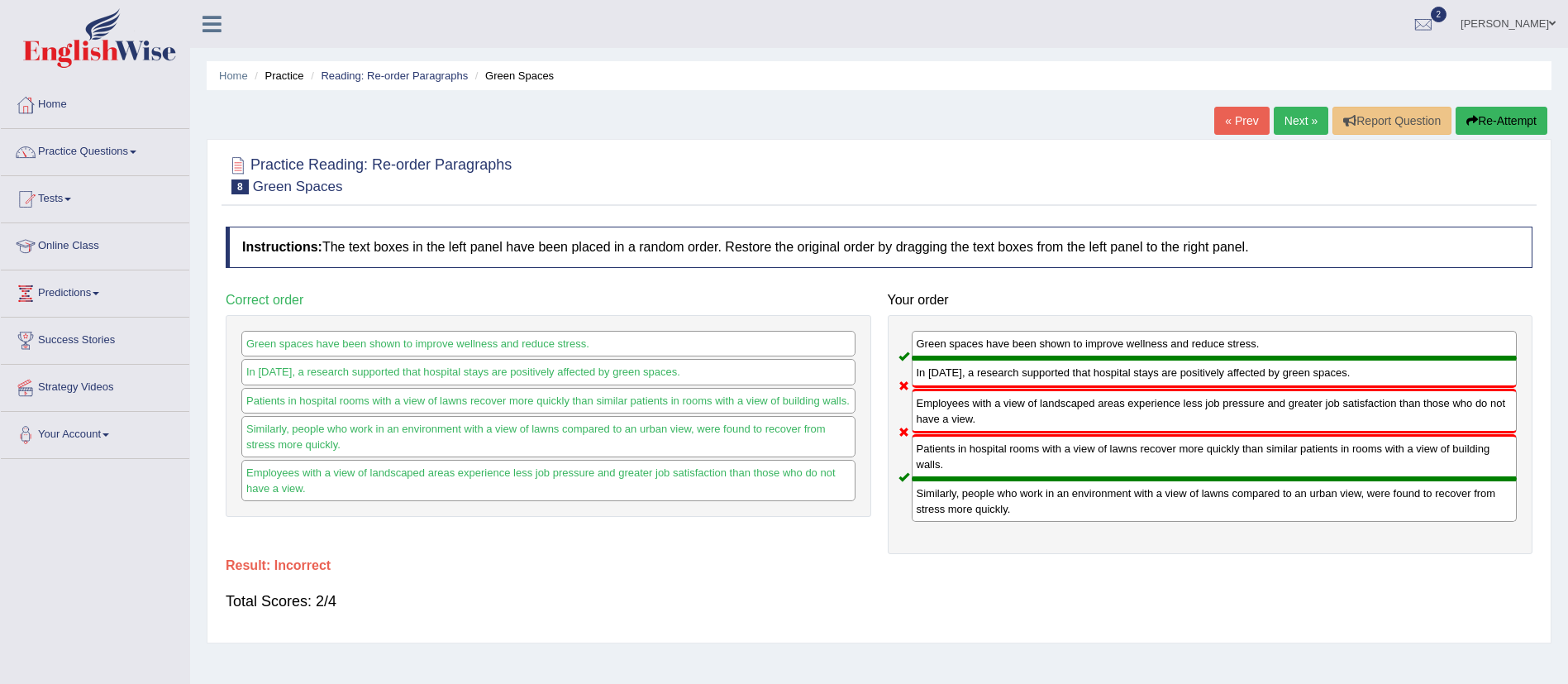
click at [1303, 118] on link "Next »" at bounding box center [1300, 120] width 55 height 28
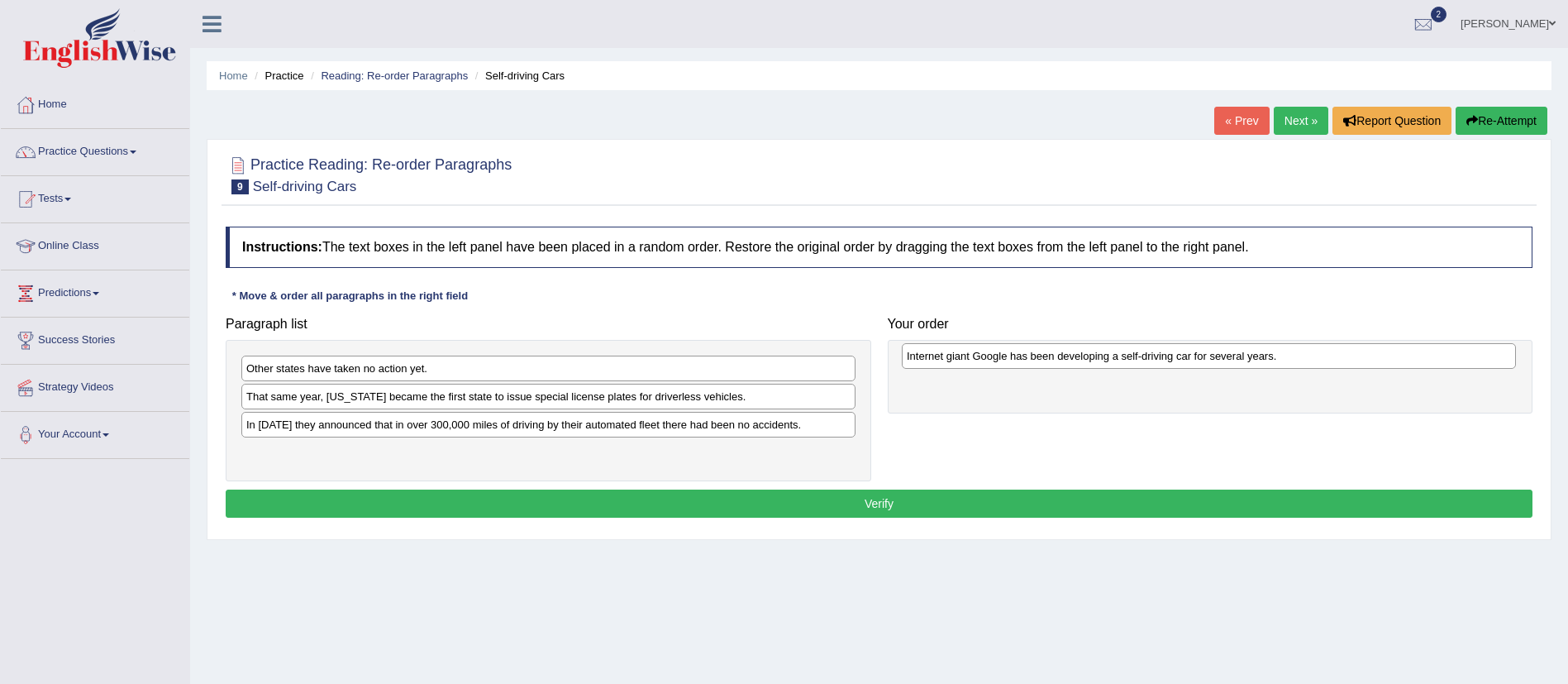
drag, startPoint x: 485, startPoint y: 424, endPoint x: 1146, endPoint y: 355, distance: 664.6
click at [1146, 355] on div "Internet giant Google has been developing a self-driving car for several years." at bounding box center [1209, 356] width 614 height 26
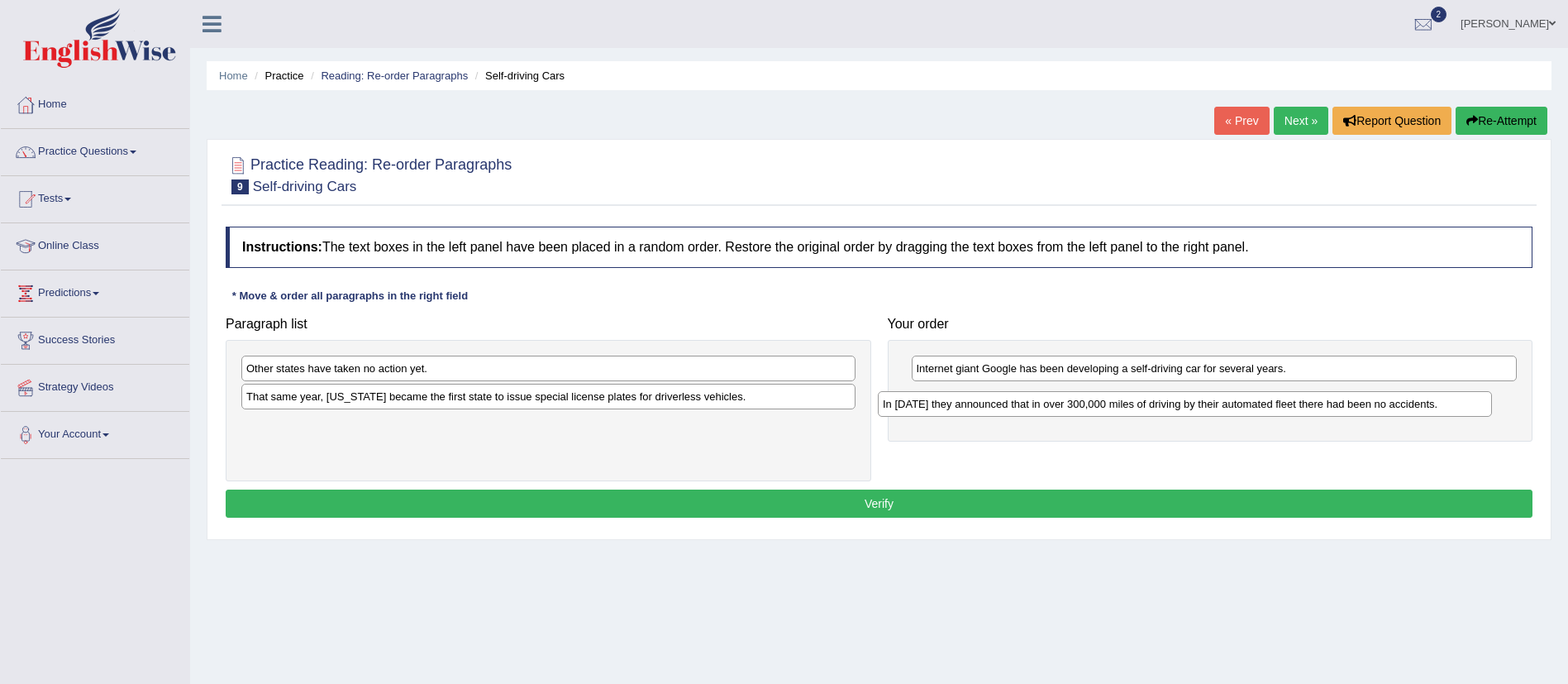
drag, startPoint x: 658, startPoint y: 424, endPoint x: 1294, endPoint y: 403, distance: 636.3
click at [1294, 403] on div "In [DATE] they announced that in over 300,000 miles of driving by their automat…" at bounding box center [1185, 404] width 614 height 26
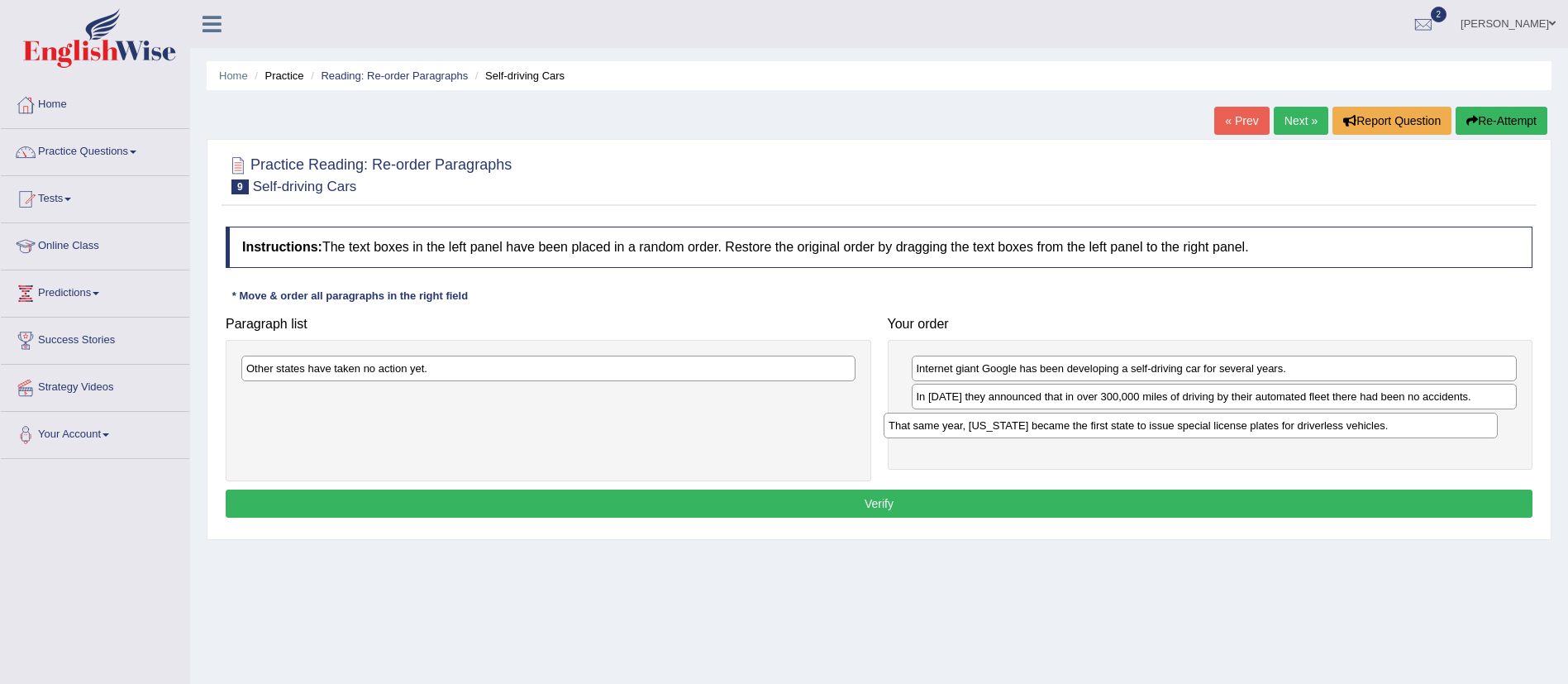
drag, startPoint x: 632, startPoint y: 394, endPoint x: 1273, endPoint y: 422, distance: 641.6
click at [1273, 422] on div "That same year, [US_STATE] became the first state to issue special license plat…" at bounding box center [1190, 425] width 614 height 26
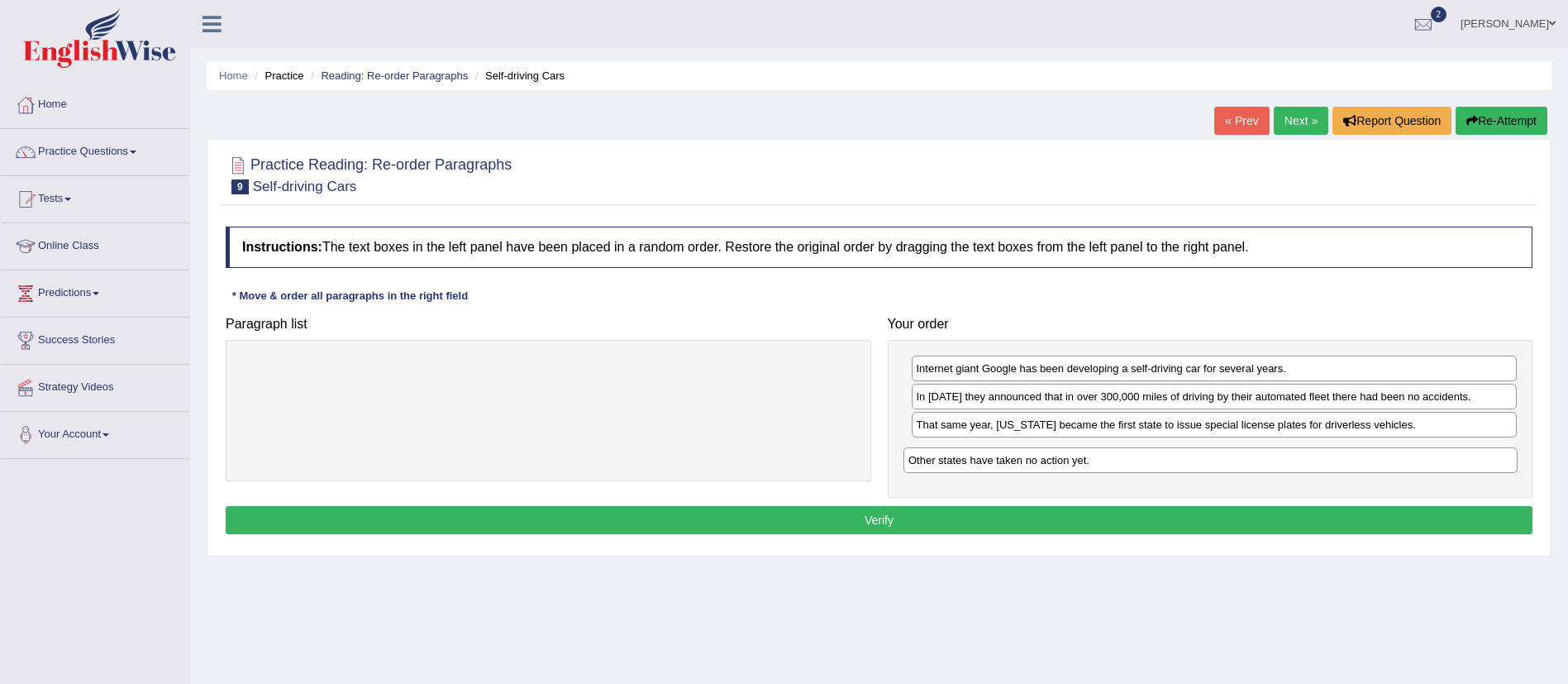
drag, startPoint x: 561, startPoint y: 374, endPoint x: 1223, endPoint y: 466, distance: 668.4
click at [1223, 466] on div "Other states have taken no action yet." at bounding box center [1210, 461] width 614 height 26
click at [1057, 508] on button "Verify" at bounding box center [879, 520] width 1307 height 28
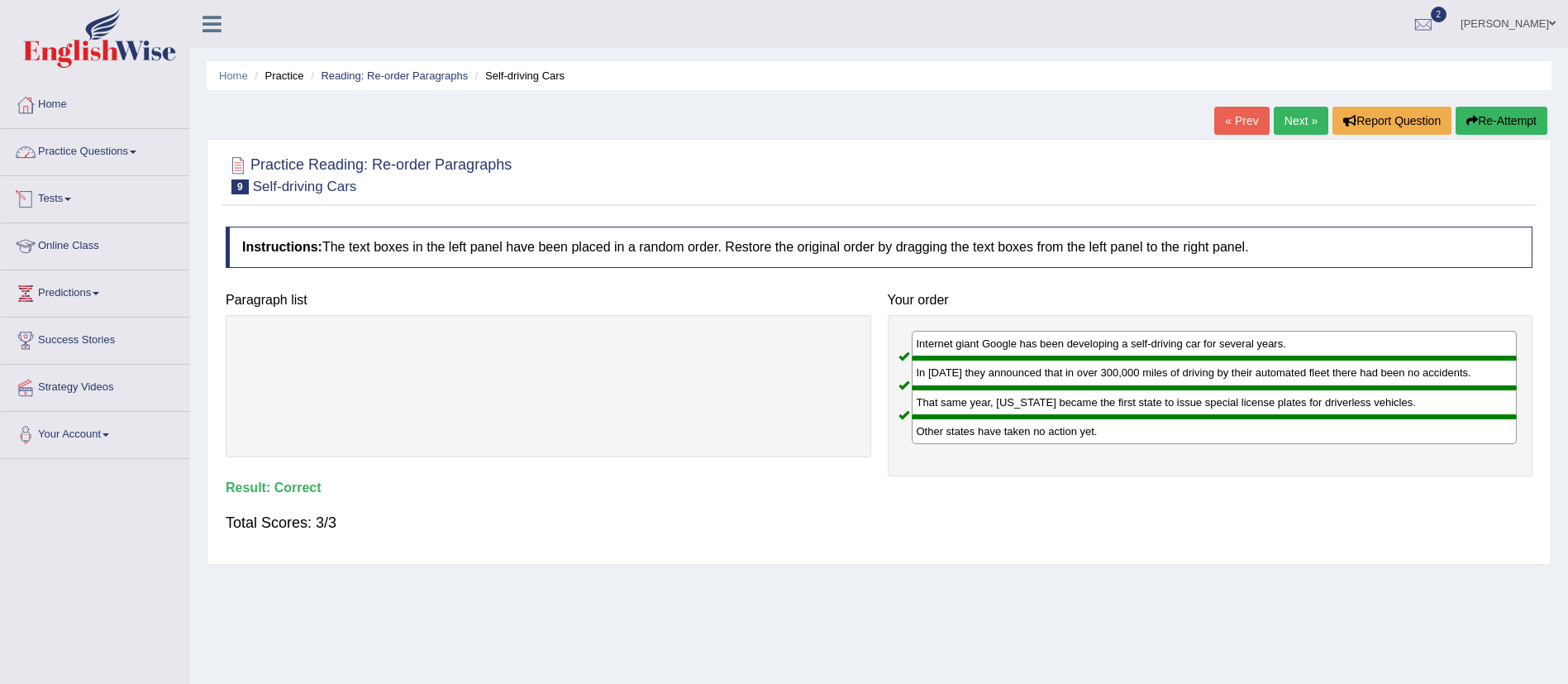
click at [94, 166] on link "Practice Questions" at bounding box center [94, 149] width 188 height 42
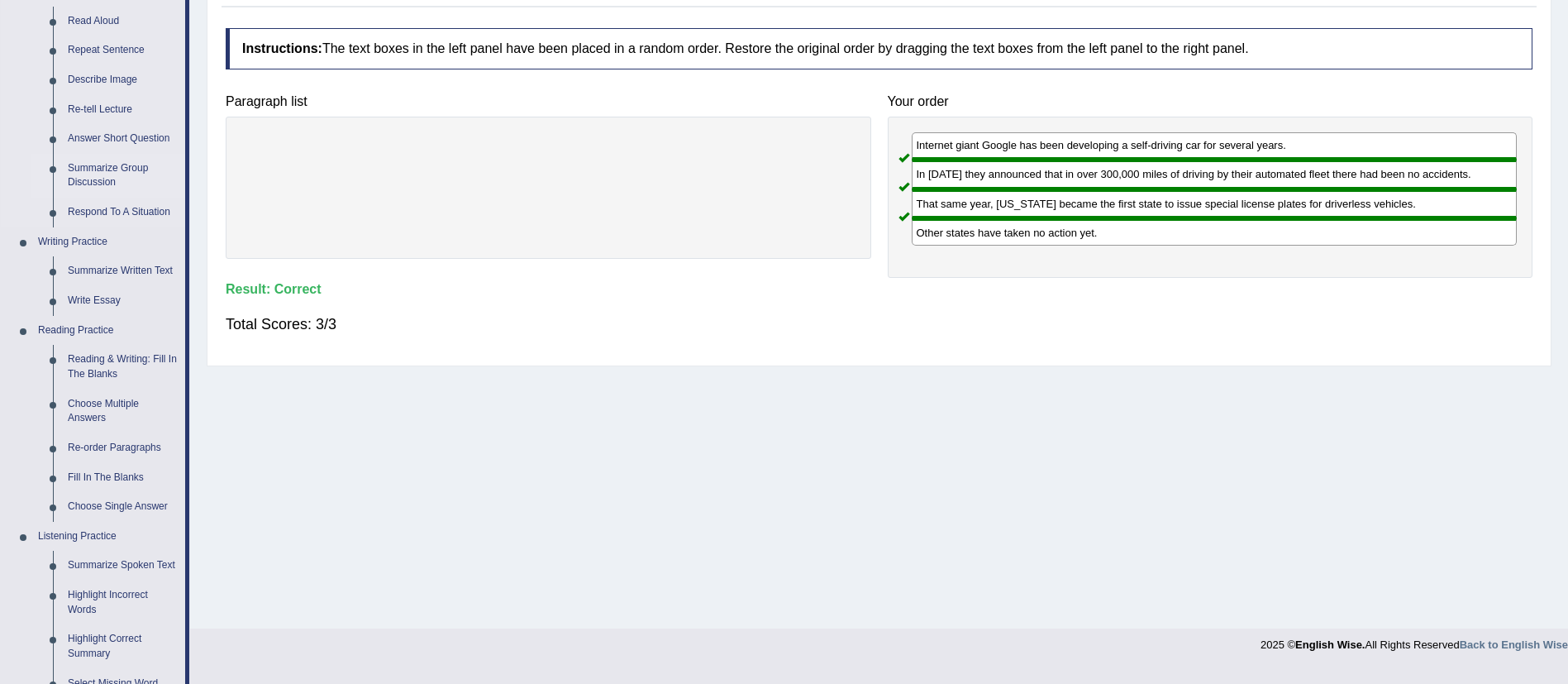
scroll to position [310, 0]
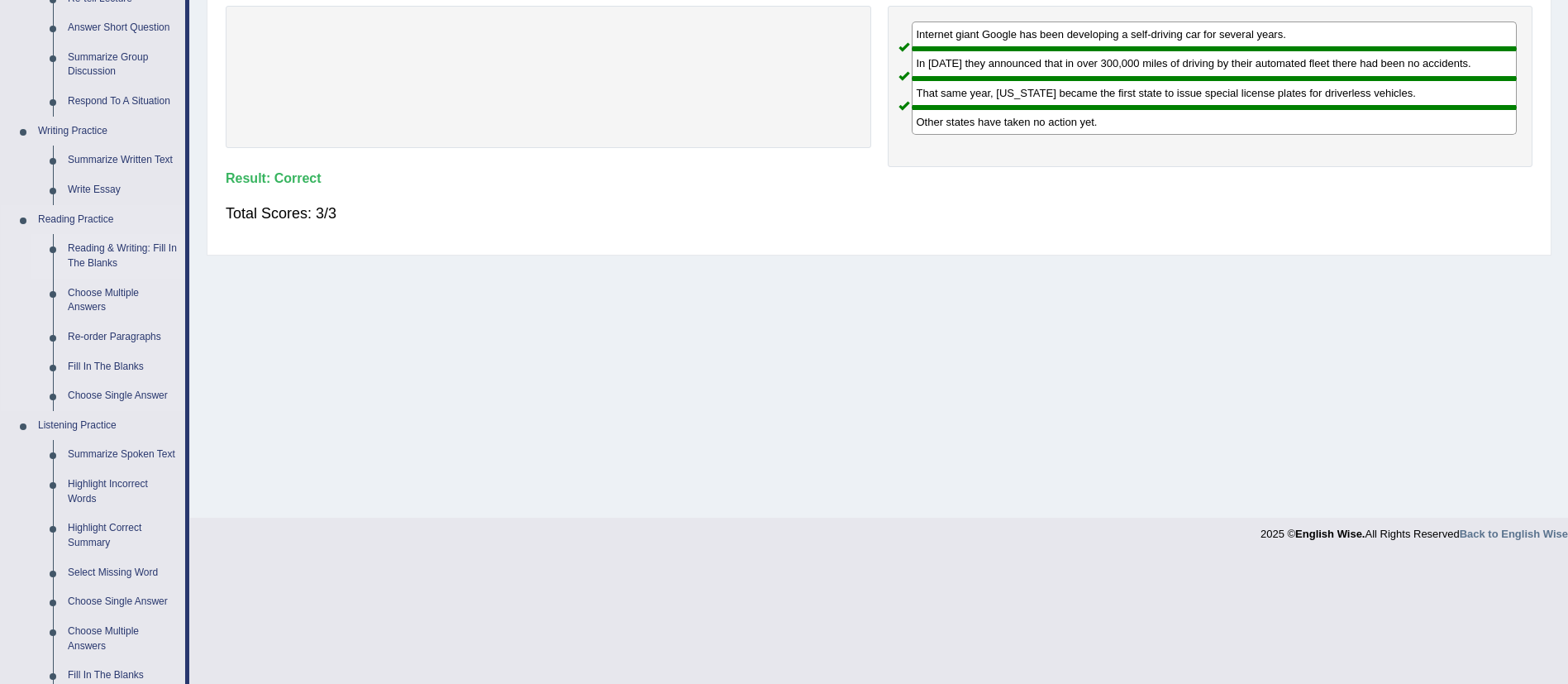
click at [107, 247] on link "Reading & Writing: Fill In The Blanks" at bounding box center [122, 256] width 125 height 44
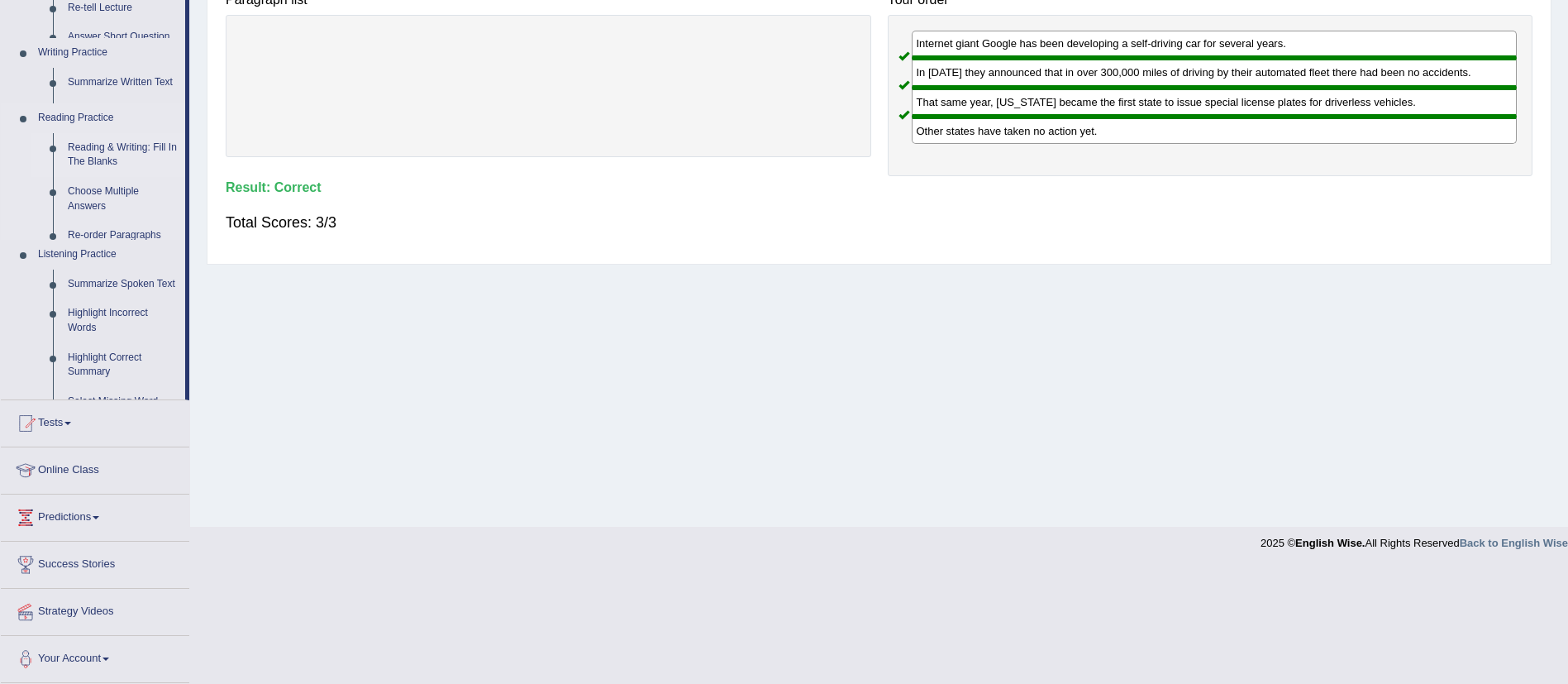
scroll to position [184, 0]
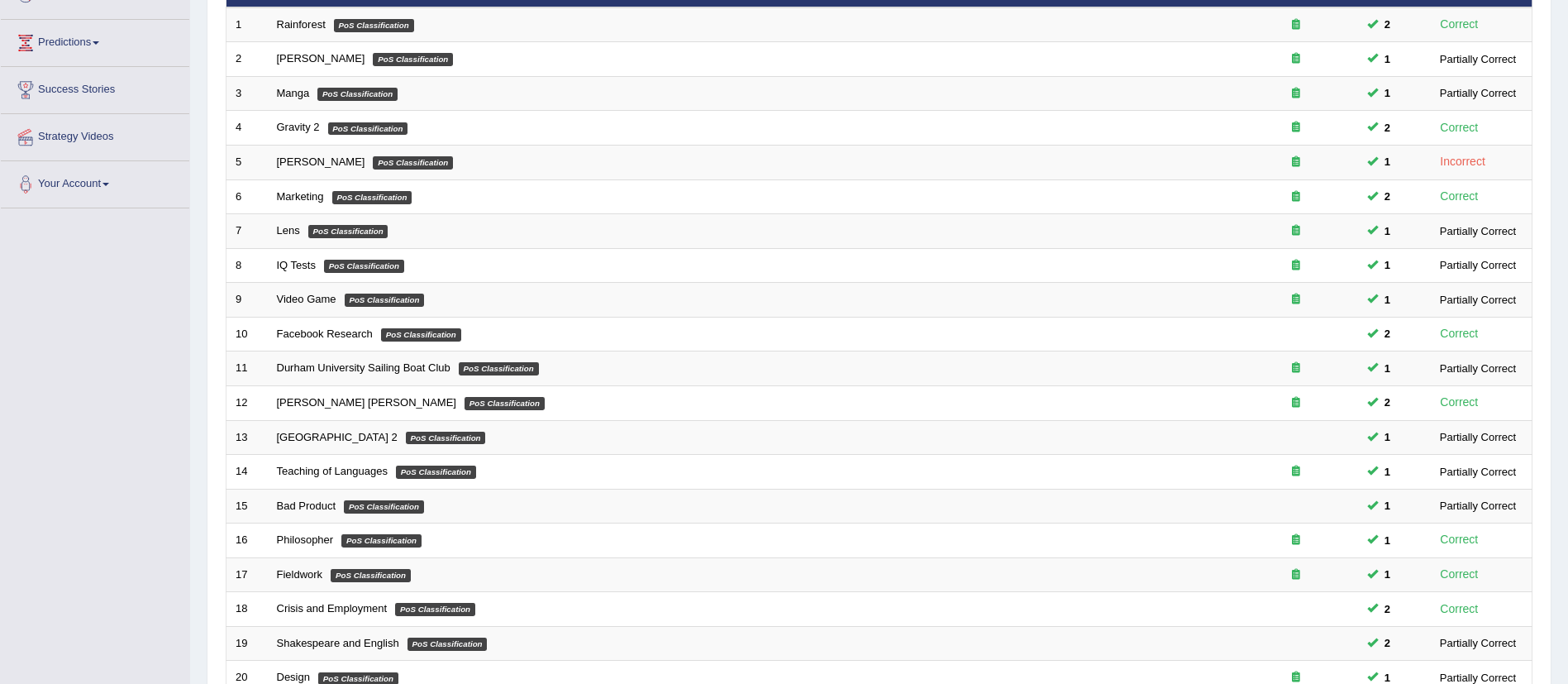
scroll to position [412, 0]
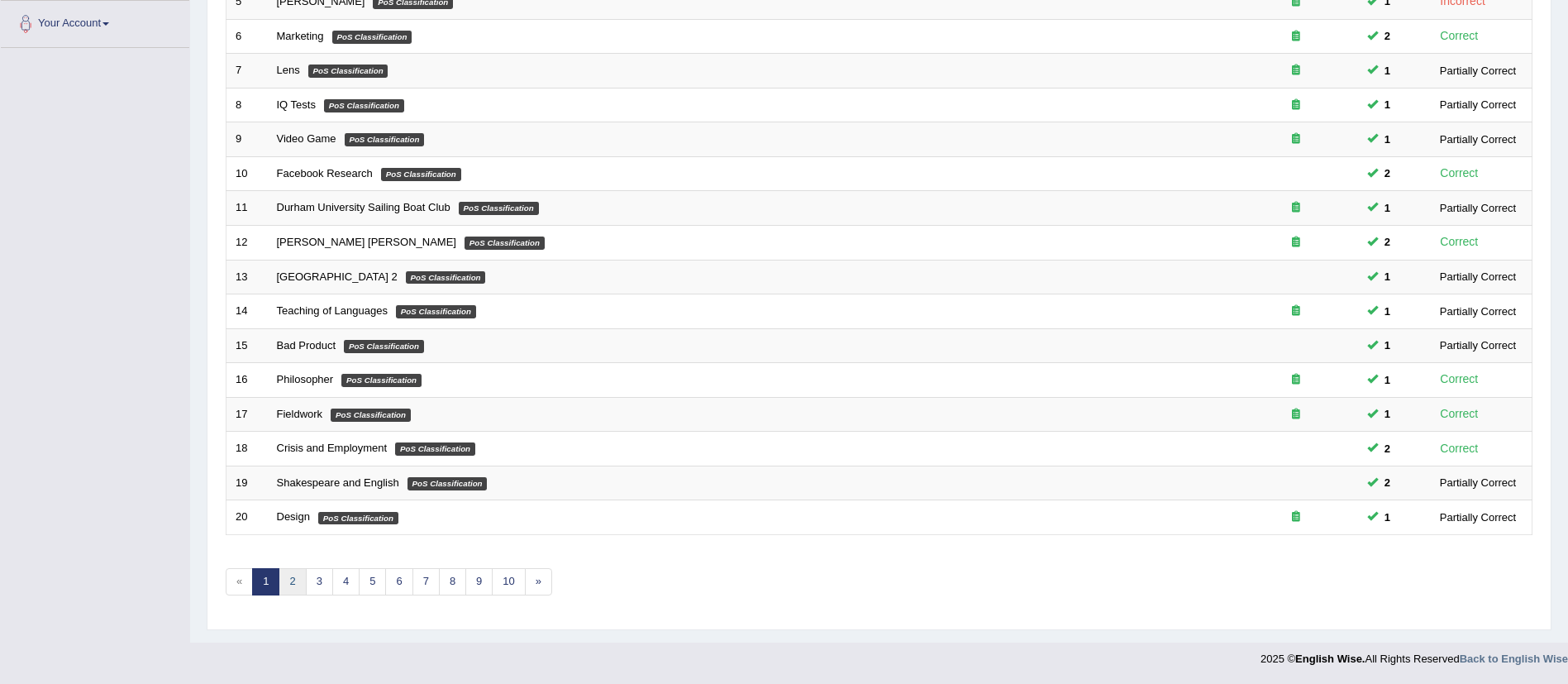
click at [288, 570] on link "2" at bounding box center [292, 581] width 27 height 27
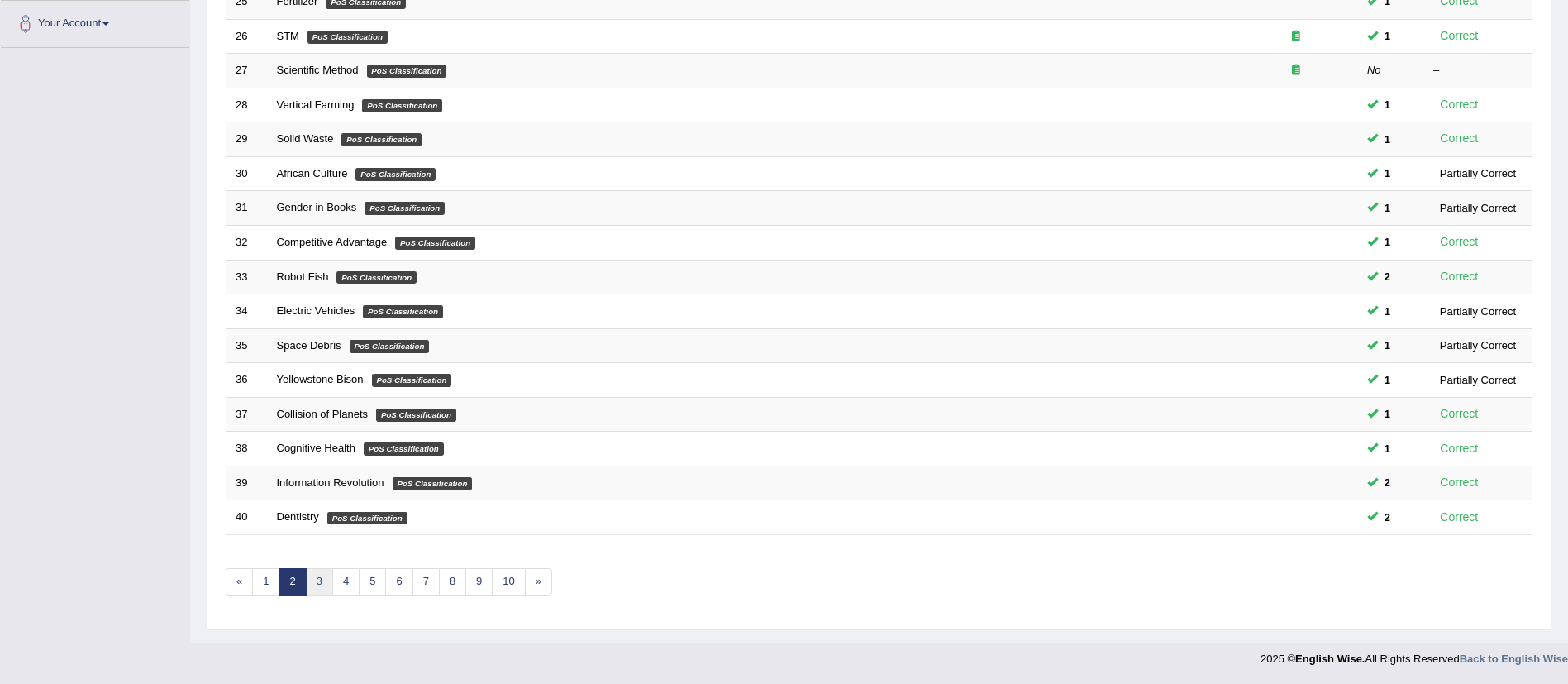
click at [318, 576] on link "3" at bounding box center [319, 581] width 27 height 27
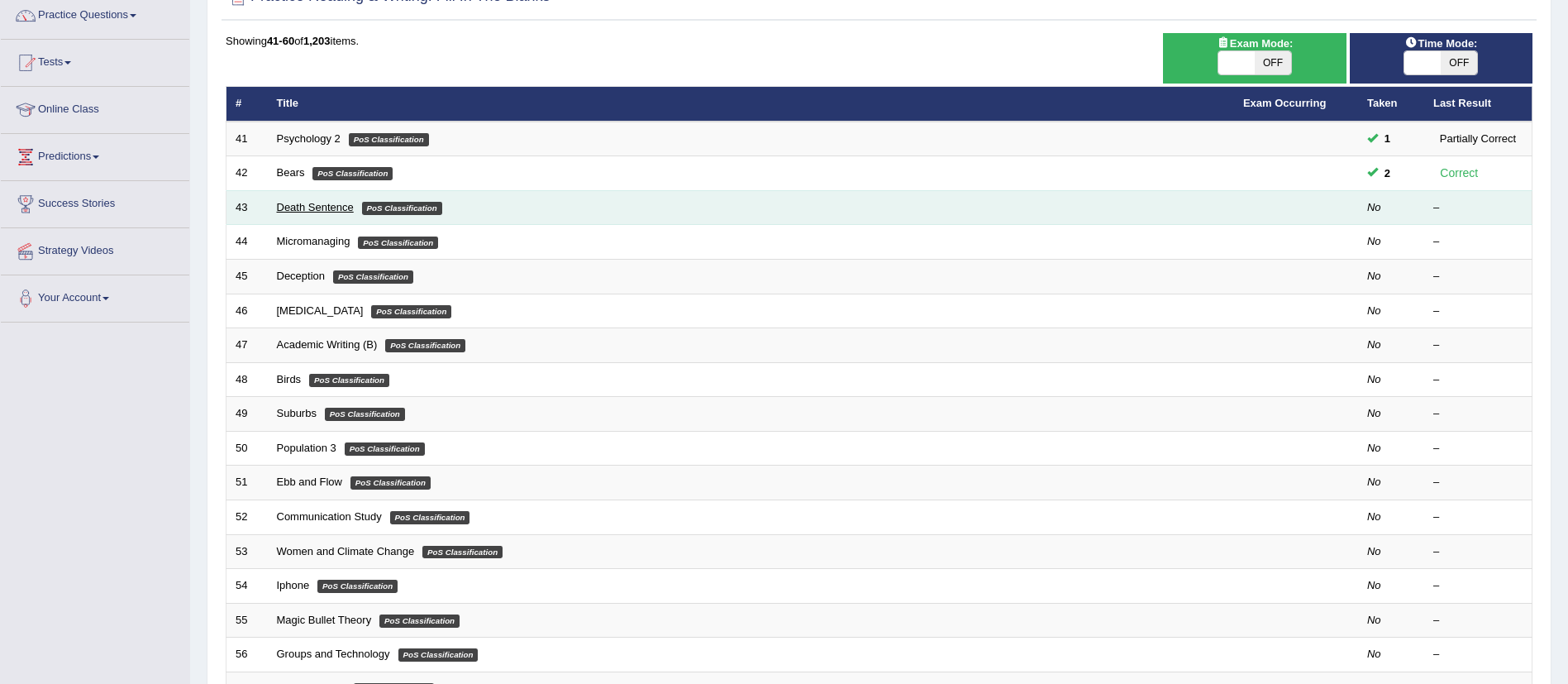
click at [320, 204] on link "Death Sentence" at bounding box center [315, 207] width 77 height 12
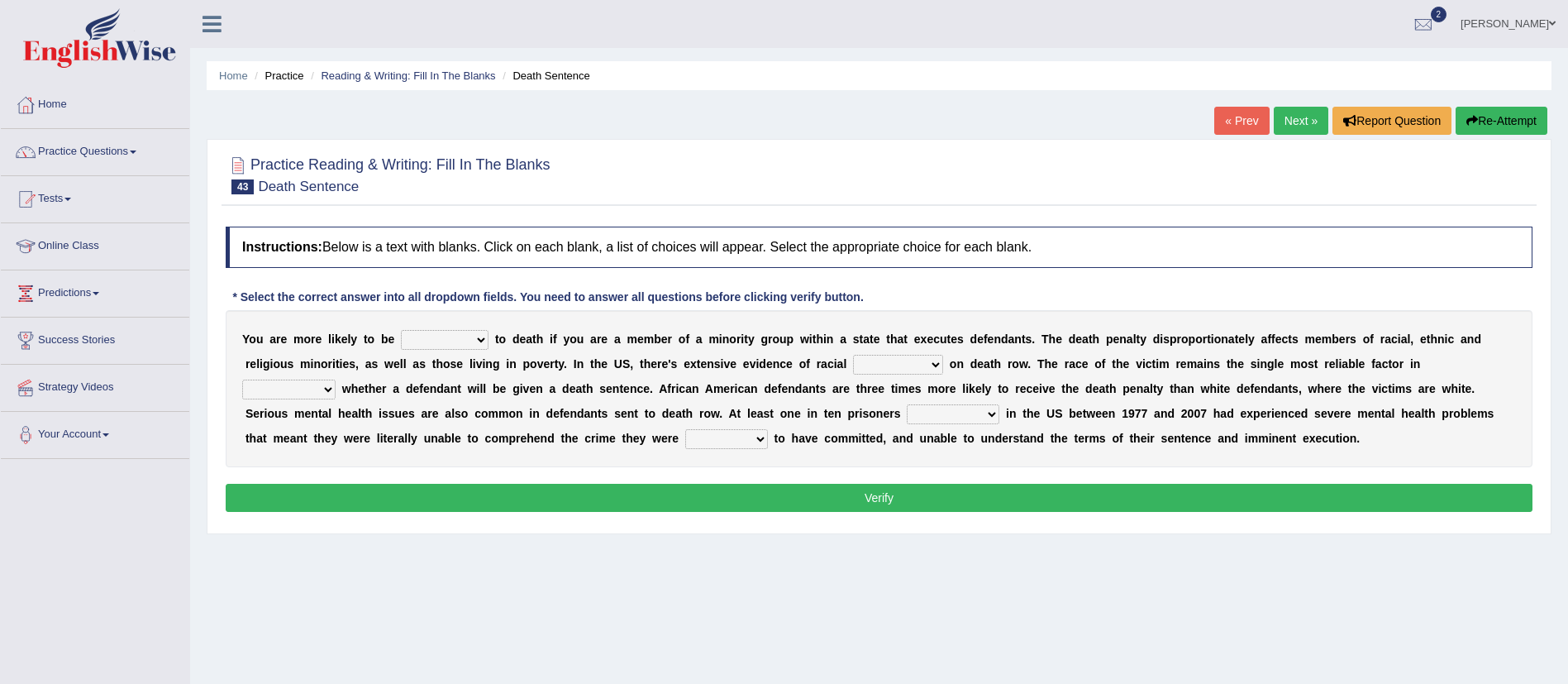
click at [442, 337] on select "penalized blamed complained sentenced" at bounding box center [445, 339] width 88 height 19
select select "sentenced"
click at [401, 330] on select "penalized blamed complained sentenced" at bounding box center [445, 339] width 88 height 19
click at [873, 369] on select "bias equality appearance background" at bounding box center [897, 364] width 90 height 19
select select "bias"
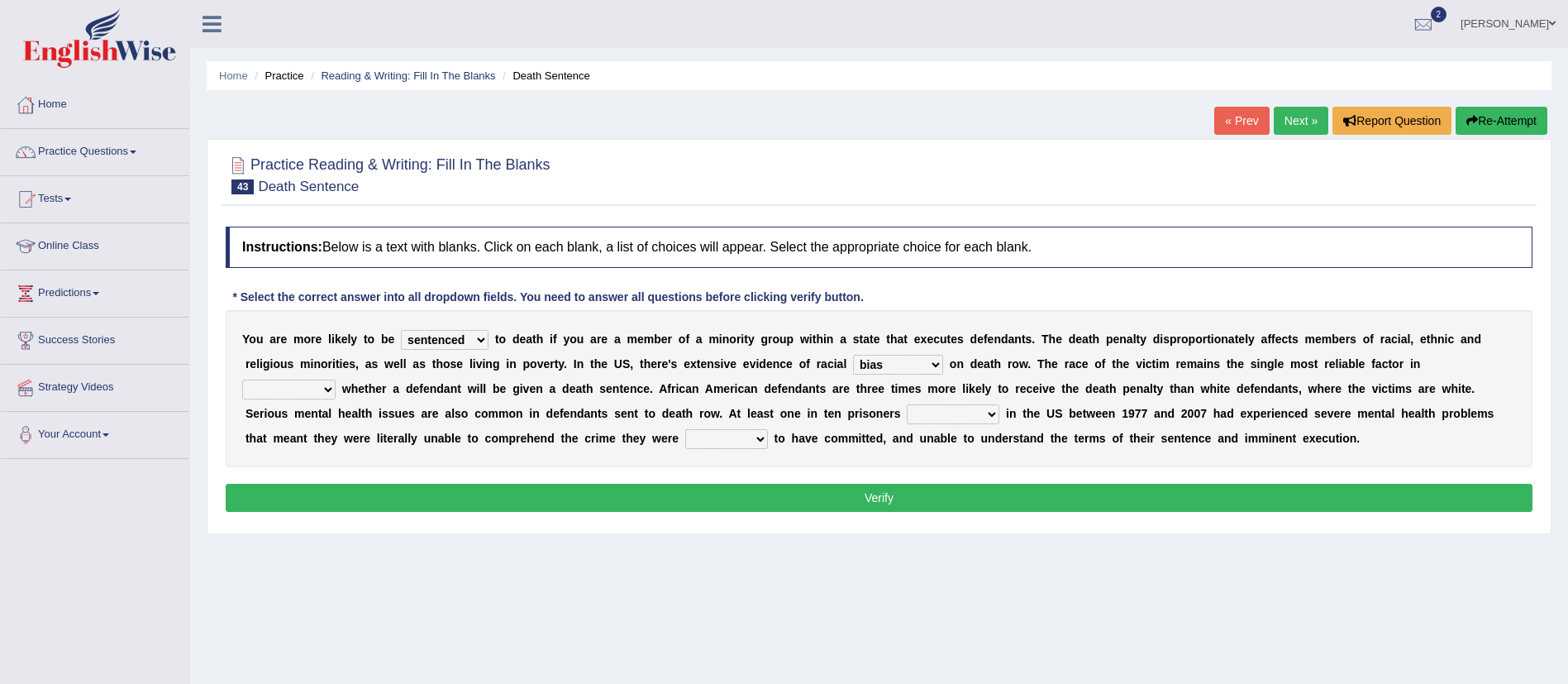
click at [853, 355] on select "bias equality appearance background" at bounding box center [897, 364] width 90 height 19
click at [295, 393] on select "determining adjoining undermining examining" at bounding box center [288, 389] width 94 height 19
select select "determining"
click at [242, 380] on select "determining adjoining undermining examining" at bounding box center [288, 389] width 94 height 19
click at [937, 414] on select "electrocuted persecuted executed captured" at bounding box center [953, 413] width 93 height 19
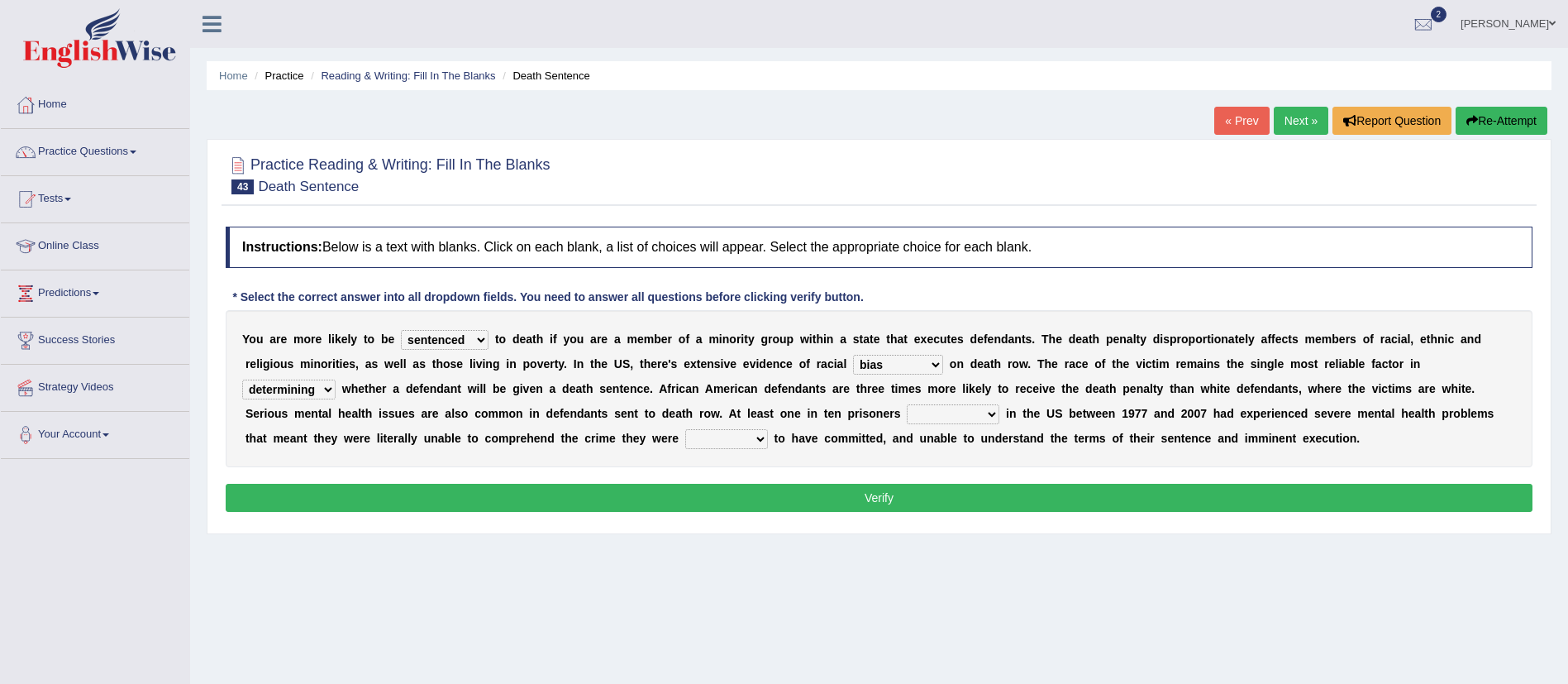
select select "captured"
click at [907, 404] on select "electrocuted persecuted executed captured" at bounding box center [953, 413] width 93 height 19
click at [721, 448] on select "alleged acclaimed persuaded claimed" at bounding box center [726, 438] width 82 height 19
select select "acclaimed"
click at [685, 429] on select "alleged acclaimed persuaded claimed" at bounding box center [726, 438] width 82 height 19
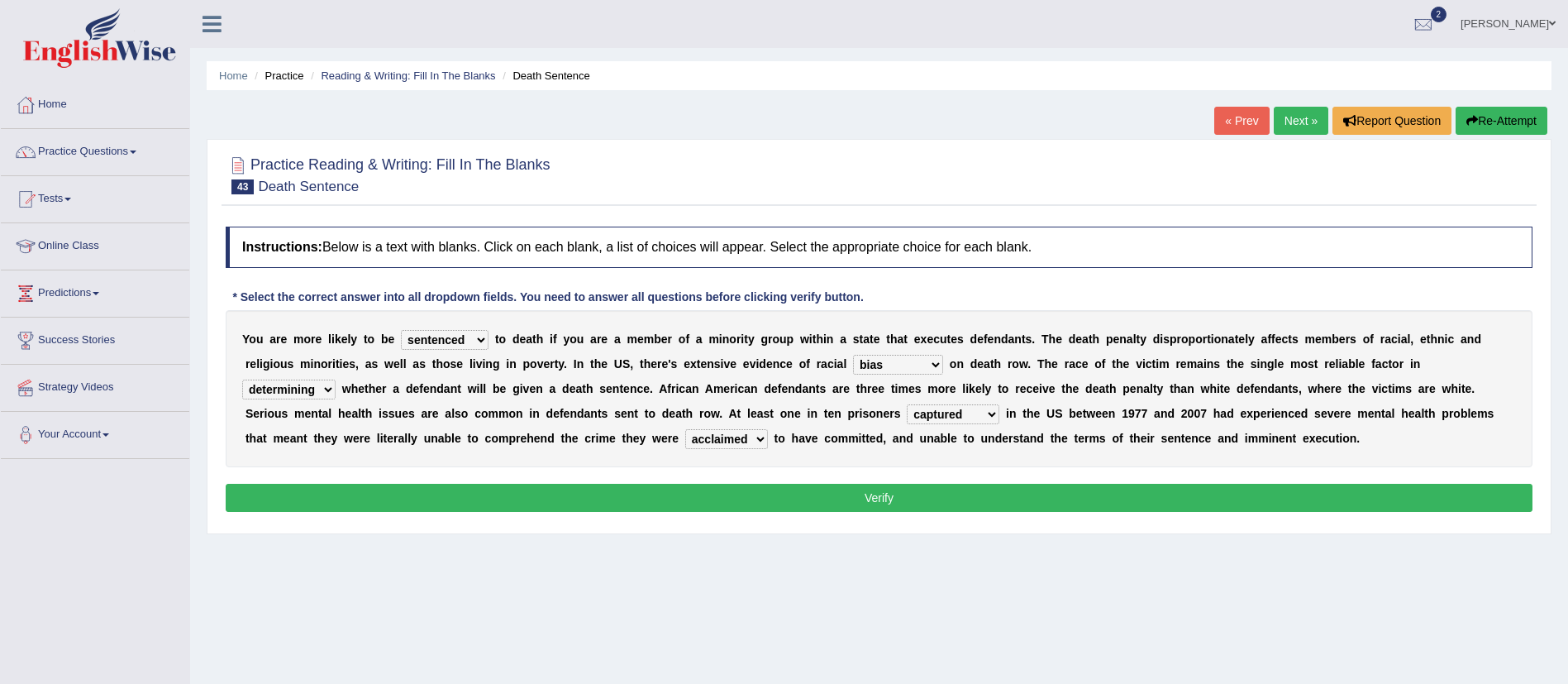
click at [796, 501] on button "Verify" at bounding box center [879, 498] width 1307 height 28
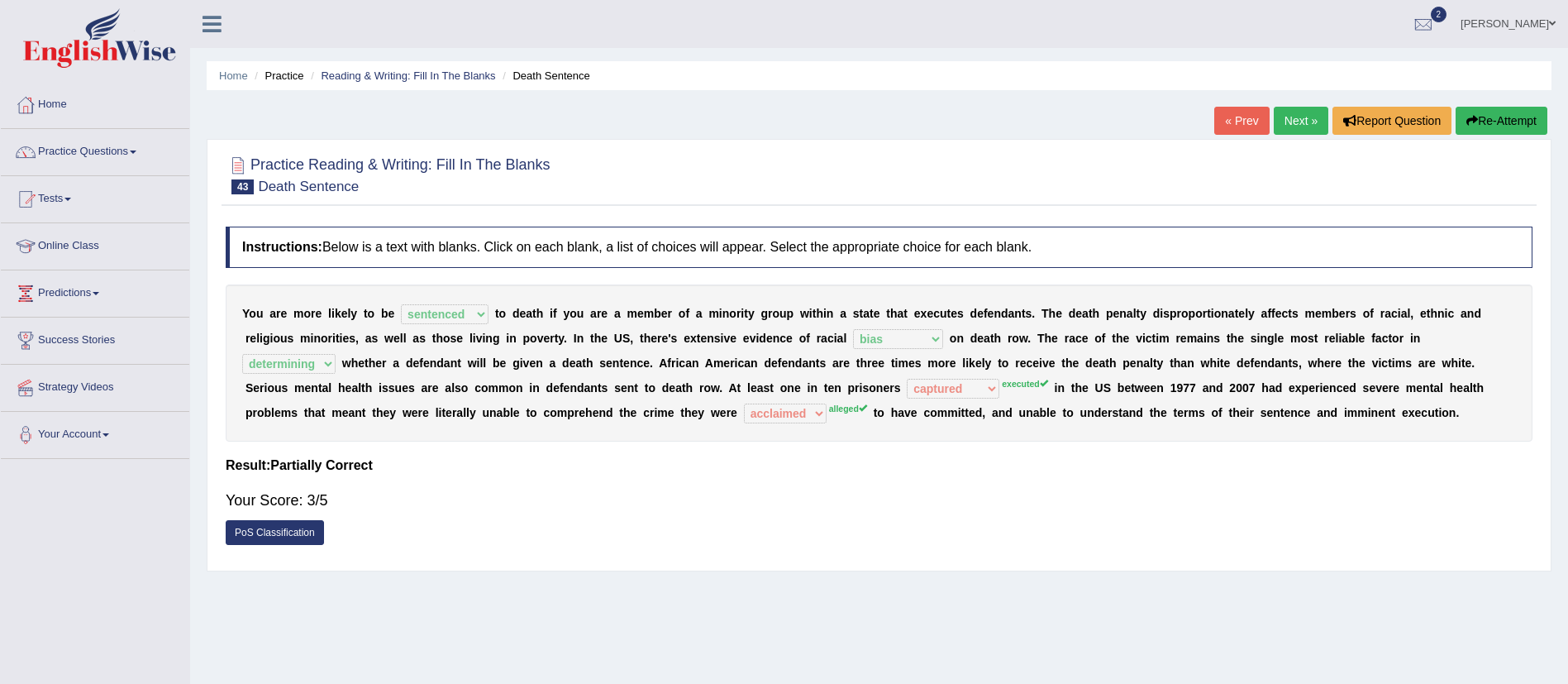
click at [1302, 117] on link "Next »" at bounding box center [1300, 120] width 55 height 28
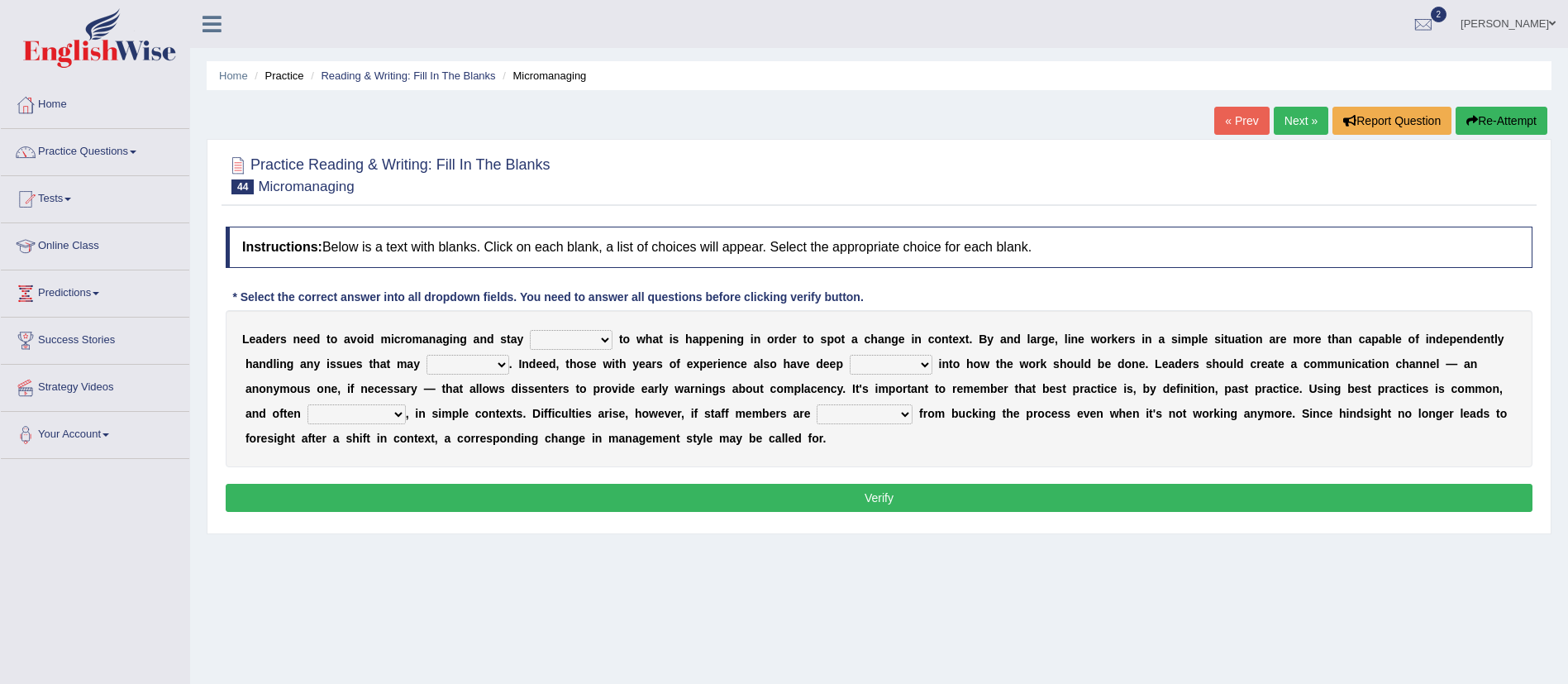
click at [590, 336] on select "complied connected precise concise" at bounding box center [571, 339] width 82 height 19
select select "connected"
click at [530, 330] on select "complied connected precise concise" at bounding box center [571, 339] width 82 height 19
click at [445, 367] on select "apprise rise encounter arise" at bounding box center [467, 364] width 82 height 19
select select "encounter"
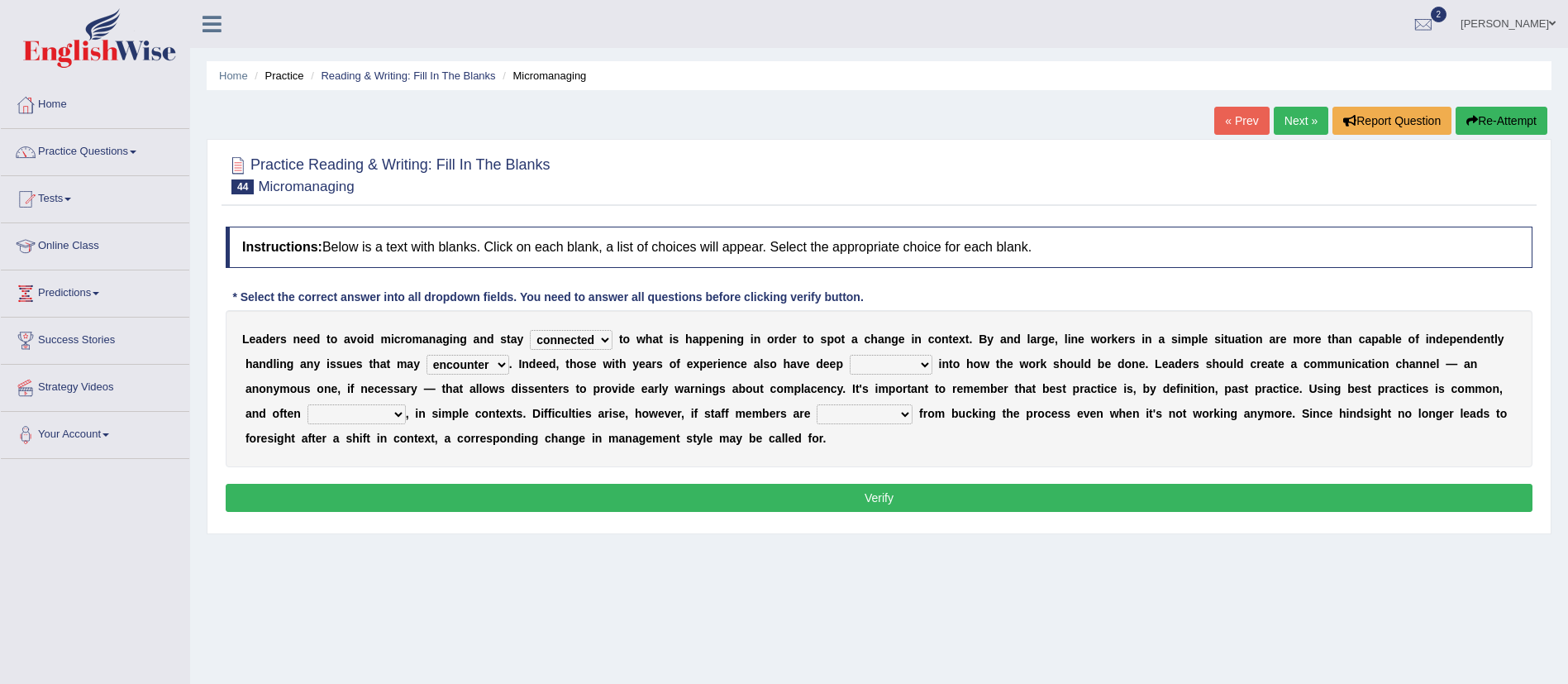
click at [426, 355] on select "apprise rise encounter arise" at bounding box center [467, 364] width 82 height 19
click at [887, 366] on select "incursion insight indignity indication" at bounding box center [890, 364] width 82 height 19
select select "insight"
click at [851, 355] on select "incursion insight indignity indication" at bounding box center [890, 364] width 82 height 19
click at [379, 420] on select "inappropriate apprehensive appropriate forbidden" at bounding box center [357, 413] width 98 height 19
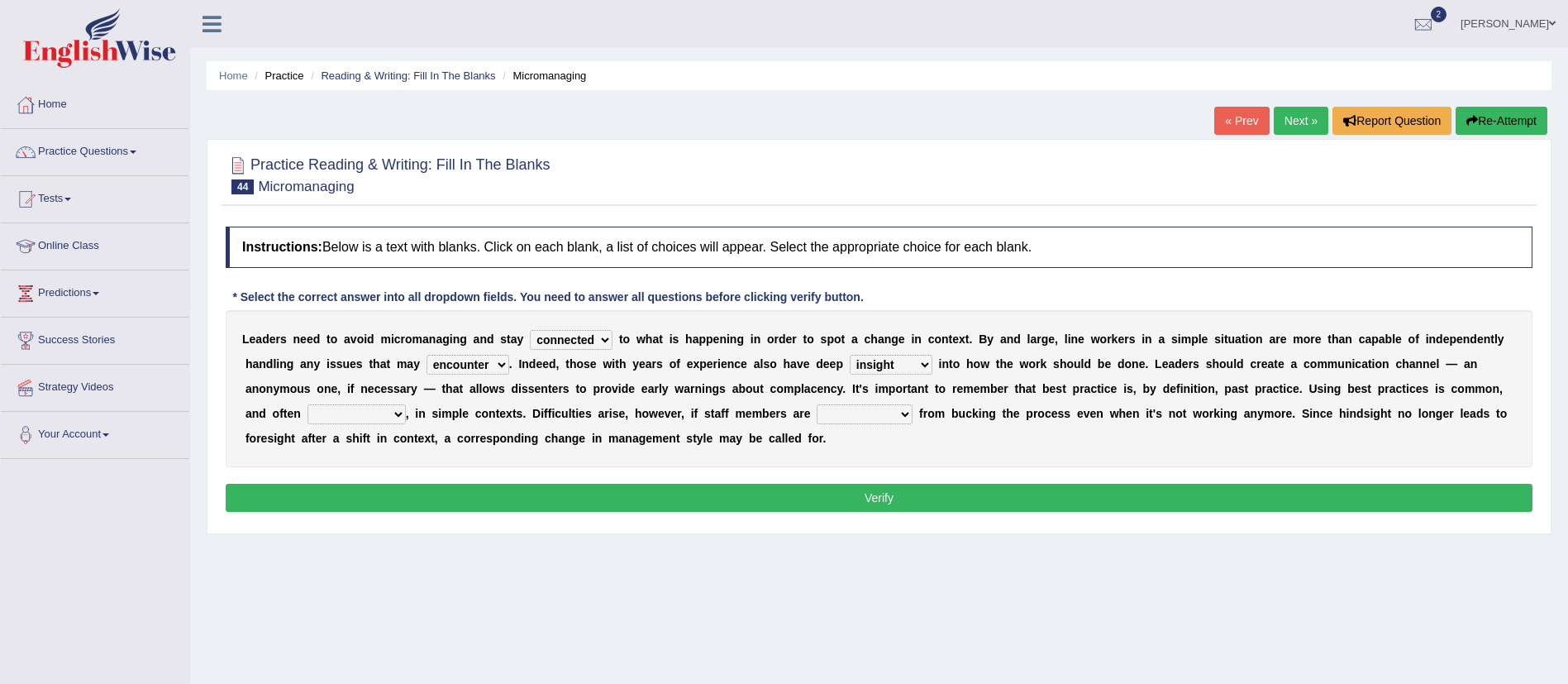
select select "appropriate"
click at [307, 404] on select "inappropriate apprehensive appropriate forbidden" at bounding box center [357, 413] width 98 height 19
click at [851, 416] on select "disarranged disinclined discouraged disintegrated" at bounding box center [865, 413] width 96 height 19
select select "discouraged"
click at [822, 404] on select "disarranged disinclined discouraged disintegrated" at bounding box center [865, 413] width 96 height 19
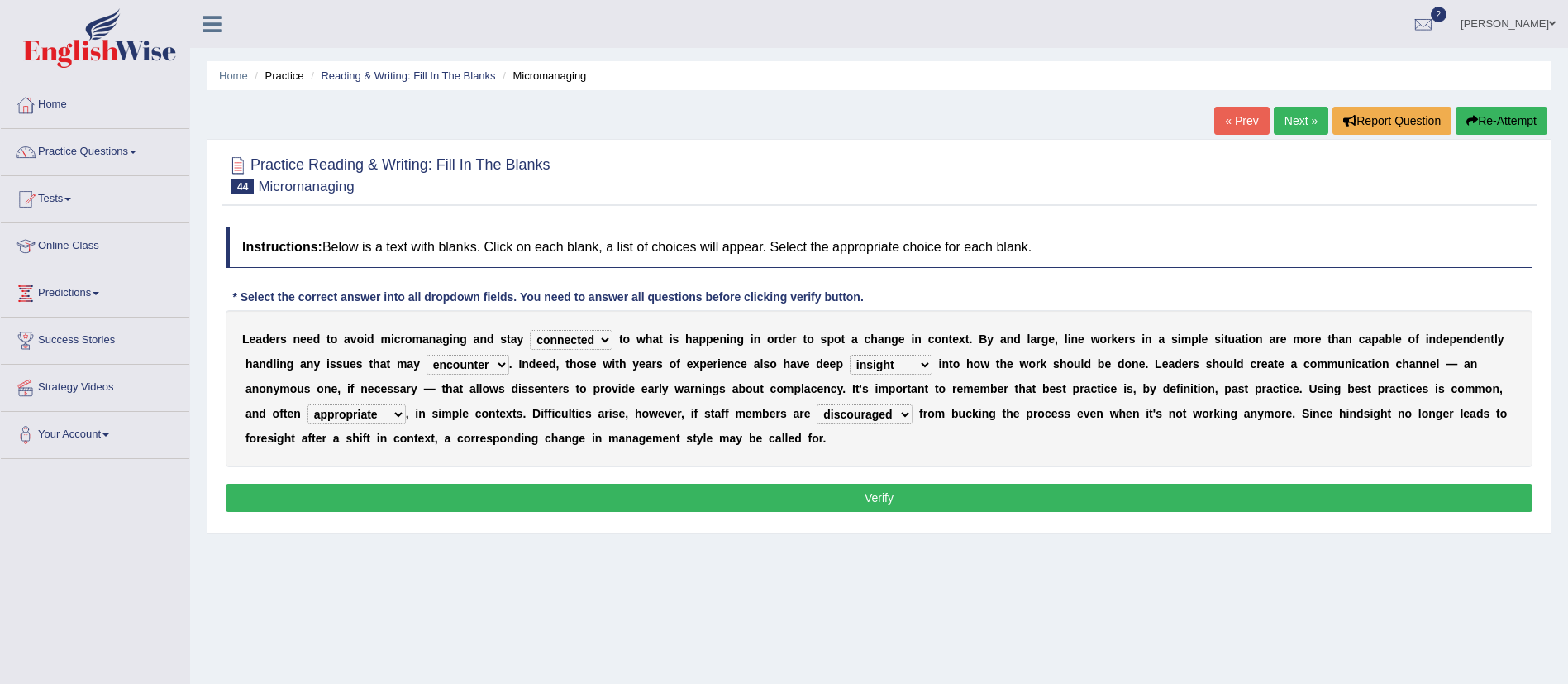
click at [834, 479] on div "Instructions: Below is a text with blanks. Click on each blank, a list of choic…" at bounding box center [879, 372] width 1315 height 307
click at [849, 502] on button "Verify" at bounding box center [879, 498] width 1307 height 28
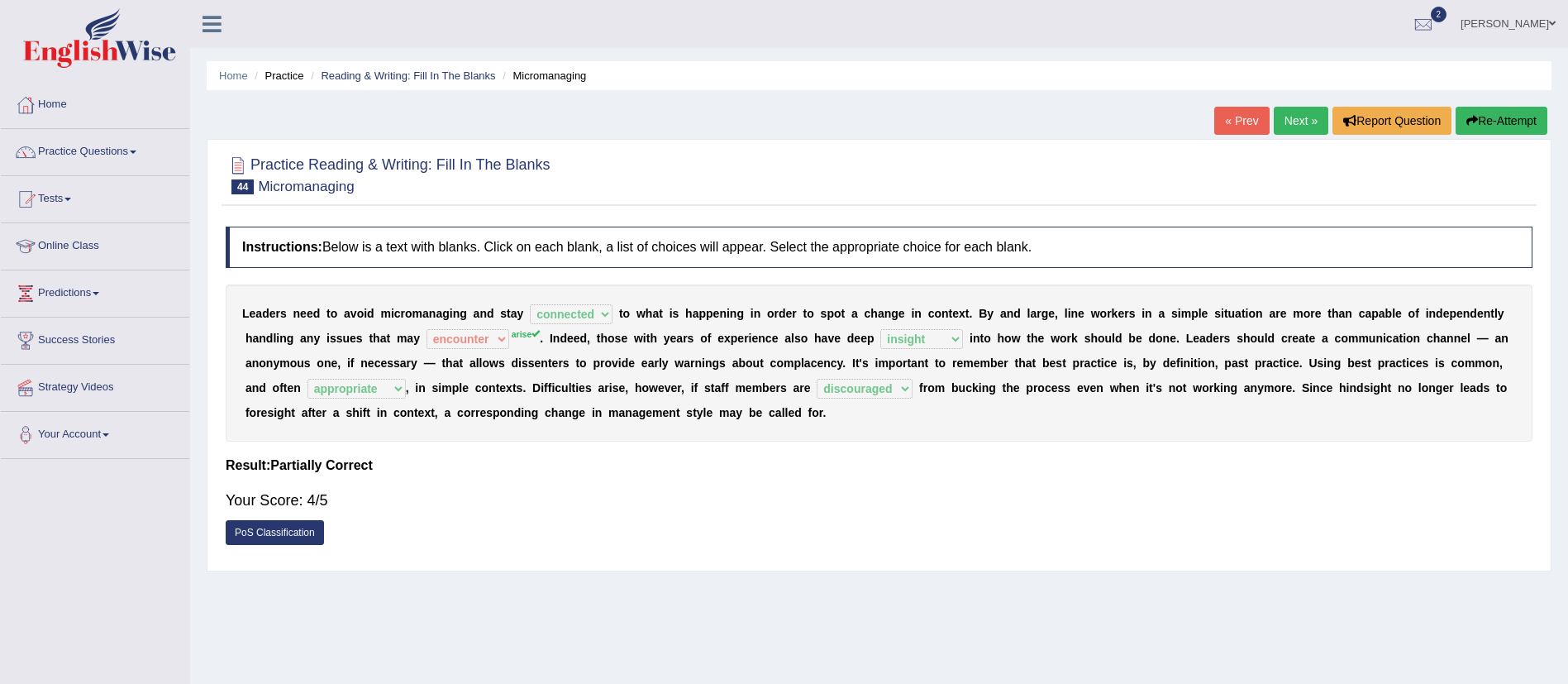
click at [1295, 120] on link "Next »" at bounding box center [1300, 120] width 55 height 28
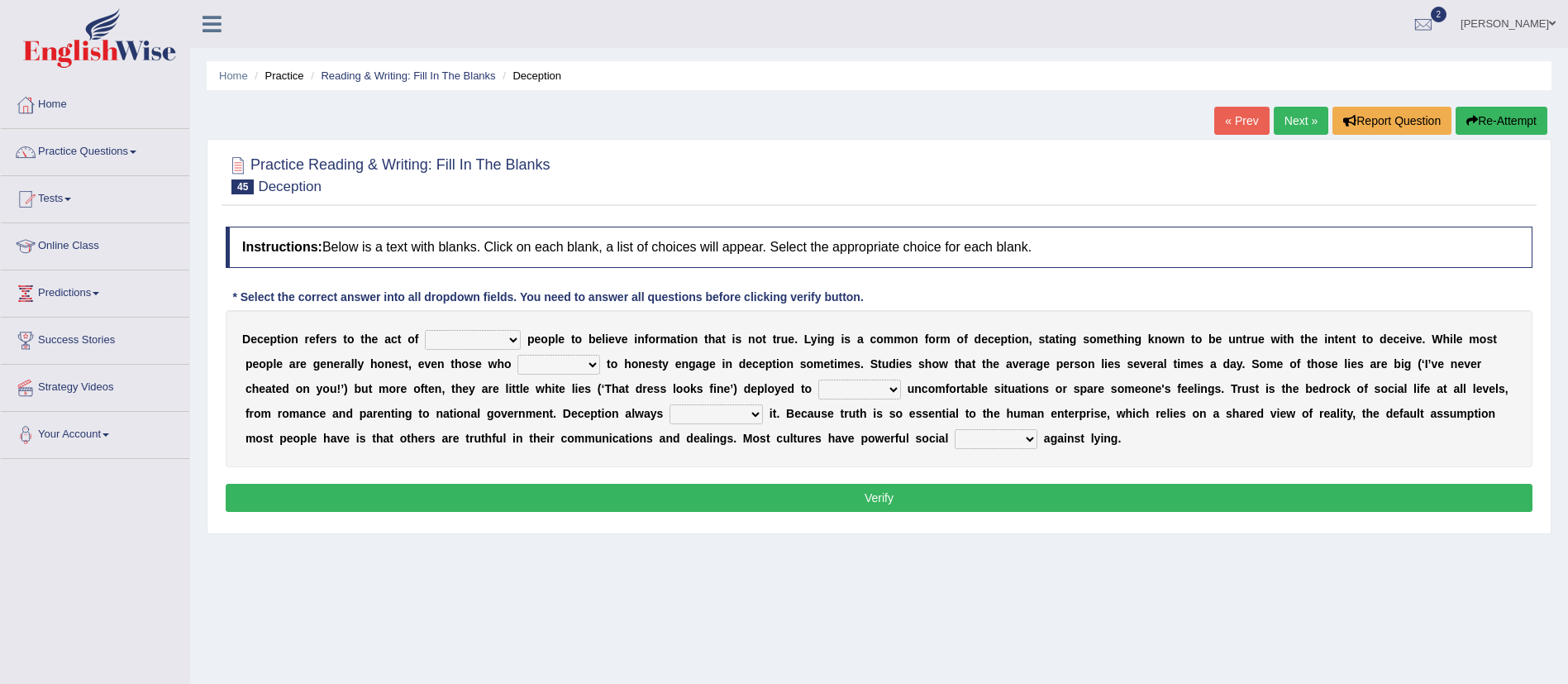
click at [484, 346] on select "discouraging forbidding detecting encouraging" at bounding box center [473, 339] width 96 height 19
select select "encouraging"
click at [425, 330] on select "discouraging forbidding detecting encouraging" at bounding box center [473, 339] width 96 height 19
click at [591, 357] on select "describe prescribe inscribe subscribe" at bounding box center [558, 364] width 82 height 19
select select "describe"
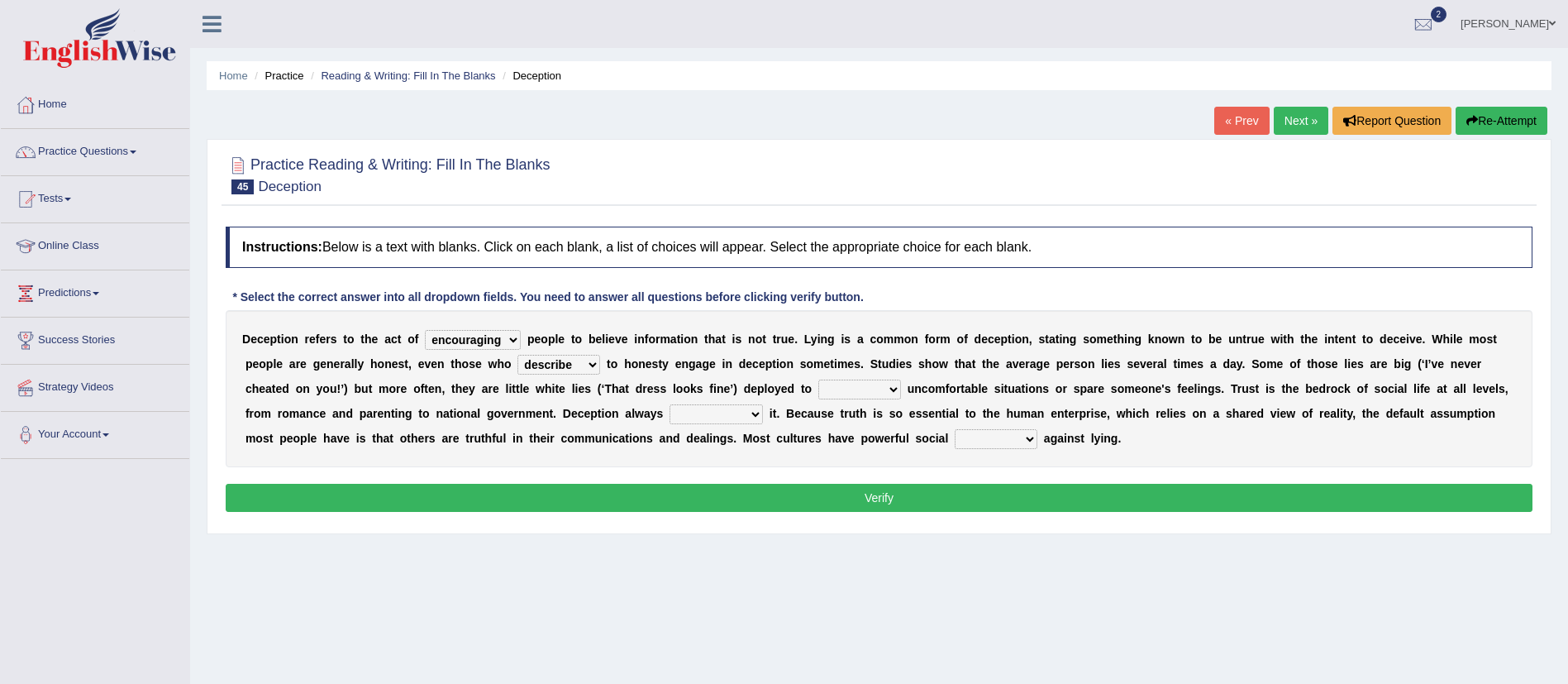
click at [518, 355] on select "describe prescribe inscribe subscribe" at bounding box center [558, 364] width 82 height 19
click at [851, 387] on select "contest illuminate disguise avoid" at bounding box center [859, 389] width 82 height 19
select select "avoid"
click at [819, 380] on select "contest illuminate disguise avoid" at bounding box center [859, 389] width 82 height 19
click at [719, 407] on select "undermines underscores undertakes underwrites" at bounding box center [716, 413] width 94 height 19
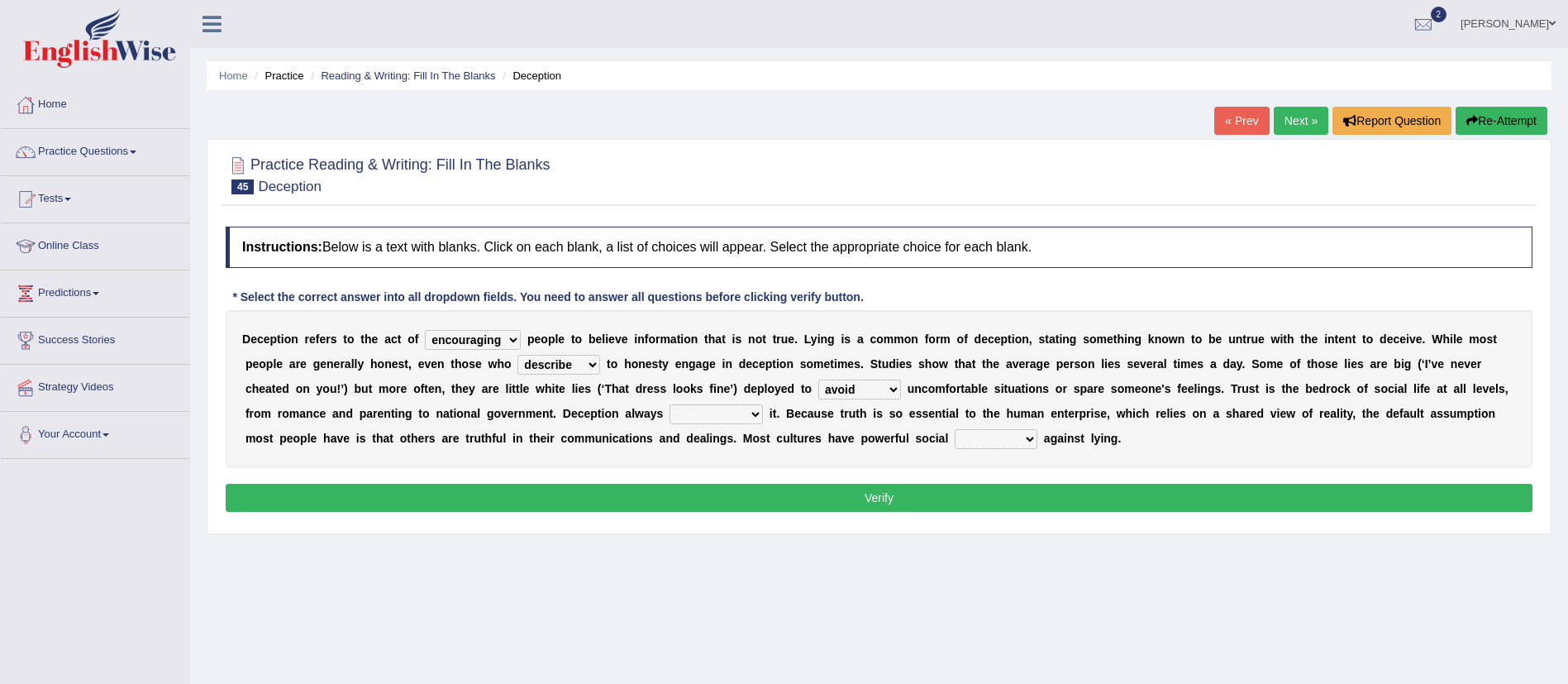
select select "undertakes"
click at [670, 404] on select "undermines underscores undertakes underwrites" at bounding box center [716, 413] width 94 height 19
click at [1000, 442] on select "ejections sanctions fractions inductions" at bounding box center [996, 438] width 82 height 19
select select "inductions"
click at [955, 429] on select "ejections sanctions fractions inductions" at bounding box center [996, 438] width 82 height 19
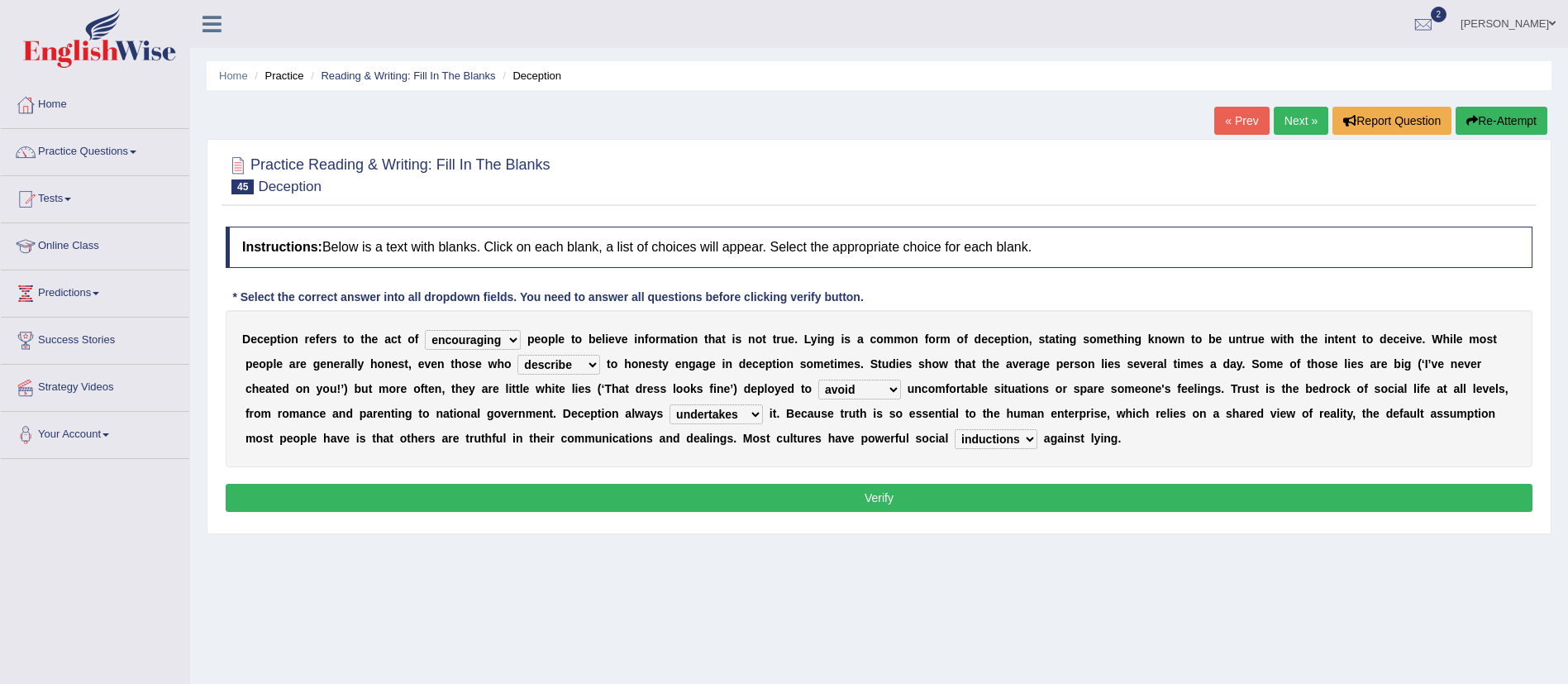
click at [886, 484] on button "Verify" at bounding box center [879, 498] width 1307 height 28
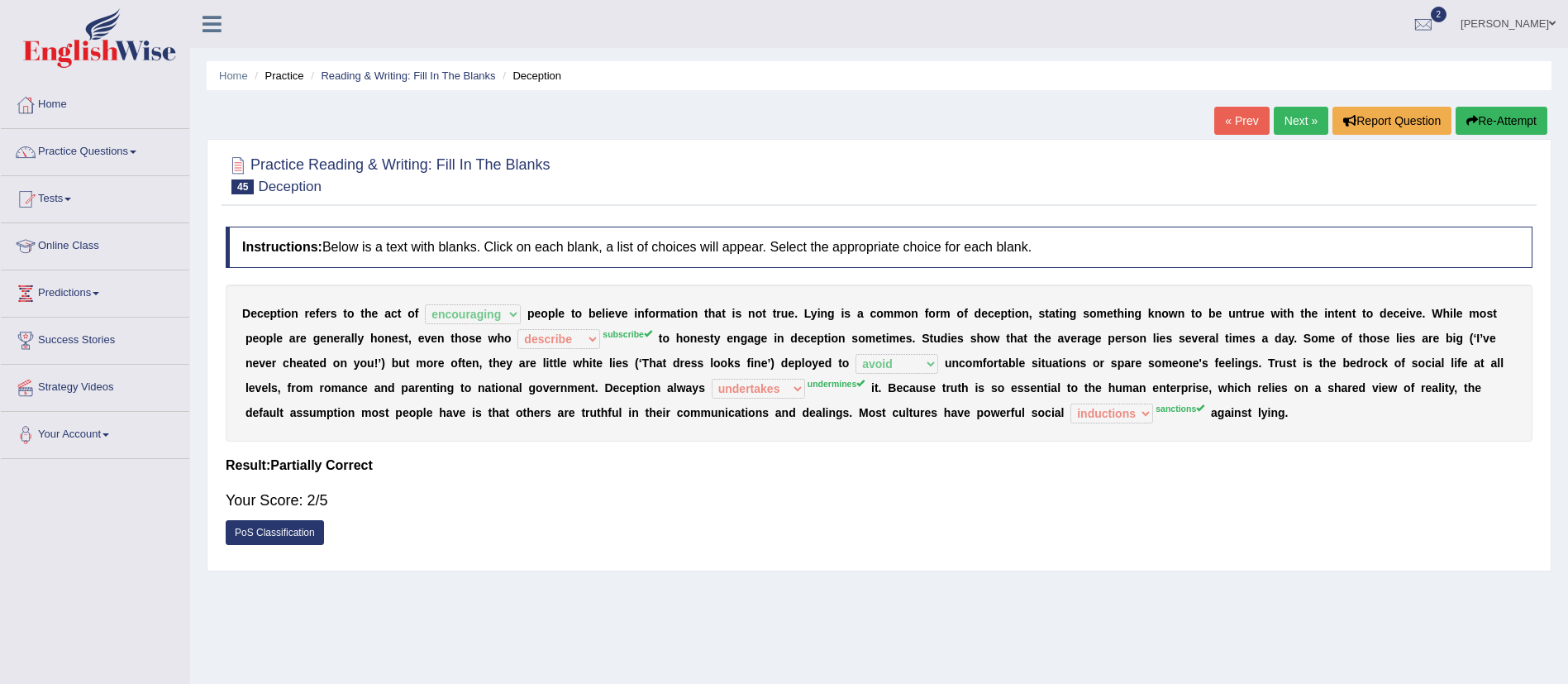
click at [1294, 128] on link "Next »" at bounding box center [1300, 120] width 55 height 28
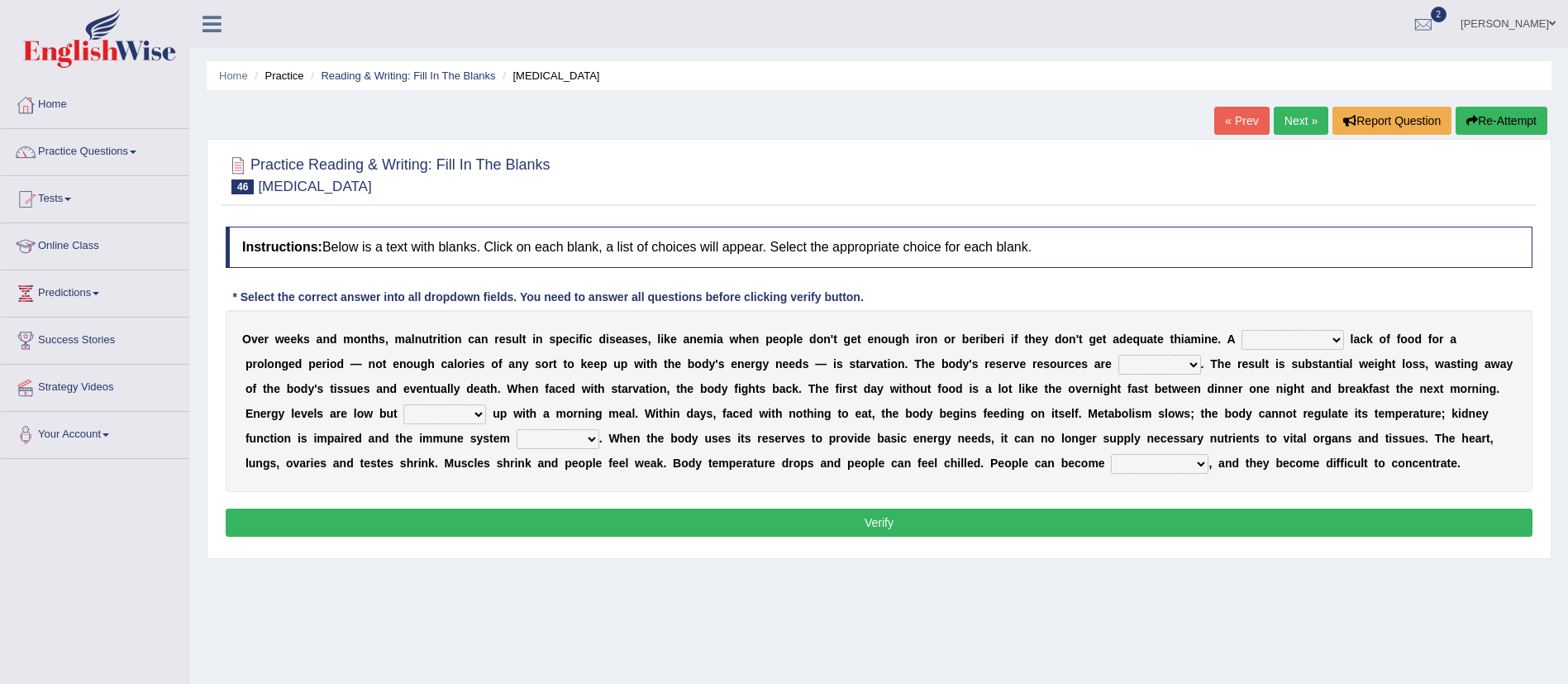
click at [1278, 334] on select "severe distinguishing proper distinctive" at bounding box center [1292, 339] width 103 height 19
select select "severe"
click at [1241, 330] on select "severe distinguishing proper distinctive" at bounding box center [1292, 339] width 103 height 19
click at [1173, 362] on select "obsoleted depleted pelleted deleted" at bounding box center [1159, 364] width 82 height 19
select select "depleted"
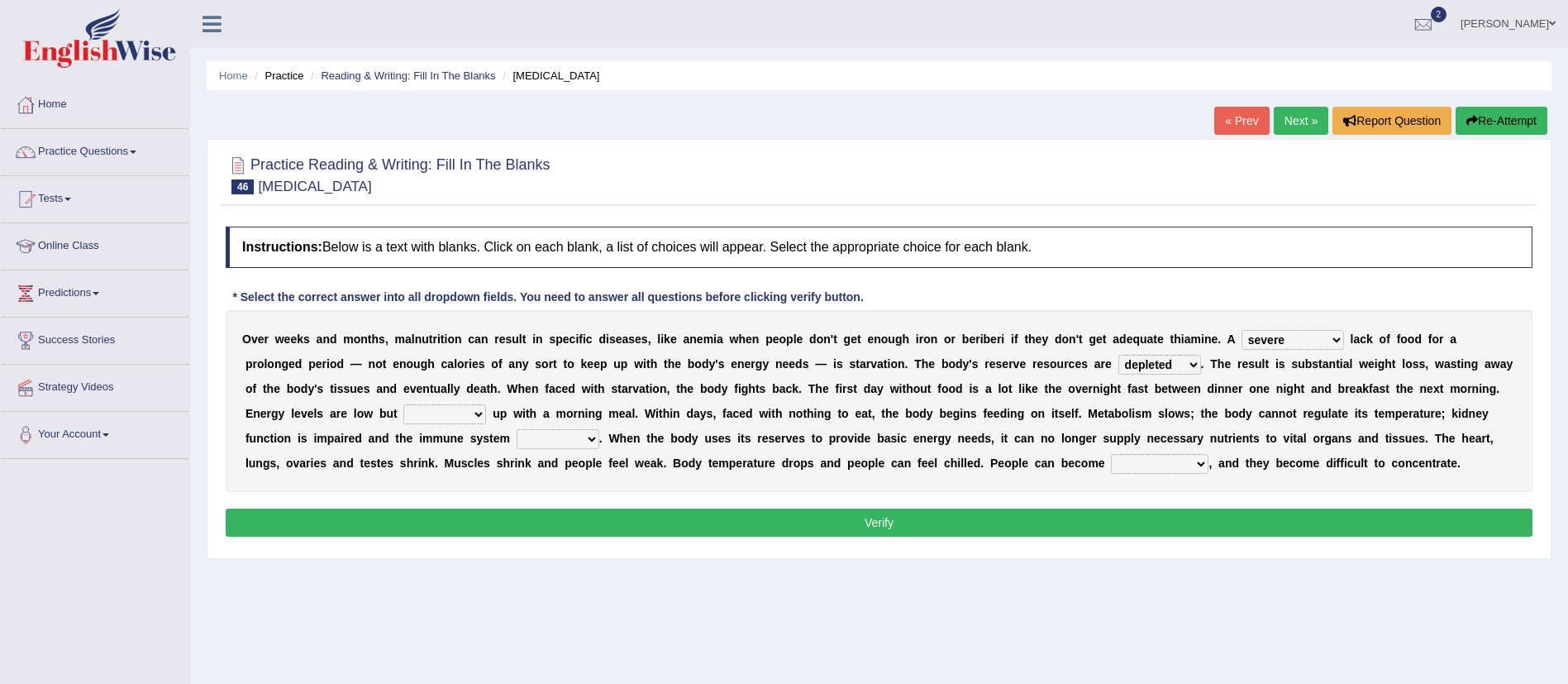
click at [1118, 355] on select "obsoleted depleted pelleted deleted" at bounding box center [1159, 364] width 82 height 19
